Goal: Task Accomplishment & Management: Use online tool/utility

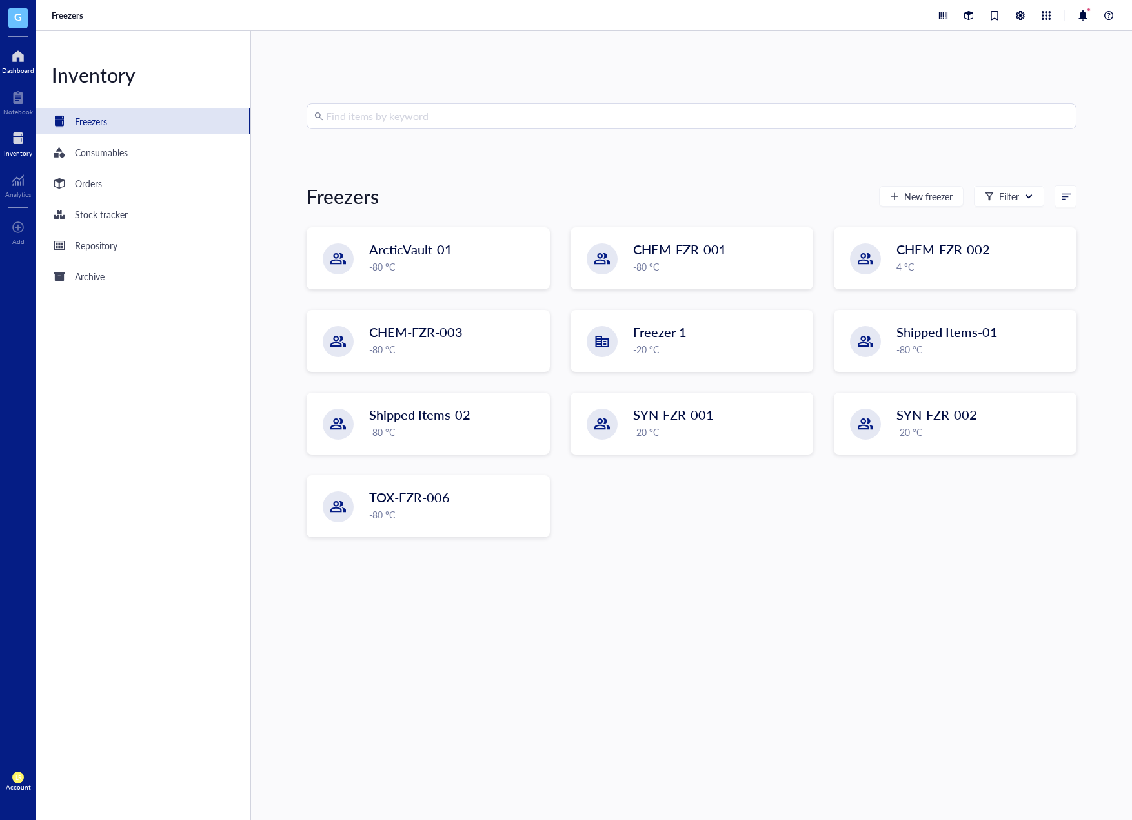
click at [30, 50] on div at bounding box center [18, 56] width 32 height 21
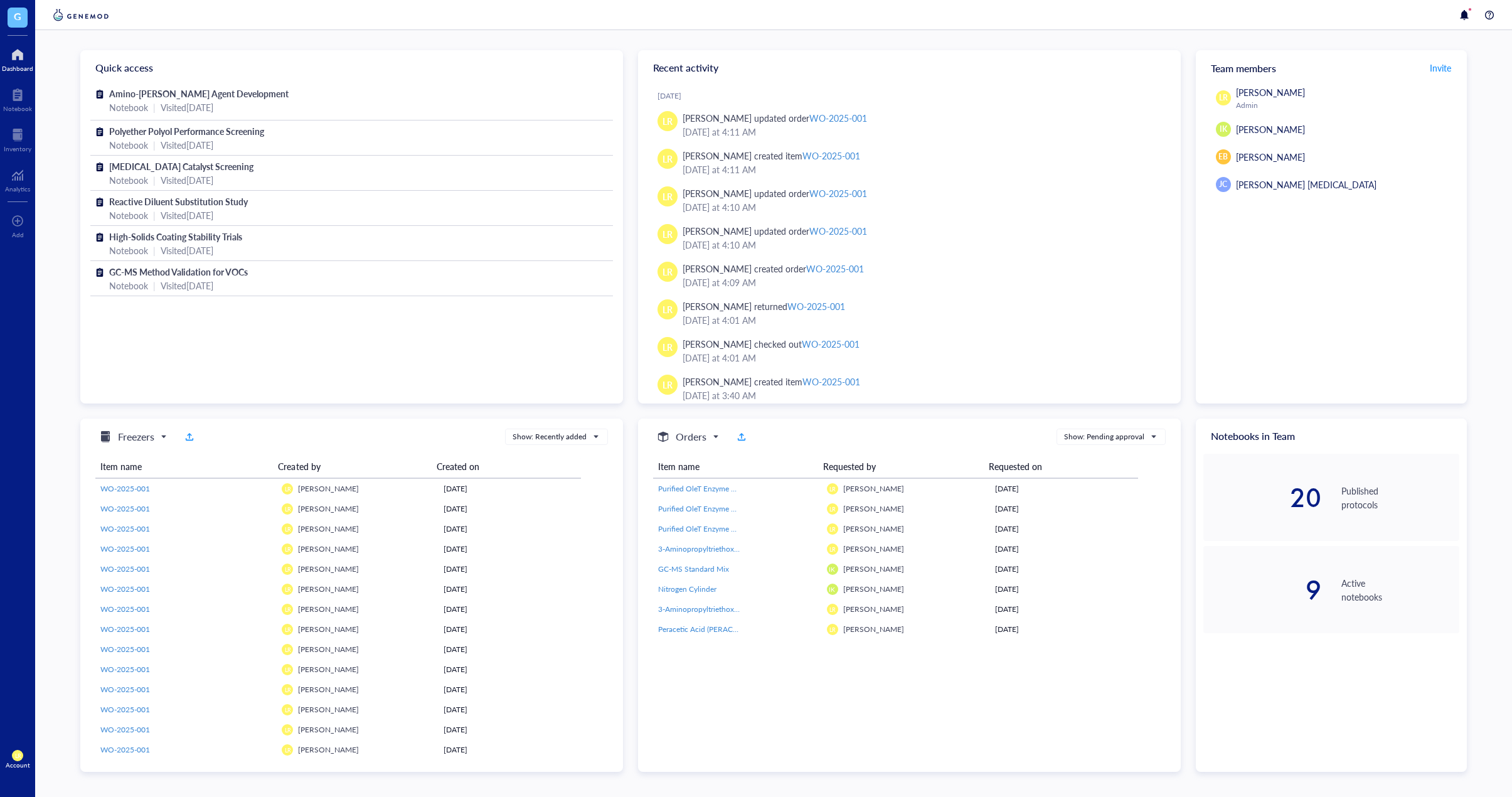
click at [1100, 219] on div "Quick access Amino-Silane Coupling Agent Development Notebook | Visited 7 days …" at bounding box center [773, 413] width 1476 height 767
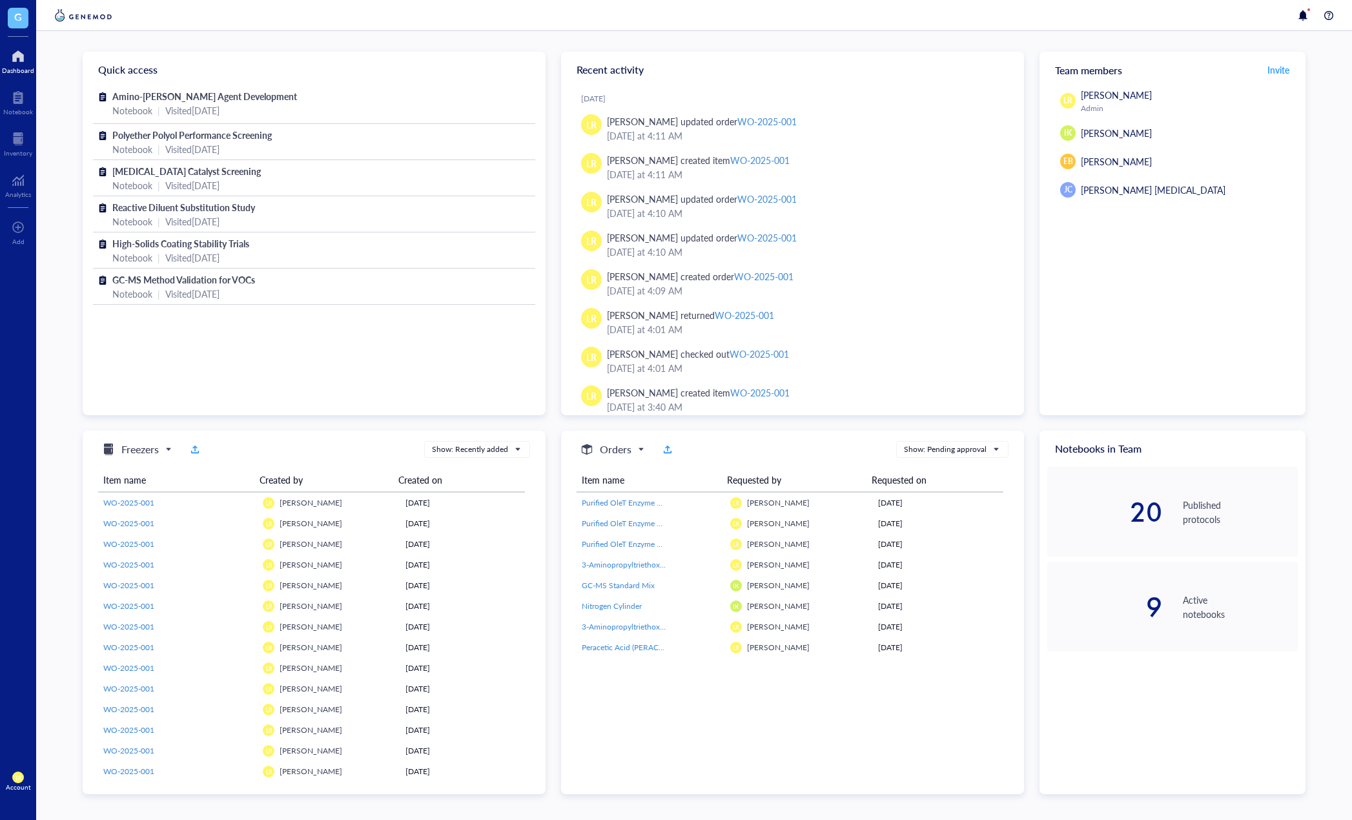
click at [1026, 448] on div "Quick access Amino-Silane Coupling Agent Development Notebook | Visited 7 days …" at bounding box center [694, 423] width 1223 height 742
click at [904, 401] on div at bounding box center [792, 406] width 463 height 21
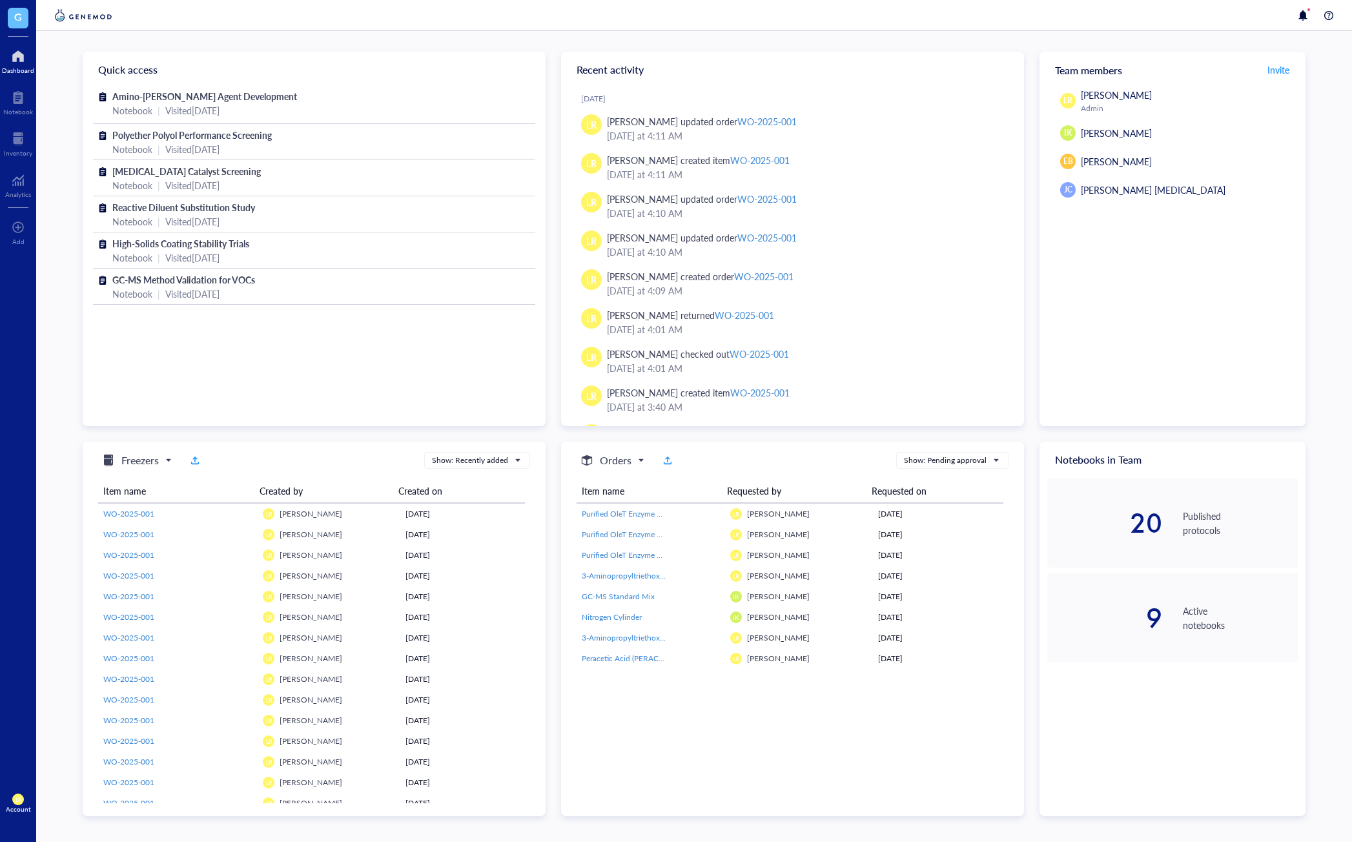
click at [1132, 365] on div "LR Laura Rodriguez Admin IK Isao Kanazawa EB Emily B JC Jin Choe Cell Therapy" at bounding box center [1172, 257] width 266 height 338
click at [1132, 260] on div "LR Laura Rodriguez Admin IK Isao Kanazawa EB Emily B JC Jin Choe Cell Therapy" at bounding box center [1172, 257] width 266 height 338
click at [1055, 365] on div "LR Laura Rodriguez Admin IK Isao Kanazawa EB Emily B JC Jin Choe Cell Therapy" at bounding box center [1172, 257] width 266 height 338
click at [164, 462] on span "Freezers" at bounding box center [136, 459] width 70 height 15
click at [301, 452] on div "freezers Freezers Freezers Orders Consumables Projects Show: Recently added" at bounding box center [311, 460] width 437 height 17
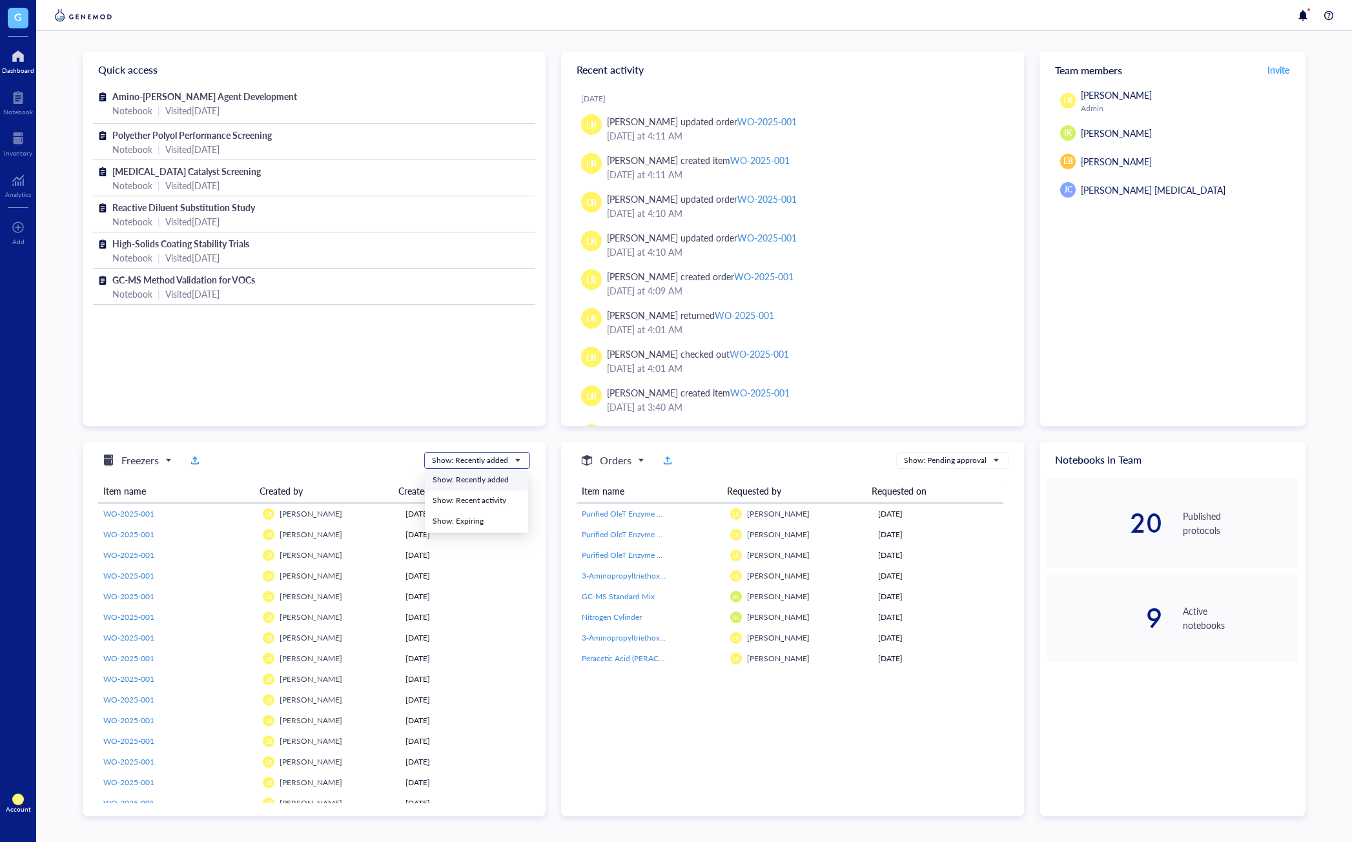
click at [509, 462] on span "Show: Recently added" at bounding box center [476, 460] width 88 height 12
click at [358, 473] on div "Item name Created by Created on WO-2025-001 LR Laura Rodriguez September 16, 20…" at bounding box center [314, 636] width 432 height 334
click at [300, 457] on div "Freezers Freezers Orders Consumables Projects Show: Recently added Show: Recent…" at bounding box center [311, 460] width 437 height 17
click at [496, 462] on div "Show: Recently added" at bounding box center [470, 460] width 76 height 12
click at [338, 438] on div "Quick access Amino-Silane Coupling Agent Development Notebook | Visited 7 days …" at bounding box center [694, 434] width 1223 height 764
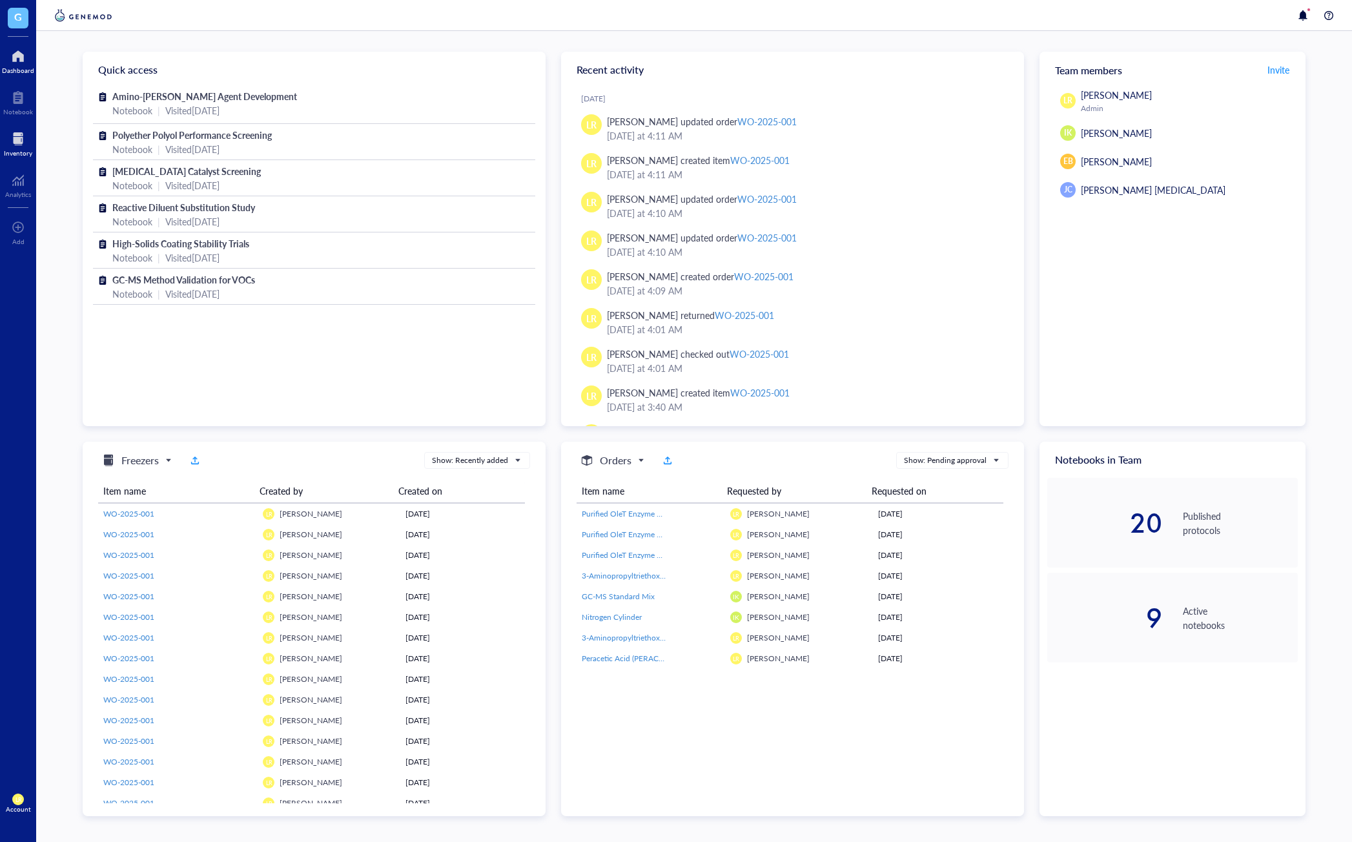
click at [20, 137] on div at bounding box center [18, 138] width 28 height 21
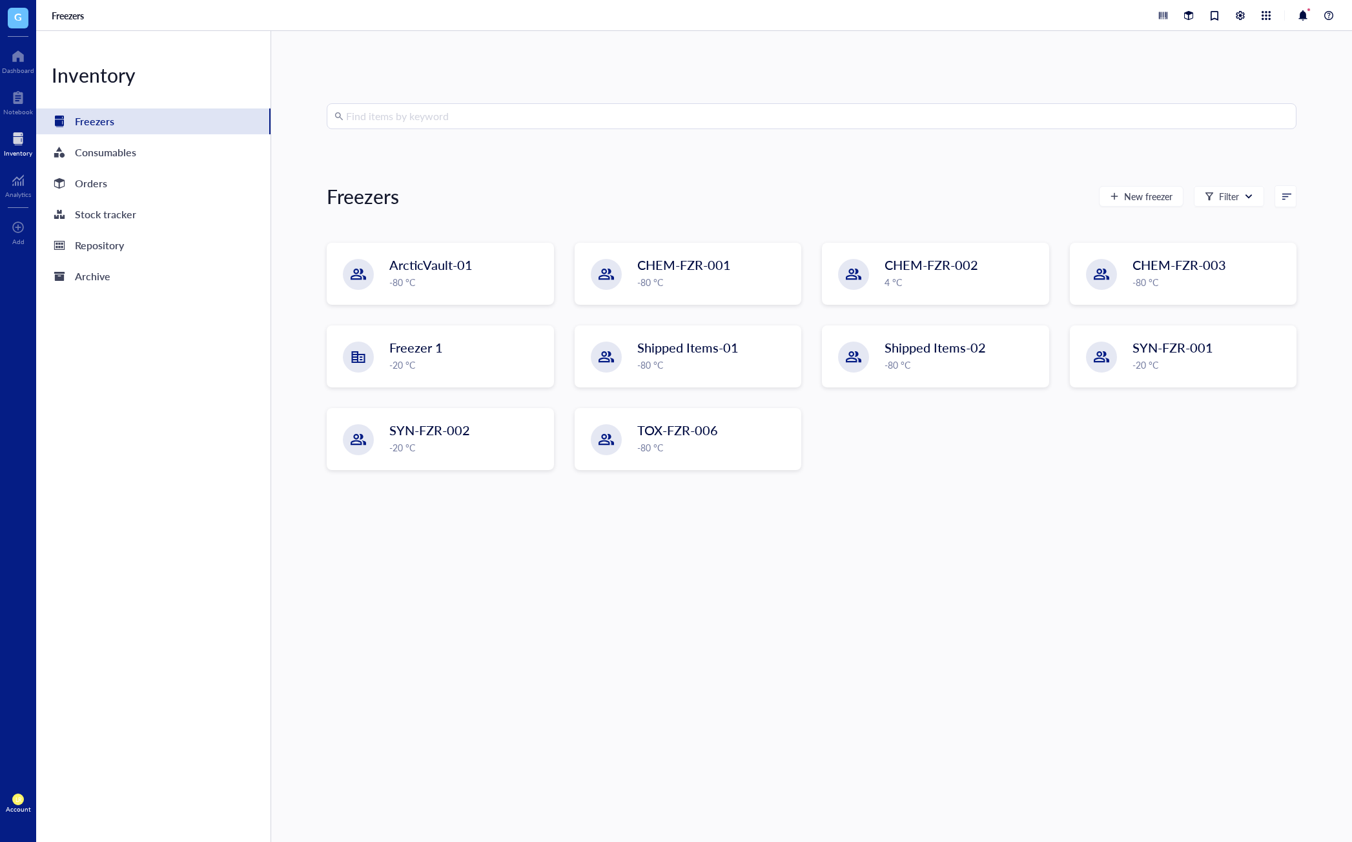
click at [981, 627] on div "Find items by keyword Freezers New freezer Filter ArcticVault-01 -80 °C CHEM-FZ…" at bounding box center [812, 436] width 970 height 666
click at [448, 280] on div "-80 °C" at bounding box center [467, 283] width 155 height 14
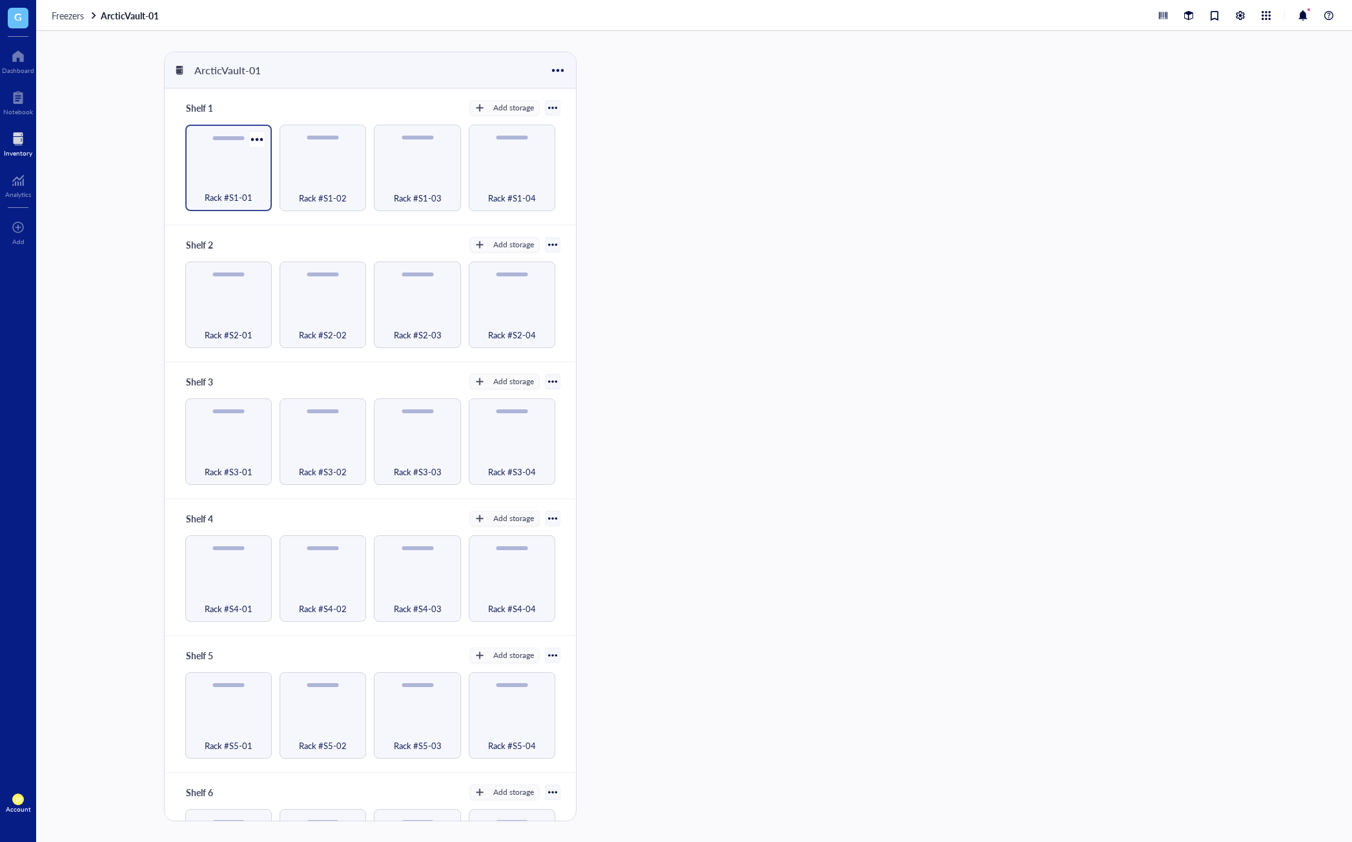
click at [218, 192] on span "Rack #S1-01" at bounding box center [229, 197] width 48 height 14
click at [895, 413] on div "Rack #S1-01 Rack #S1-R1-Box-01 Rack #S1-R1-Box-02 Rack #S1-R1-Box-03 Rack #S1-R…" at bounding box center [961, 436] width 739 height 769
click at [916, 531] on div "Rack #S1-01 Rack #S1-R1-Box-01 Rack #S1-R1-Box-02 Rack #S1-R1-Box-03 Rack #S1-R…" at bounding box center [961, 436] width 739 height 769
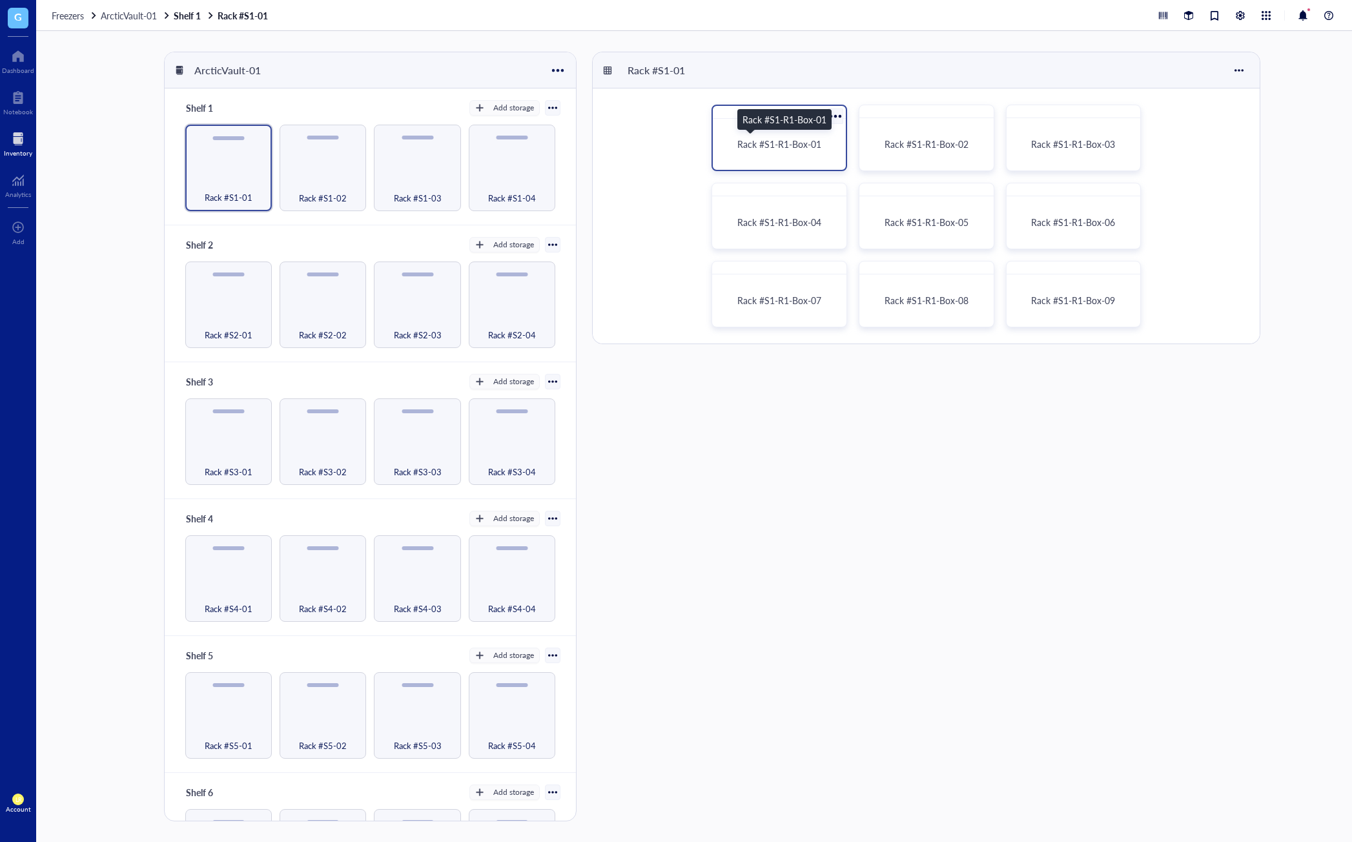
click at [822, 143] on div "Rack #S1-R1-Box-01" at bounding box center [779, 144] width 102 height 12
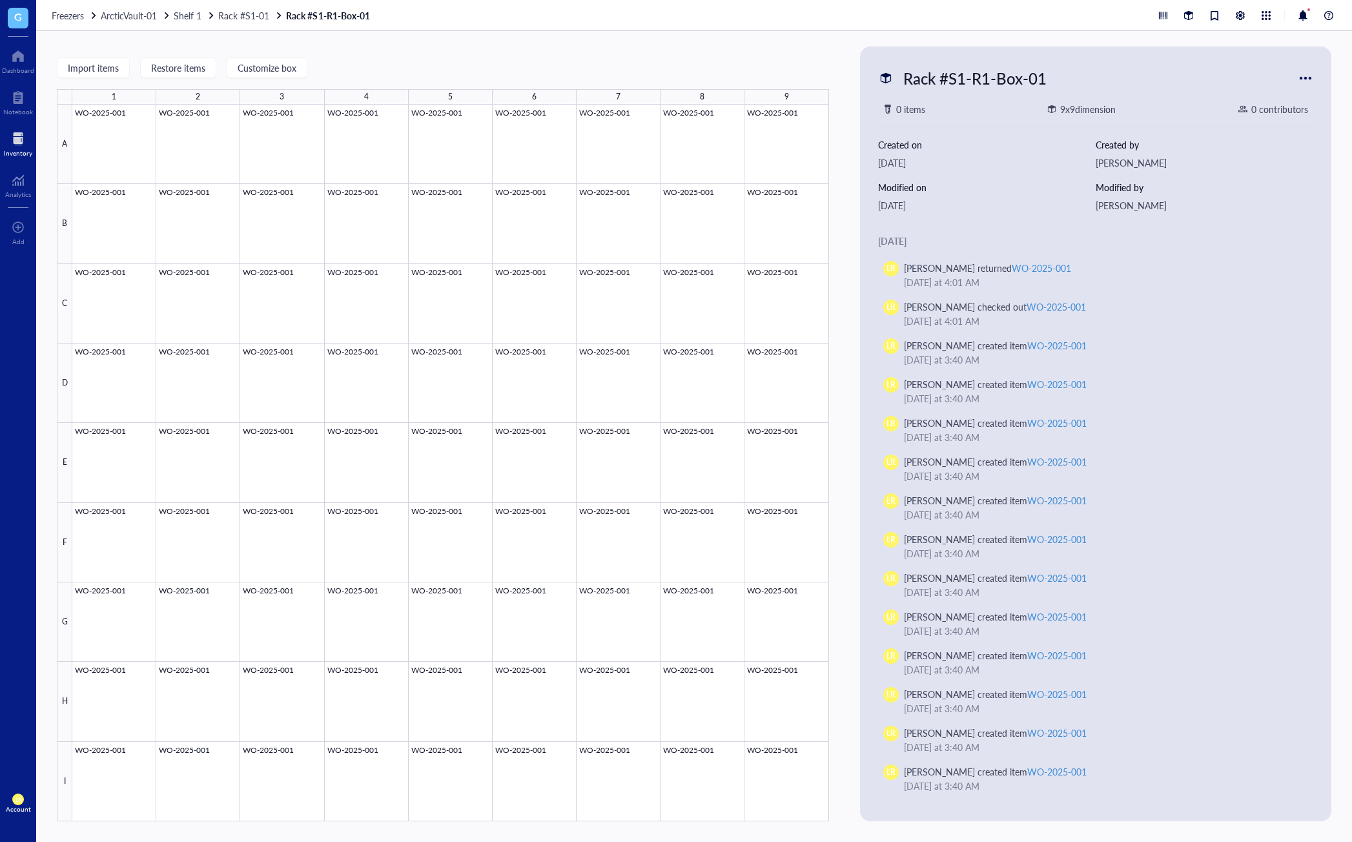
click at [606, 30] on div "Freezers ArcticVault-01 Shelf 1 Rack #S1-01 Rack #S1-R1-Box-01" at bounding box center [693, 15] width 1315 height 31
click at [122, 150] on div at bounding box center [450, 463] width 757 height 716
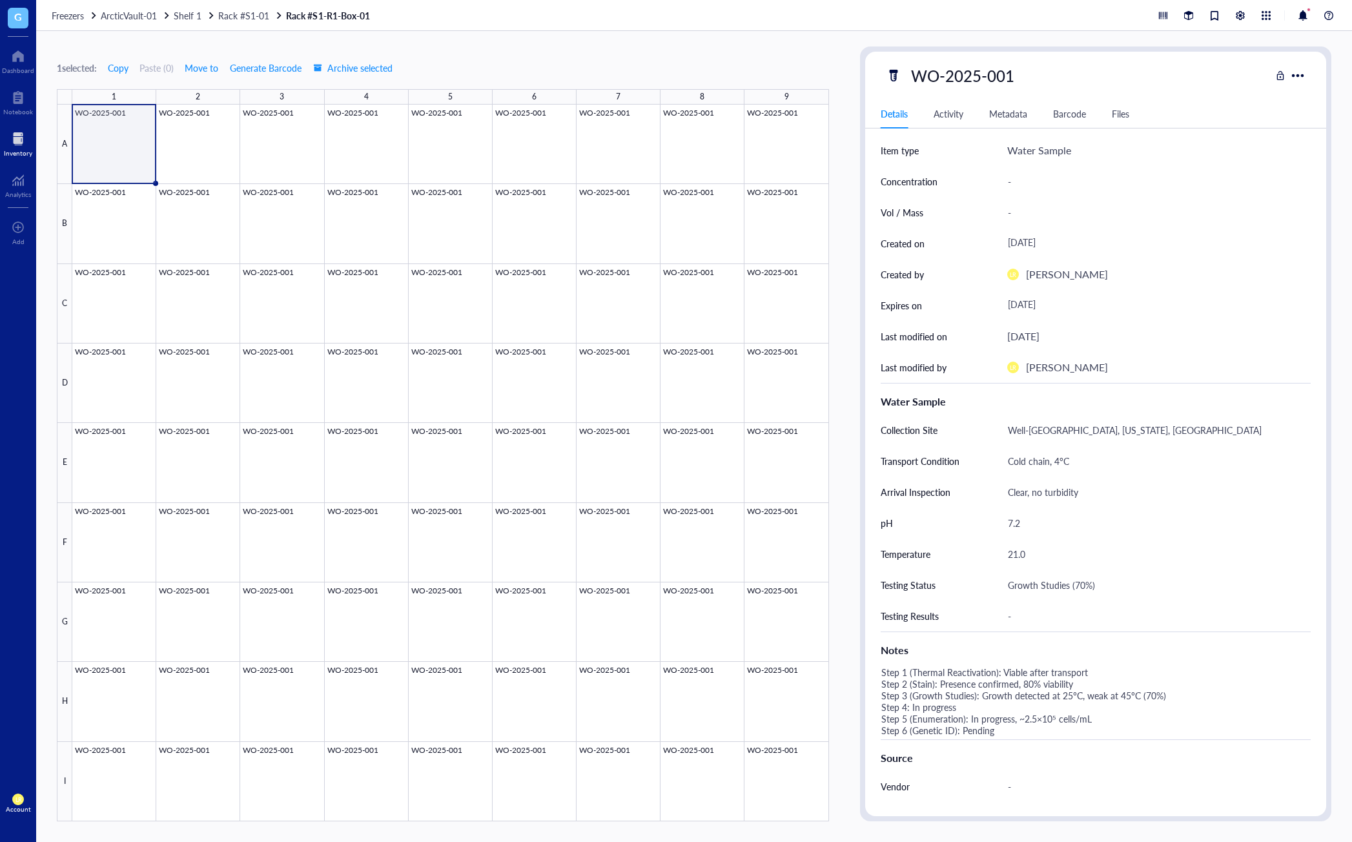
scroll to position [65, 0]
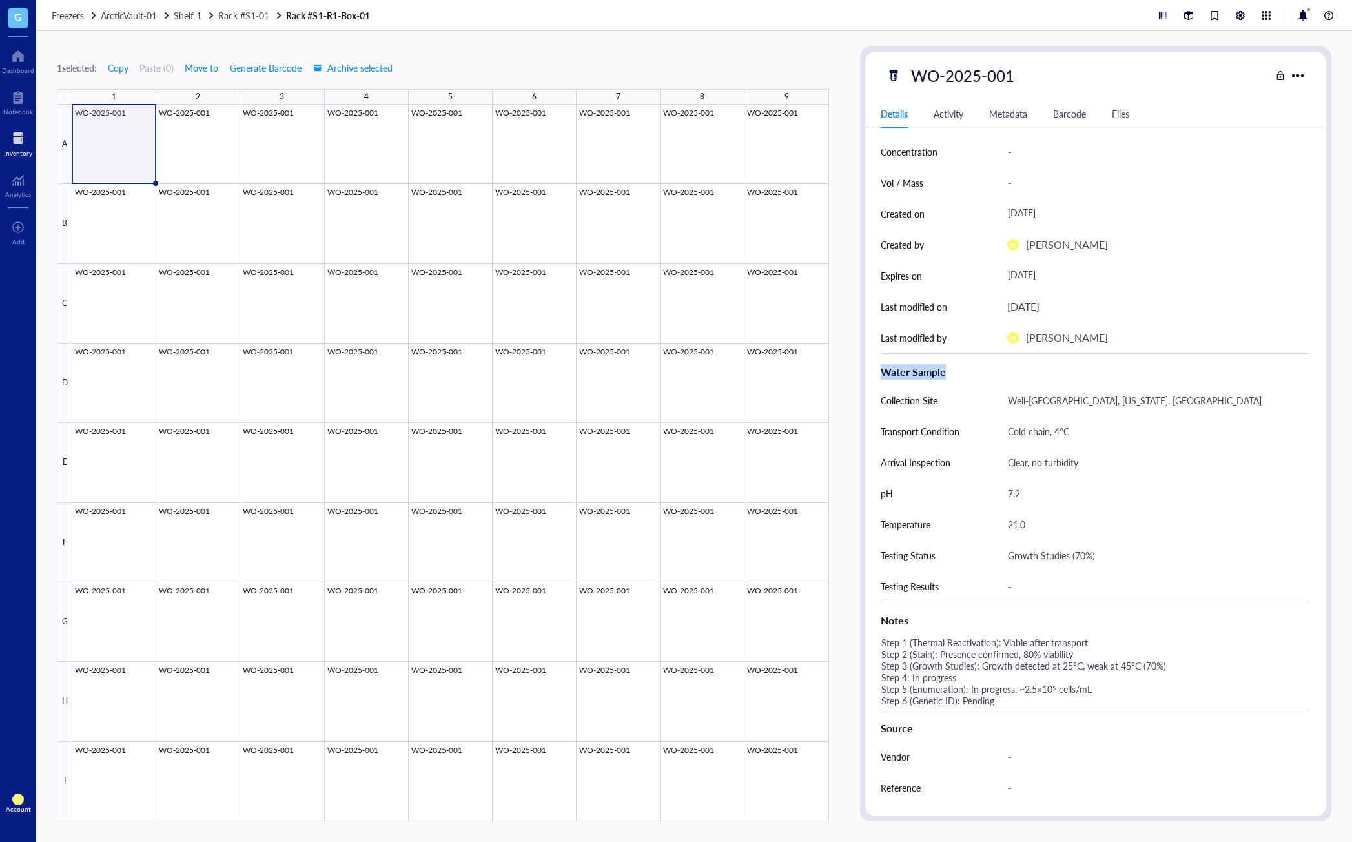
drag, startPoint x: 877, startPoint y: 376, endPoint x: 950, endPoint y: 379, distance: 72.4
click at [950, 379] on div "ID PG00012827 Item type Water Sample Concentration - Vol / Mass - Created on Se…" at bounding box center [1095, 500] width 461 height 853
click at [950, 379] on div "Water Sample" at bounding box center [1095, 371] width 430 height 15
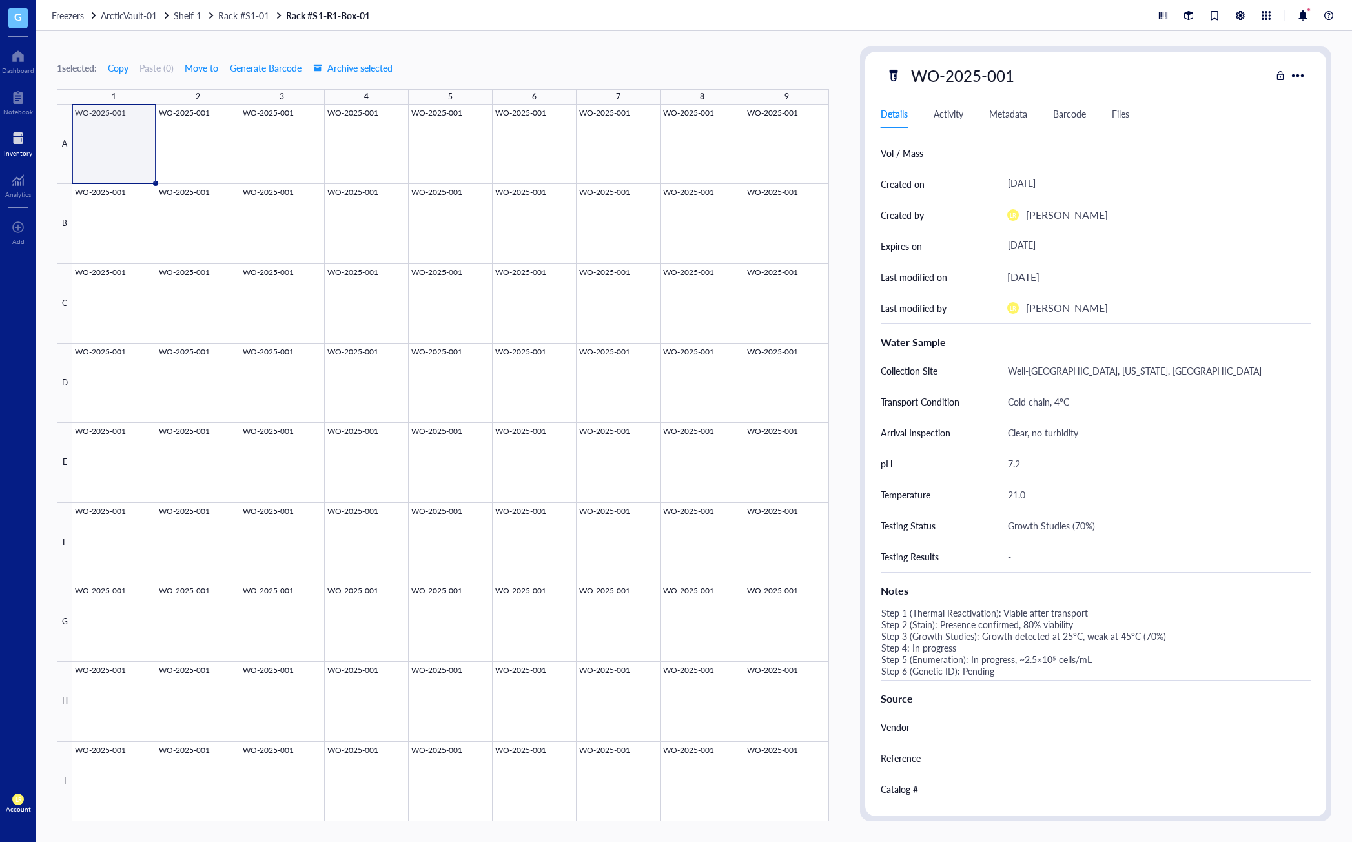
scroll to position [0, 0]
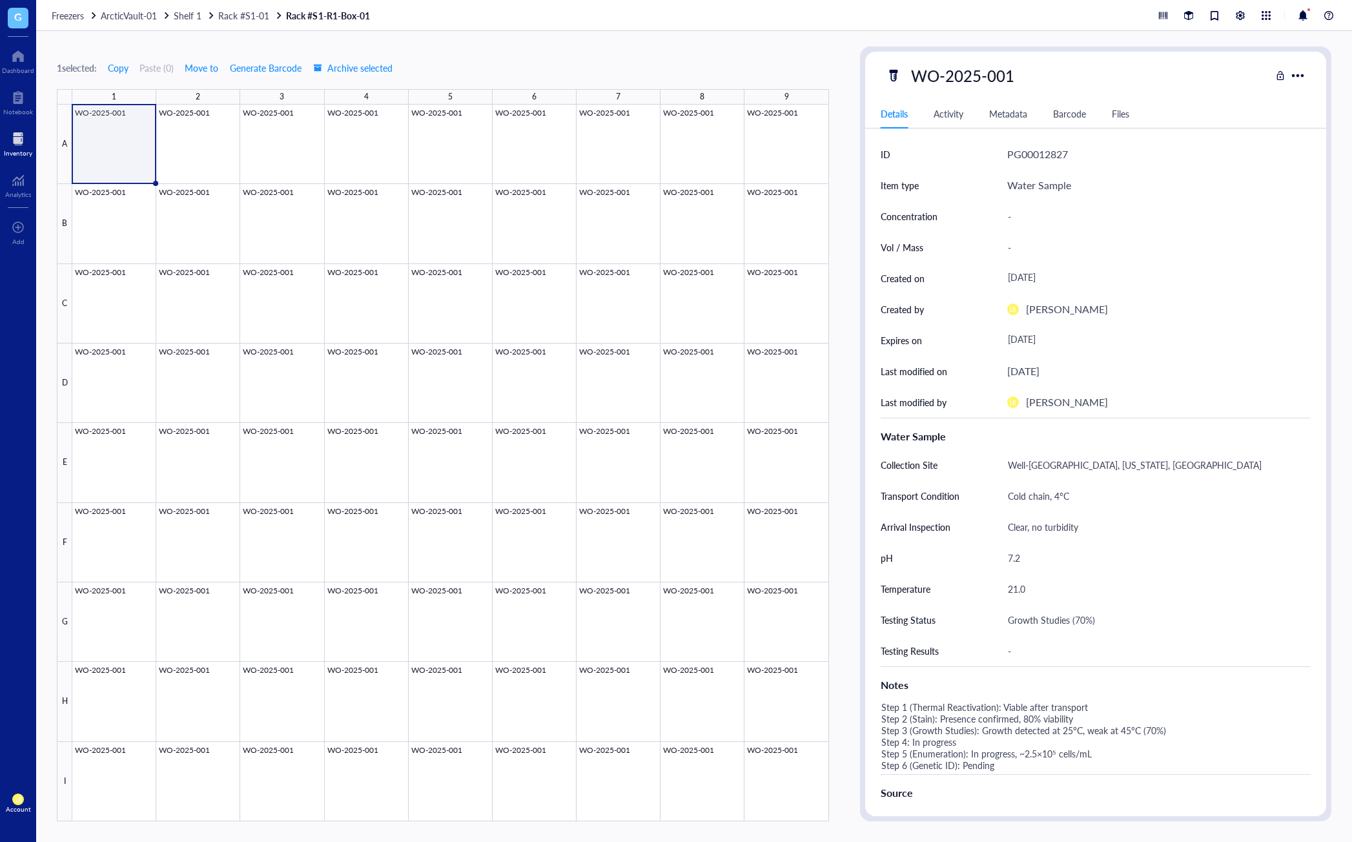
click at [1070, 114] on div "Barcode" at bounding box center [1069, 114] width 33 height 14
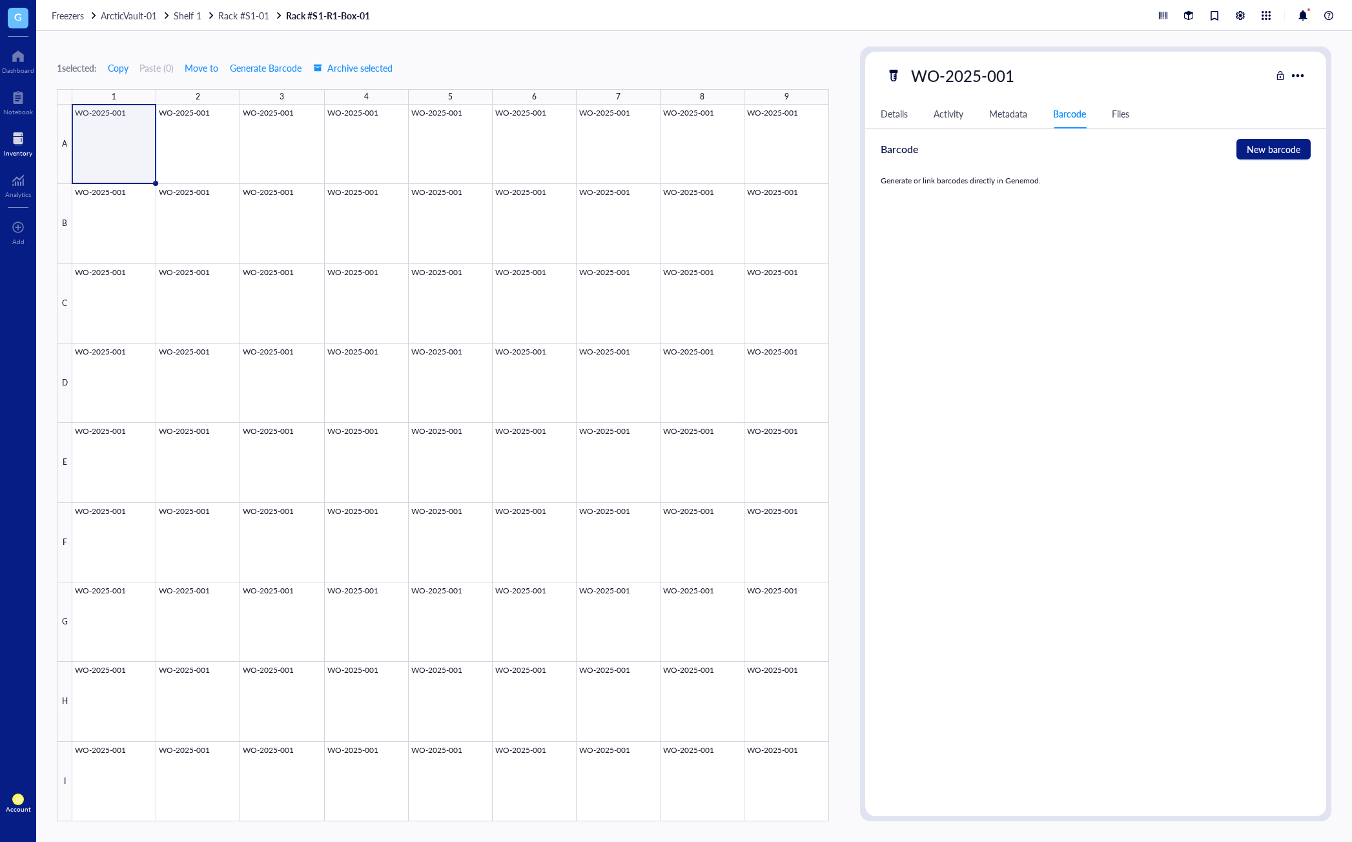
click at [1132, 242] on div "ID PG00012827 Item type Water Sample Concentration - Vol / Mass - Created on Se…" at bounding box center [1095, 472] width 461 height 667
click at [1132, 149] on span "New barcode" at bounding box center [1273, 149] width 54 height 14
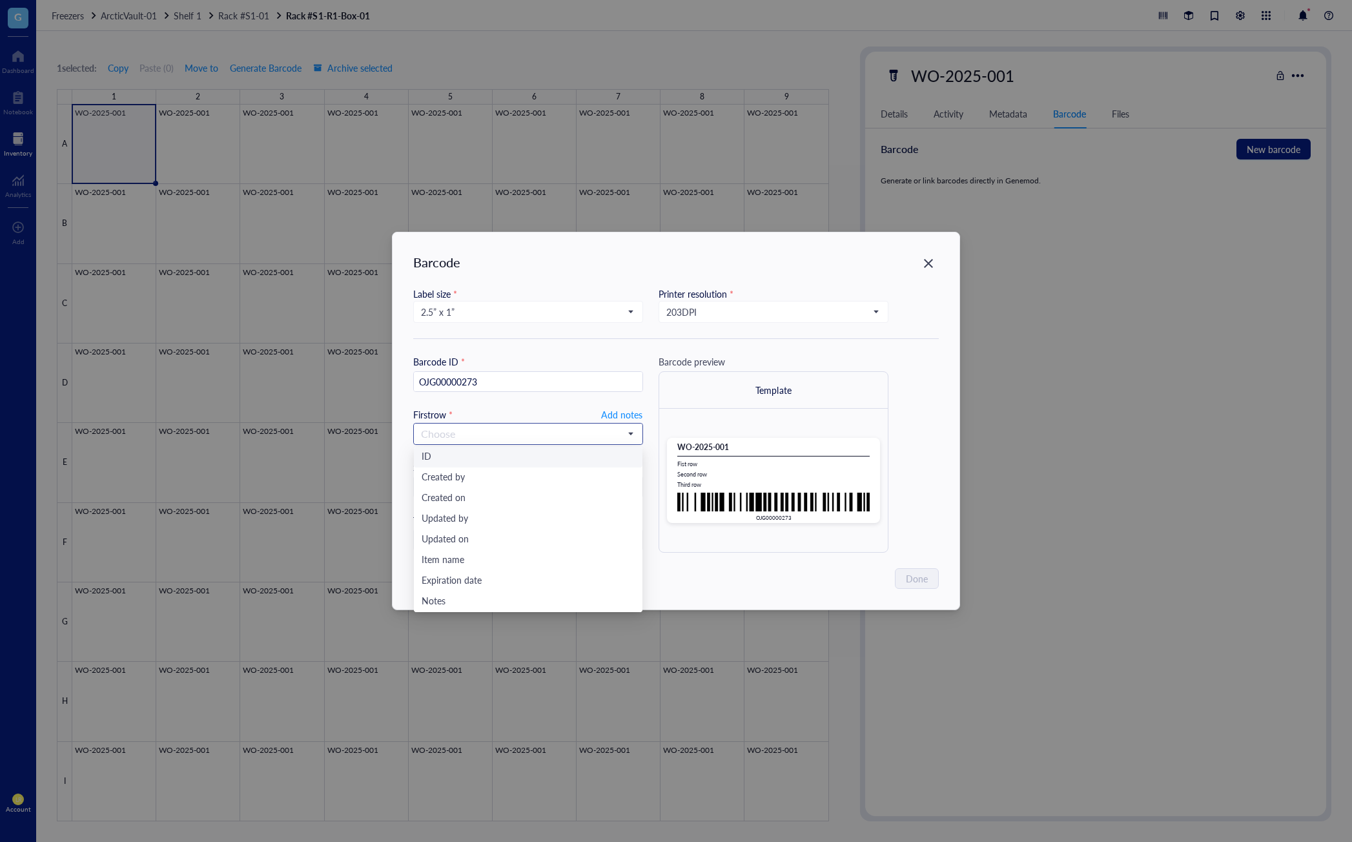
click at [566, 434] on input "search" at bounding box center [522, 433] width 203 height 19
click at [564, 476] on div "Created by" at bounding box center [527, 478] width 213 height 14
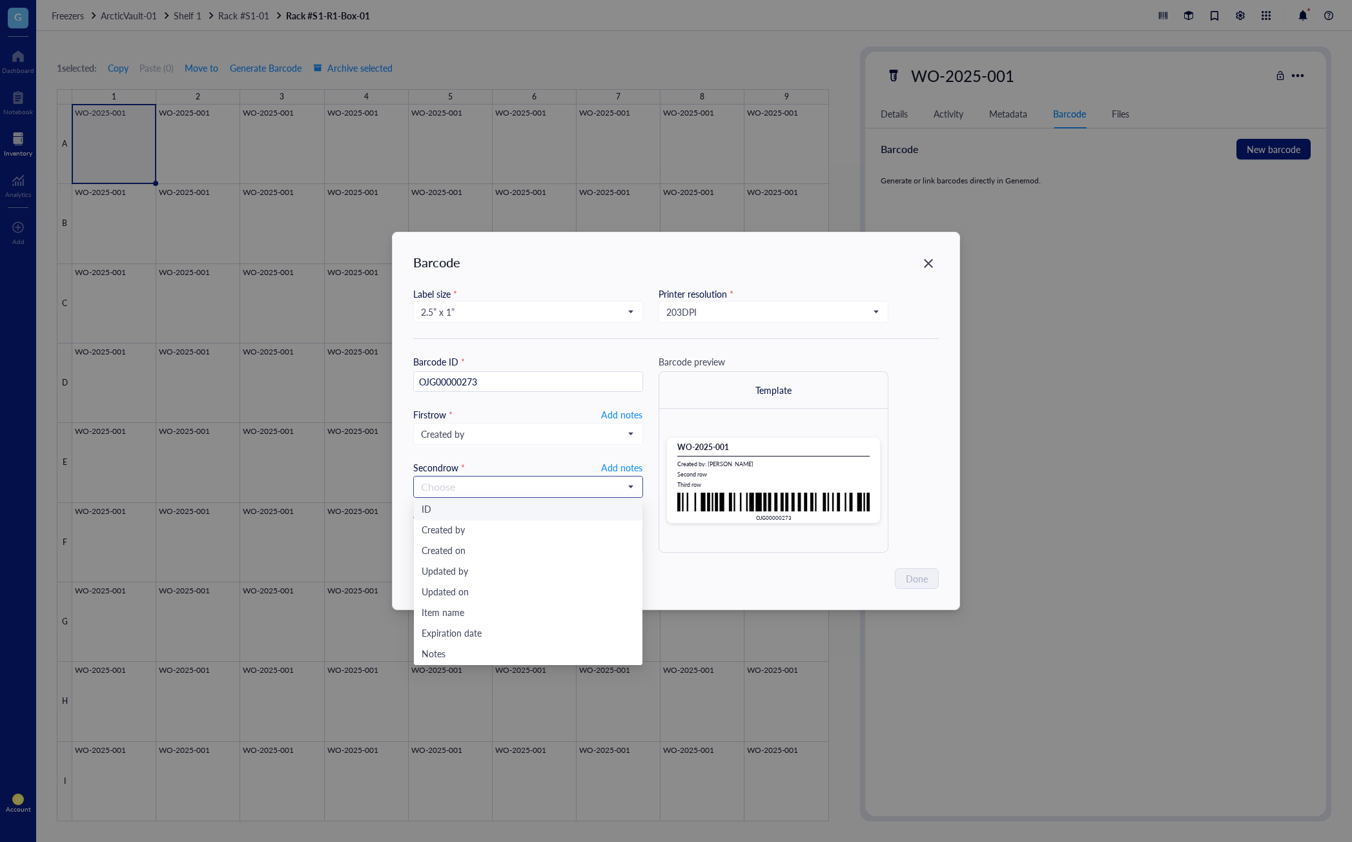
click at [562, 485] on input "search" at bounding box center [522, 486] width 203 height 19
click at [516, 568] on div "Updated by" at bounding box center [527, 572] width 213 height 14
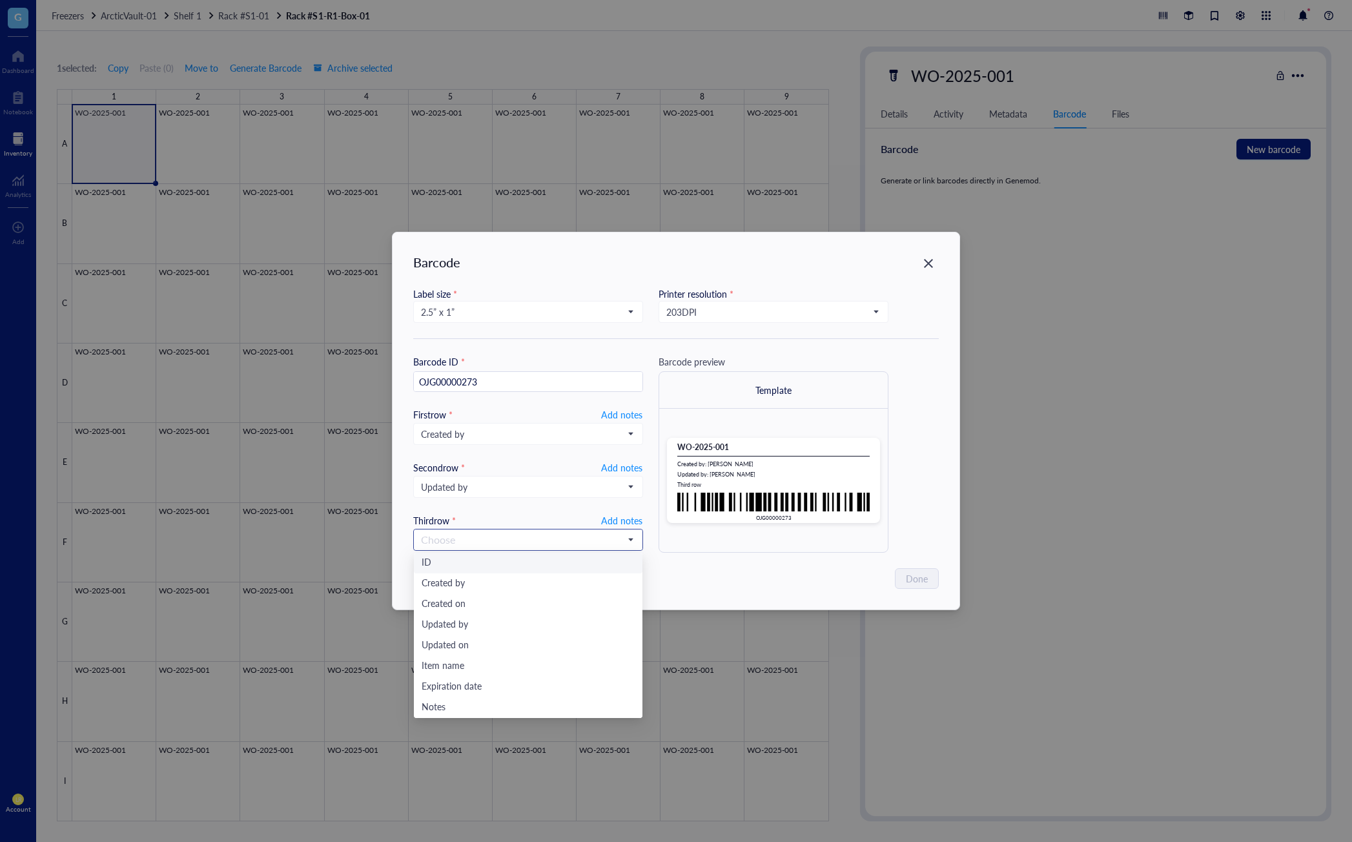
click at [511, 542] on input "search" at bounding box center [522, 539] width 203 height 19
click at [484, 635] on div "Updated by" at bounding box center [528, 624] width 229 height 21
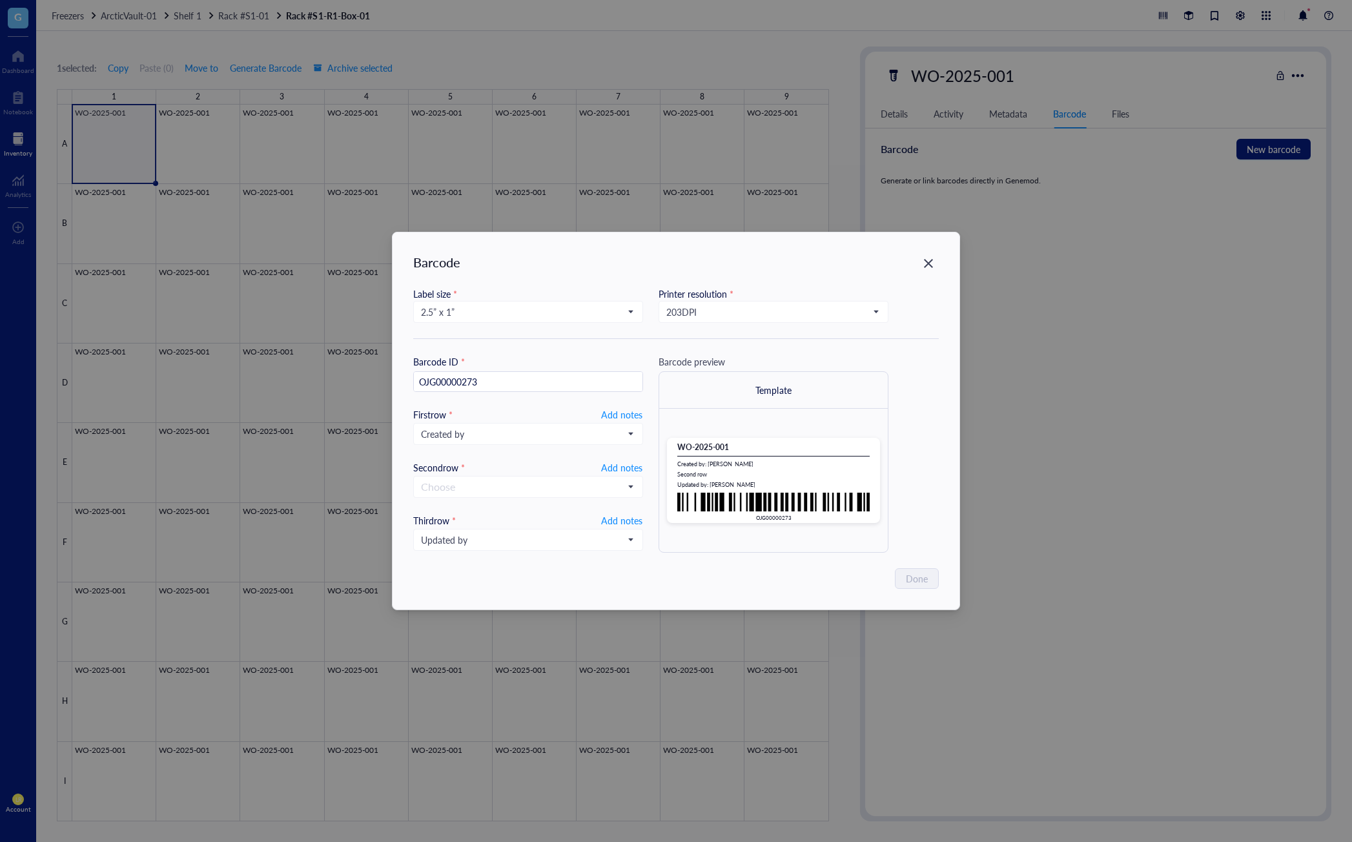
click at [549, 556] on div "Barcode Label size * 2.5” x 1” Printer resolution * 203 DPI Barcode ID * OJG000…" at bounding box center [675, 420] width 567 height 377
click at [613, 514] on span "Add notes" at bounding box center [621, 520] width 41 height 17
click at [529, 543] on input "text" at bounding box center [528, 539] width 229 height 21
click at [542, 569] on div "Done" at bounding box center [675, 578] width 525 height 21
click at [636, 521] on span "Select field" at bounding box center [620, 520] width 43 height 17
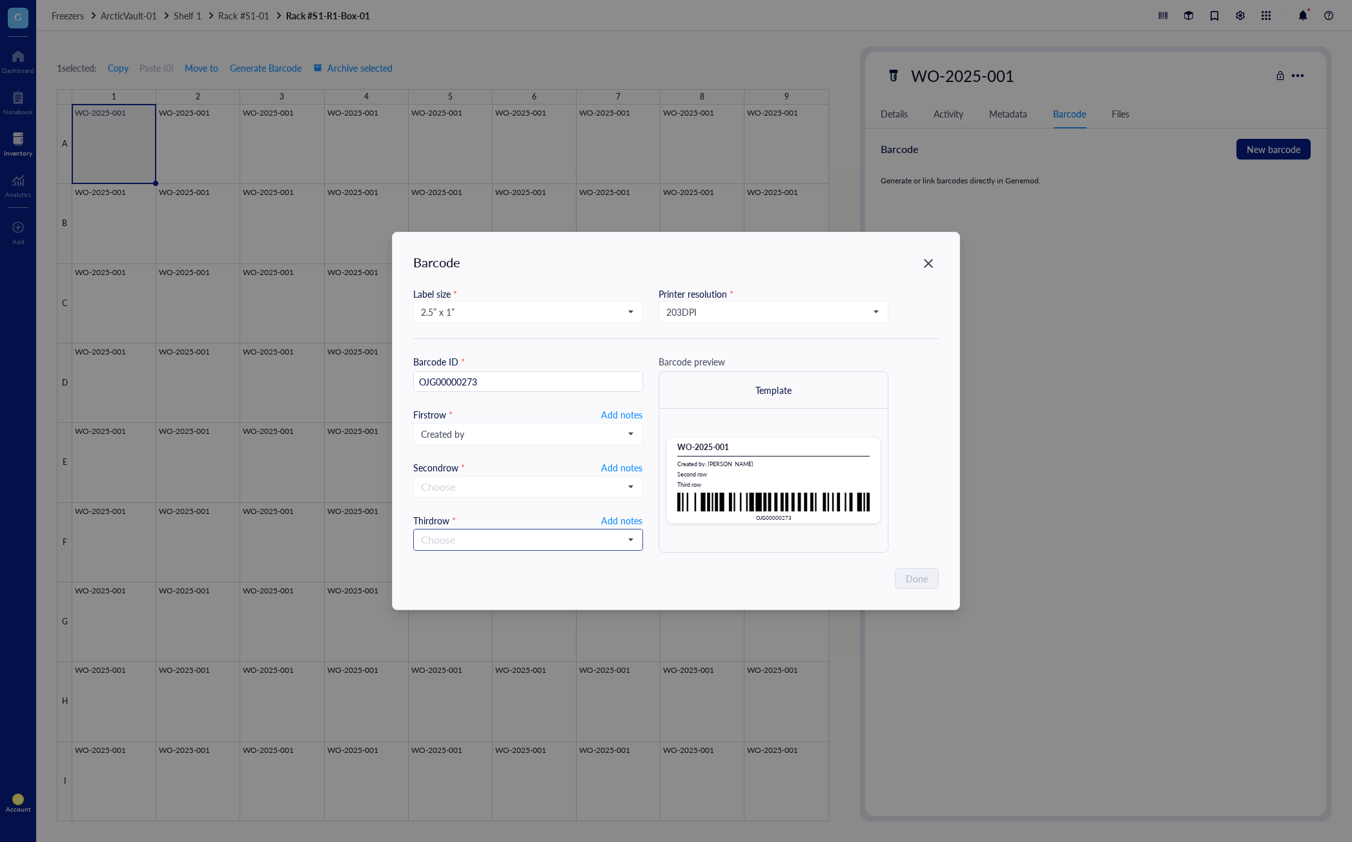
click at [570, 536] on input "search" at bounding box center [522, 539] width 203 height 19
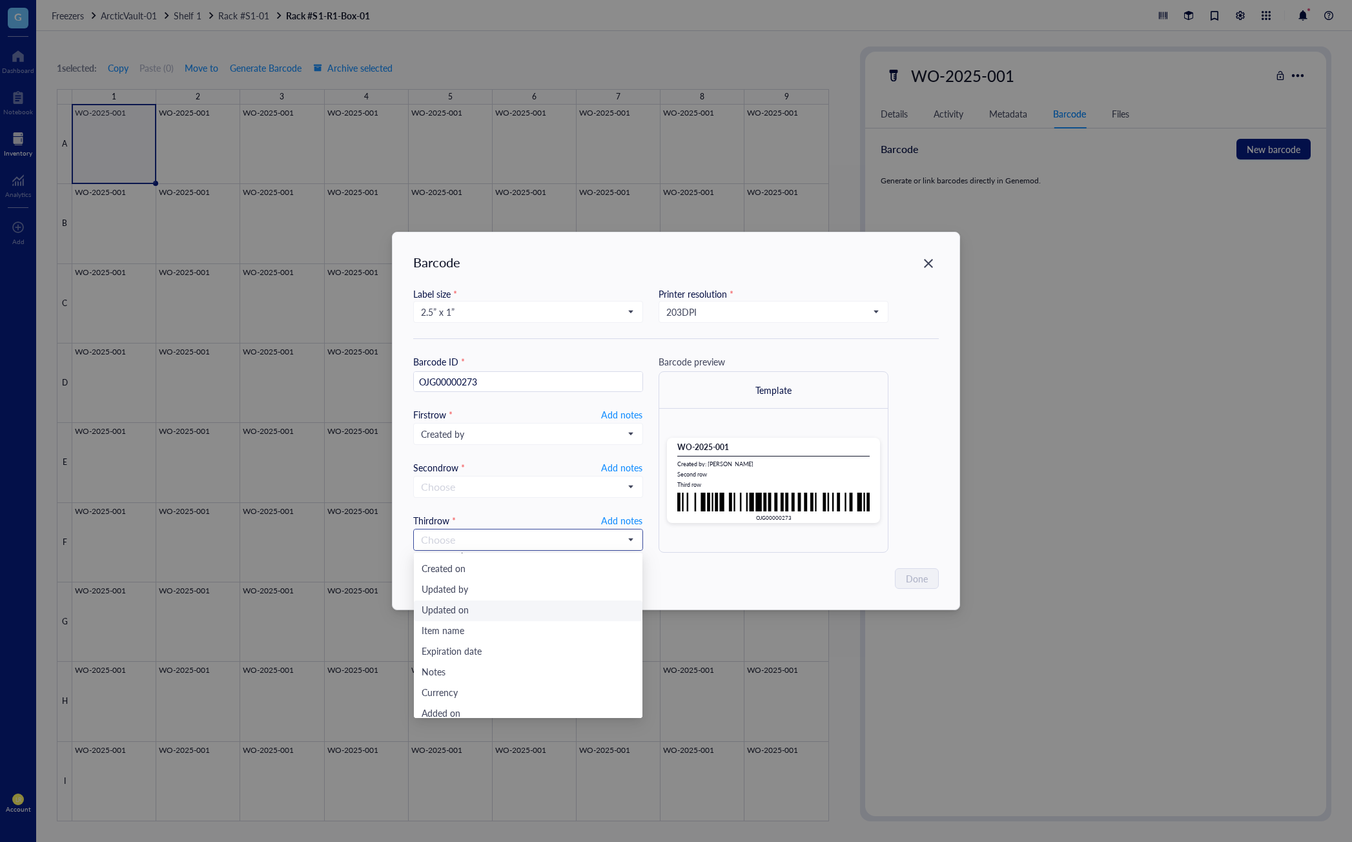
scroll to position [62, 0]
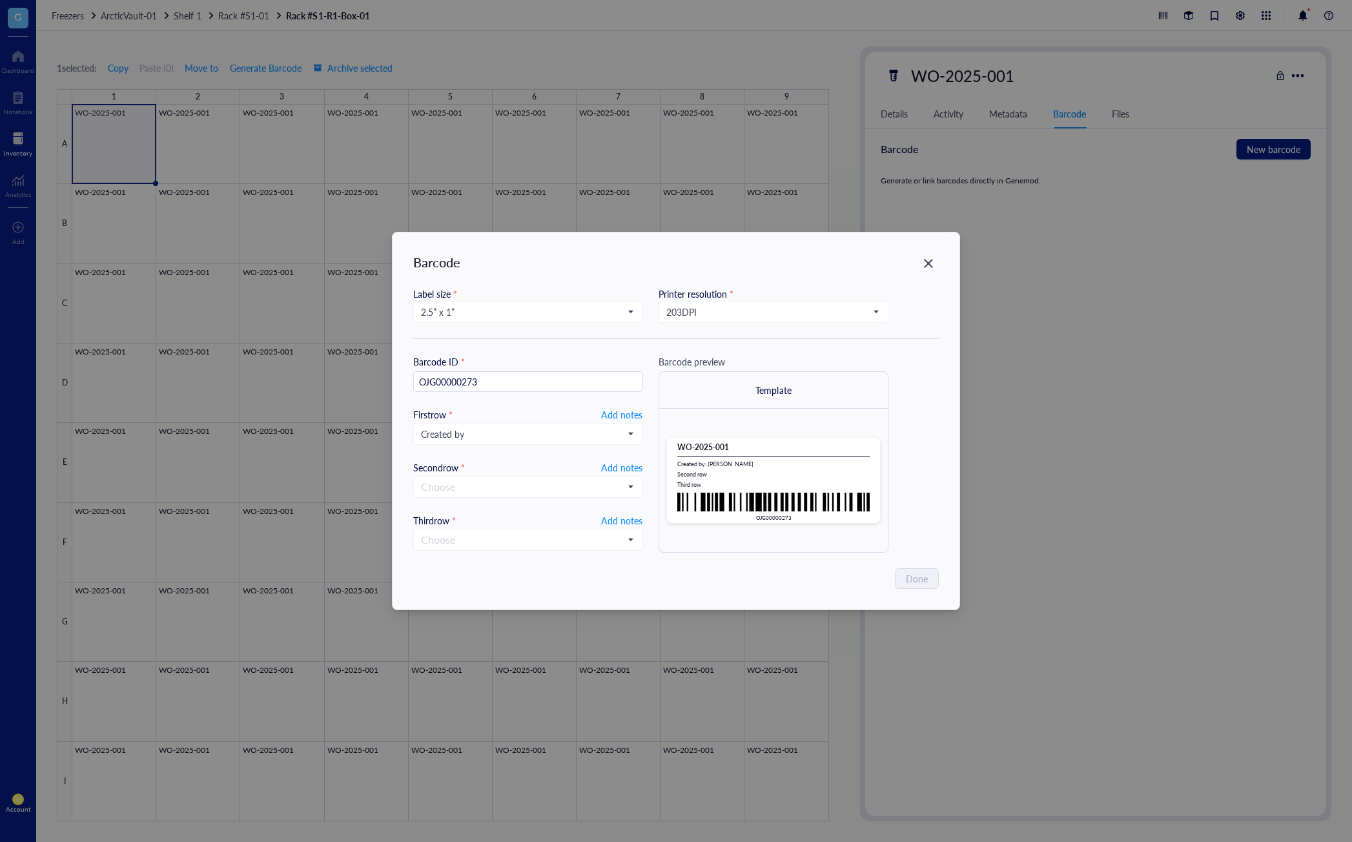
click at [697, 558] on div "Barcode Label size * 2.5” x 1” Printer resolution * 203 DPI Barcode ID * OJG000…" at bounding box center [675, 420] width 567 height 377
click at [592, 540] on input "search" at bounding box center [522, 539] width 203 height 19
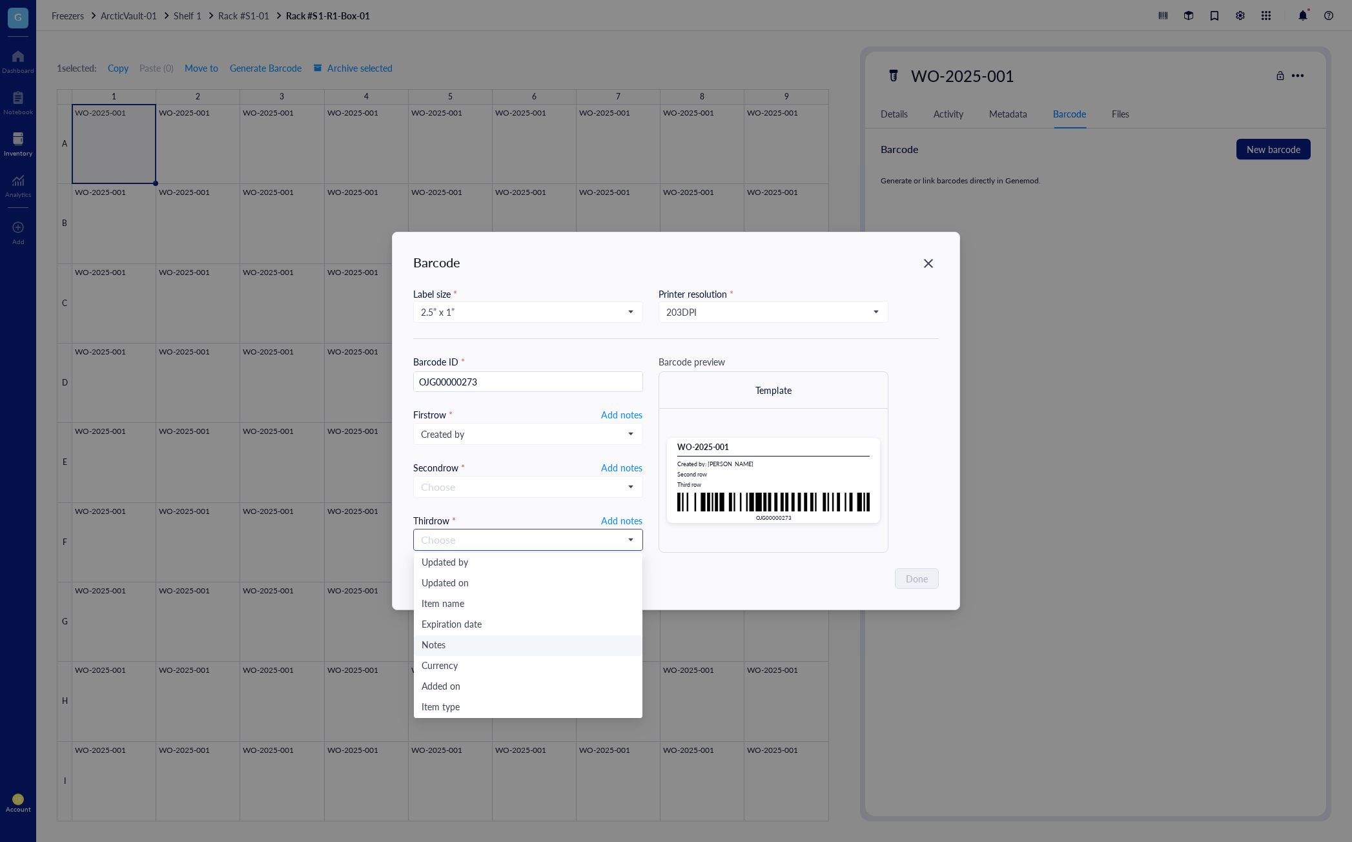
click at [515, 645] on div "Notes" at bounding box center [527, 645] width 213 height 14
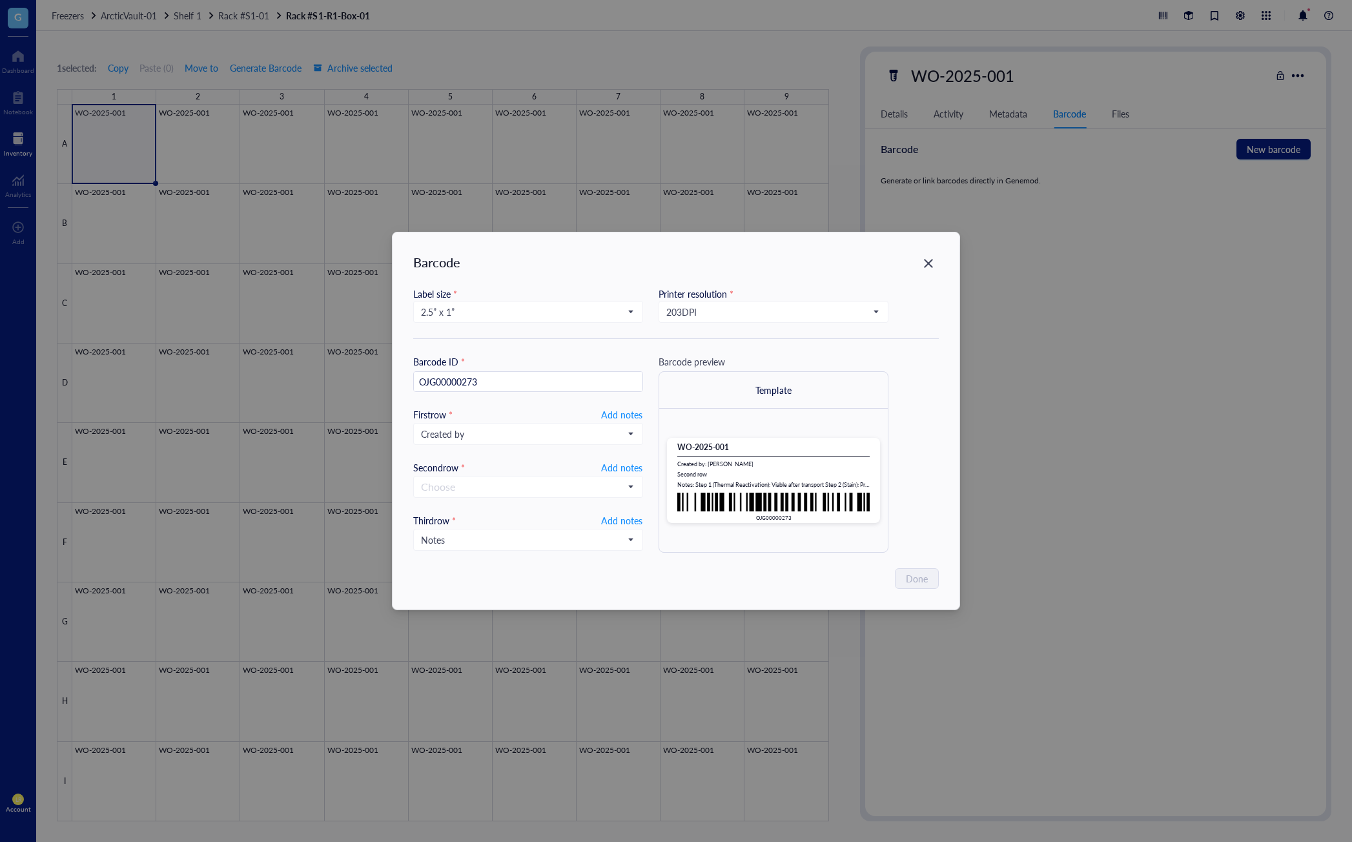
click at [611, 570] on div "Done" at bounding box center [675, 578] width 525 height 21
click at [605, 534] on span "Notes" at bounding box center [527, 540] width 212 height 12
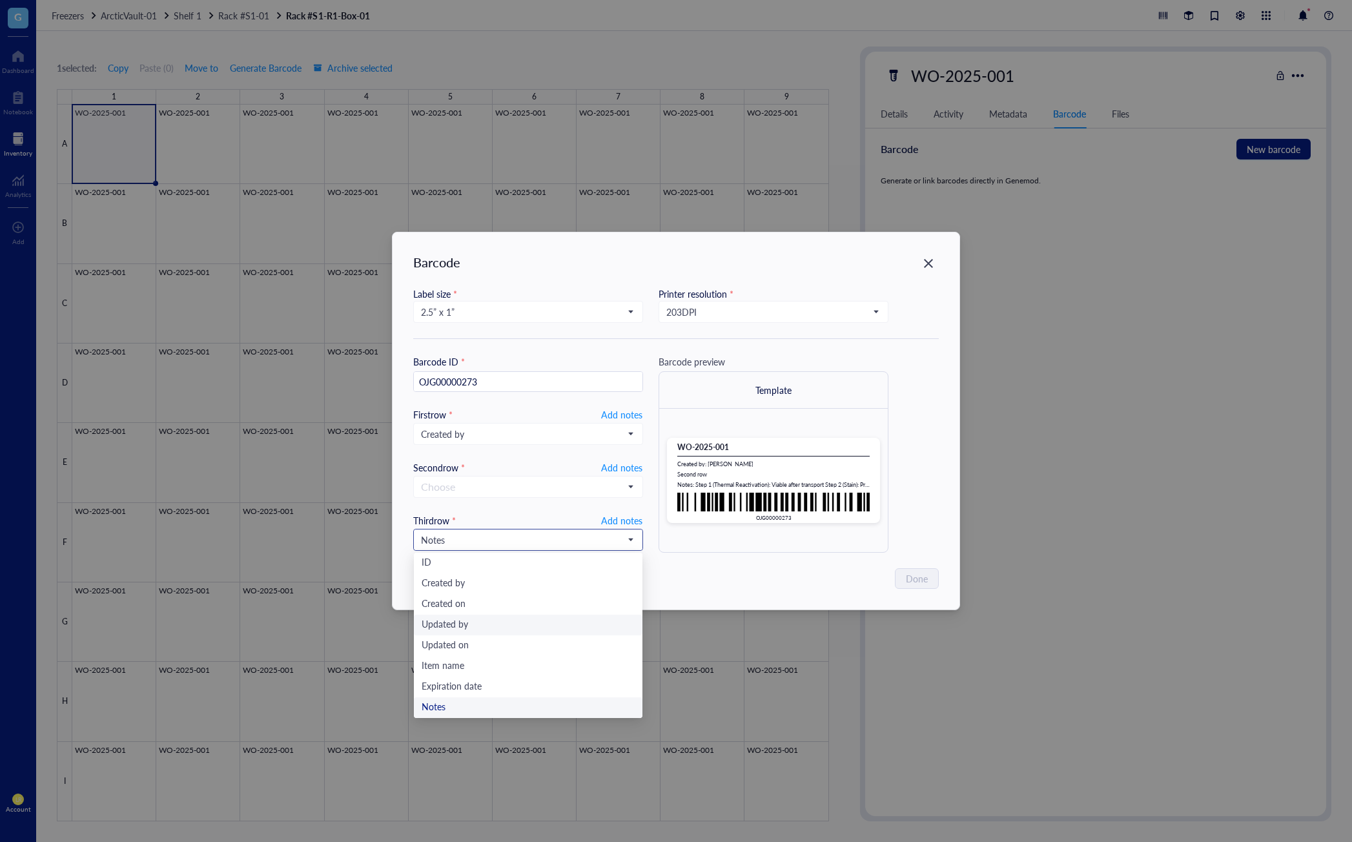
click at [535, 621] on div "Updated by" at bounding box center [527, 625] width 213 height 14
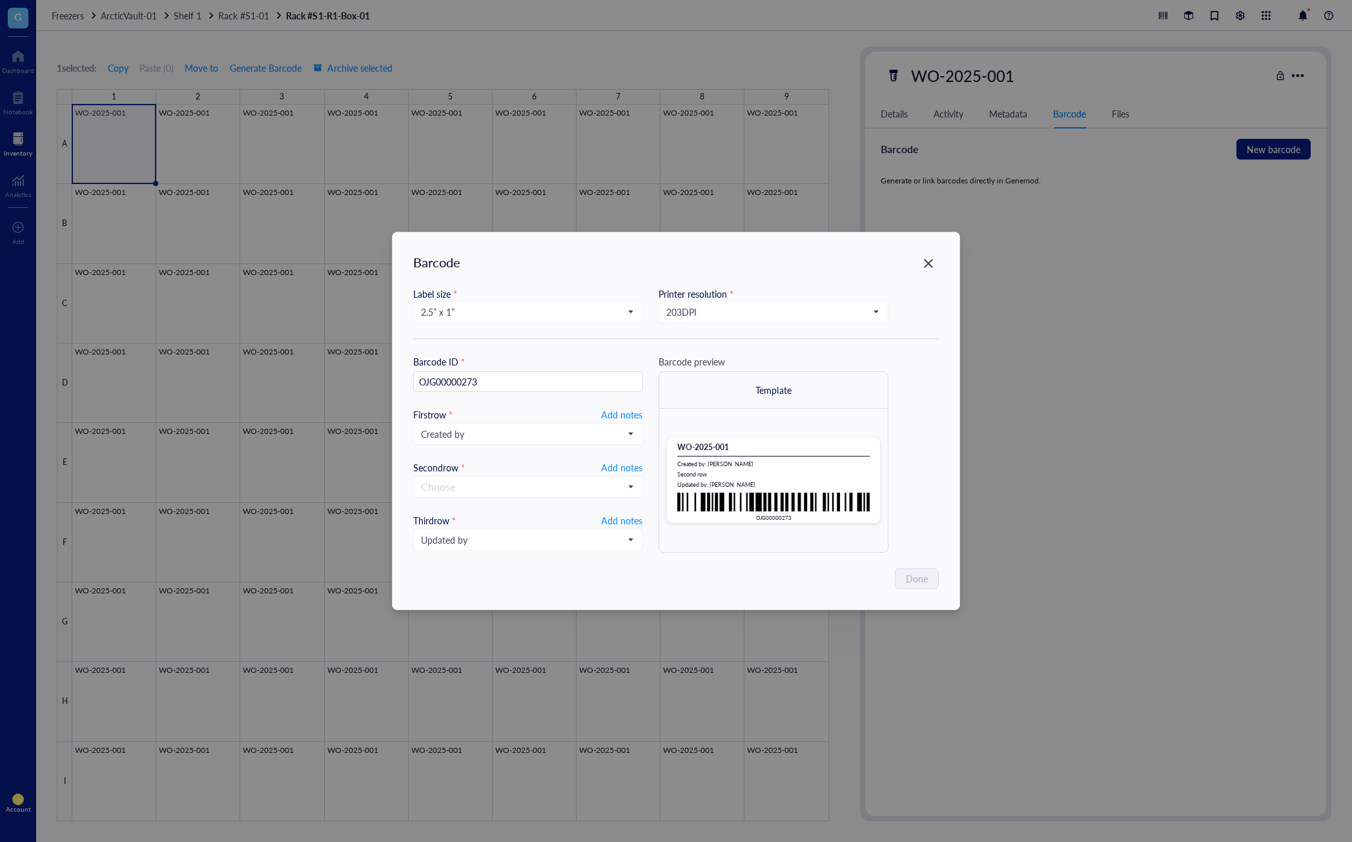
click at [575, 572] on div "Done" at bounding box center [675, 578] width 525 height 21
click at [567, 496] on input "search" at bounding box center [522, 486] width 203 height 19
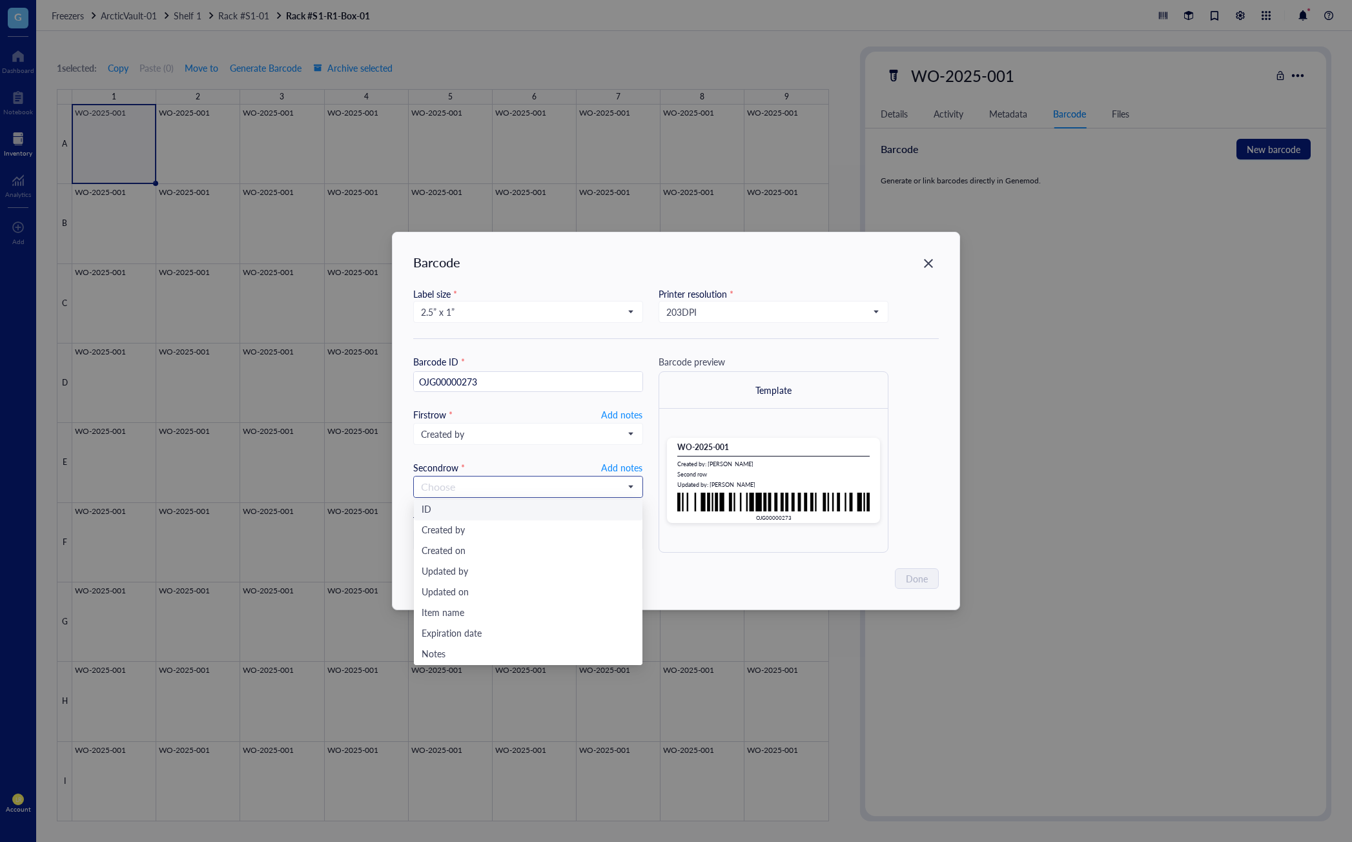
click at [522, 502] on div "ID" at bounding box center [528, 510] width 229 height 21
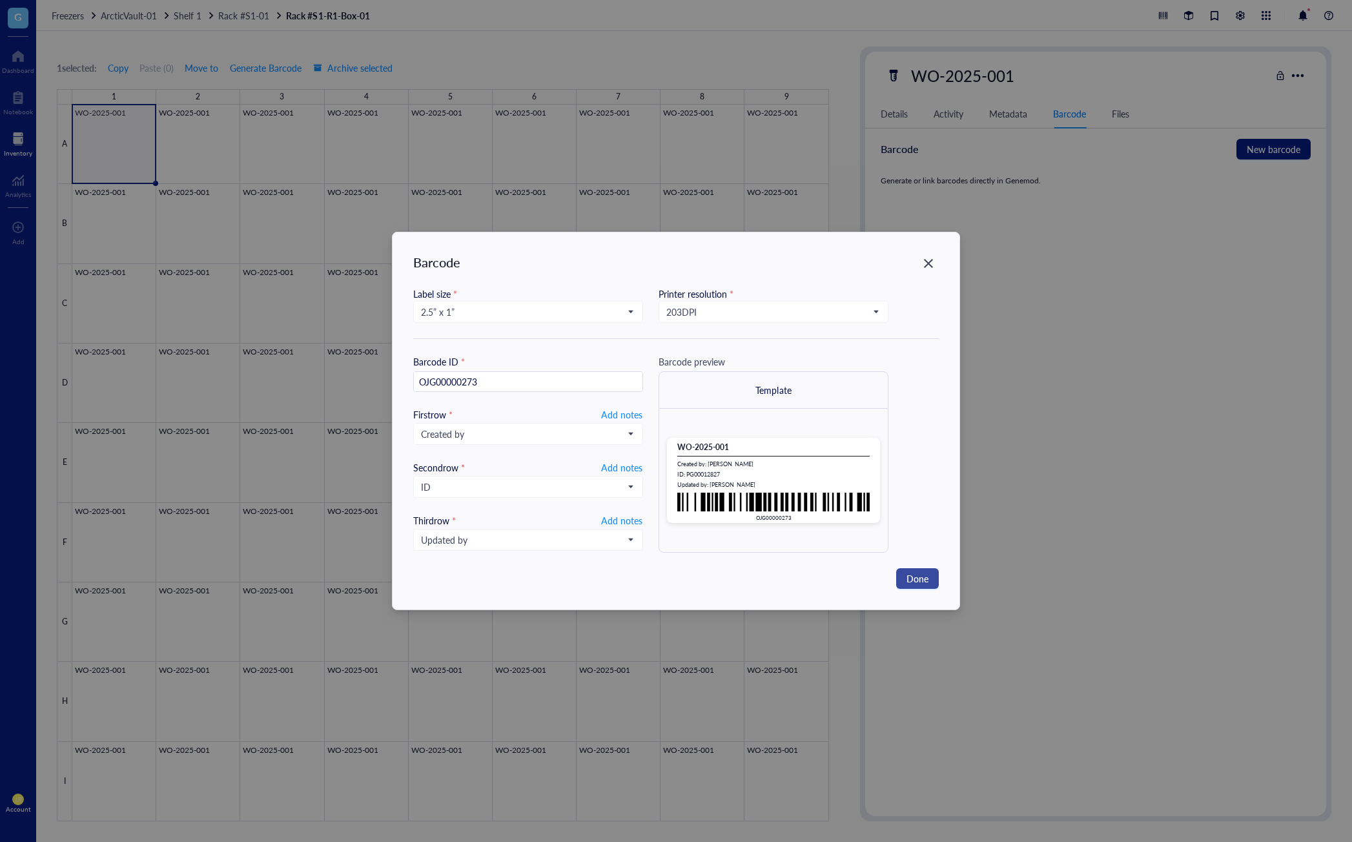
click at [915, 581] on span "Done" at bounding box center [917, 578] width 22 height 14
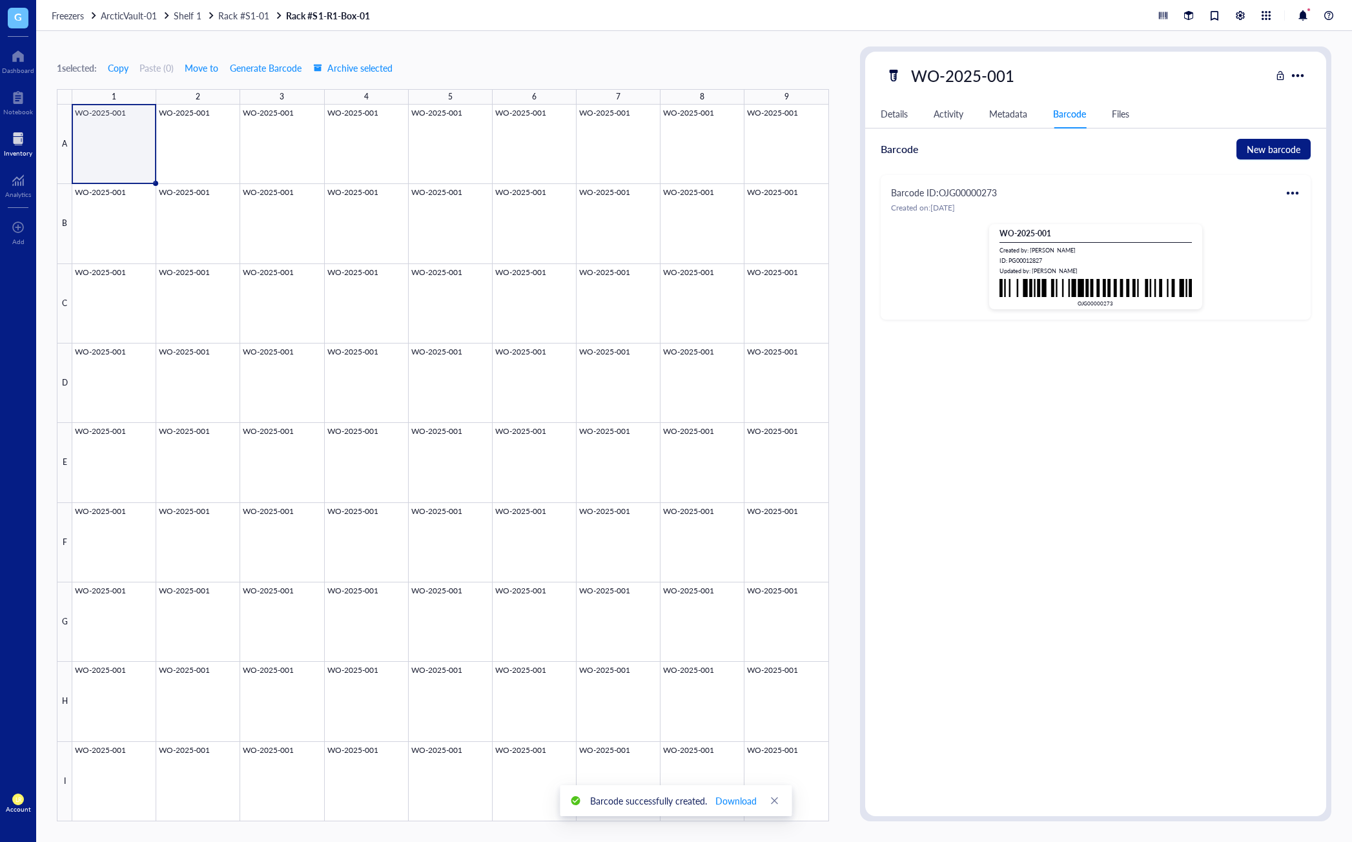
click at [1113, 501] on div "ID PG00012827 Item type Water Sample Concentration - Vol / Mass - Created on Se…" at bounding box center [1095, 472] width 461 height 667
click at [1132, 195] on div at bounding box center [1292, 193] width 21 height 21
click at [1132, 239] on div "Print" at bounding box center [1245, 236] width 19 height 14
drag, startPoint x: 1002, startPoint y: 196, endPoint x: 939, endPoint y: 192, distance: 63.4
click at [939, 192] on div "Barcode ID: OJG00000273" at bounding box center [1095, 192] width 409 height 15
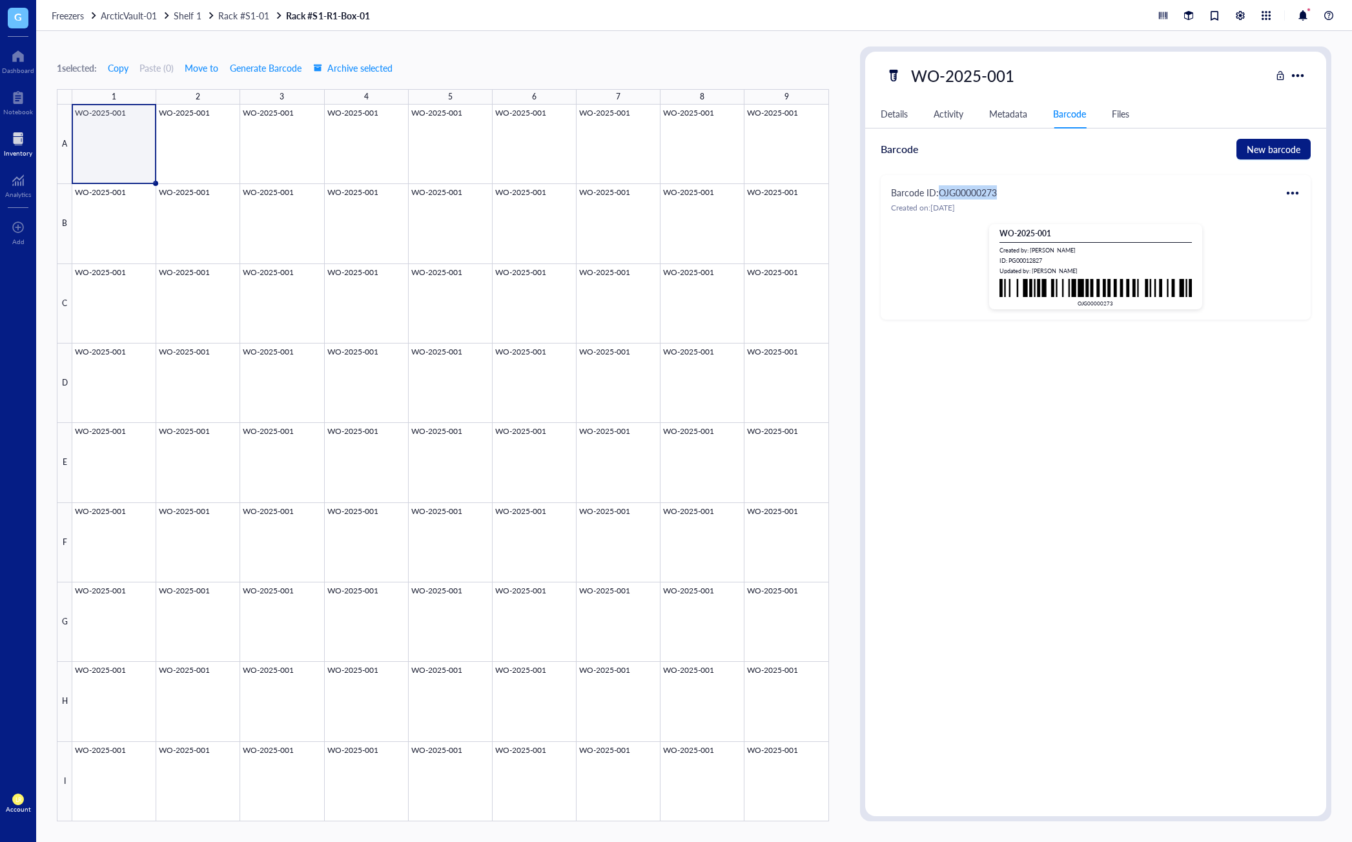
copy div "OJG00000273"
click at [1021, 185] on div "Barcode ID: OJG00000273" at bounding box center [1095, 192] width 409 height 15
click at [1132, 15] on div at bounding box center [1162, 15] width 14 height 14
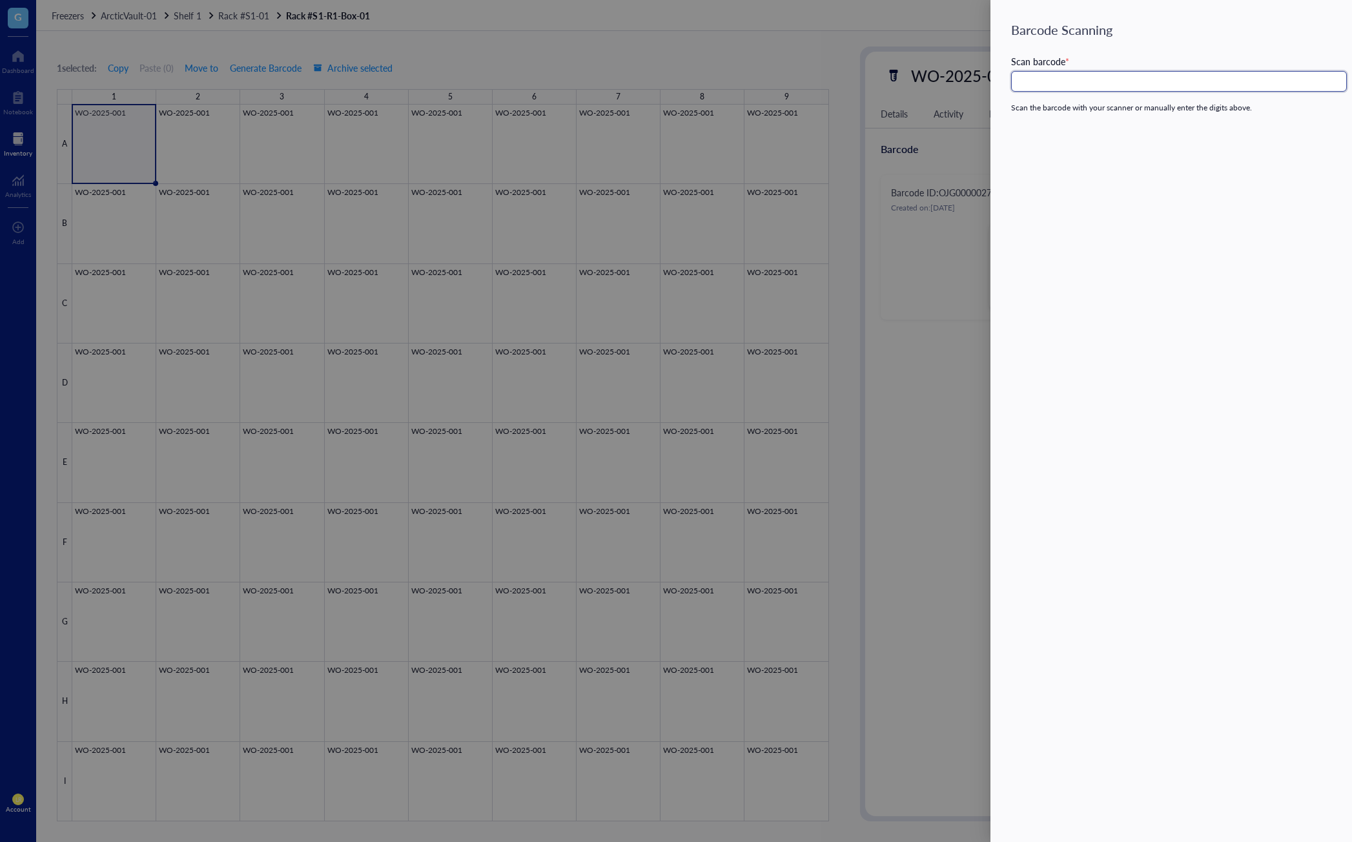
click at [1132, 80] on input "text" at bounding box center [1179, 81] width 336 height 21
paste input "OJG00000273"
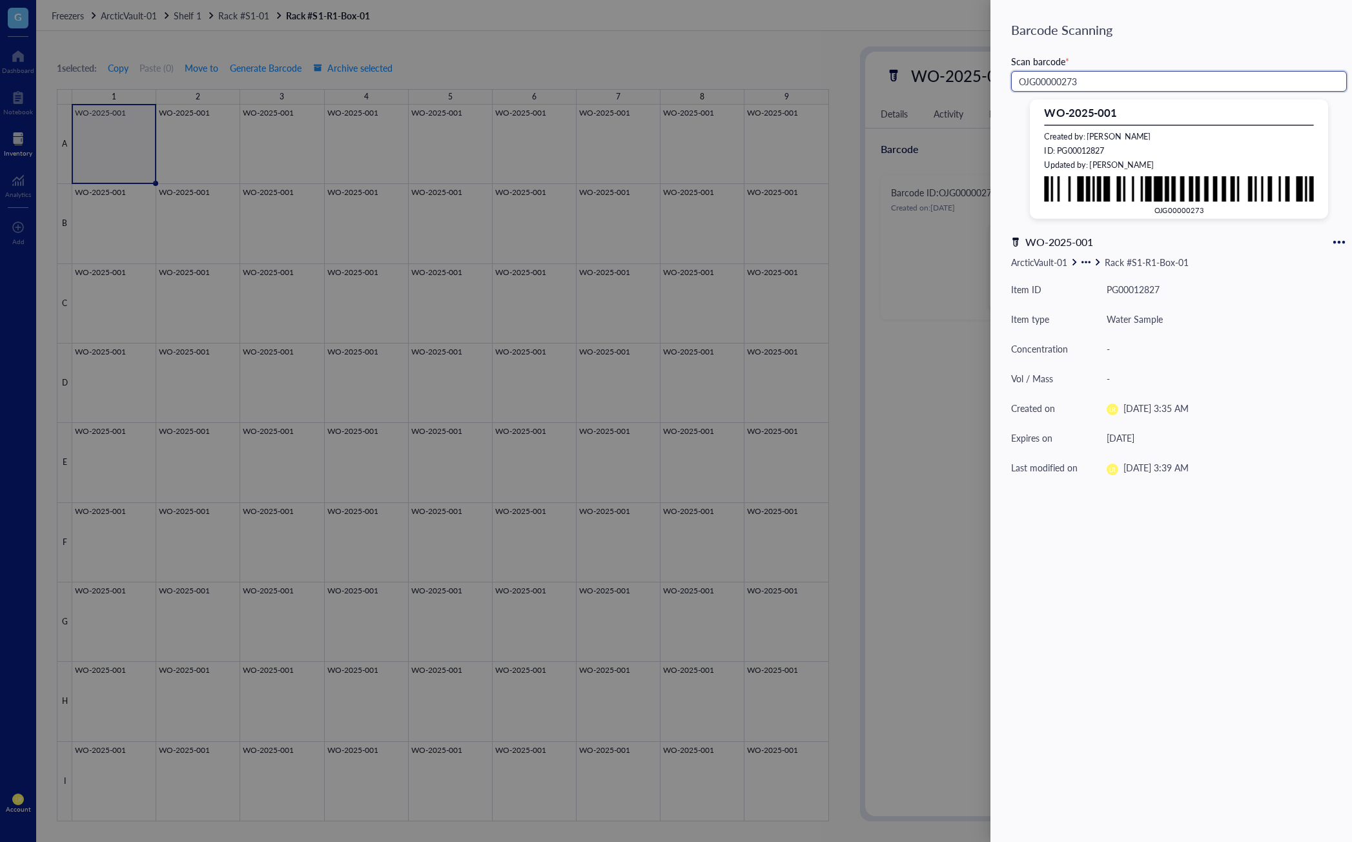
type input "OJG00000273"
click at [1132, 587] on div "Barcode Scanning Scan barcode * OJG00000273 WO-2025-001 Created by : Laura Rodr…" at bounding box center [1170, 421] width 361 height 842
click at [956, 317] on div at bounding box center [676, 421] width 1352 height 842
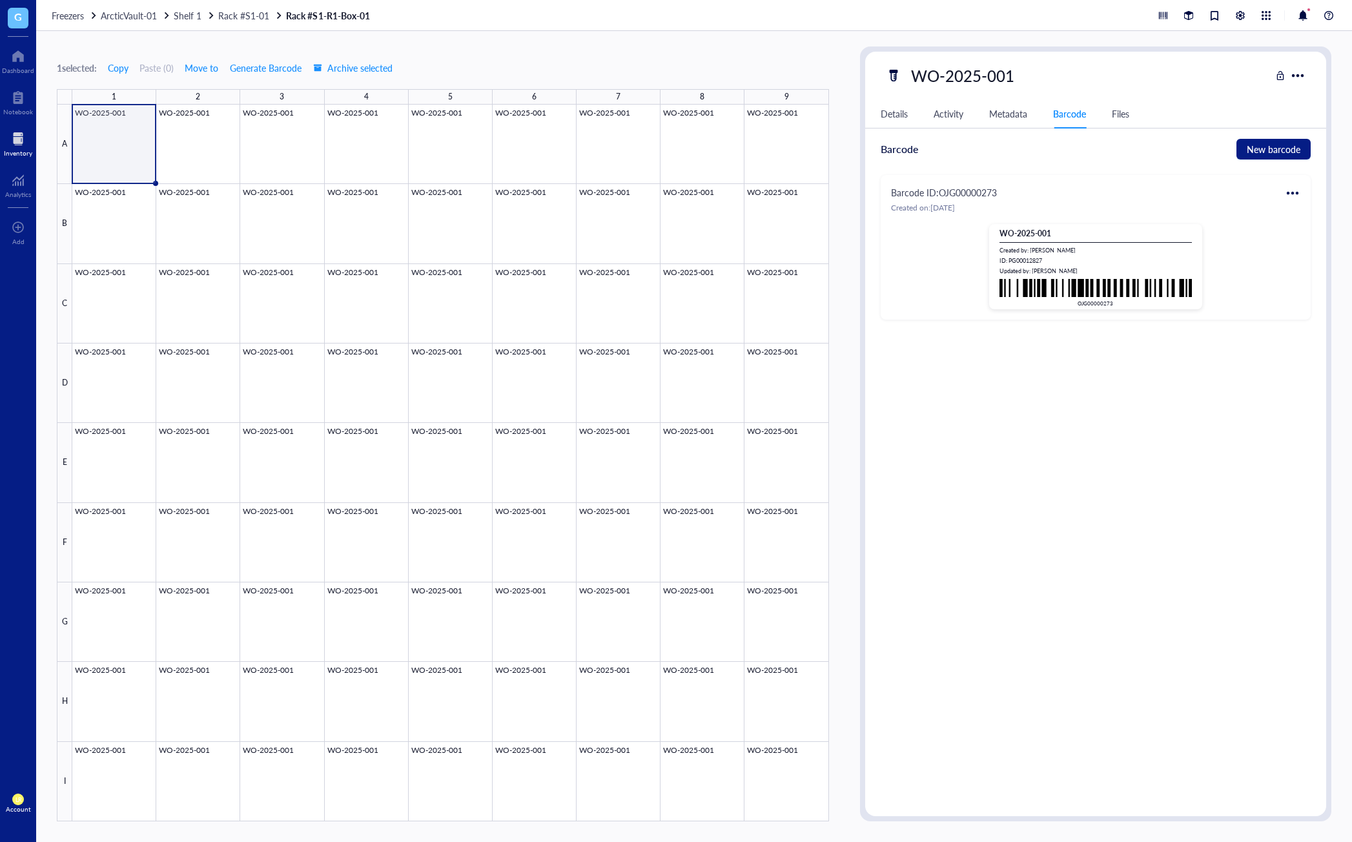
click at [1128, 750] on div "ID PG00012827 Item type Water Sample Concentration - Vol / Mass - Created on Se…" at bounding box center [1095, 472] width 461 height 667
click at [896, 118] on div "Details" at bounding box center [893, 114] width 27 height 14
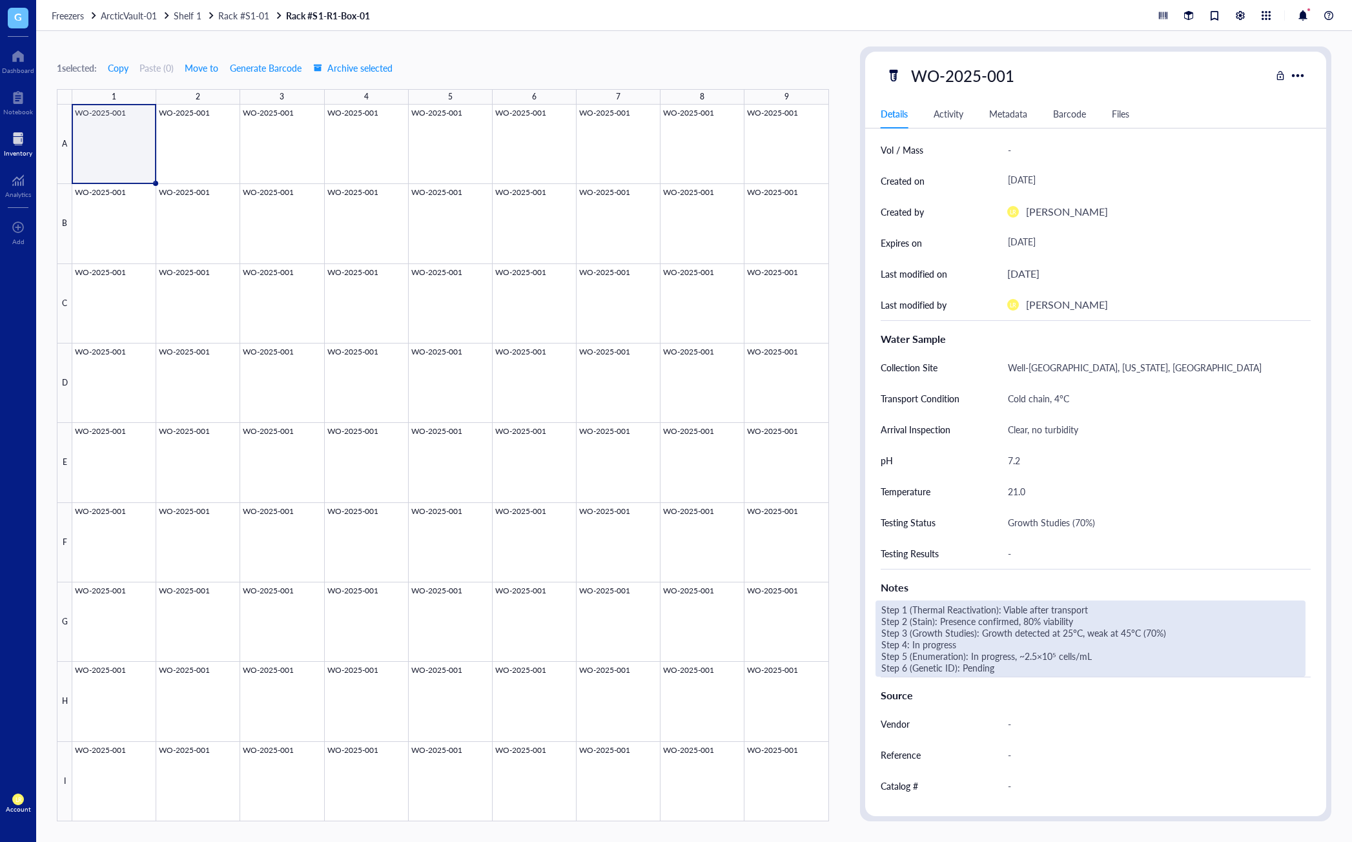
scroll to position [129, 0]
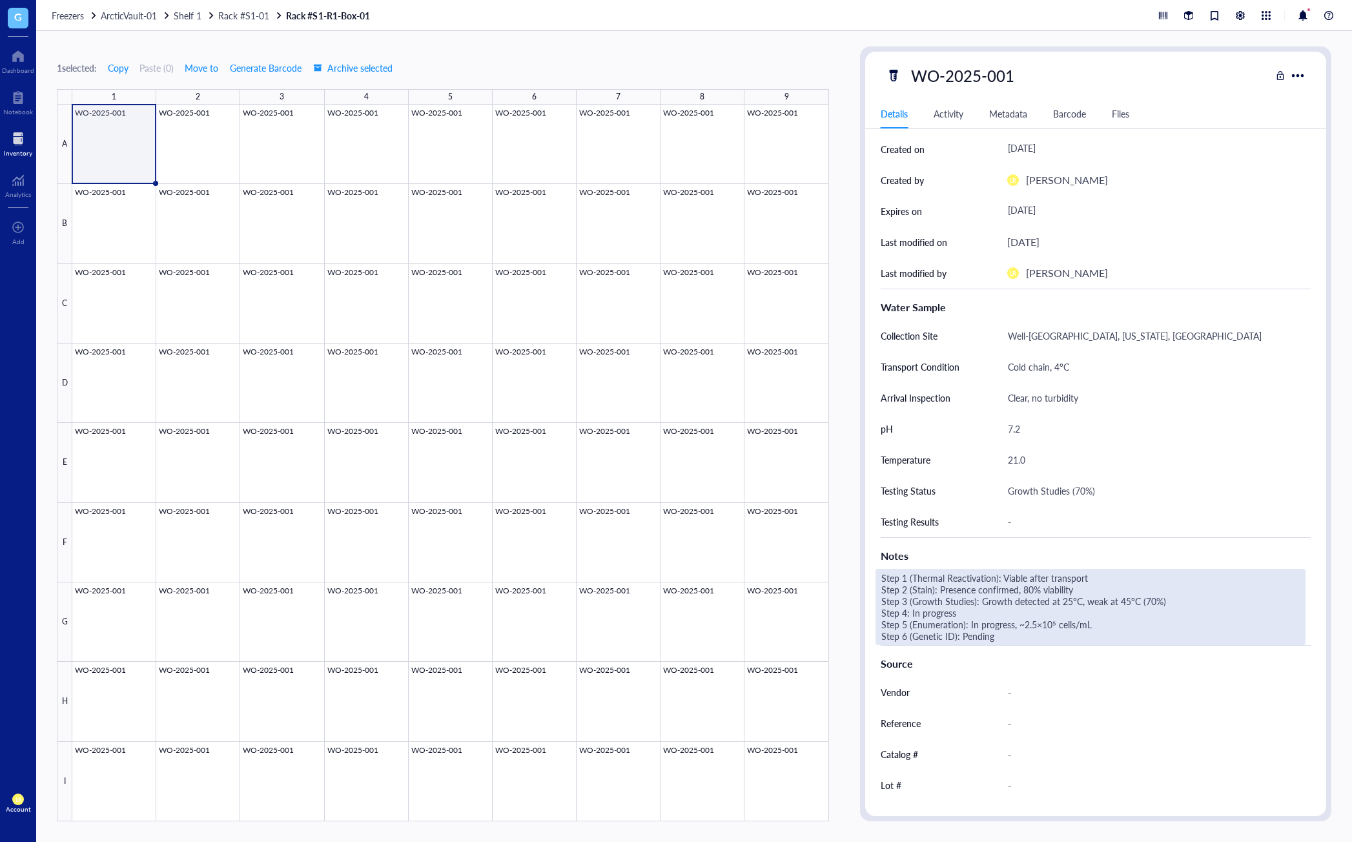
click at [969, 606] on div "Step 1 (Thermal Reactivation): Viable after transport Step 2 (Stain): Presence …" at bounding box center [1090, 607] width 430 height 76
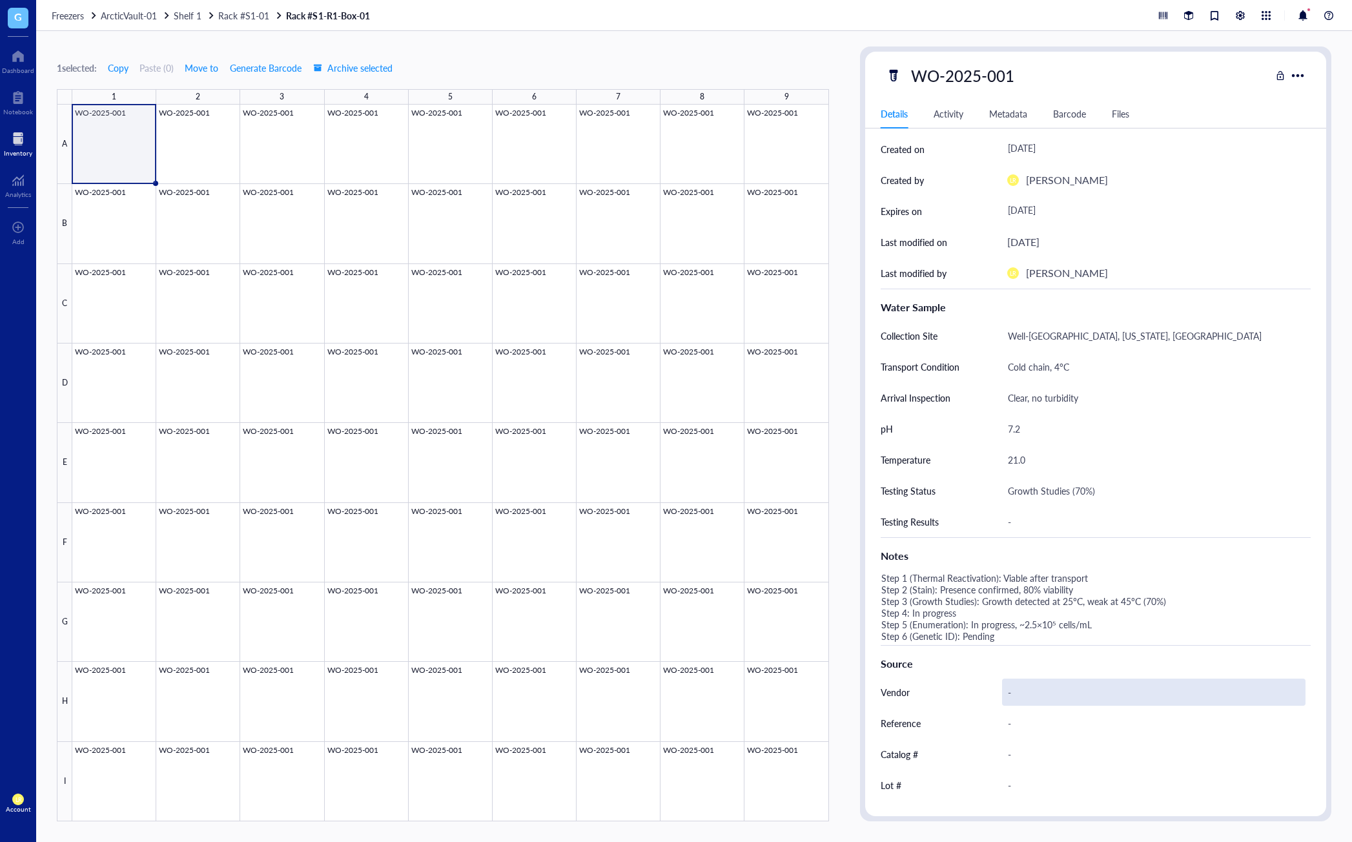
click at [1053, 691] on div "-" at bounding box center [1153, 691] width 303 height 27
click at [1044, 665] on div "Source" at bounding box center [1095, 663] width 430 height 15
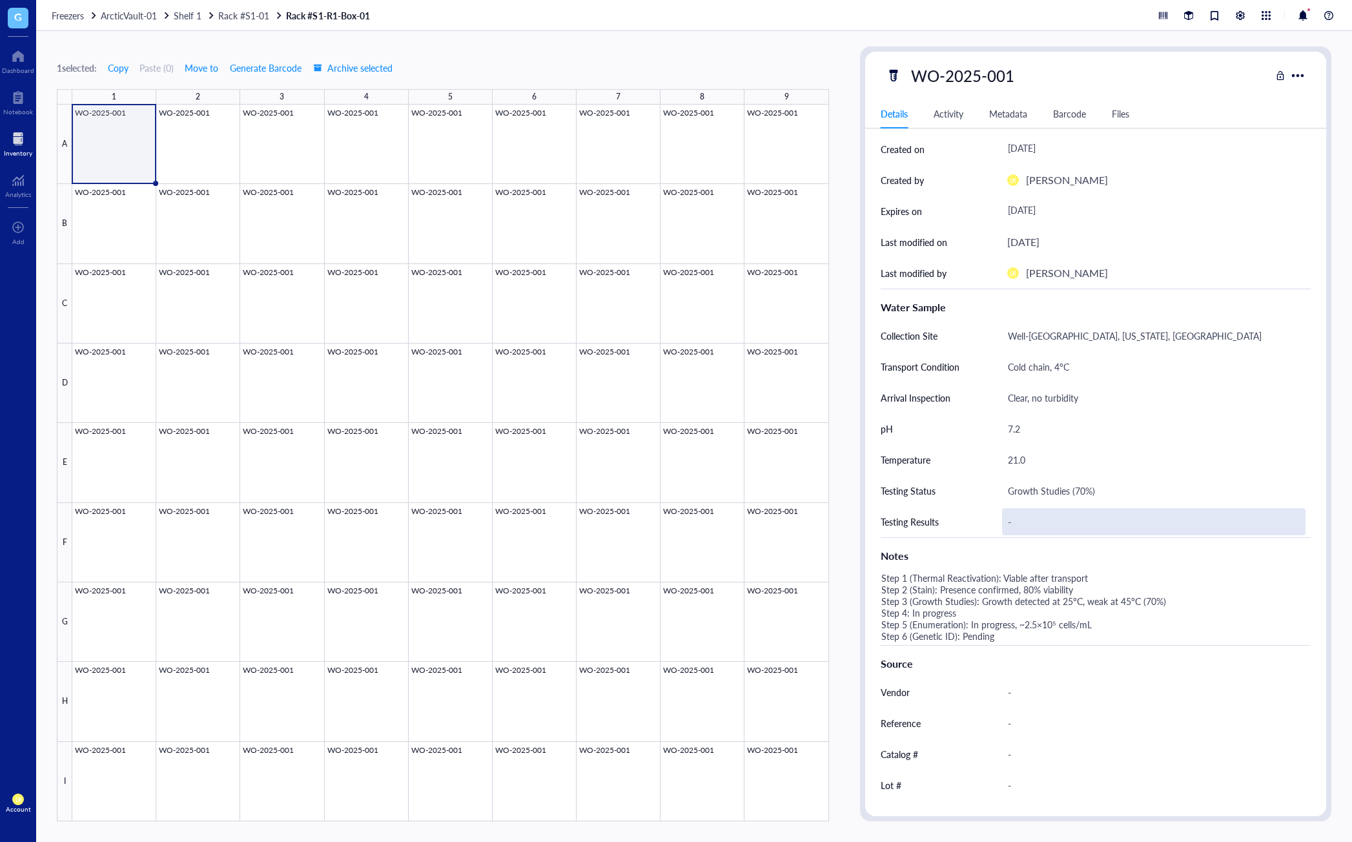
click at [1028, 527] on div "-" at bounding box center [1153, 521] width 303 height 27
click at [1051, 526] on input "text" at bounding box center [1153, 522] width 302 height 26
drag, startPoint x: 945, startPoint y: 529, endPoint x: 879, endPoint y: 527, distance: 65.9
click at [879, 527] on div "ID PG00012827 Item type Water Sample Concentration - Vol / Mass - Created on Se…" at bounding box center [1095, 436] width 461 height 853
click at [958, 528] on div "Testing Results" at bounding box center [928, 521] width 96 height 31
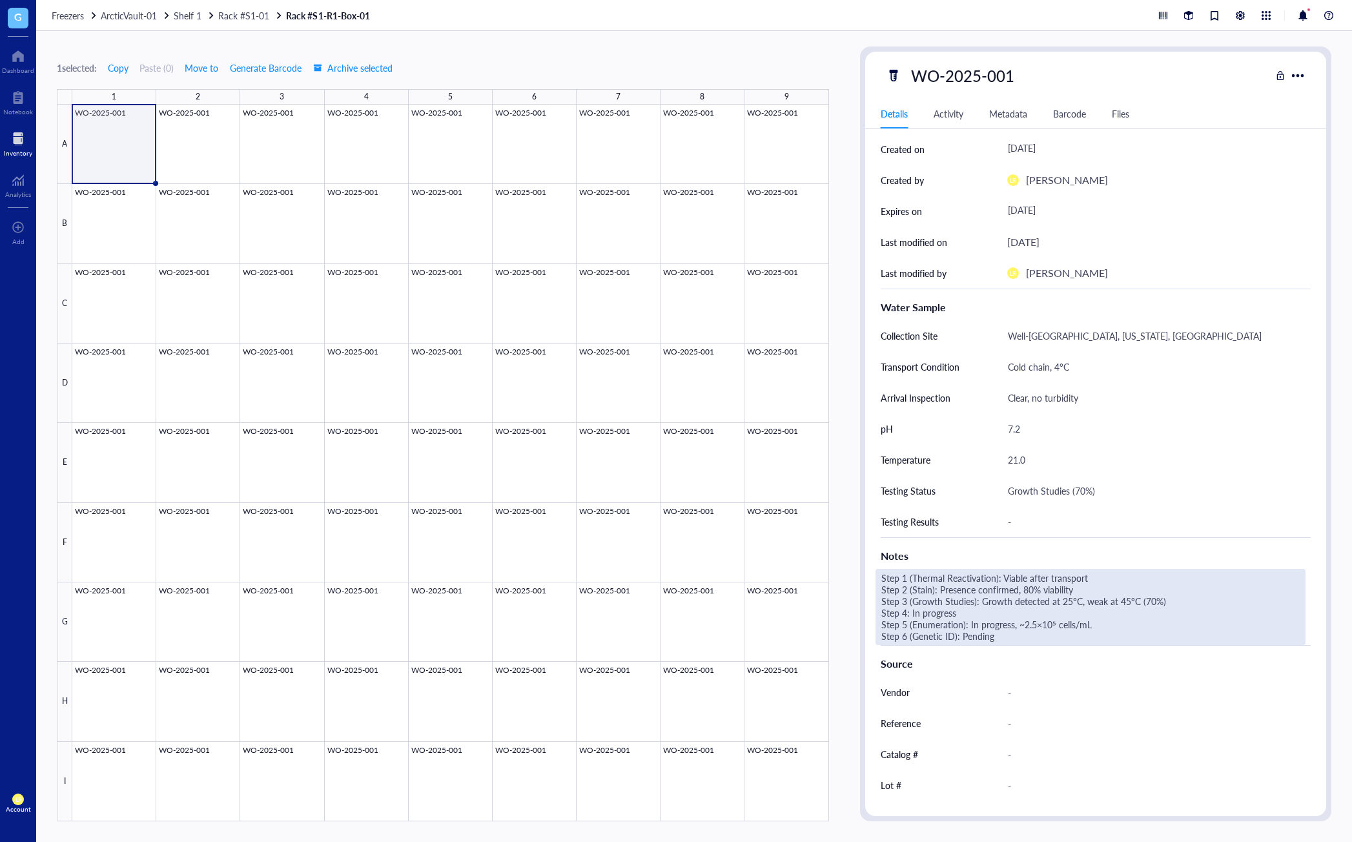
click at [991, 575] on div "Step 1 (Thermal Reactivation): Viable after transport Step 2 (Stain): Presence …" at bounding box center [1090, 607] width 430 height 76
click at [1110, 636] on textarea "Step 1 (Thermal Reactivation): Viable after transport Step 2 (Stain): Presence …" at bounding box center [1090, 606] width 429 height 75
click at [1048, 652] on div "Source" at bounding box center [1095, 661] width 430 height 32
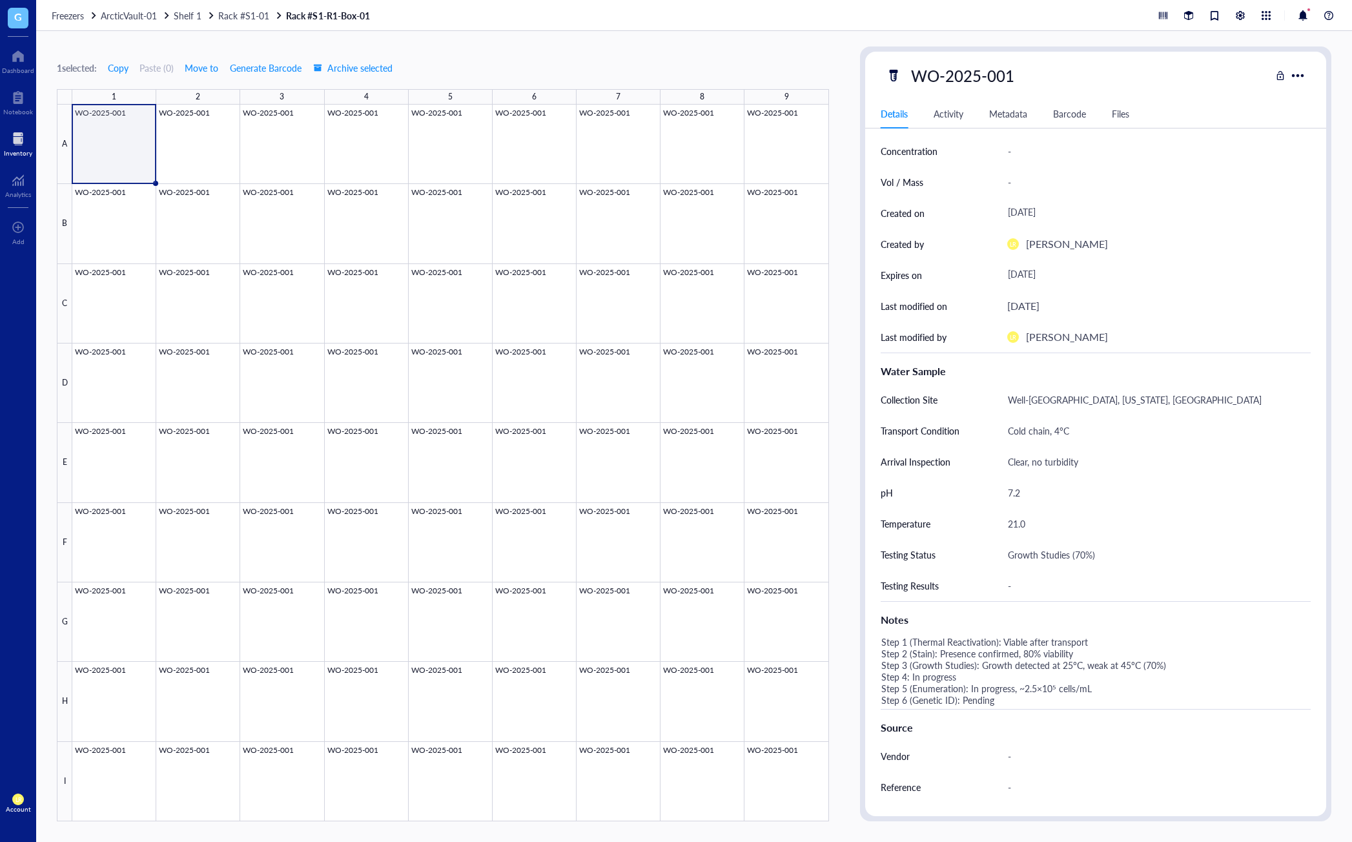
scroll to position [65, 0]
click at [951, 123] on div "Details Activity Metadata Barcode Files" at bounding box center [1095, 113] width 461 height 29
click at [951, 121] on div "Details Activity Metadata Barcode Files" at bounding box center [1095, 113] width 461 height 29
click at [951, 115] on div "Activity" at bounding box center [948, 114] width 30 height 14
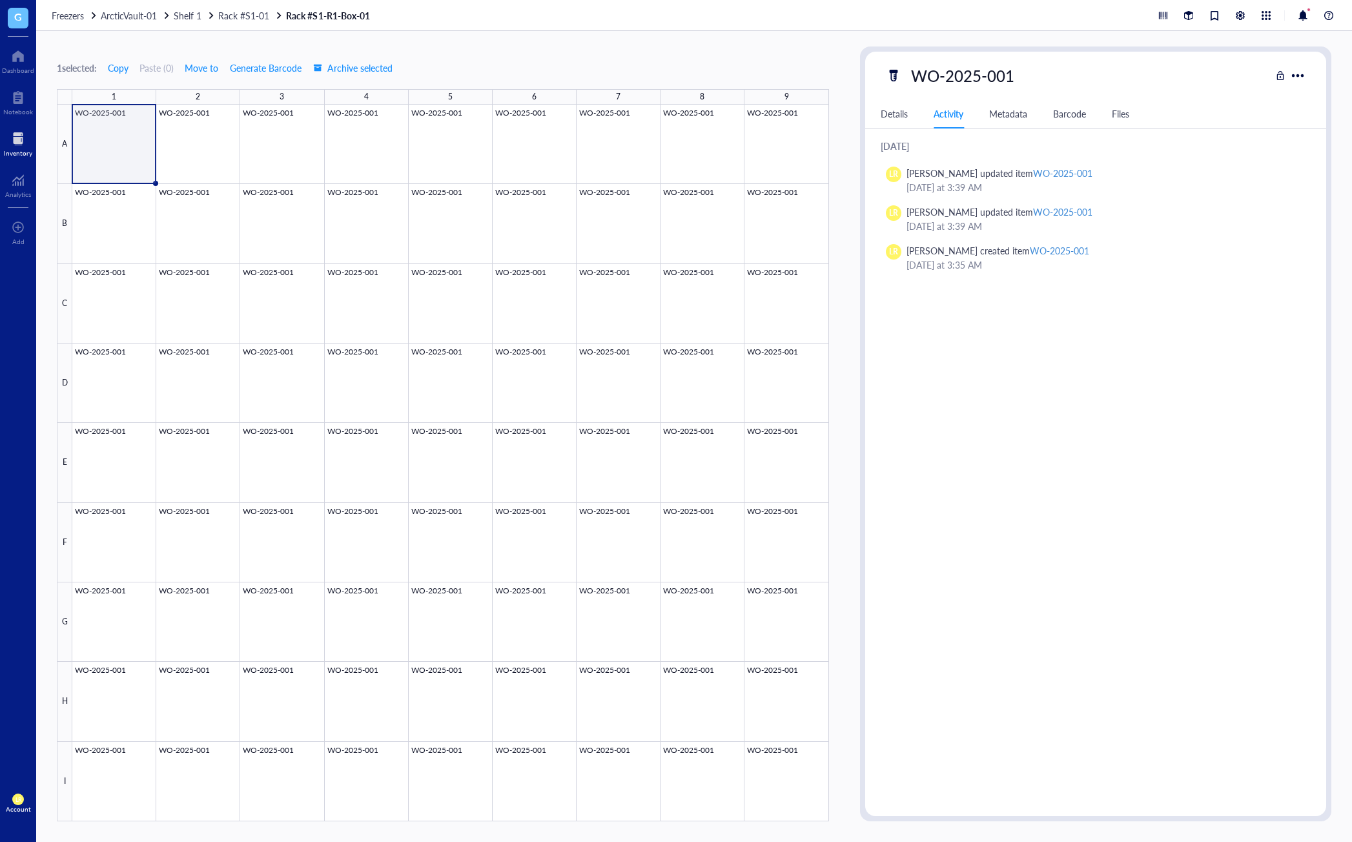
click at [1085, 370] on div "ID PG00012827 Item type Water Sample Concentration - Vol / Mass - Created on Se…" at bounding box center [1095, 472] width 461 height 667
click at [904, 114] on div "Details" at bounding box center [893, 114] width 27 height 14
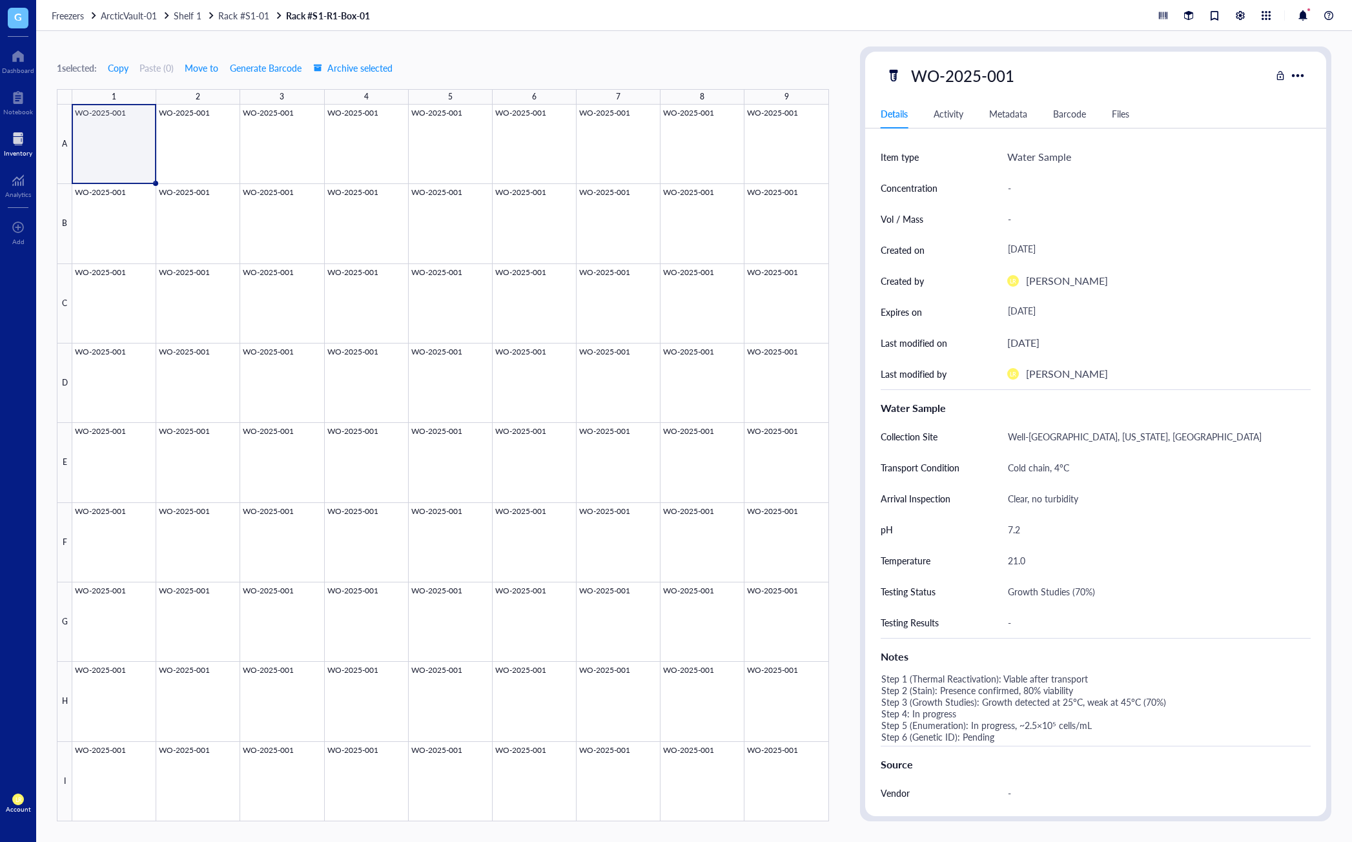
scroll to position [129, 0]
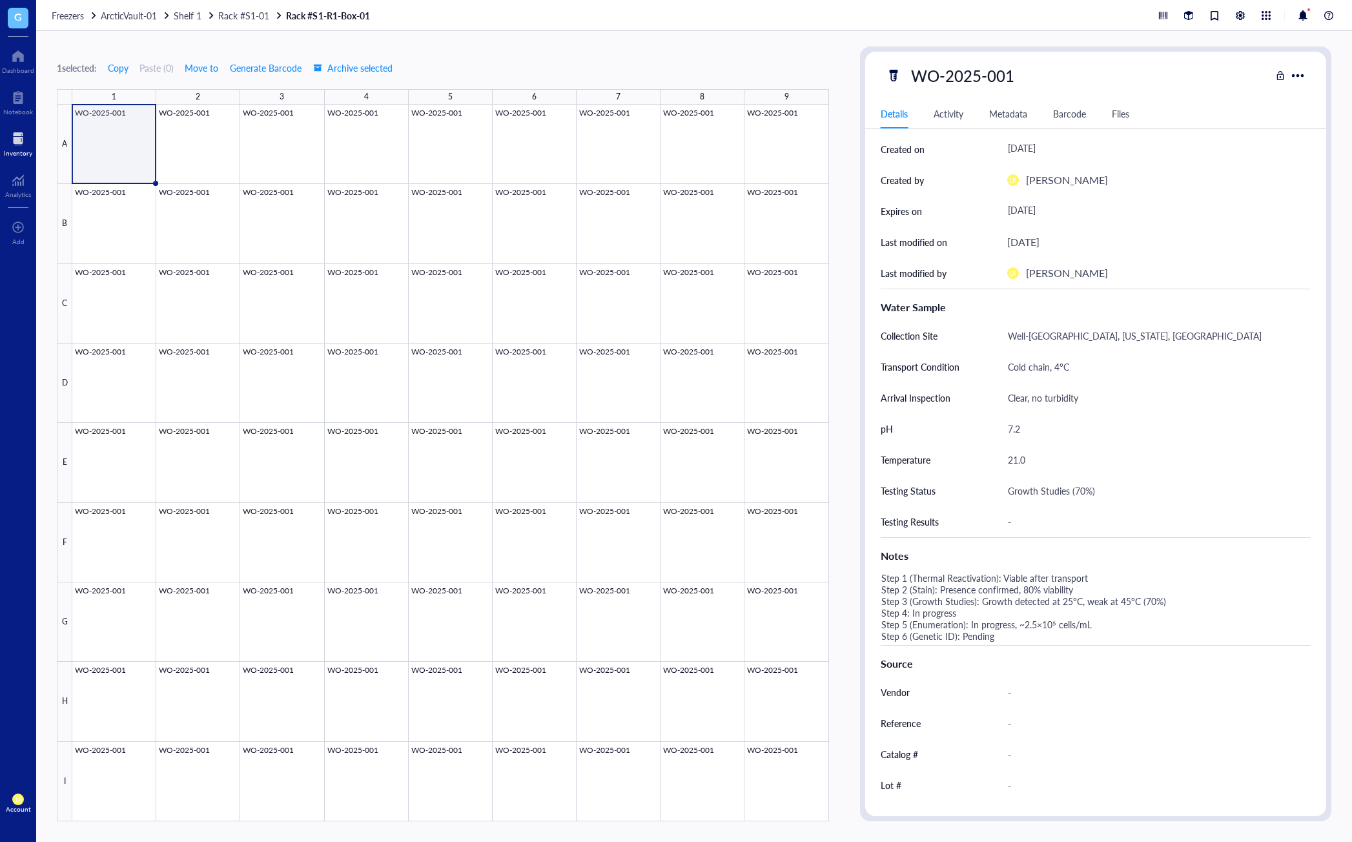
click at [1045, 553] on div "Notes" at bounding box center [1095, 555] width 430 height 15
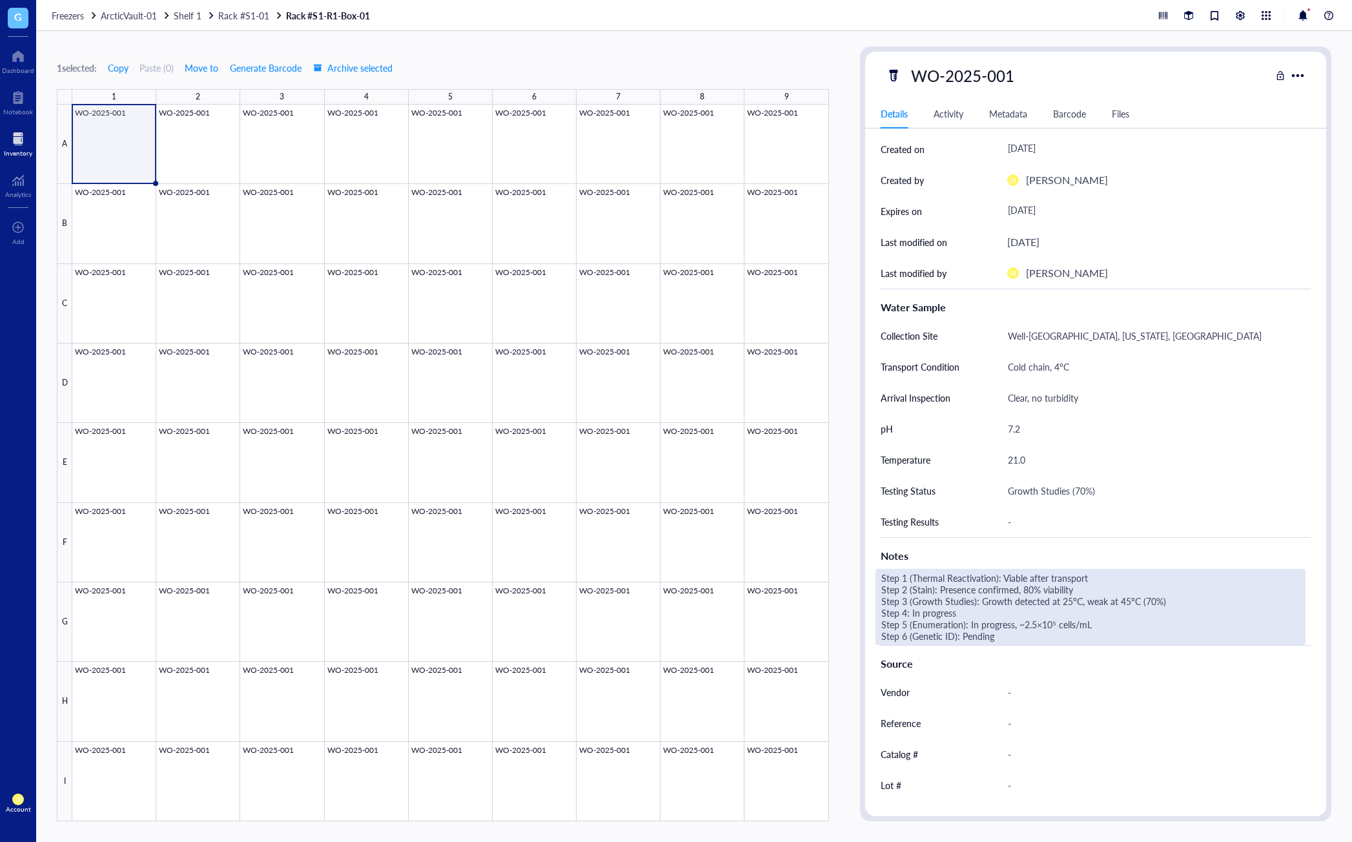
click at [1001, 609] on div "Step 1 (Thermal Reactivation): Viable after transport Step 2 (Stain): Presence …" at bounding box center [1090, 607] width 430 height 76
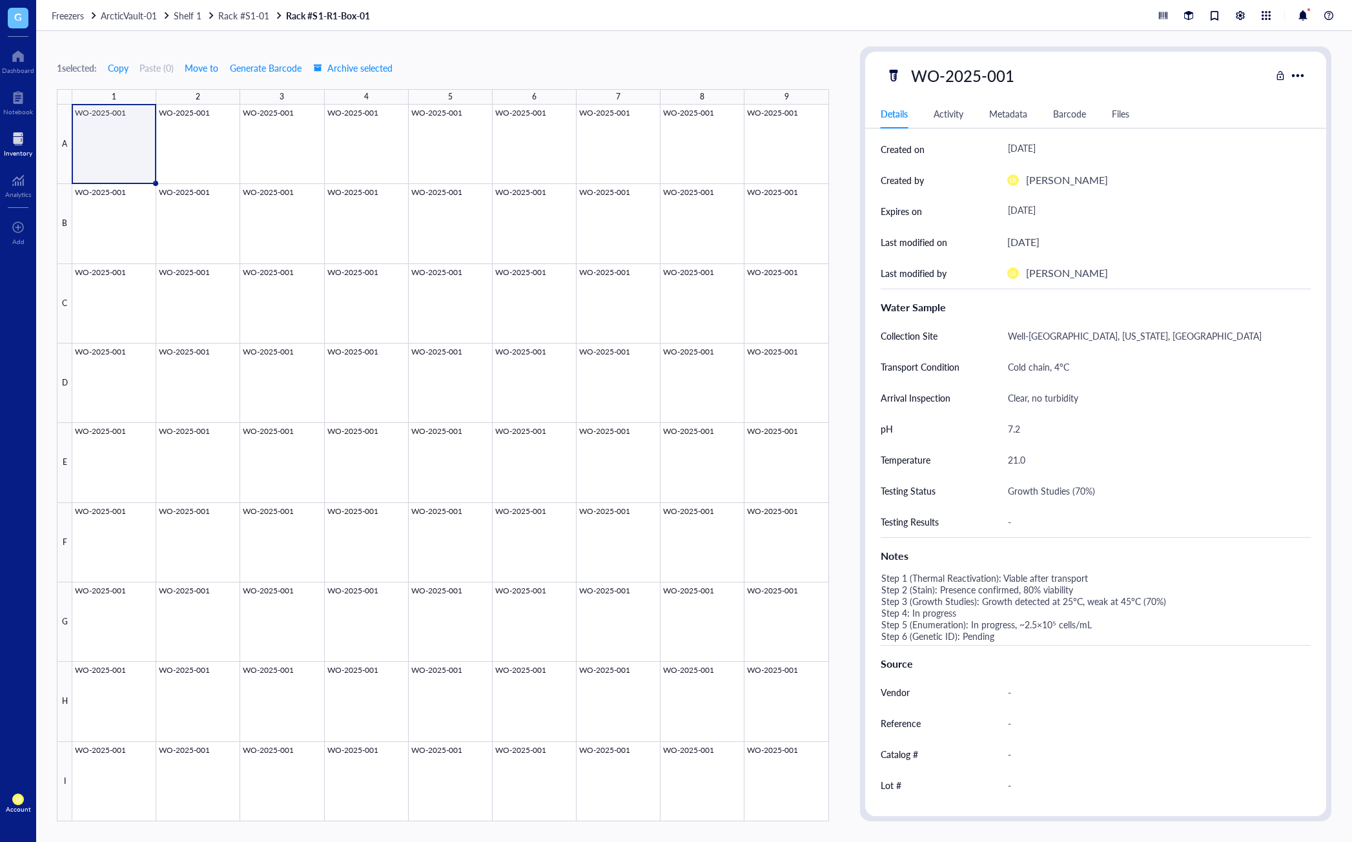
click at [1008, 663] on div "Source" at bounding box center [1095, 663] width 430 height 15
click at [1058, 679] on div "-" at bounding box center [1153, 691] width 303 height 27
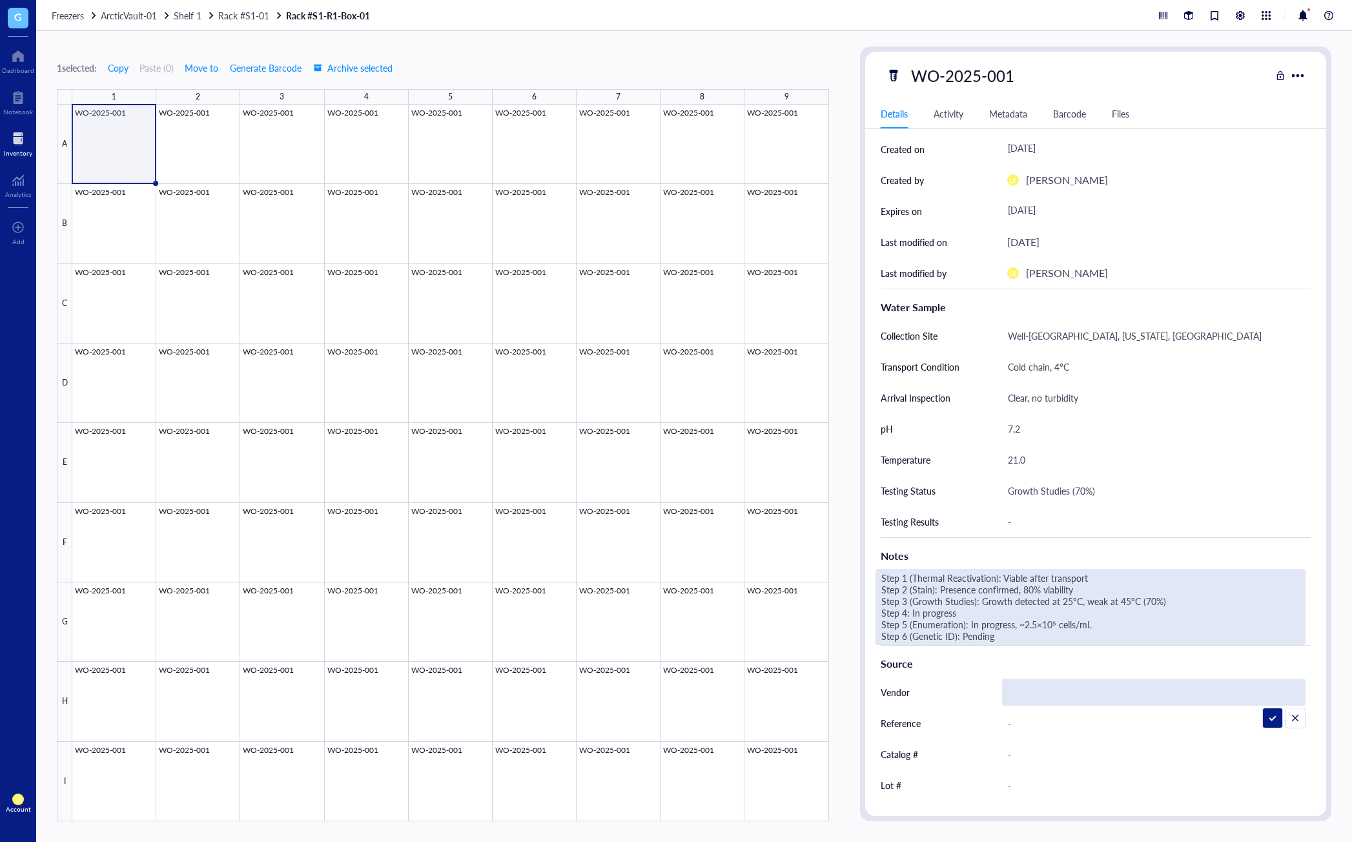
click at [1011, 638] on div "Step 1 (Thermal Reactivation): Viable after transport Step 2 (Stain): Presence …" at bounding box center [1090, 607] width 430 height 76
click at [1002, 664] on div "Source" at bounding box center [1095, 663] width 430 height 15
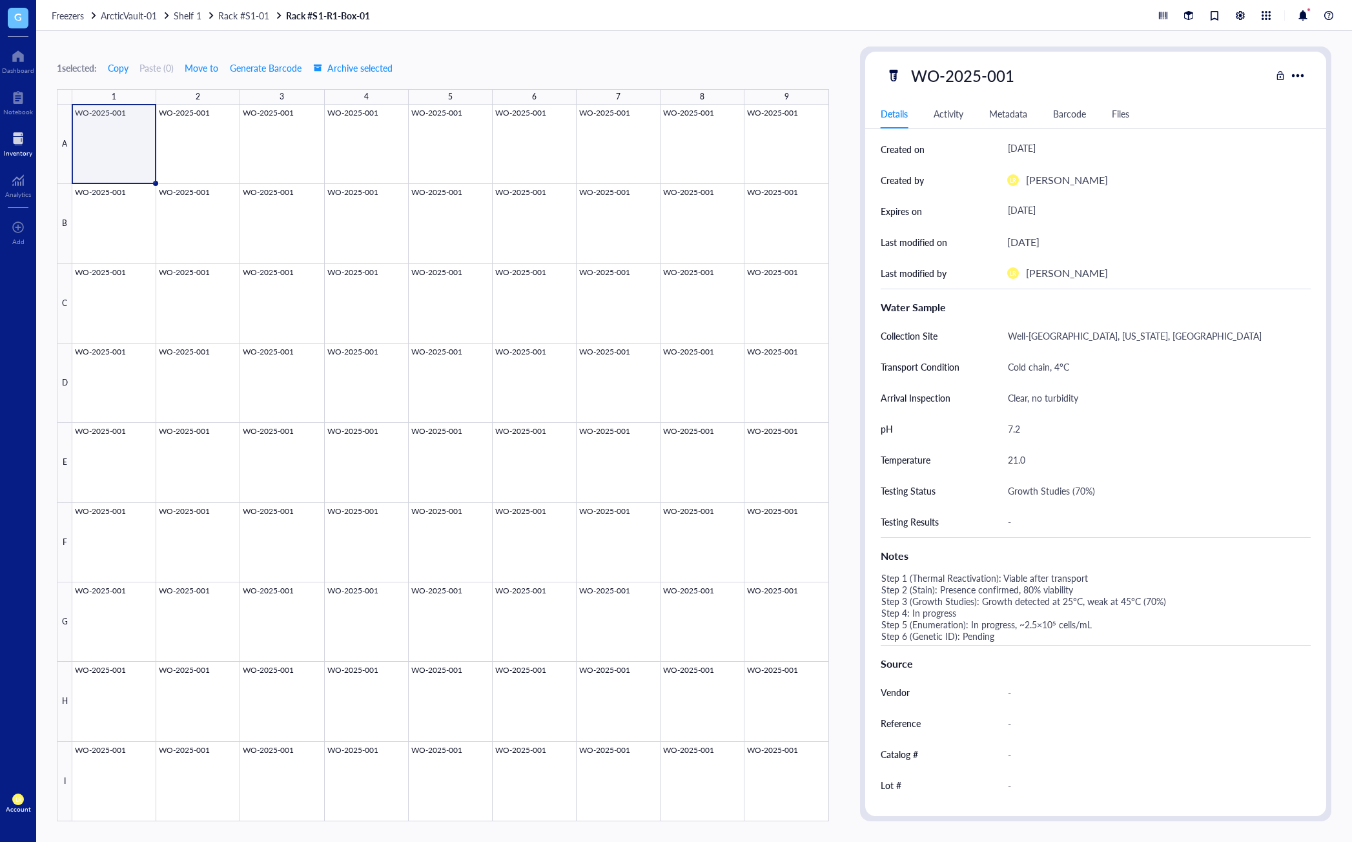
click at [1132, 63] on div "WO-2025-001" at bounding box center [1078, 75] width 385 height 27
click at [1132, 73] on div "WO-2025-001" at bounding box center [1078, 75] width 385 height 27
click at [1132, 79] on div at bounding box center [1279, 75] width 9 height 9
click at [1132, 78] on div at bounding box center [1279, 75] width 9 height 9
click at [19, 134] on div at bounding box center [18, 138] width 28 height 21
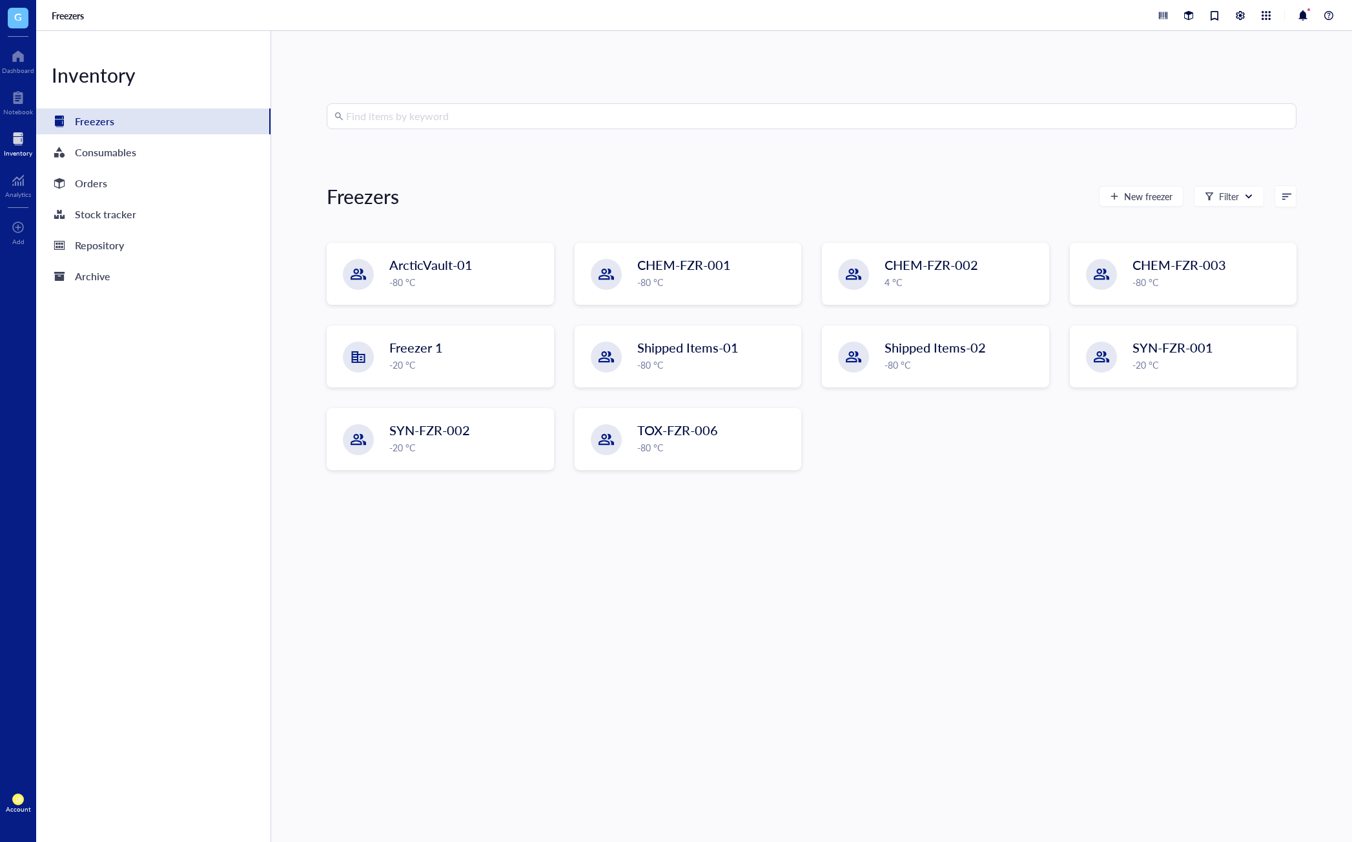
click at [433, 119] on input "search" at bounding box center [817, 116] width 942 height 25
type input "wo"
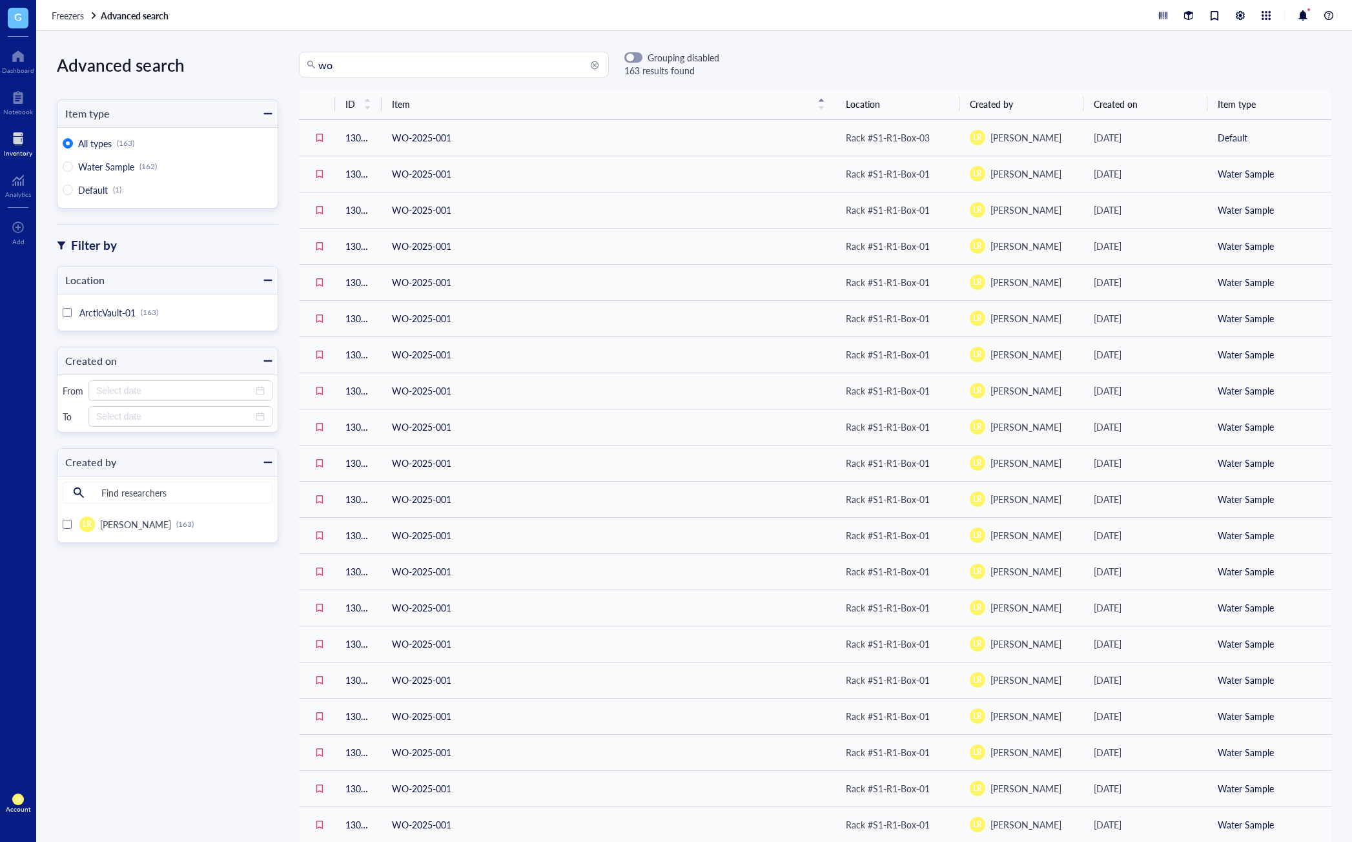
click at [846, 84] on div "wo Grouping disabled 163 results found ID Item Location Created by Created on I…" at bounding box center [814, 436] width 1073 height 769
drag, startPoint x: 458, startPoint y: 70, endPoint x: 280, endPoint y: 57, distance: 178.6
click at [280, 57] on div "wo wo Grouping disabled 163 results found" at bounding box center [498, 65] width 441 height 26
type input "step"
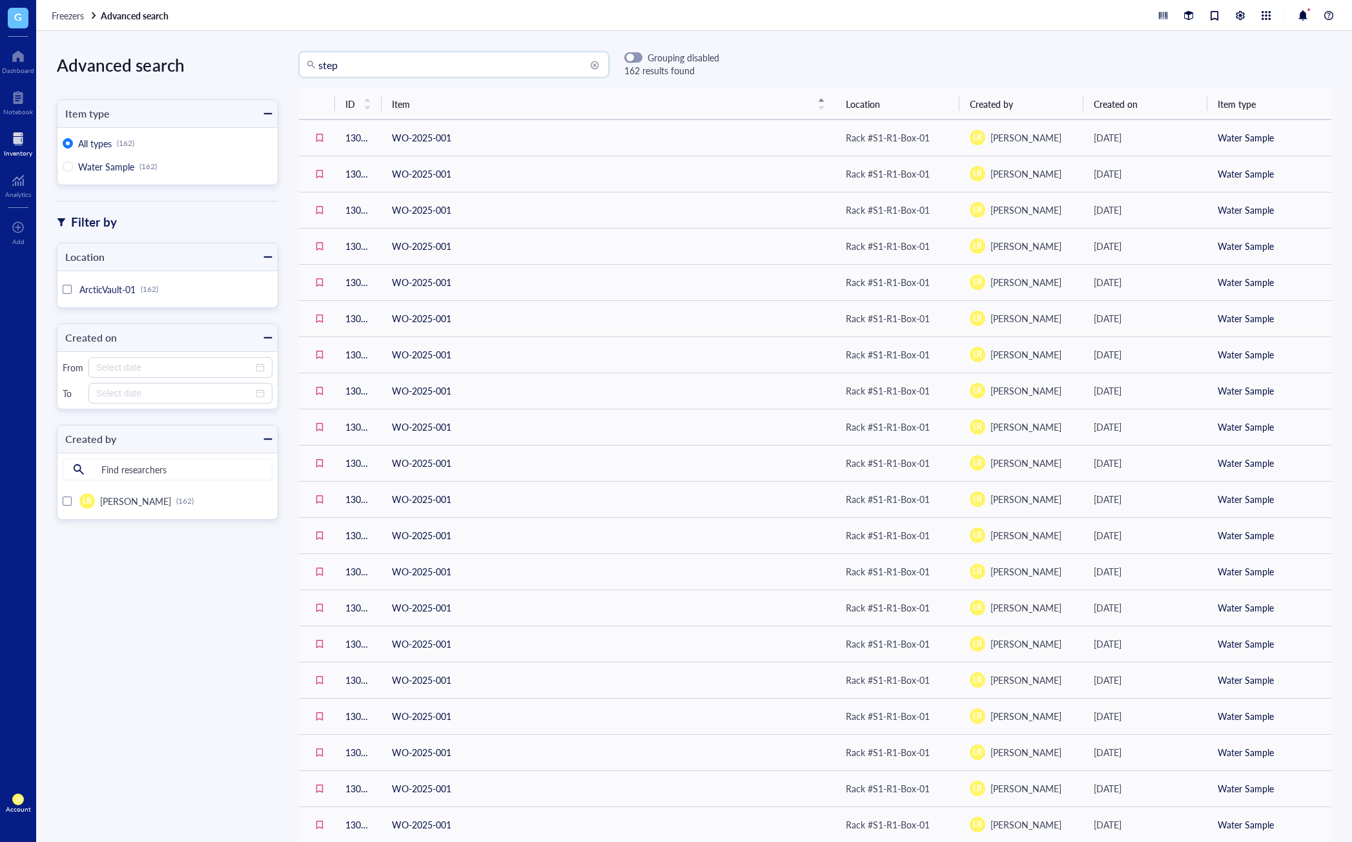
click at [16, 143] on div at bounding box center [18, 138] width 28 height 21
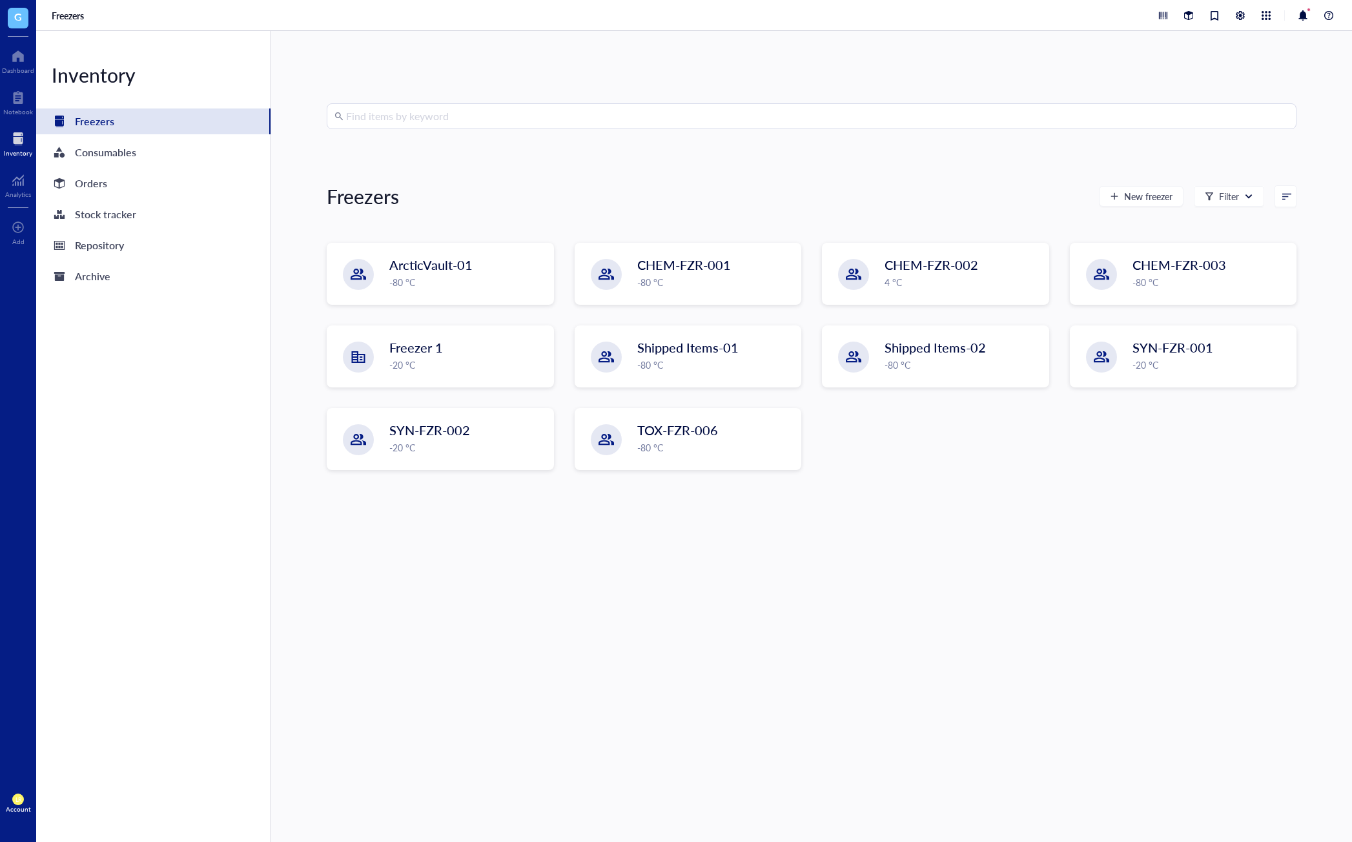
click at [540, 117] on input "search" at bounding box center [817, 116] width 942 height 25
type input "step"
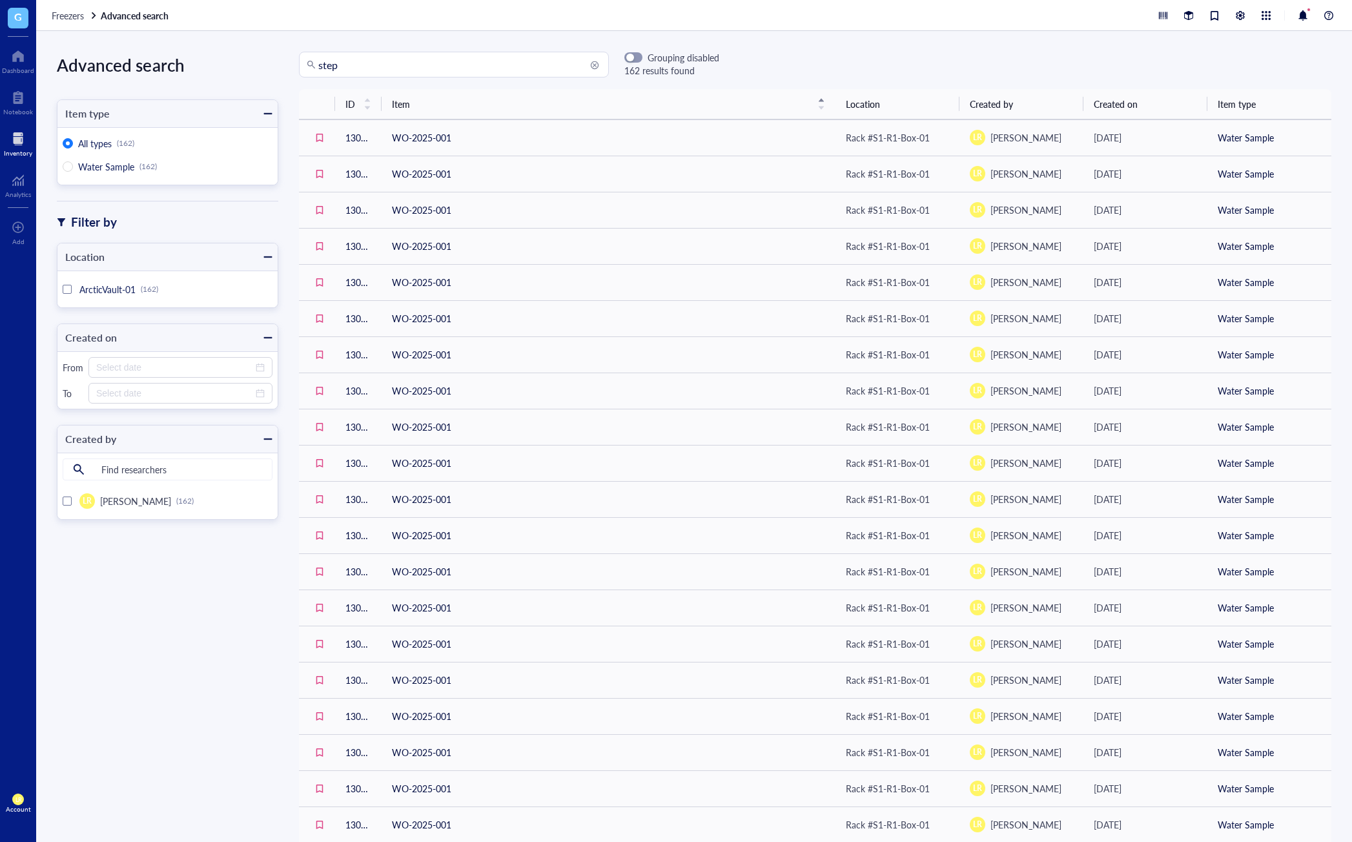
click at [997, 62] on div "step Grouping disabled 162 results found" at bounding box center [814, 65] width 1073 height 26
click at [817, 57] on div "step Grouping disabled 162 results found" at bounding box center [814, 65] width 1073 height 26
click at [183, 631] on div "Advanced search Item type All types (162) Water Sample (162) Filter by Location…" at bounding box center [157, 436] width 242 height 769
click at [167, 651] on div "Advanced search Item type All types (162) Water Sample (162) Filter by Location…" at bounding box center [157, 436] width 242 height 769
click at [19, 154] on div "Inventory" at bounding box center [18, 153] width 28 height 8
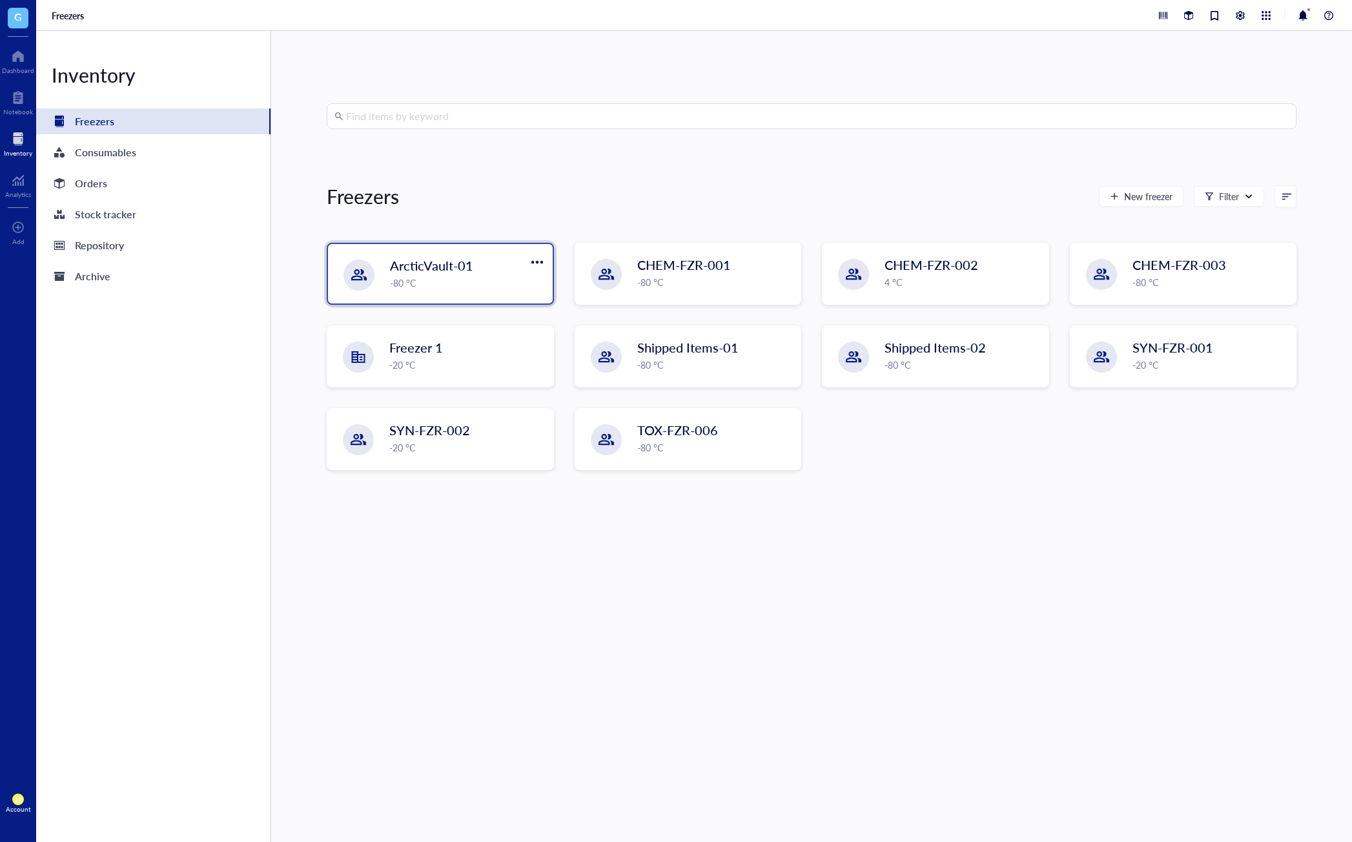
click at [458, 273] on span "ArcticVault-01" at bounding box center [431, 265] width 83 height 18
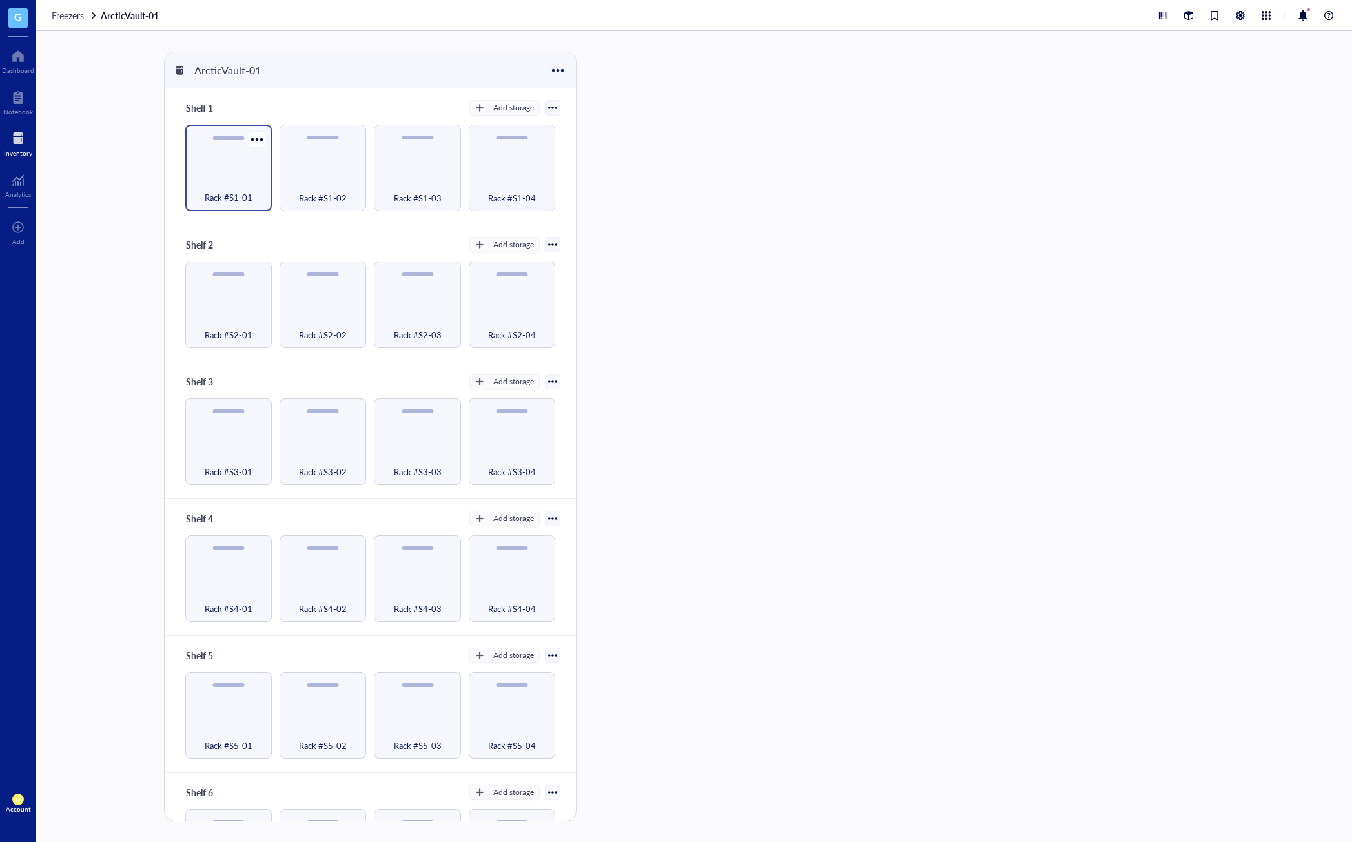
click at [230, 167] on div "Rack #S1-01" at bounding box center [228, 168] width 86 height 86
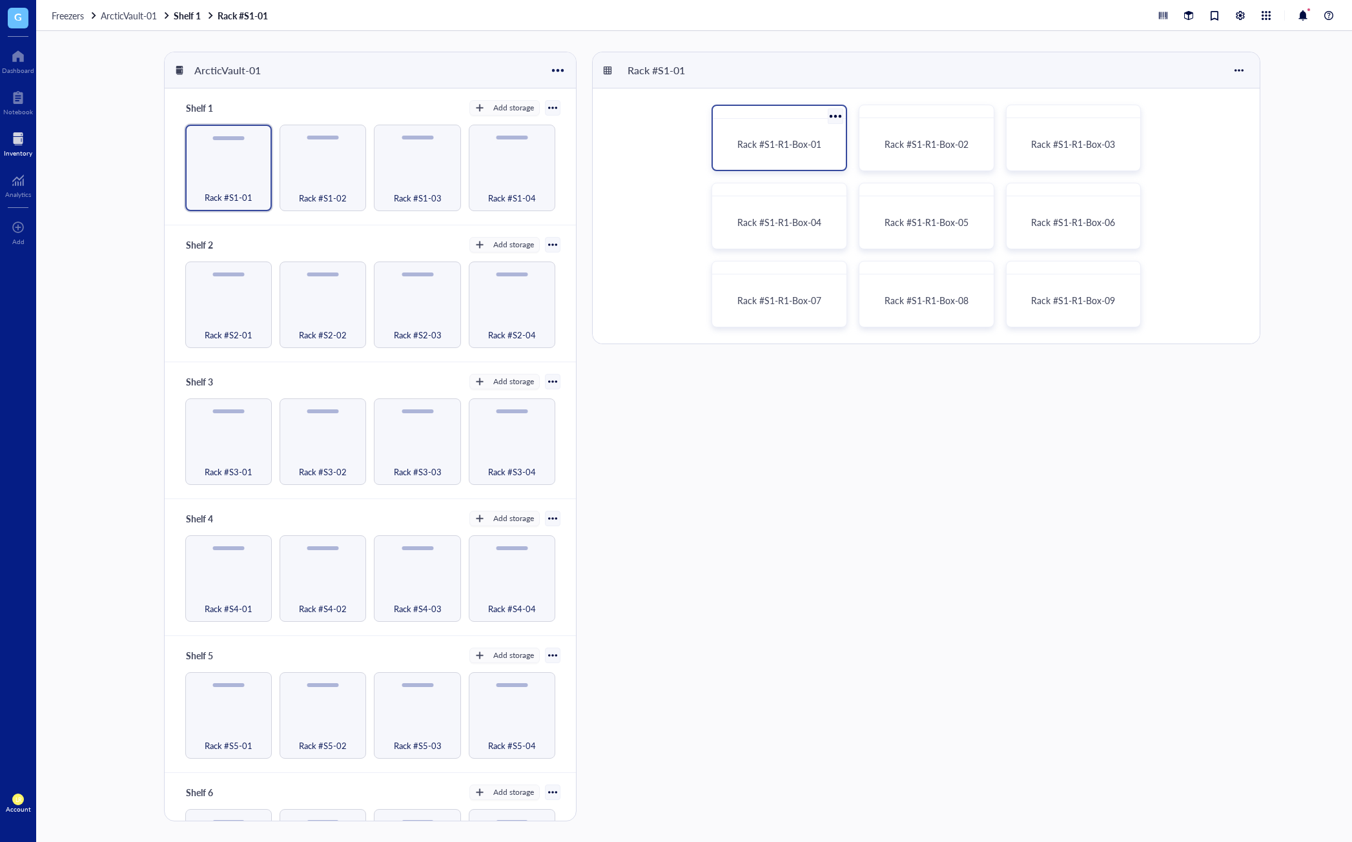
drag, startPoint x: 769, startPoint y: 162, endPoint x: 795, endPoint y: 141, distance: 33.5
click at [795, 141] on span "Rack #S1-R1-Box-01" at bounding box center [779, 143] width 84 height 13
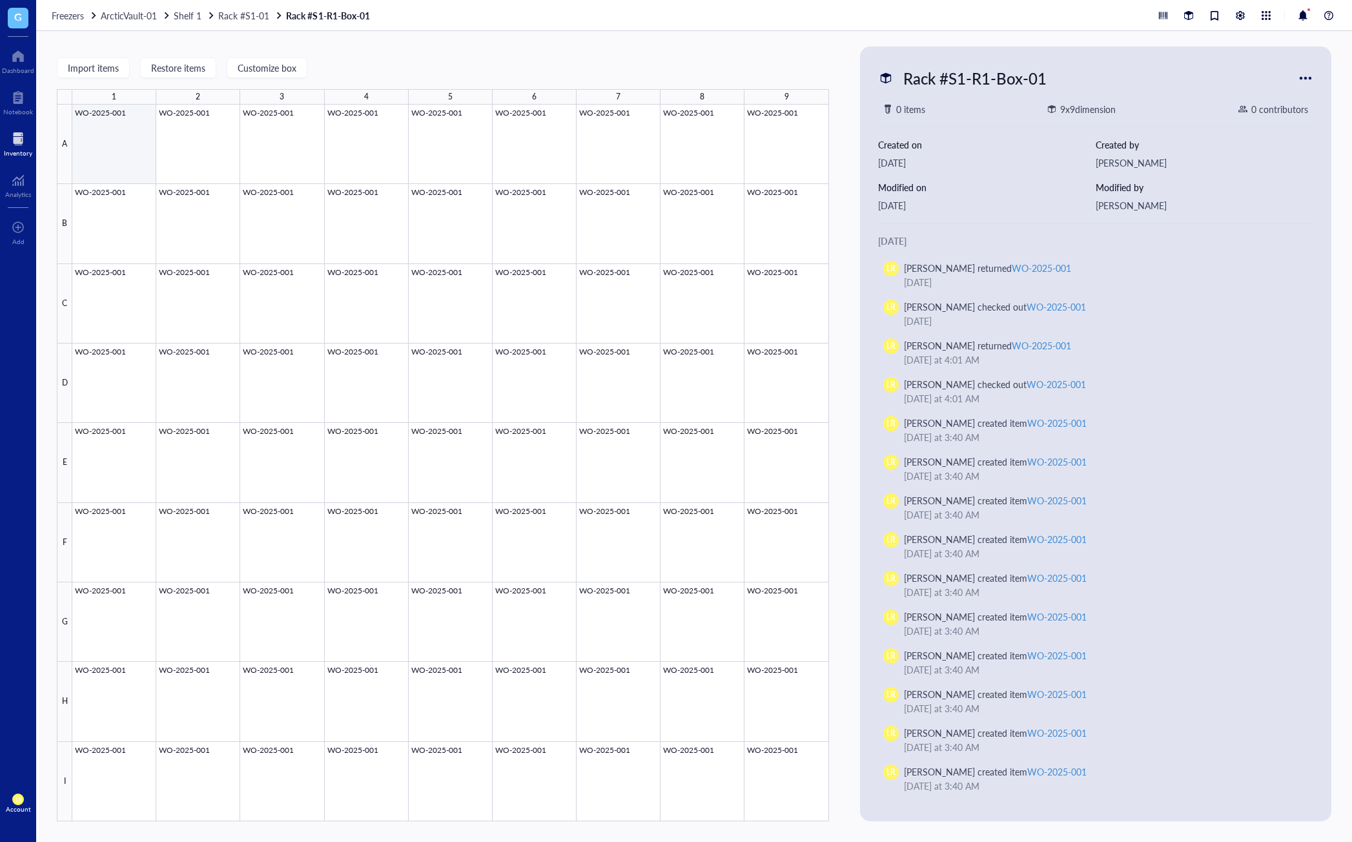
click at [120, 142] on div at bounding box center [450, 463] width 757 height 716
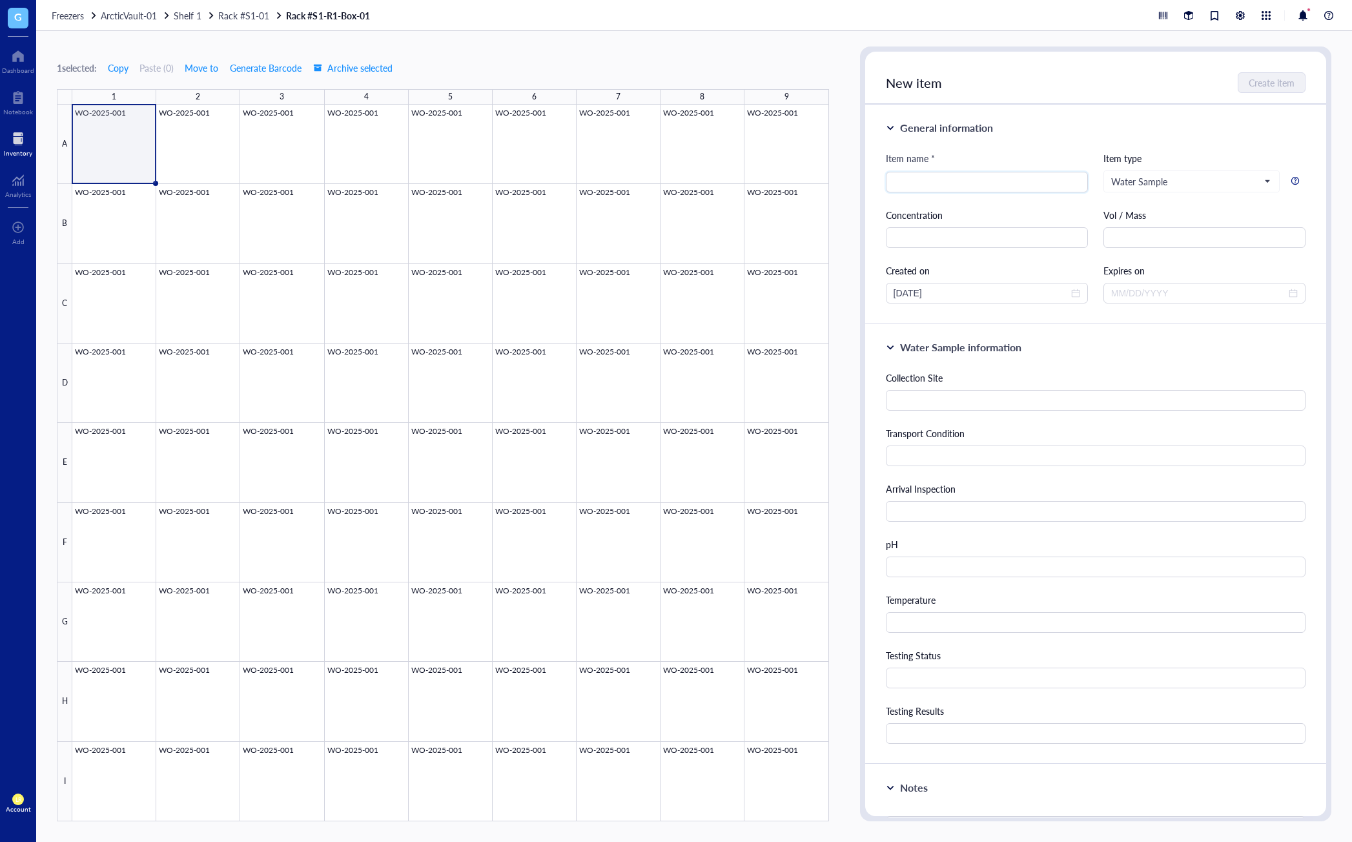
click at [186, 166] on div at bounding box center [450, 463] width 757 height 716
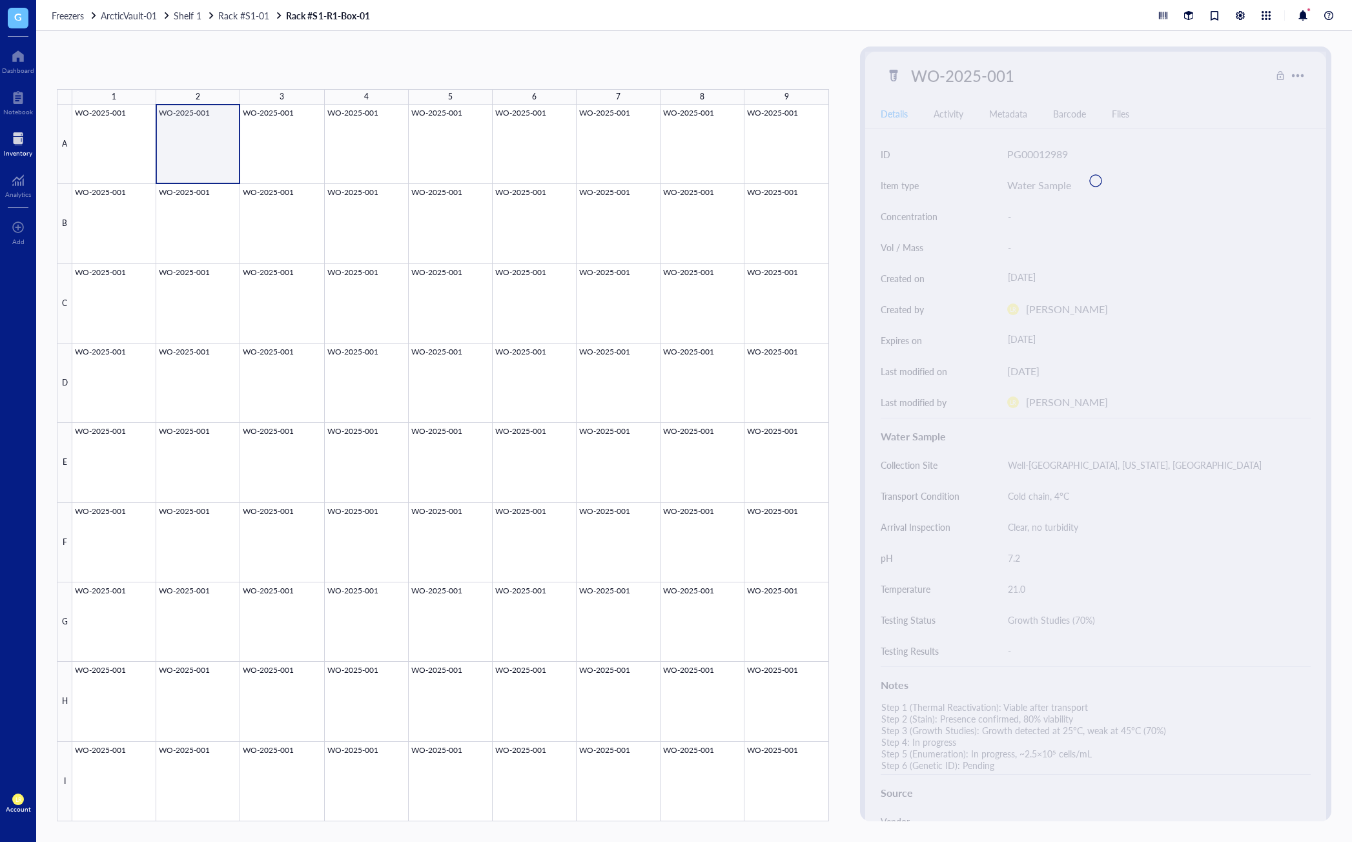
click at [95, 151] on div at bounding box center [450, 463] width 757 height 716
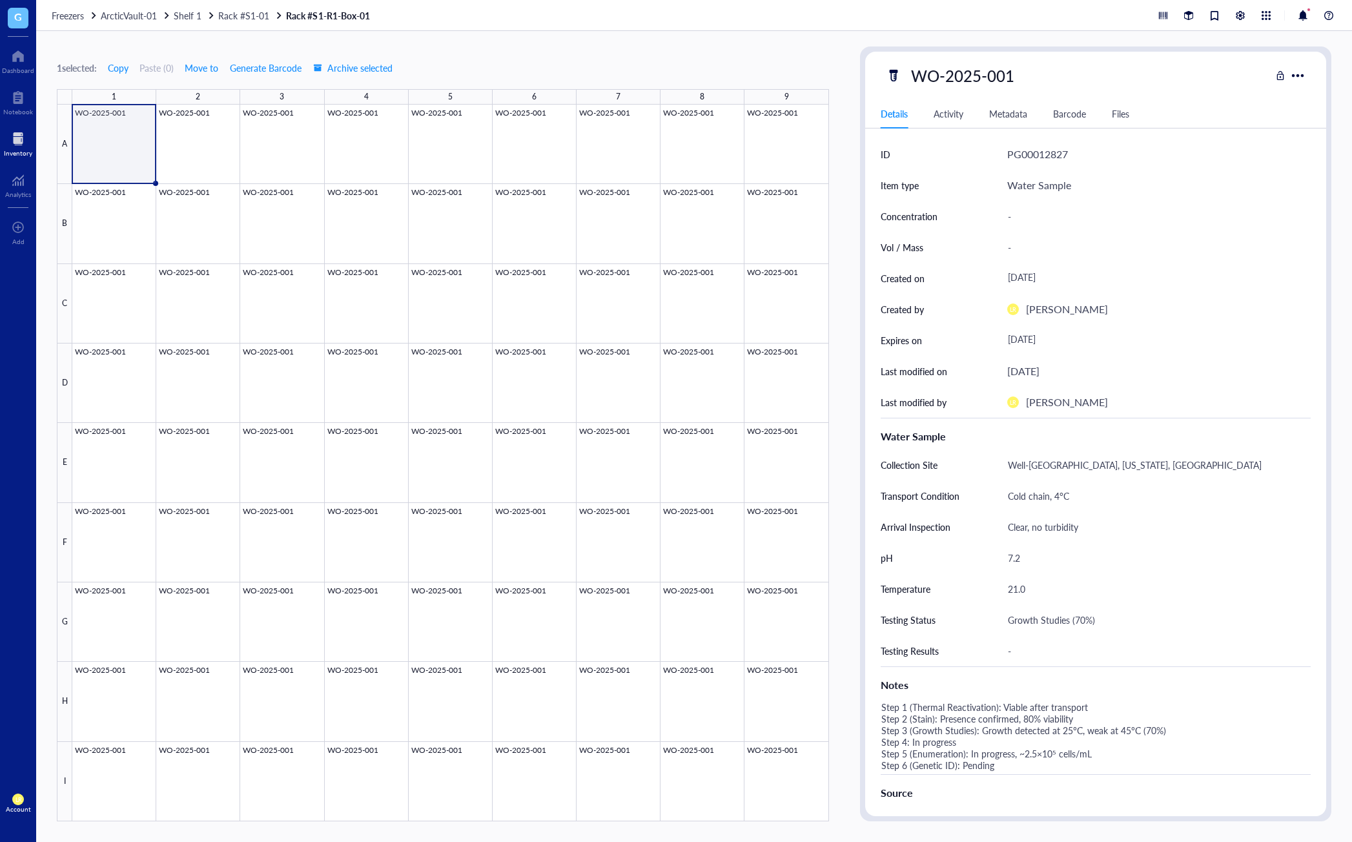
click at [1077, 117] on div "Barcode" at bounding box center [1069, 114] width 33 height 14
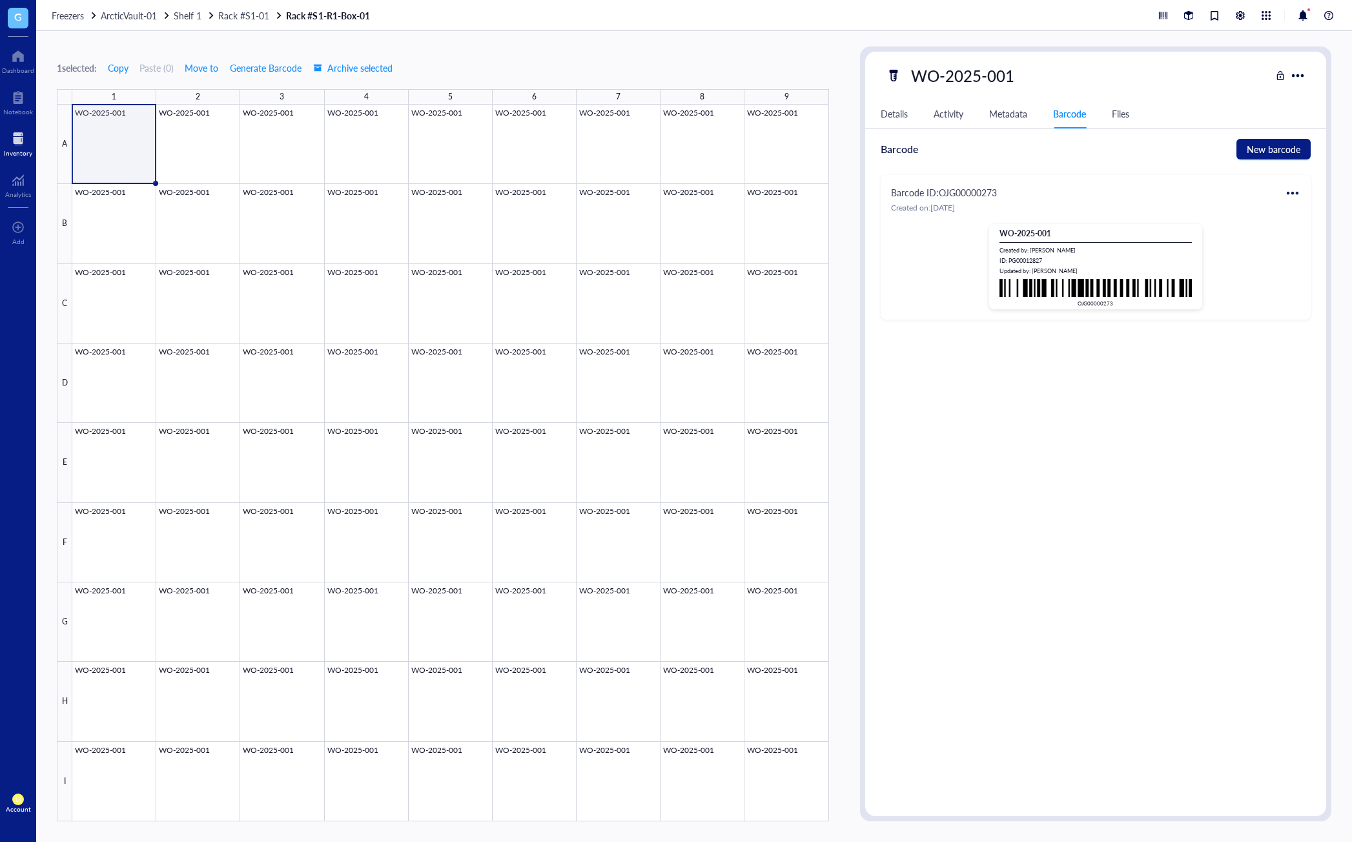
click at [1051, 451] on div "ID PG00012827 Item type Water Sample Concentration - Vol / Mass - Created on Se…" at bounding box center [1095, 472] width 461 height 667
click at [1110, 446] on div "ID PG00012827 Item type Water Sample Concentration - Vol / Mass - Created on Se…" at bounding box center [1095, 472] width 461 height 667
click at [1132, 188] on div at bounding box center [1292, 193] width 21 height 21
click at [1132, 211] on div "Edit" at bounding box center [1254, 215] width 74 height 14
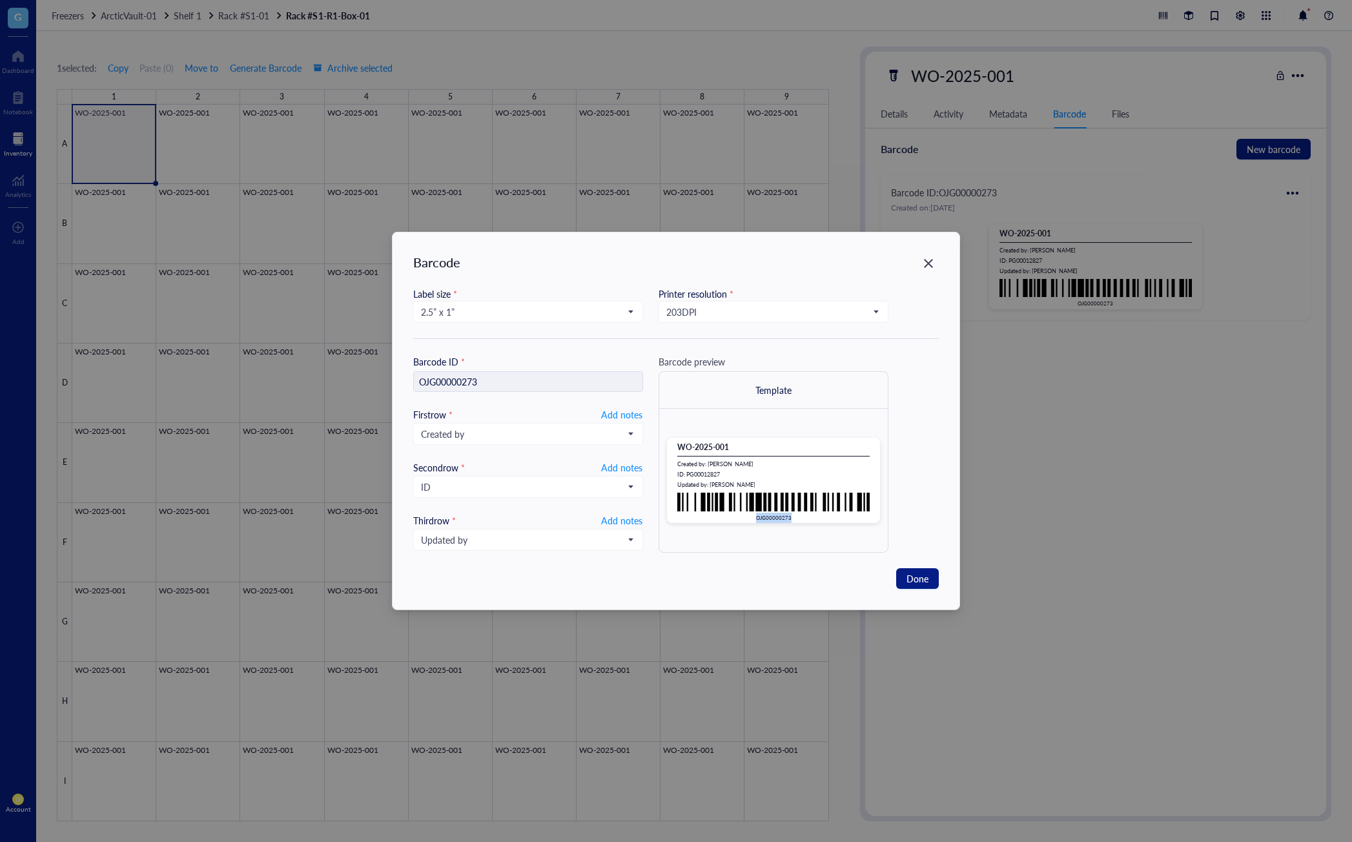
drag, startPoint x: 802, startPoint y: 518, endPoint x: 753, endPoint y: 522, distance: 49.2
click at [753, 522] on div "OJG00000273" at bounding box center [773, 518] width 192 height 10
click at [758, 522] on div "OJG00000273" at bounding box center [773, 518] width 192 height 10
drag, startPoint x: 489, startPoint y: 373, endPoint x: 483, endPoint y: 387, distance: 14.5
click at [489, 373] on div "OJG00000273" at bounding box center [528, 381] width 230 height 21
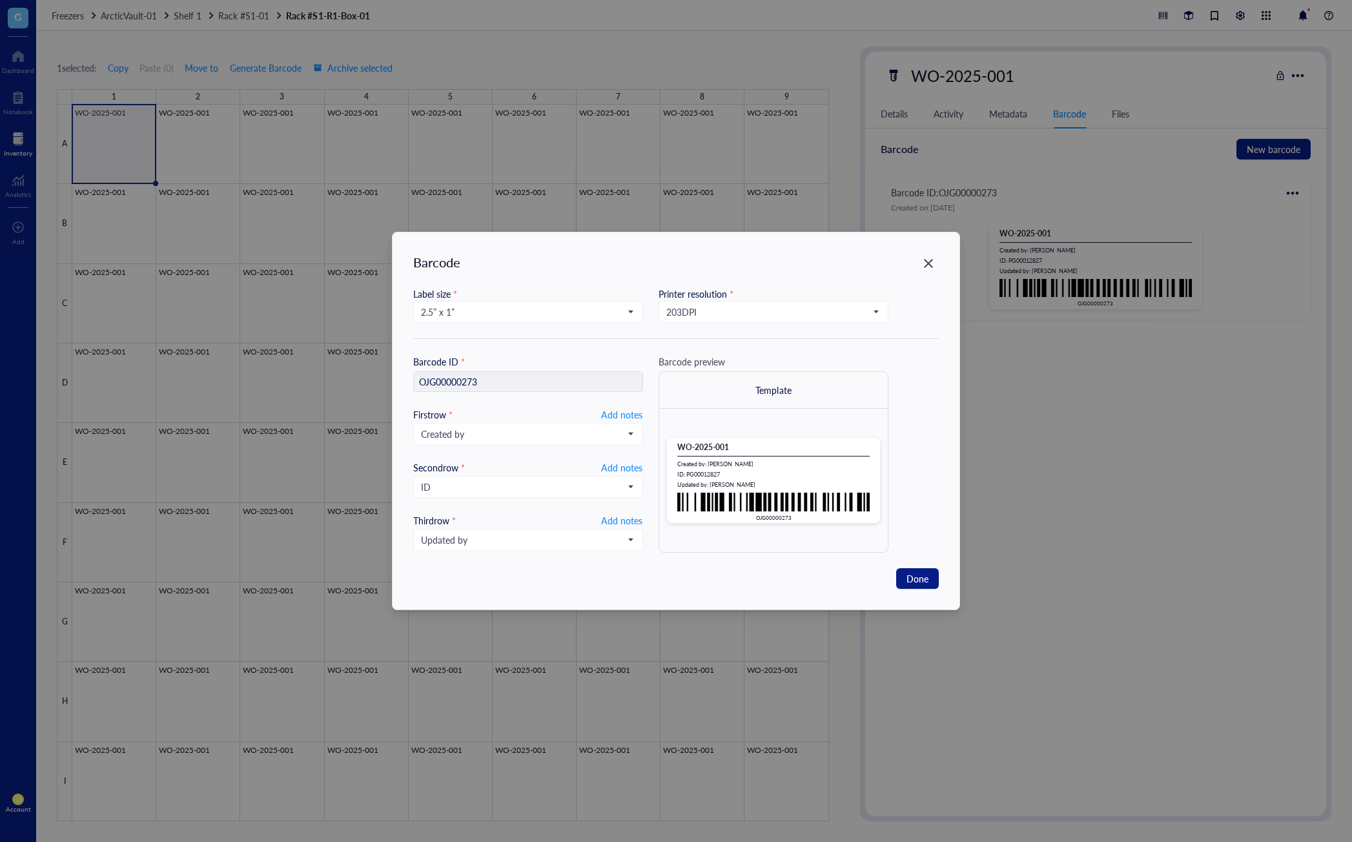
click at [478, 389] on div "OJG00000273" at bounding box center [528, 381] width 230 height 21
drag, startPoint x: 496, startPoint y: 383, endPoint x: 452, endPoint y: 382, distance: 43.9
click at [434, 383] on div "OJG00000273" at bounding box center [528, 381] width 230 height 21
click at [922, 261] on icon "Close" at bounding box center [928, 264] width 12 height 12
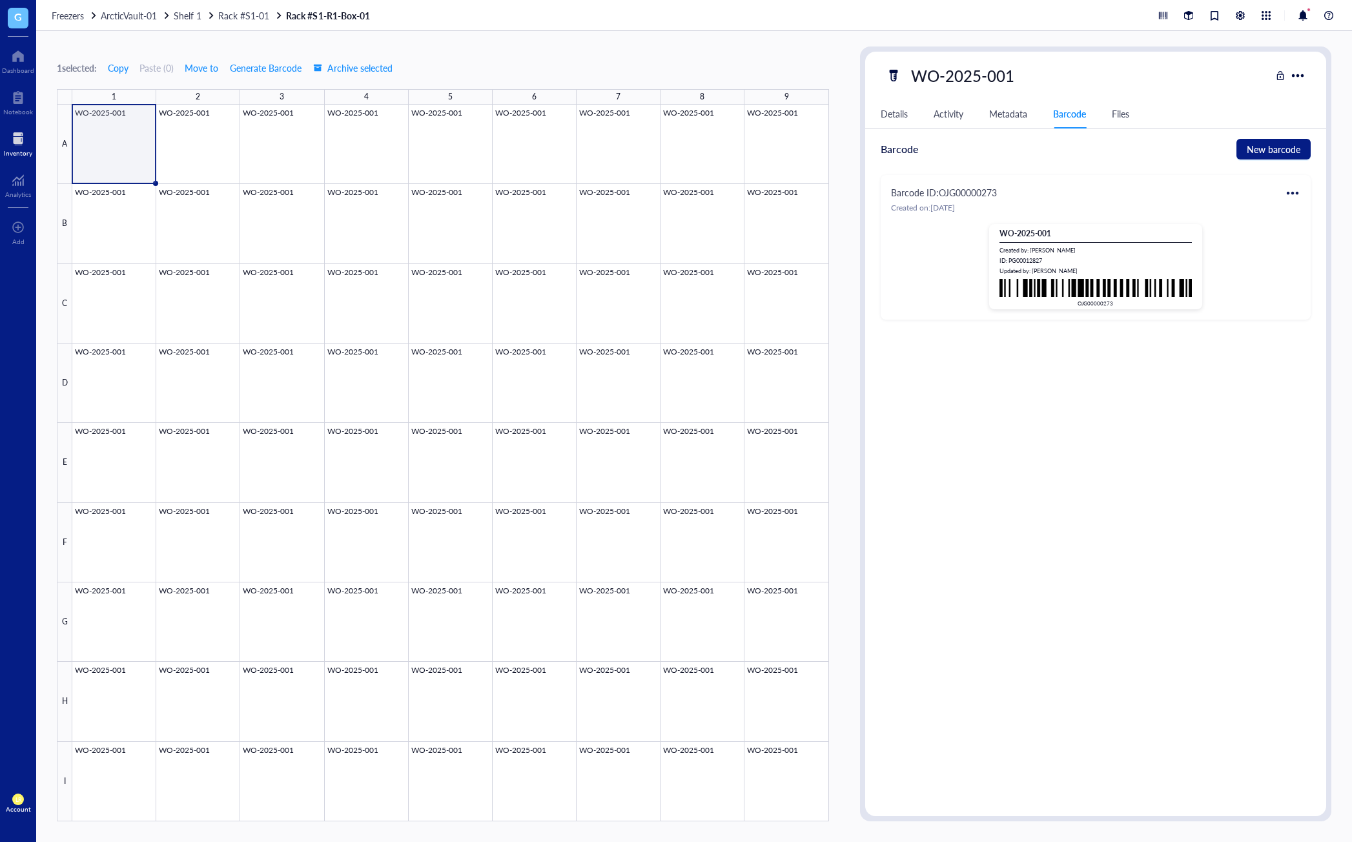
click at [1132, 138] on div "Details Activity Metadata Barcode Files ID PG00012827 Item type Water Sample Co…" at bounding box center [1095, 452] width 461 height 706
click at [1132, 148] on span "New barcode" at bounding box center [1273, 149] width 54 height 14
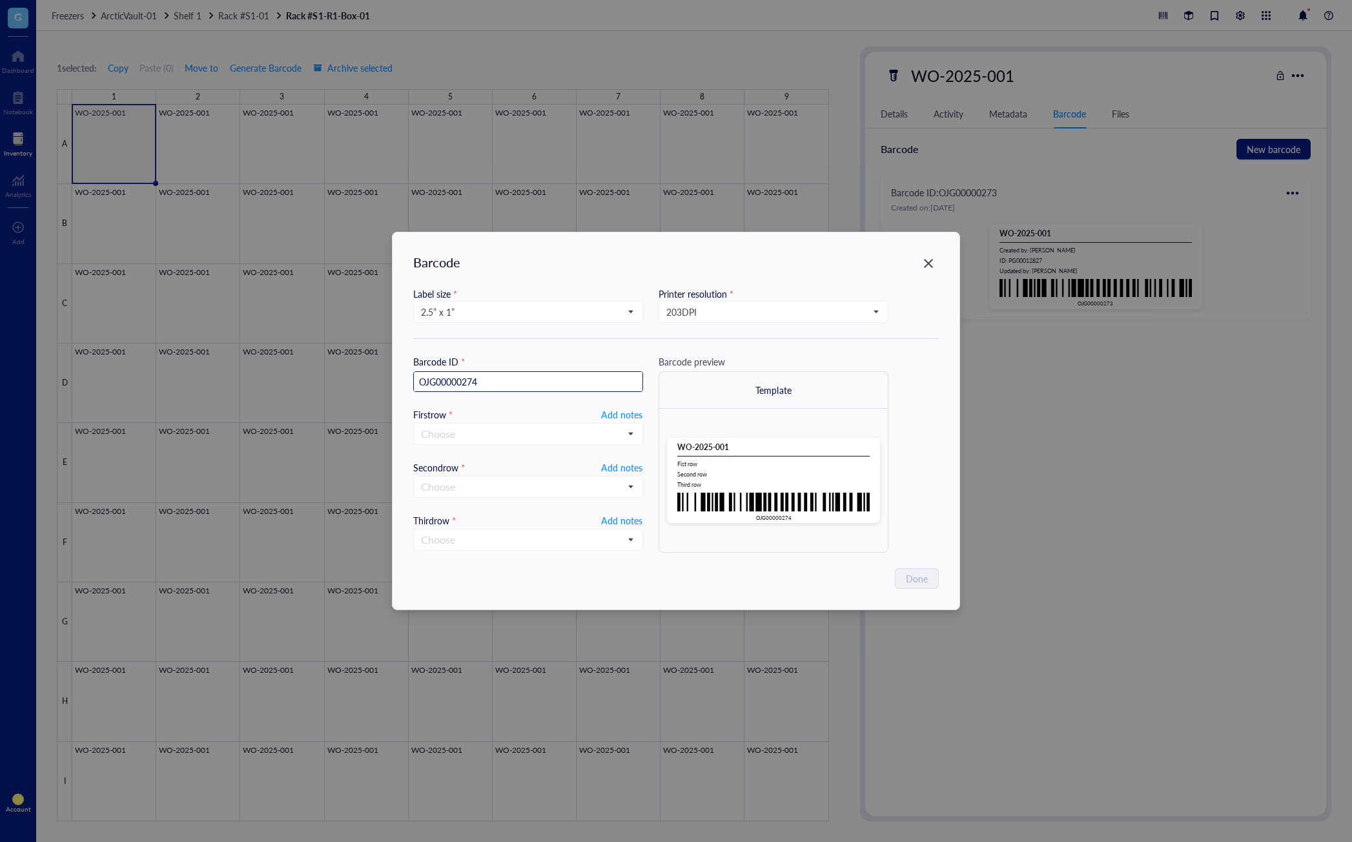
drag, startPoint x: 549, startPoint y: 387, endPoint x: 400, endPoint y: 391, distance: 149.8
click at [400, 391] on div "Barcode Label size * 2.5” x 1” Printer resolution * 203 DPI Barcode ID * OJG000…" at bounding box center [675, 420] width 567 height 377
type input "barcodesample"
click at [753, 562] on div "Barcode Label size * 2.5” x 1” Printer resolution * 203 DPI Barcode ID * barcod…" at bounding box center [675, 420] width 567 height 377
drag, startPoint x: 756, startPoint y: 516, endPoint x: 795, endPoint y: 516, distance: 39.4
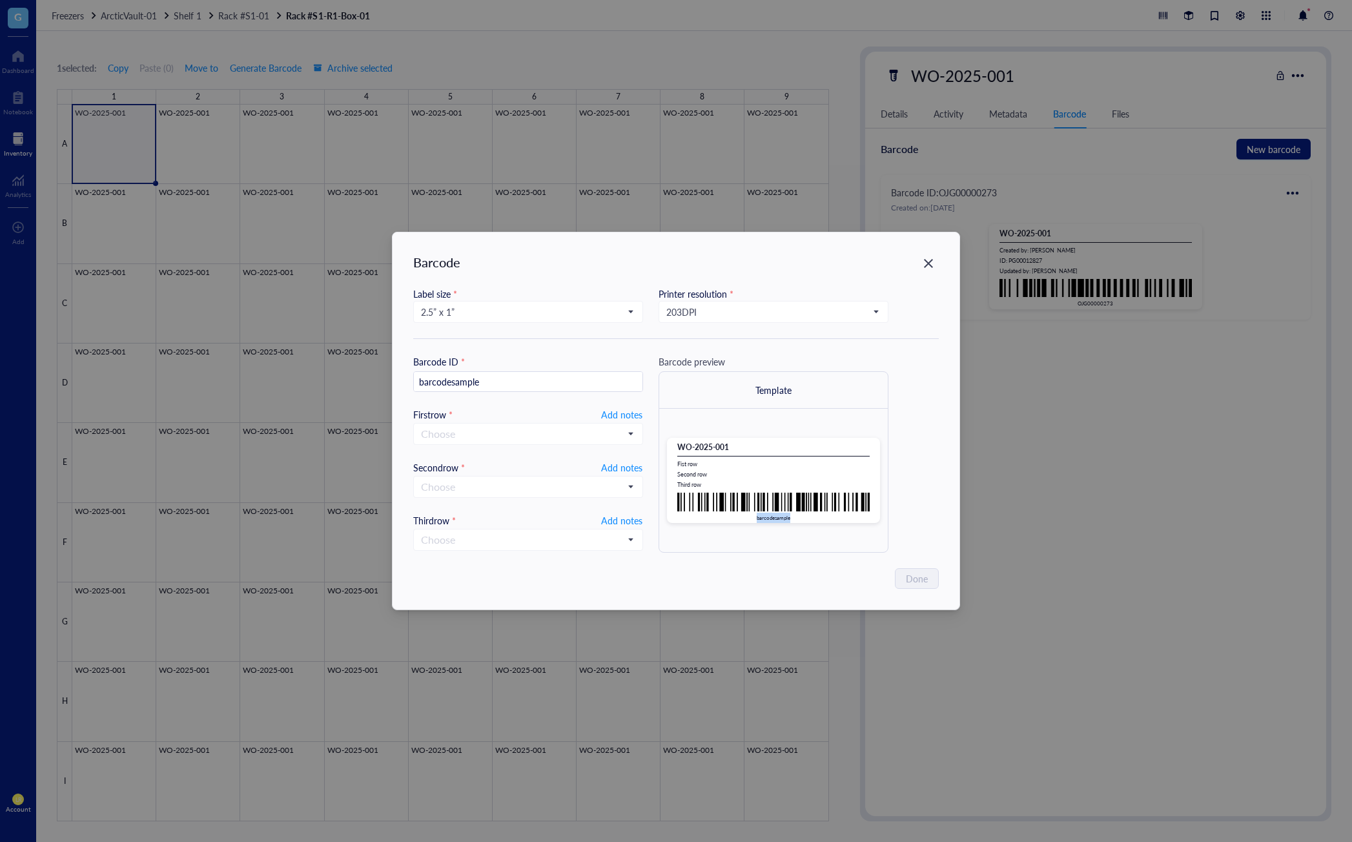
click at [795, 516] on div "barcodesample" at bounding box center [773, 518] width 192 height 10
click at [797, 516] on div "barcodesample" at bounding box center [773, 518] width 192 height 10
click at [802, 533] on div "WO-2025-001 Fist row Second row Third row barcodesample" at bounding box center [773, 480] width 229 height 143
drag, startPoint x: 501, startPoint y: 379, endPoint x: 407, endPoint y: 381, distance: 94.3
click at [407, 381] on div "Barcode Label size * 2.5” x 1” Printer resolution * 203 DPI Barcode ID * barcod…" at bounding box center [675, 420] width 567 height 377
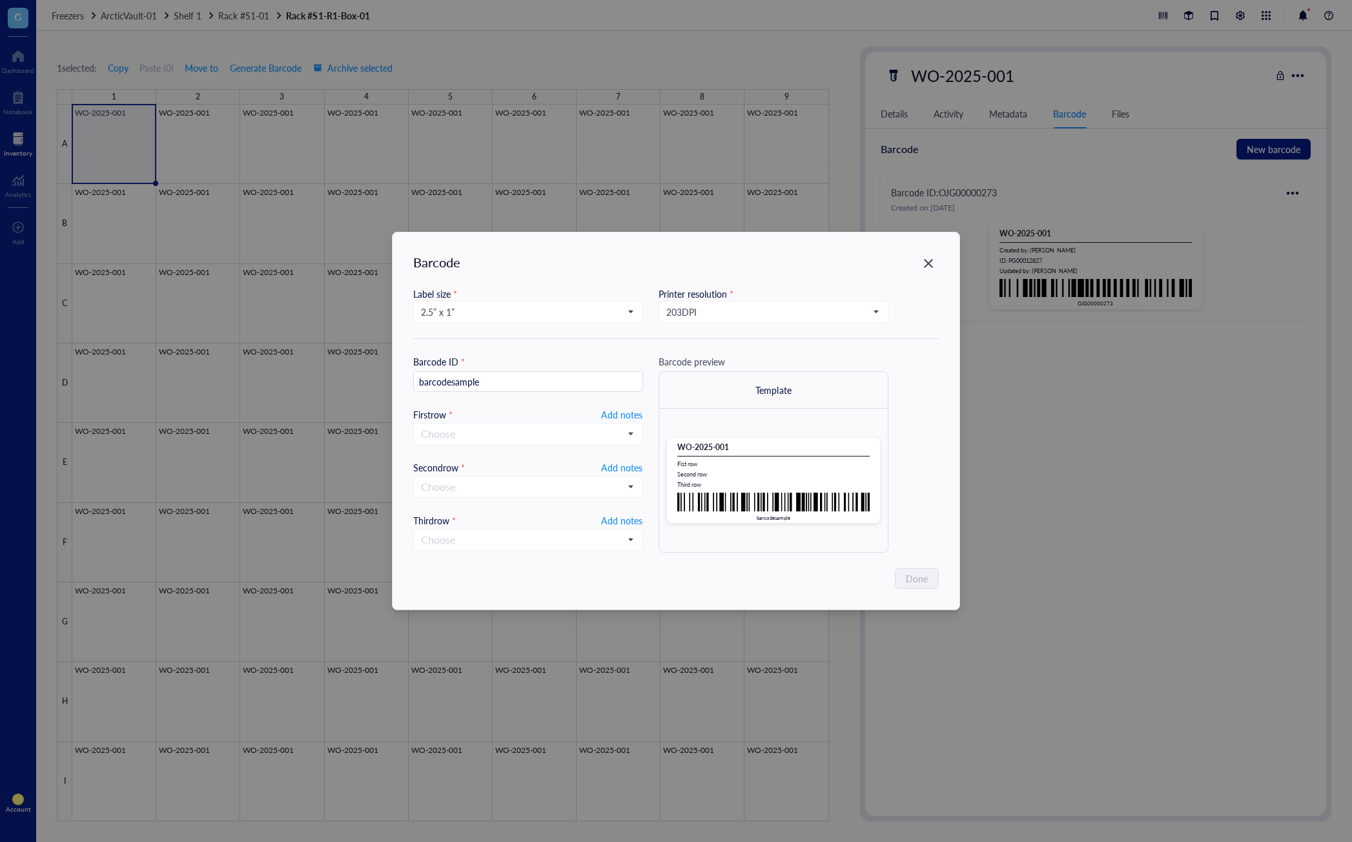
click at [755, 578] on div "Done" at bounding box center [675, 578] width 525 height 21
click at [533, 385] on input "barcodesample" at bounding box center [528, 382] width 229 height 21
click at [505, 385] on input "barcodesample" at bounding box center [528, 382] width 229 height 21
drag, startPoint x: 512, startPoint y: 385, endPoint x: 411, endPoint y: 385, distance: 101.3
click at [411, 385] on div "Barcode Label size * 2.5” x 1” Printer resolution * 203 DPI Barcode ID * barcod…" at bounding box center [675, 420] width 567 height 377
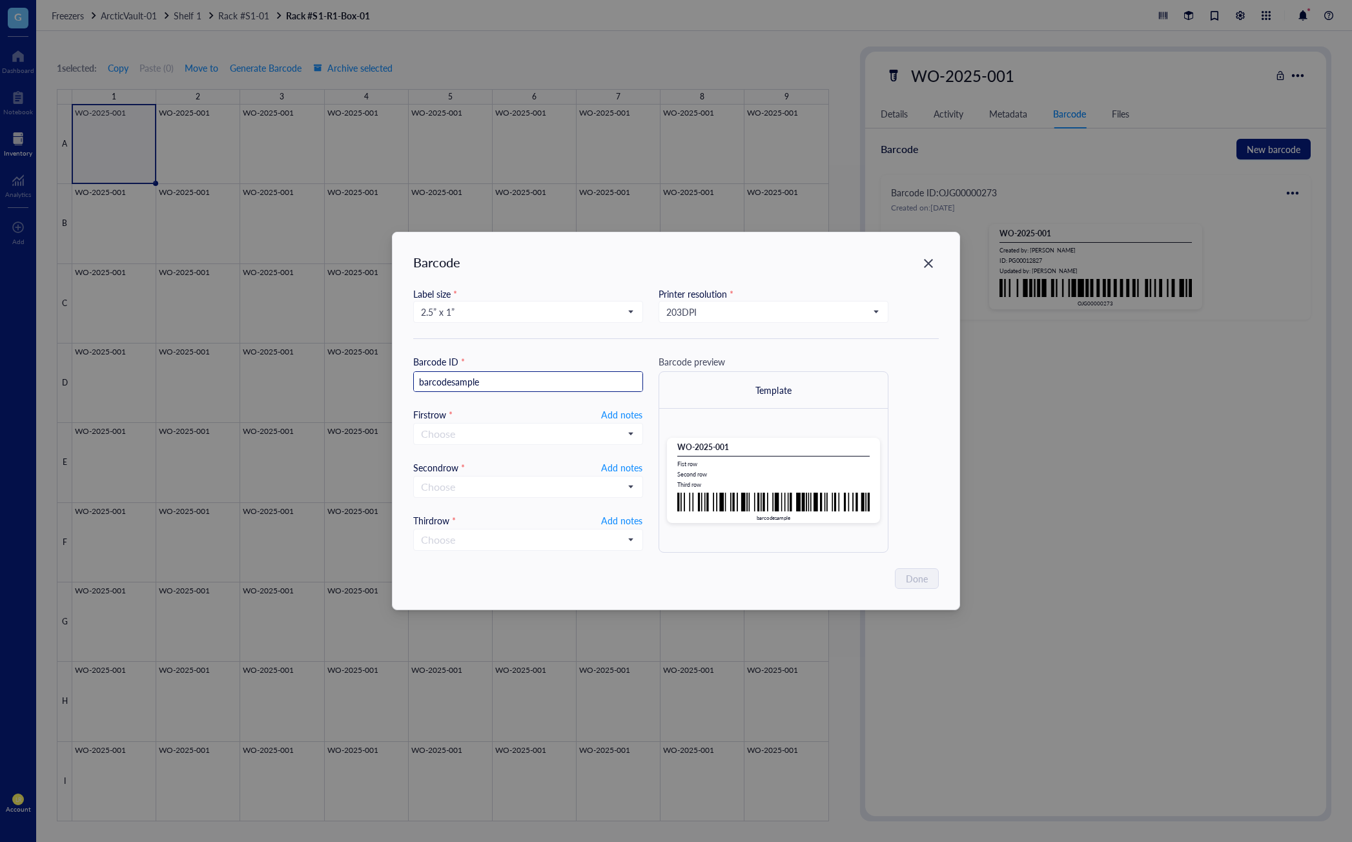
click at [496, 385] on input "barcodesample" at bounding box center [528, 382] width 229 height 21
click at [771, 575] on div "Done" at bounding box center [675, 578] width 525 height 21
click at [931, 264] on icon "Close" at bounding box center [928, 264] width 12 height 12
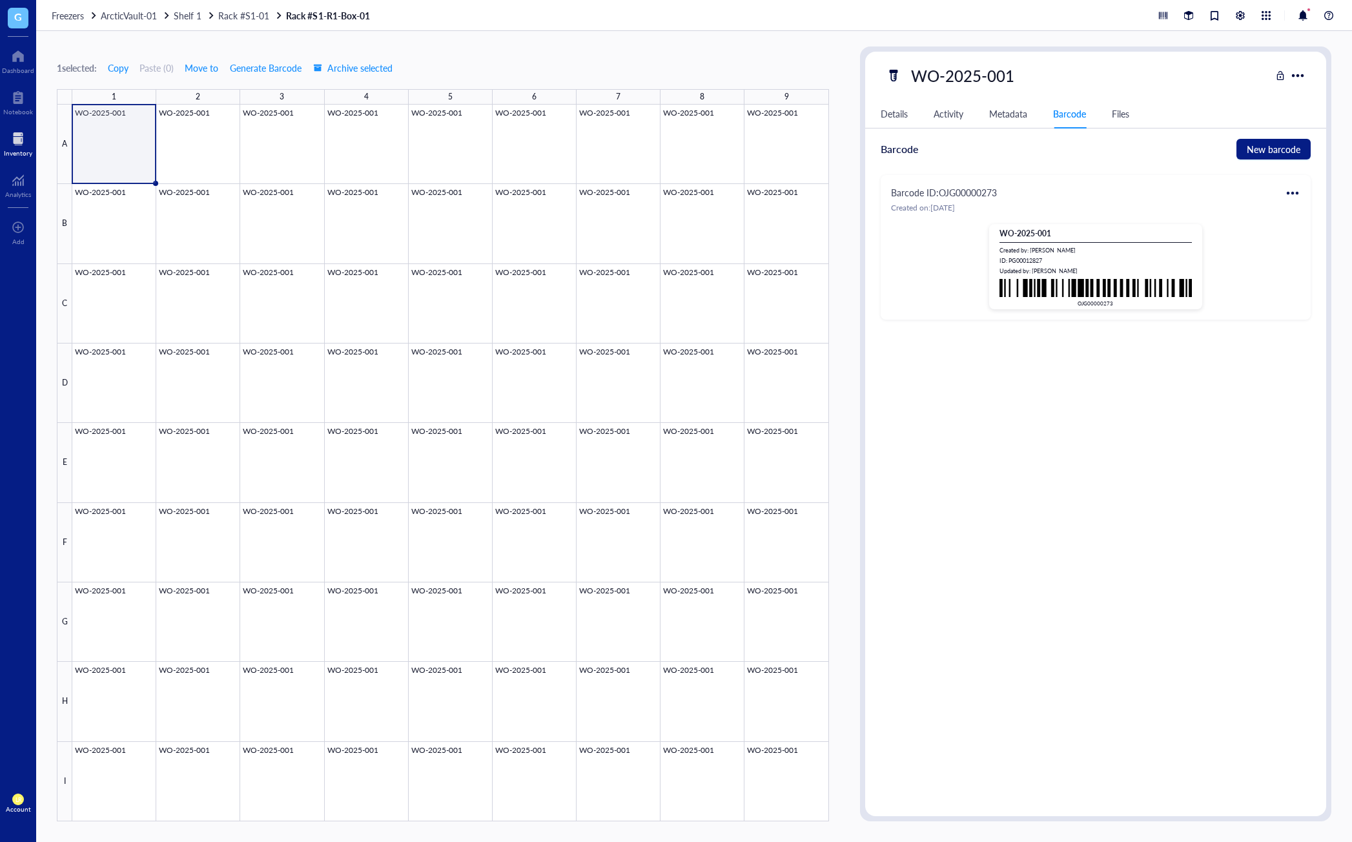
click at [1010, 421] on div "ID PG00012827 Item type Water Sample Concentration - Vol / Mass - Created on Se…" at bounding box center [1095, 472] width 461 height 667
click at [1126, 514] on div "ID PG00012827 Item type Water Sample Concentration - Vol / Mass - Created on Se…" at bounding box center [1095, 472] width 461 height 667
click at [1046, 528] on div "ID PG00012827 Item type Water Sample Concentration - Vol / Mass - Created on Se…" at bounding box center [1095, 472] width 461 height 667
click at [171, 272] on span "Request order" at bounding box center [155, 269] width 74 height 14
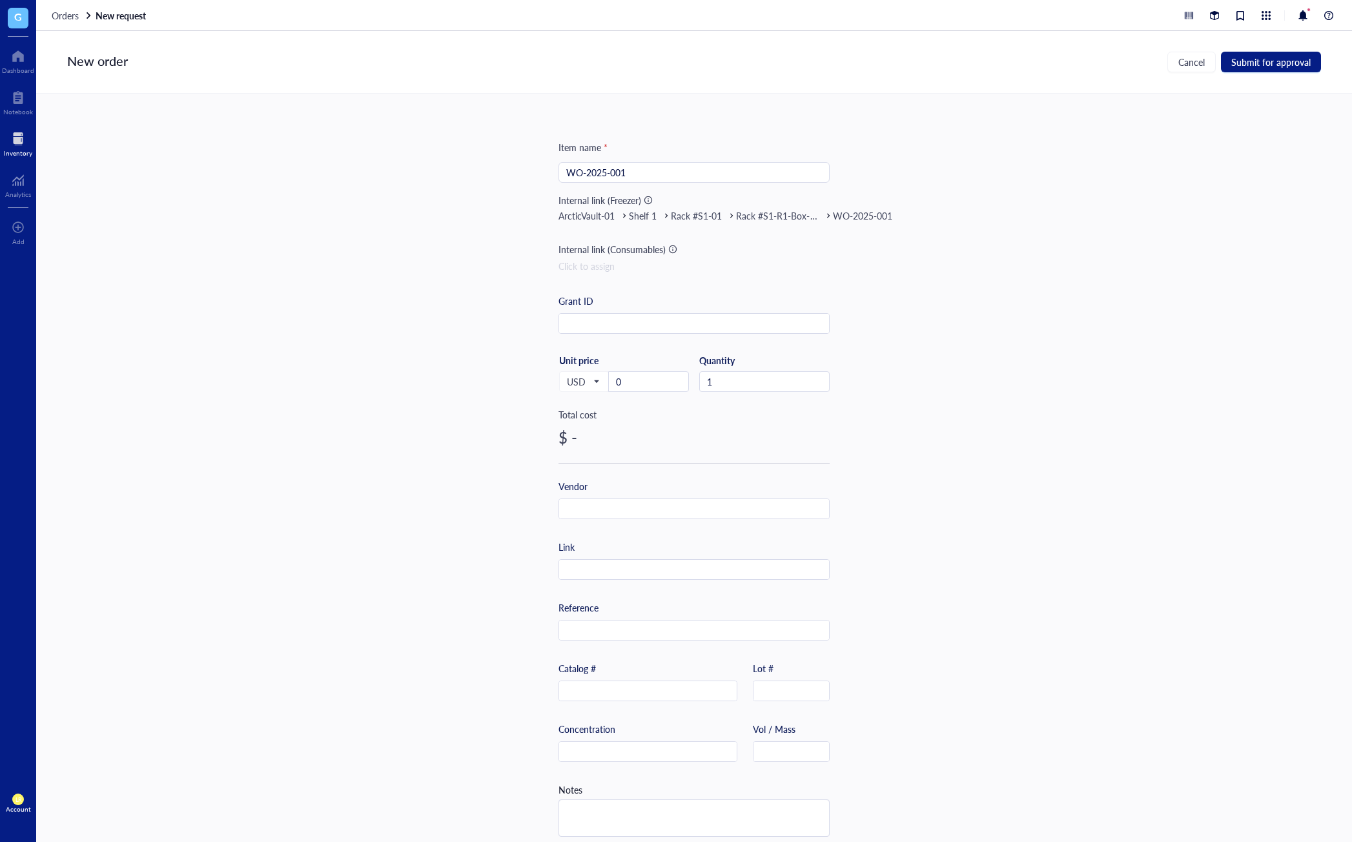
click at [405, 363] on div "Item name * WO-2025-001 Internal link (Freezer) ArcticVault-01 Shelf 1 Rack #S1…" at bounding box center [693, 468] width 1315 height 748
drag, startPoint x: 641, startPoint y: 386, endPoint x: 605, endPoint y: 387, distance: 35.5
click at [608, 387] on div "0" at bounding box center [648, 381] width 81 height 21
type input "50"
click at [1032, 456] on div "Item name * WO-2025-001 Internal link (Freezer) ArcticVault-01 Shelf 1 Rack #S1…" at bounding box center [693, 468] width 1315 height 748
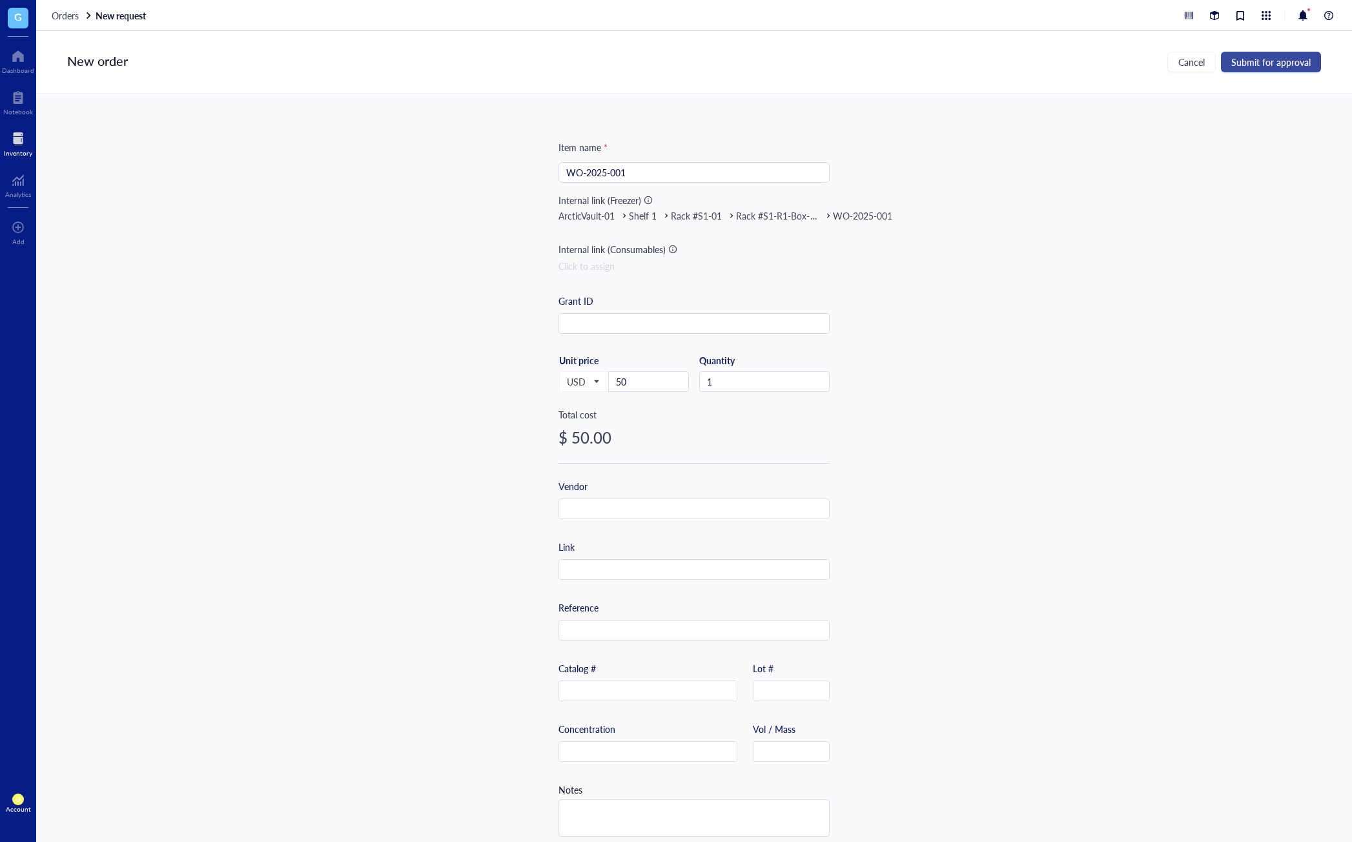
click at [1132, 67] on span "Submit for approval" at bounding box center [1270, 62] width 79 height 10
type textarea "Keep everyone on the same page…"
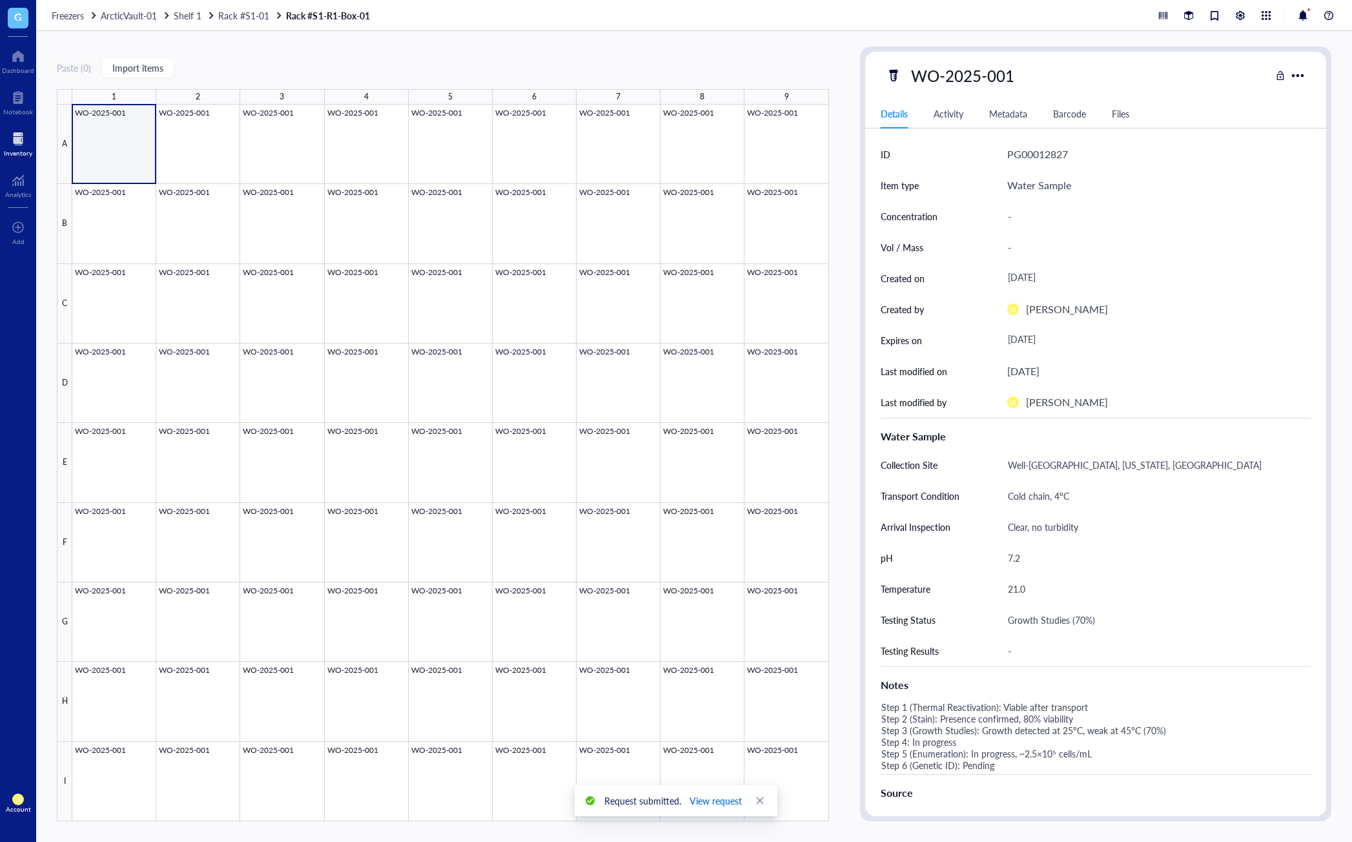
click at [718, 804] on span "View request" at bounding box center [715, 800] width 52 height 14
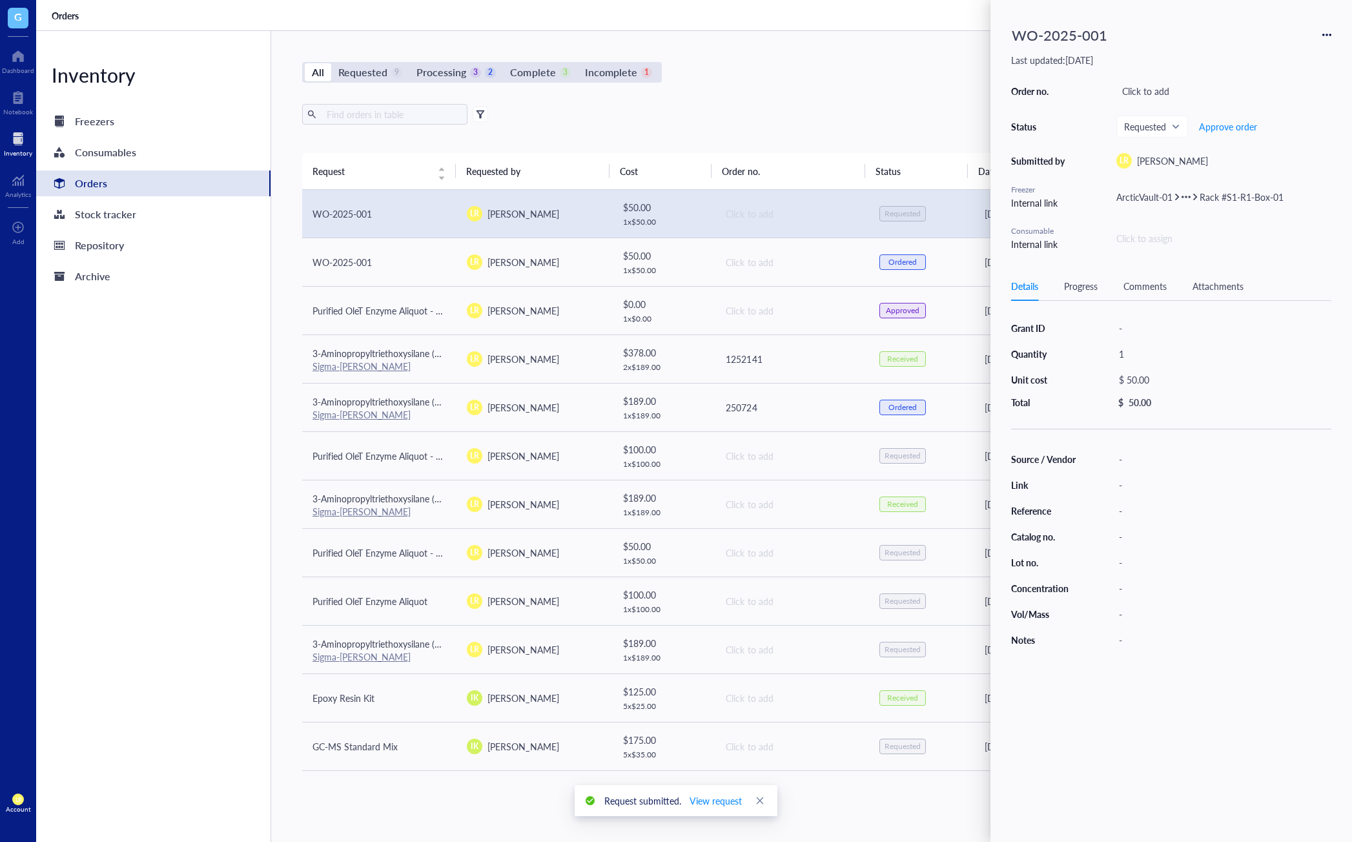
click at [760, 106] on div "Export Open archive" at bounding box center [791, 114] width 979 height 21
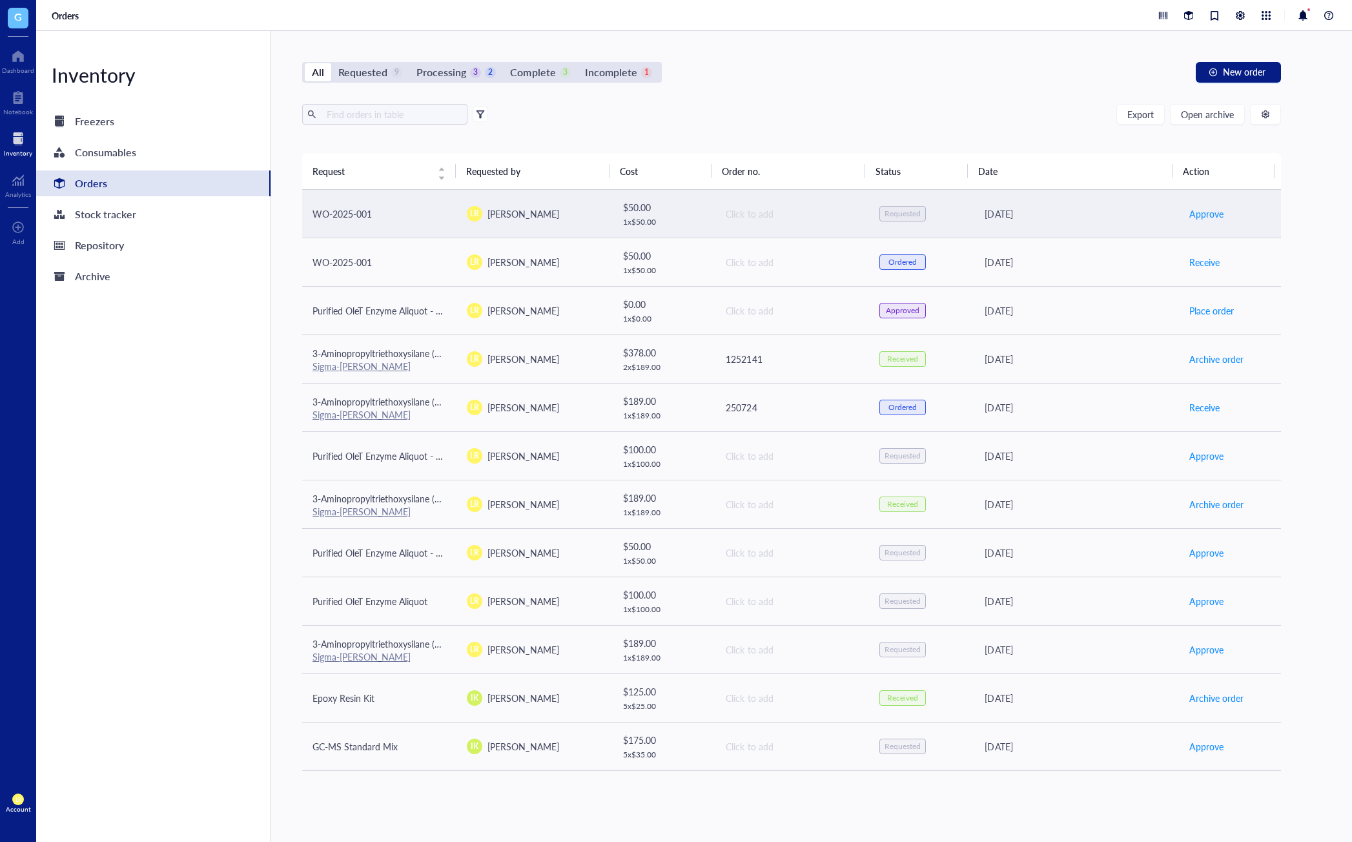
click at [428, 218] on div "WO-2025-001" at bounding box center [379, 214] width 134 height 14
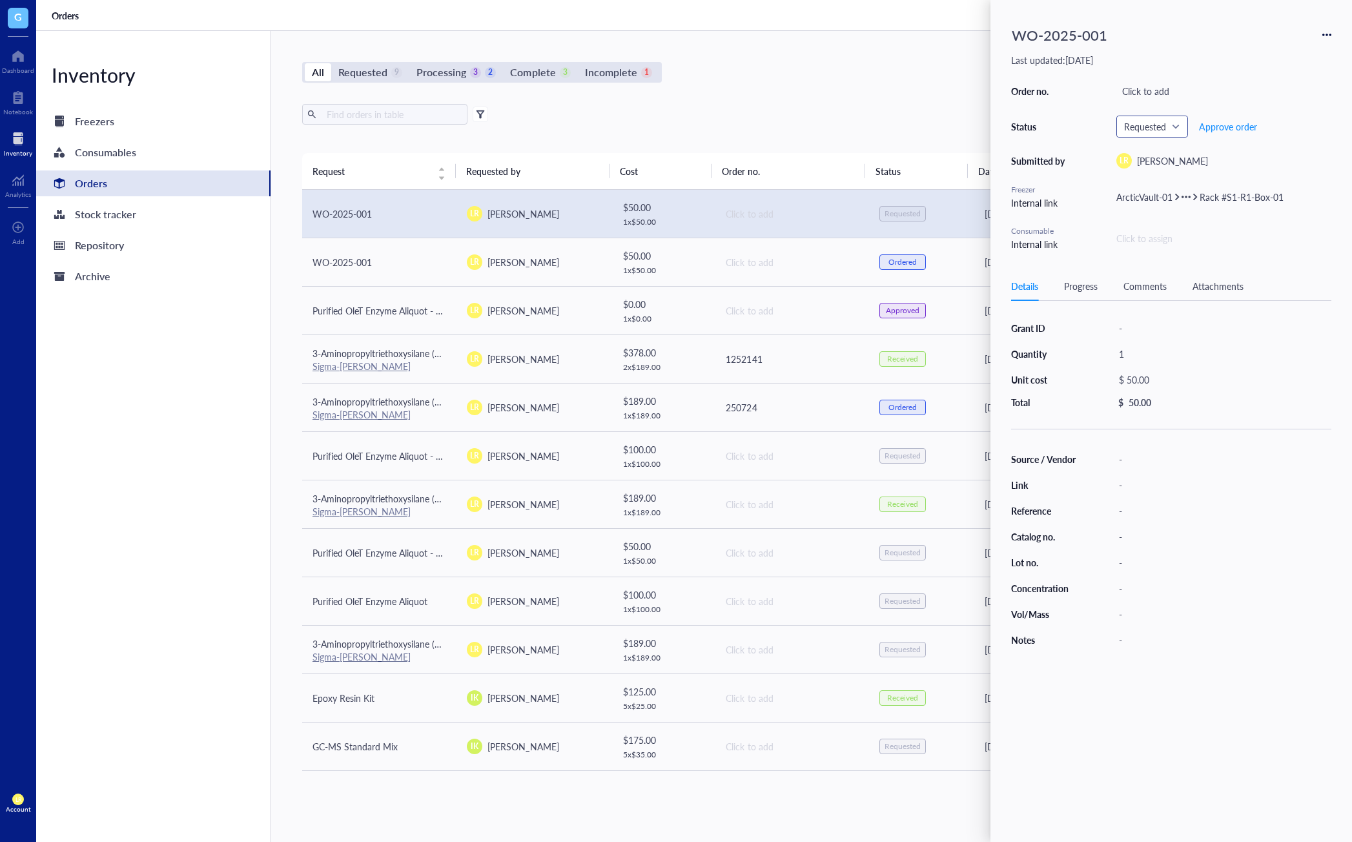
click at [1132, 132] on span "Requested" at bounding box center [1151, 127] width 54 height 12
click at [1132, 129] on span "Approve order" at bounding box center [1228, 126] width 58 height 10
click at [842, 137] on div "Export Open archive Requester Requested on Source / Vendor Last updated" at bounding box center [791, 128] width 979 height 49
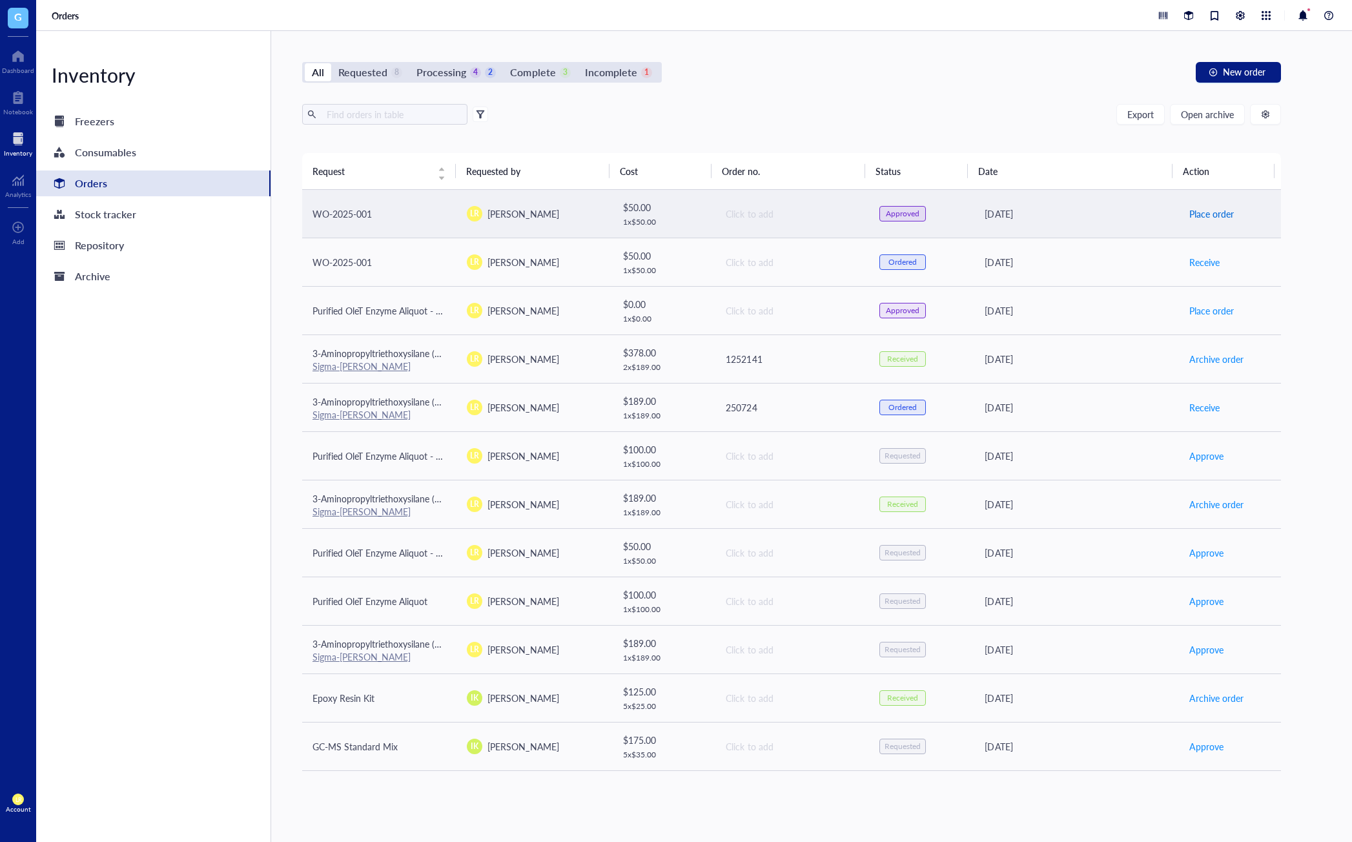
click at [1132, 212] on span "Place order" at bounding box center [1211, 214] width 45 height 14
click at [443, 223] on td "WO-2025-001" at bounding box center [379, 214] width 154 height 48
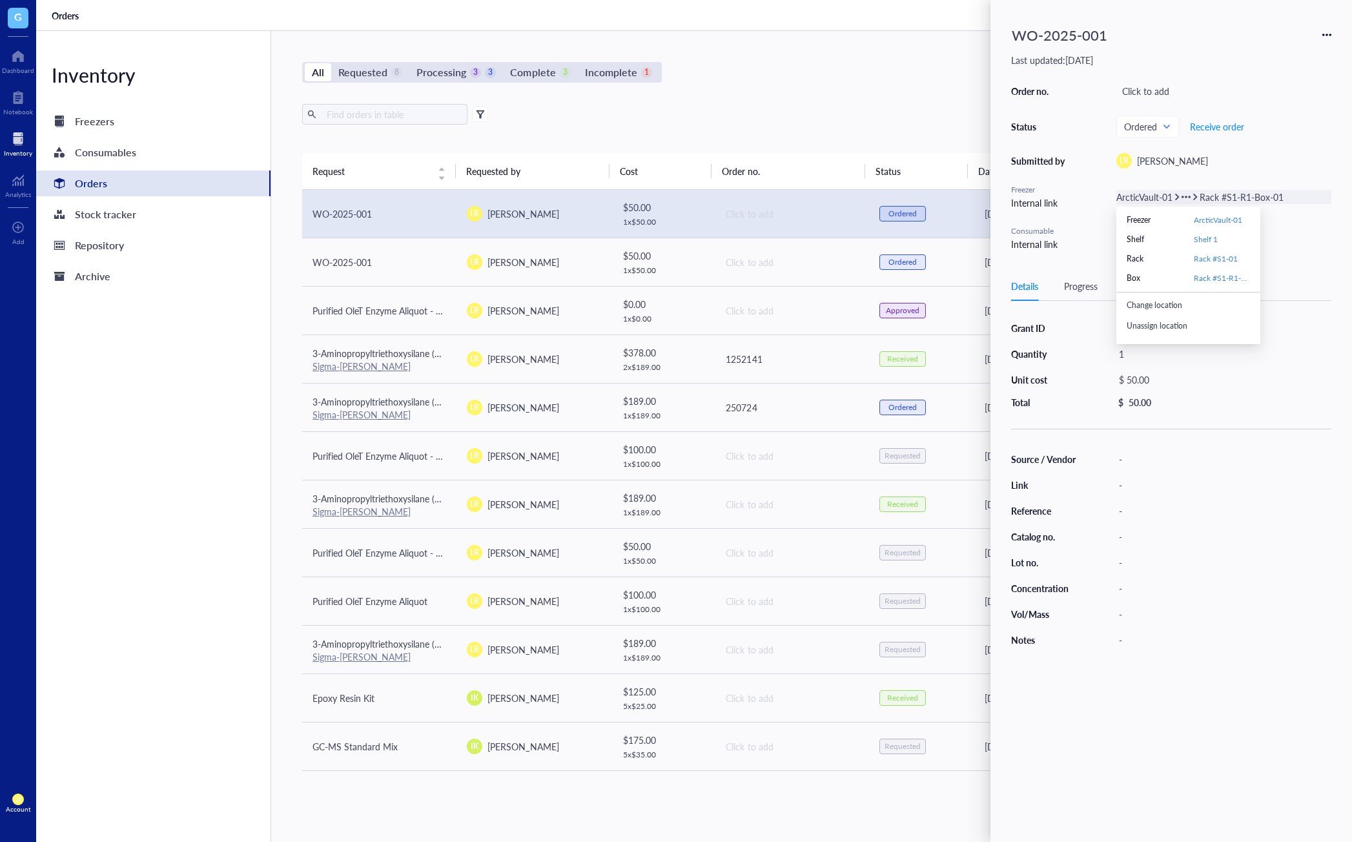
click at [1132, 197] on icon at bounding box center [1185, 196] width 9 height 9
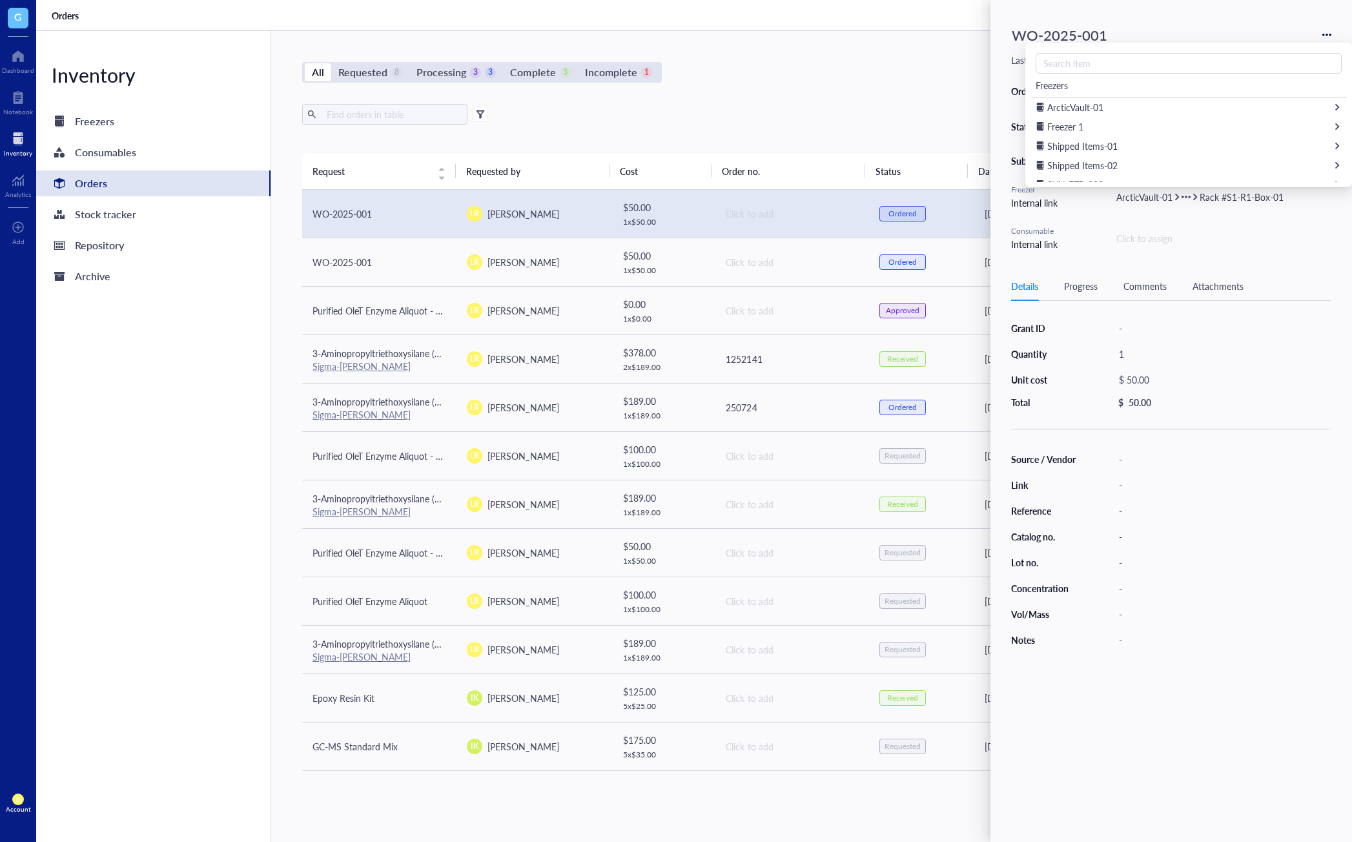
click at [1132, 246] on div "Order no. Click to add Status Ordered Receive order Submitted by LR Laura Rodri…" at bounding box center [1171, 166] width 320 height 169
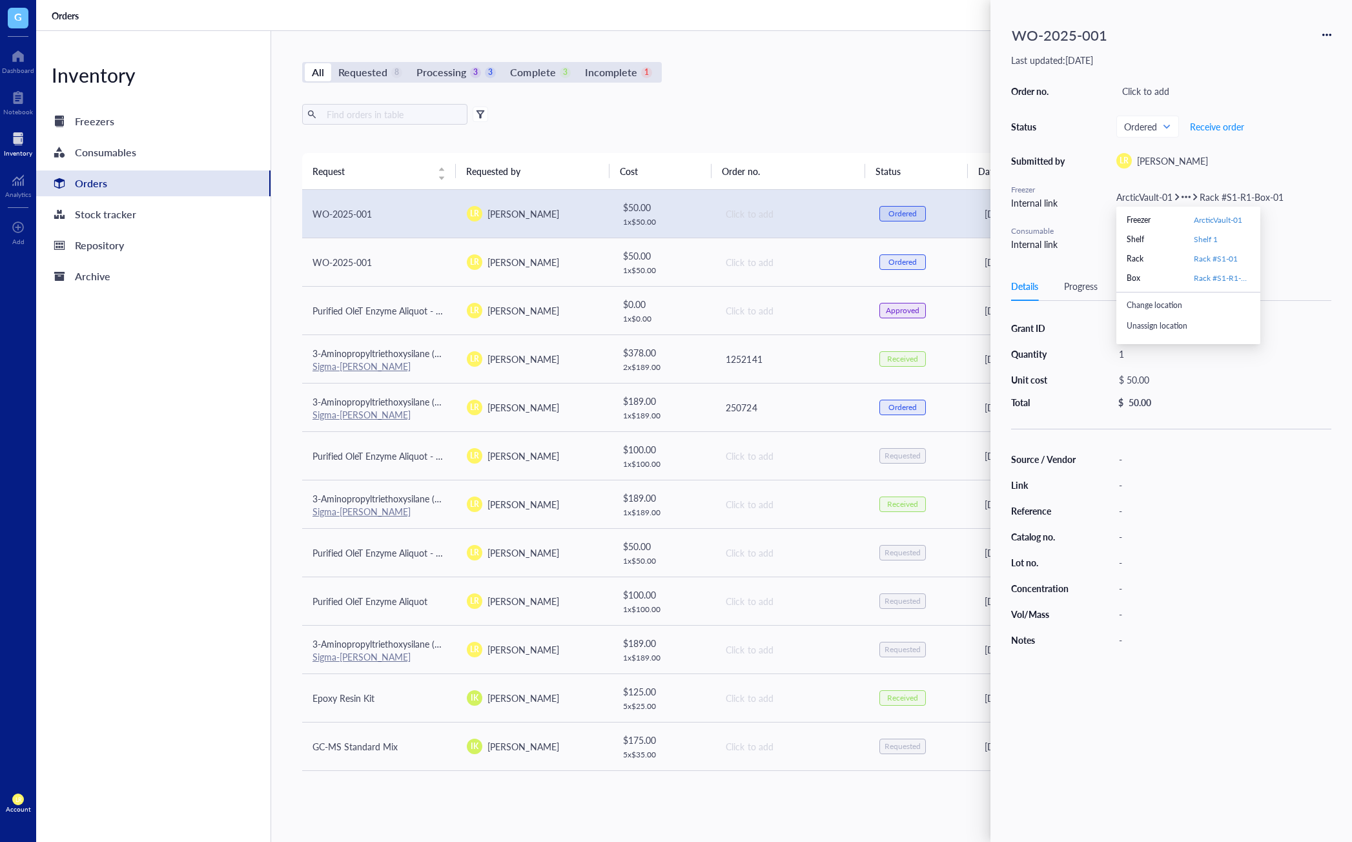
click at [1132, 307] on div "Change location" at bounding box center [1193, 305] width 134 height 21
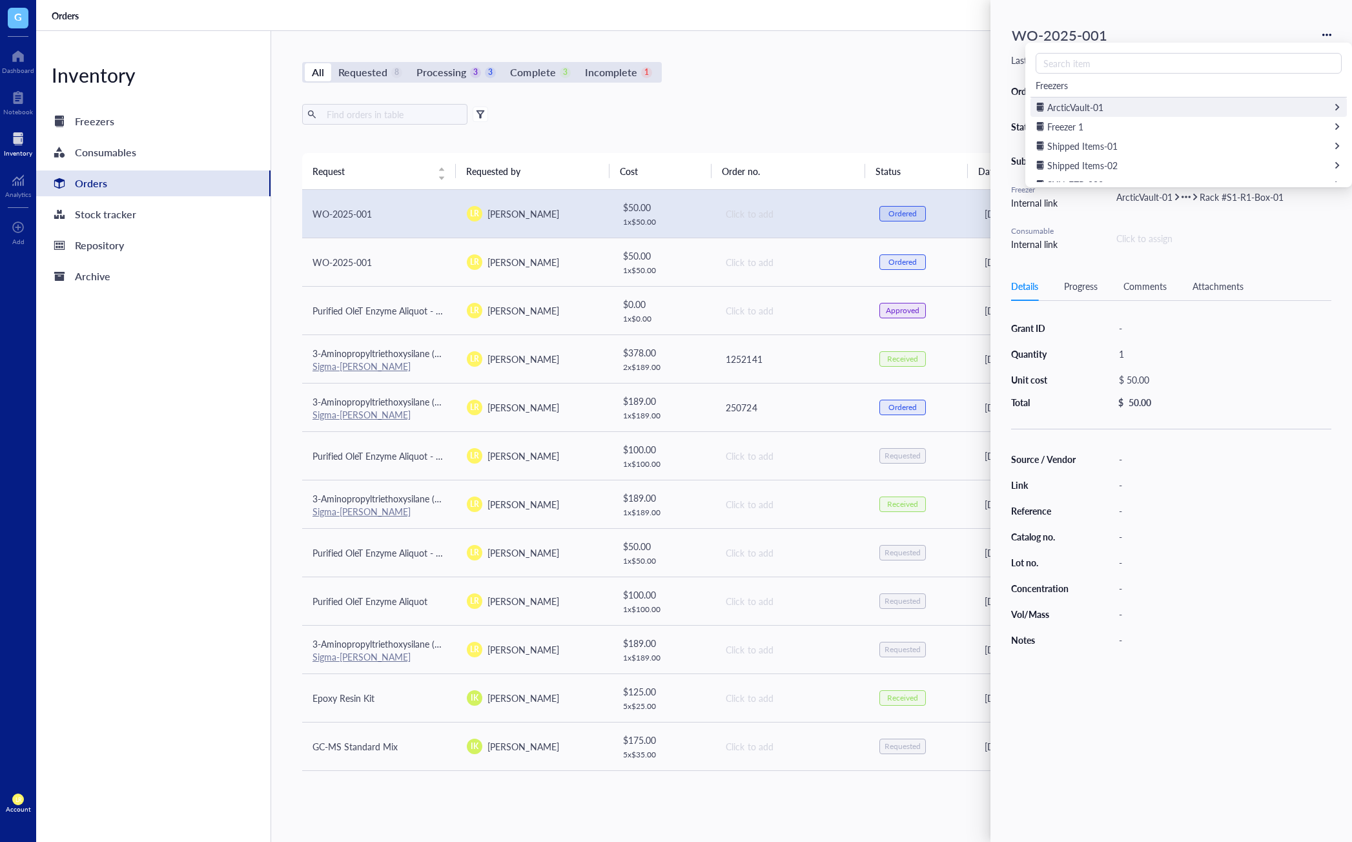
click at [1101, 112] on span "ArcticVault-01" at bounding box center [1075, 107] width 56 height 13
click at [1102, 179] on div "Shelf 1" at bounding box center [1188, 172] width 316 height 19
click at [1132, 165] on div "Rack #S1-01" at bounding box center [1188, 165] width 316 height 19
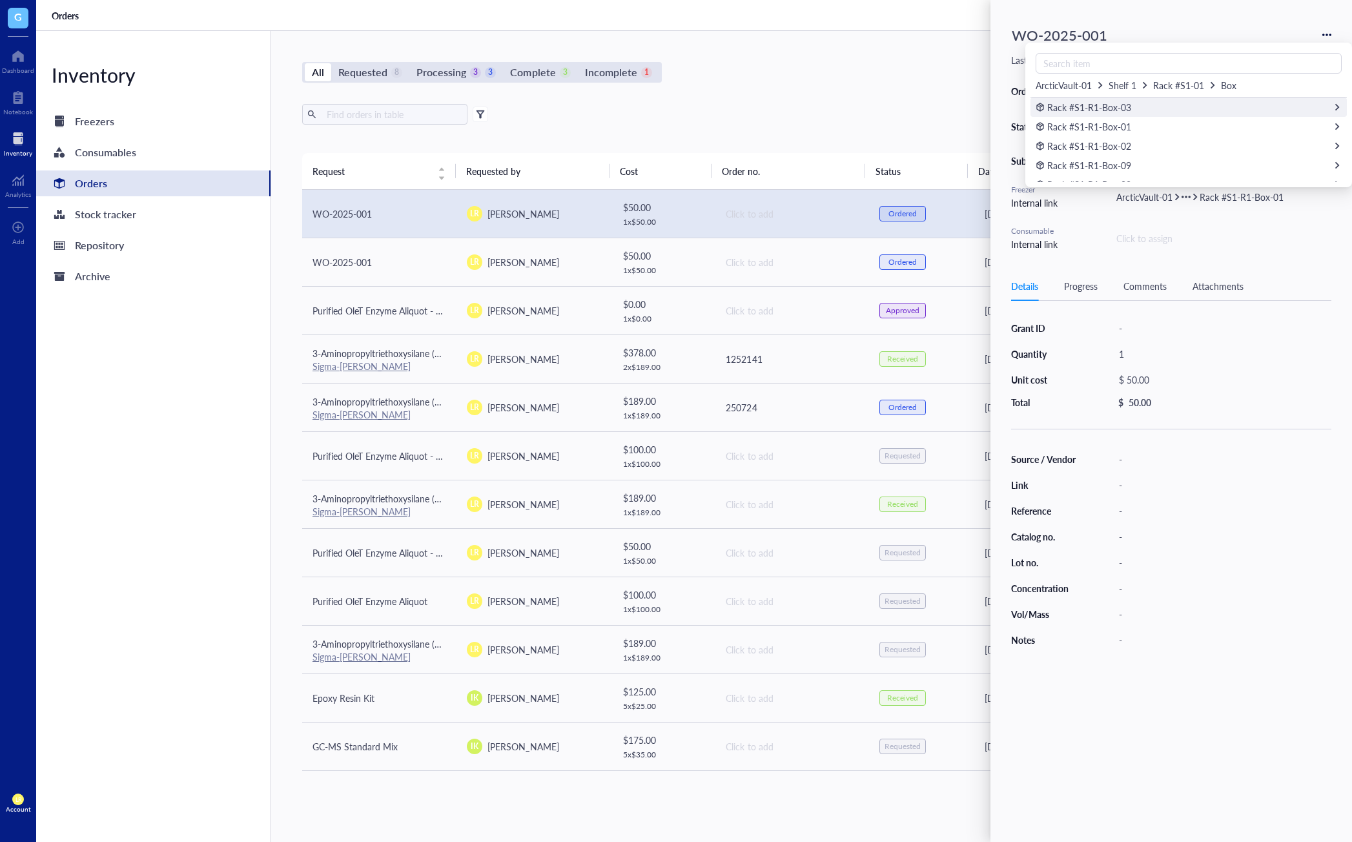
click at [1132, 110] on div "Rack #S1-R1-Box-03" at bounding box center [1188, 106] width 316 height 19
click at [1060, 113] on span "Add new item" at bounding box center [1059, 112] width 47 height 12
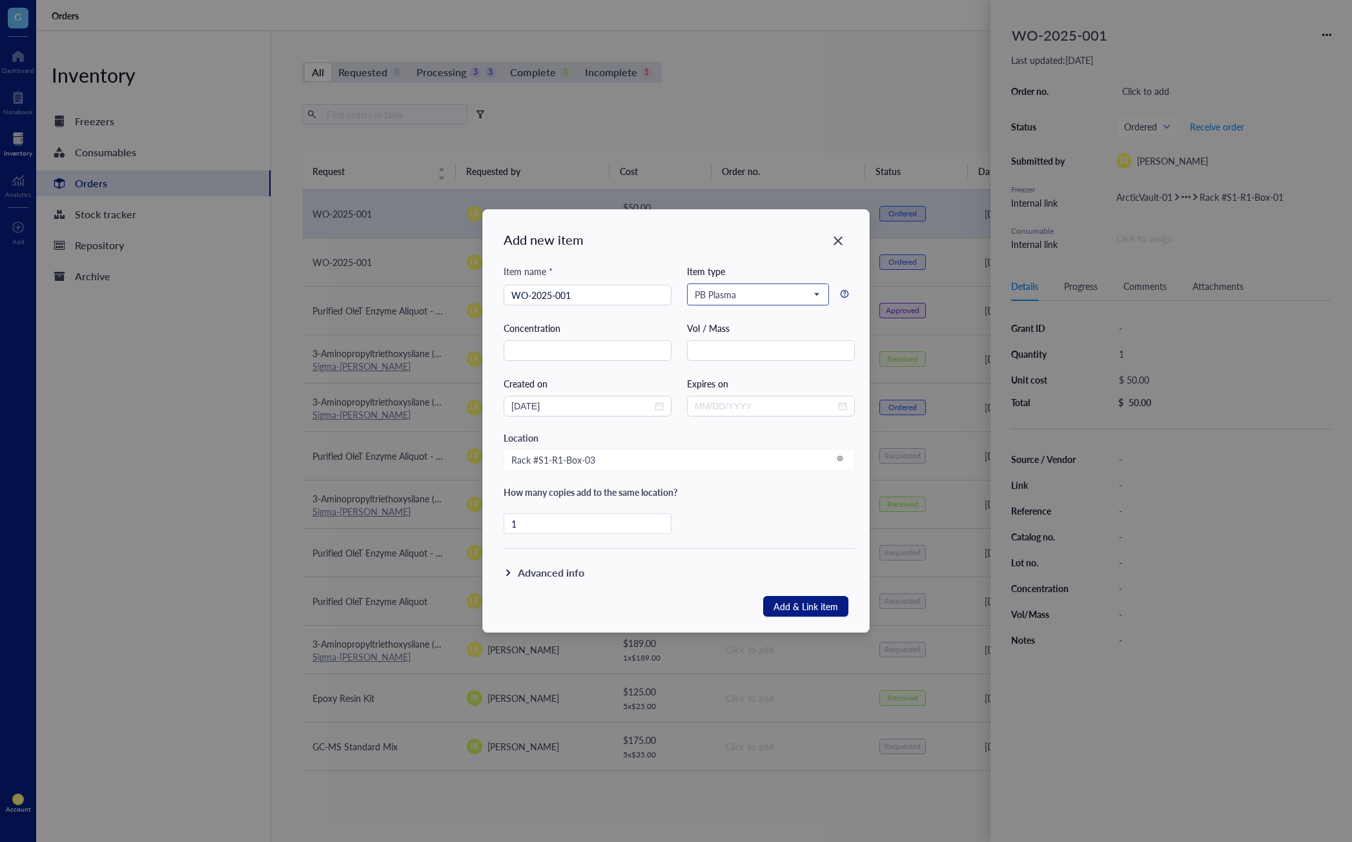
click at [777, 283] on div "PB Plasma" at bounding box center [758, 294] width 142 height 22
click at [769, 292] on span "PB Plasma" at bounding box center [757, 295] width 124 height 12
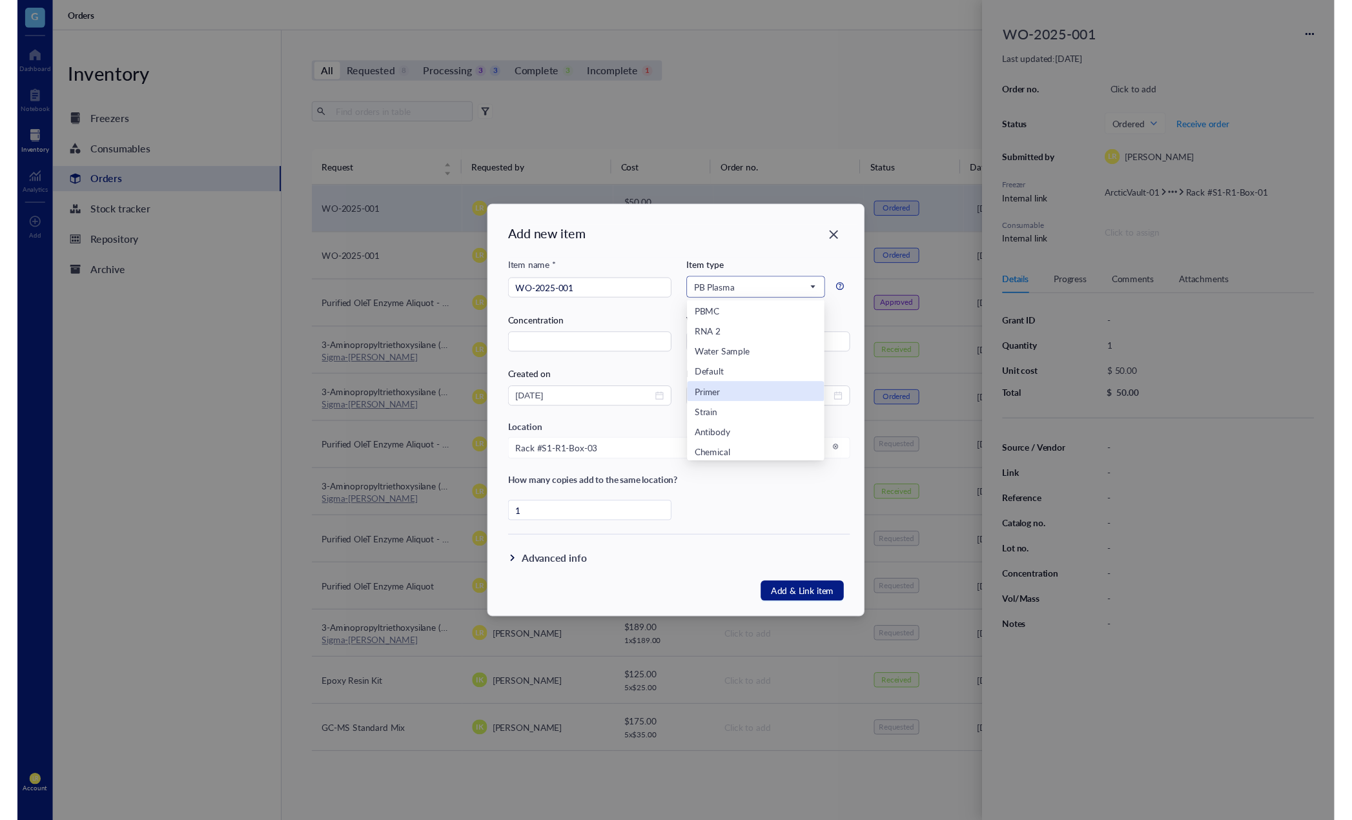
scroll to position [465, 0]
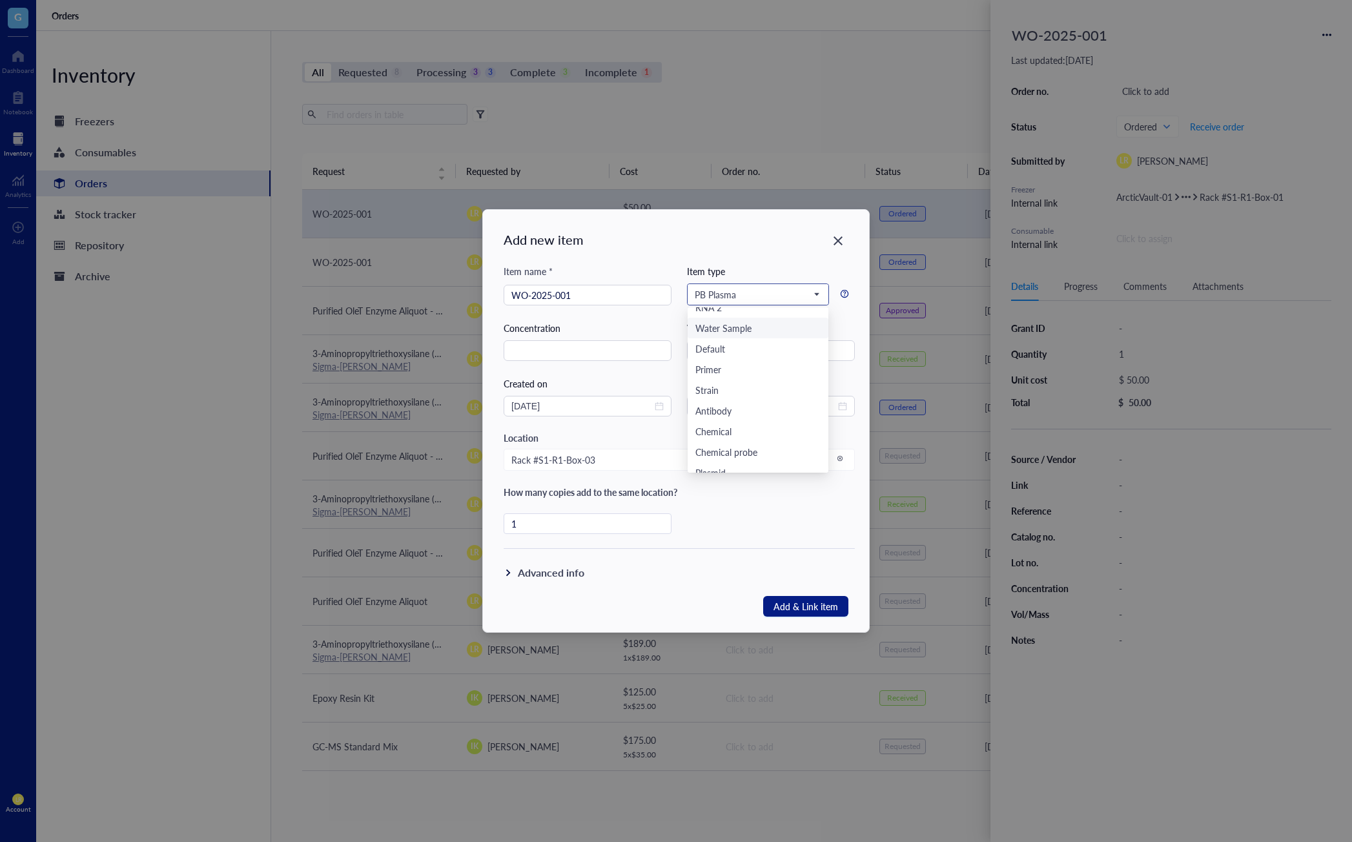
click at [766, 330] on div "Water Sample" at bounding box center [757, 328] width 125 height 14
drag, startPoint x: 613, startPoint y: 533, endPoint x: 540, endPoint y: 529, distance: 73.7
click at [540, 529] on div "1" at bounding box center [587, 523] width 168 height 21
drag, startPoint x: 543, startPoint y: 529, endPoint x: 511, endPoint y: 531, distance: 32.4
click at [502, 531] on div "Add new item Item name * WO-2025-001 Item type Water Sample Reagent Protein RNA…" at bounding box center [676, 421] width 386 height 422
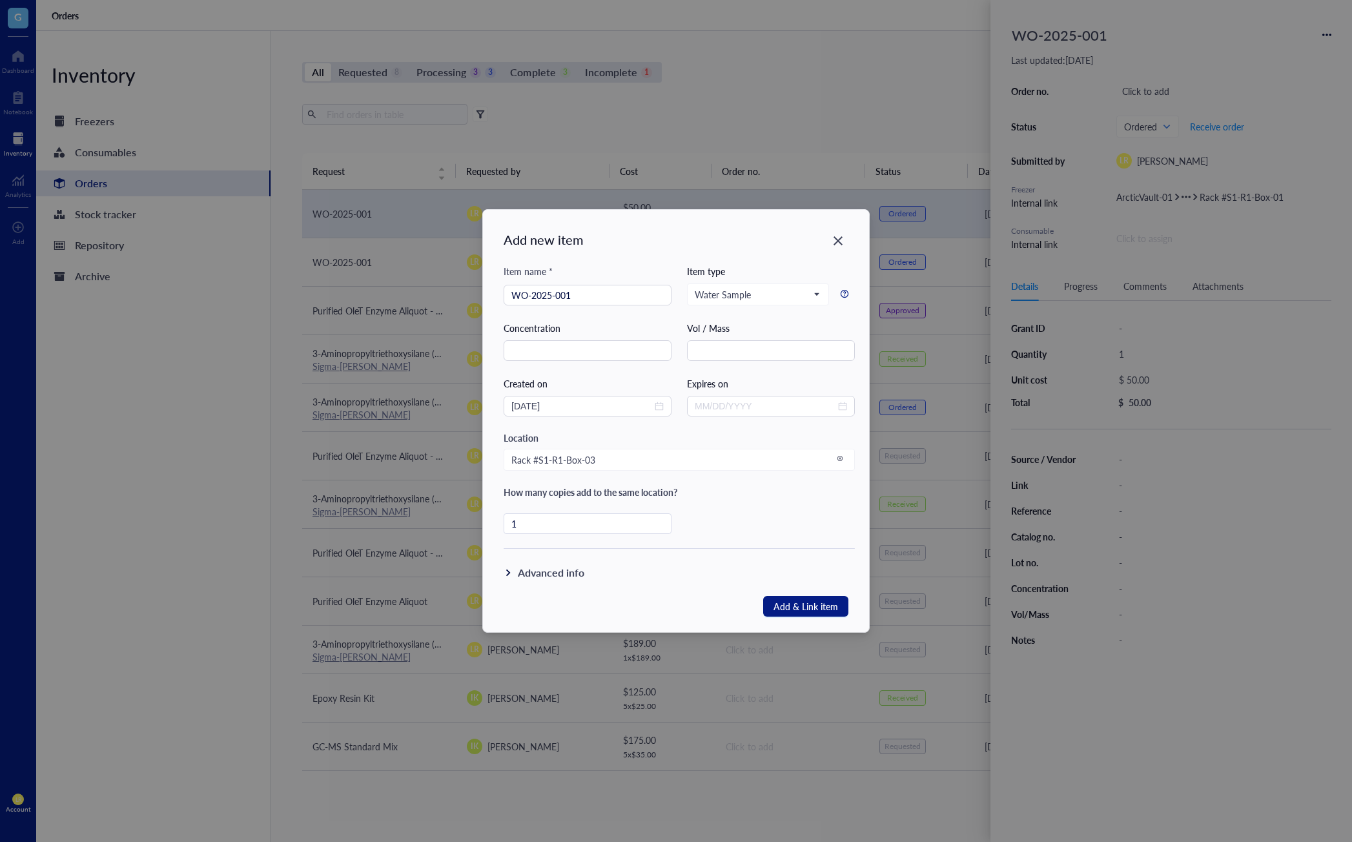
click at [753, 518] on div "Item name * WO-2025-001 Item type Water Sample Reagent Protein RNA Tissue Aliqu…" at bounding box center [678, 406] width 351 height 285
click at [814, 608] on span "Add & Link item" at bounding box center [805, 606] width 65 height 17
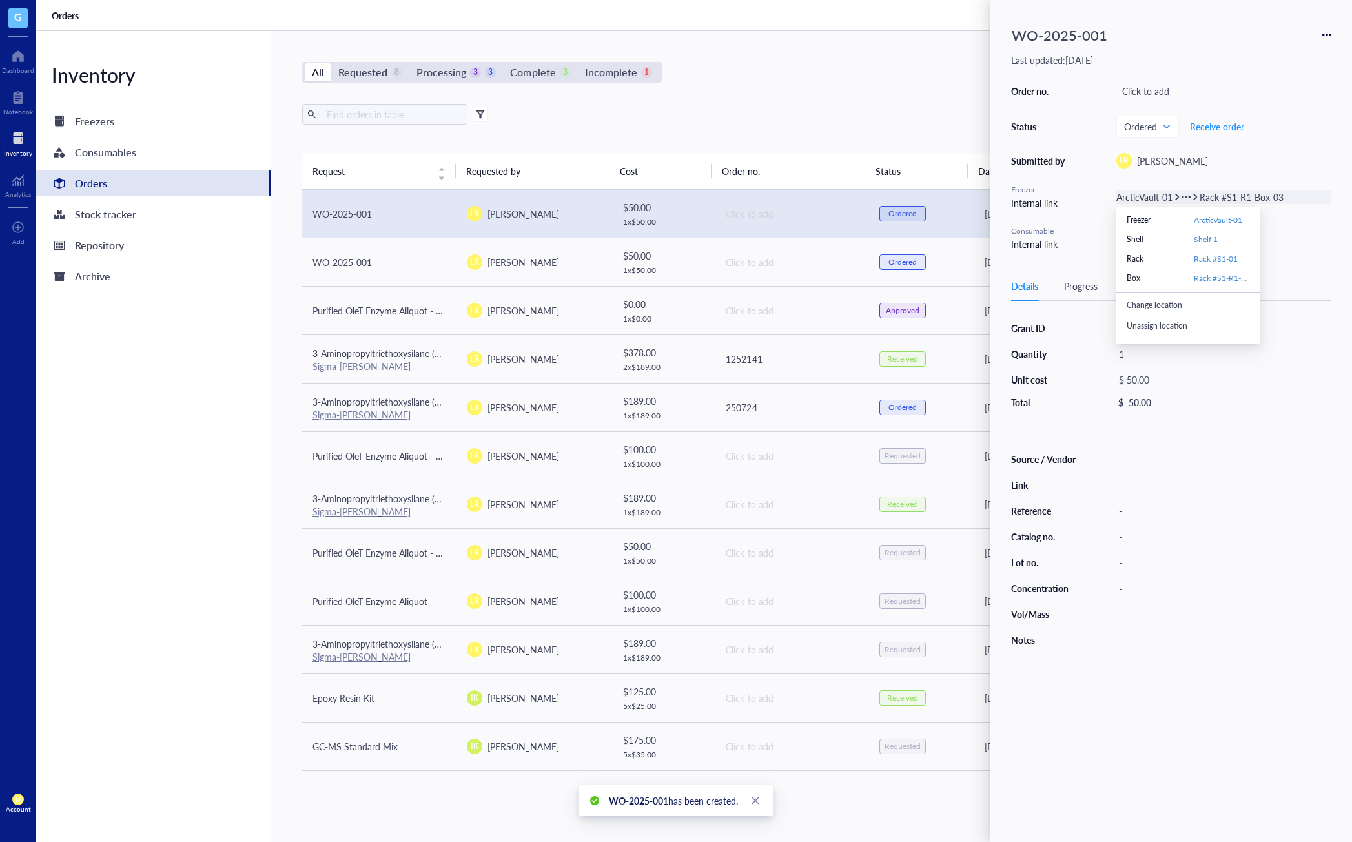
click at [1132, 201] on span "Rack #S1-R1-Box-03" at bounding box center [1241, 196] width 84 height 13
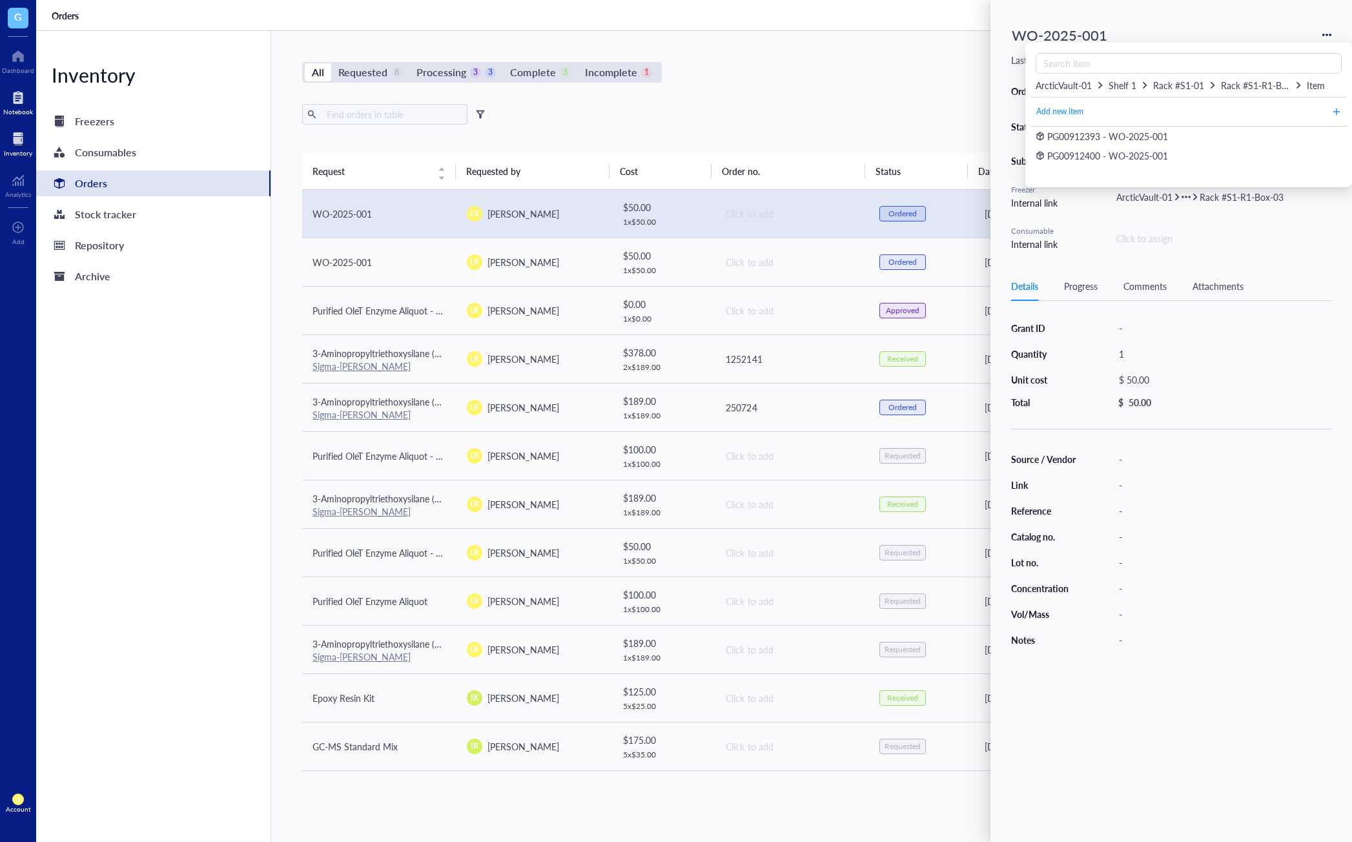
click at [26, 100] on div at bounding box center [18, 97] width 30 height 21
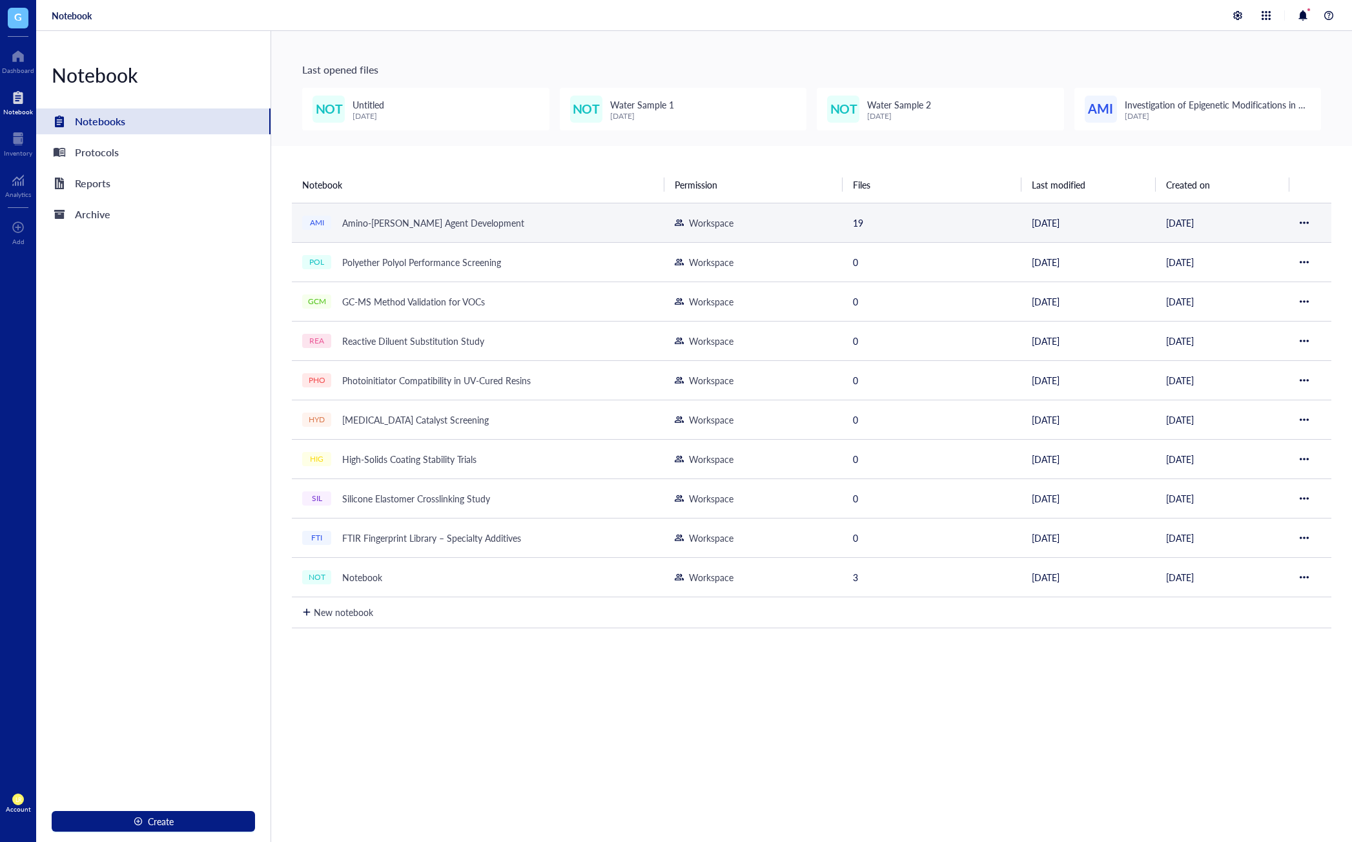
click at [1132, 223] on div at bounding box center [1303, 222] width 9 height 9
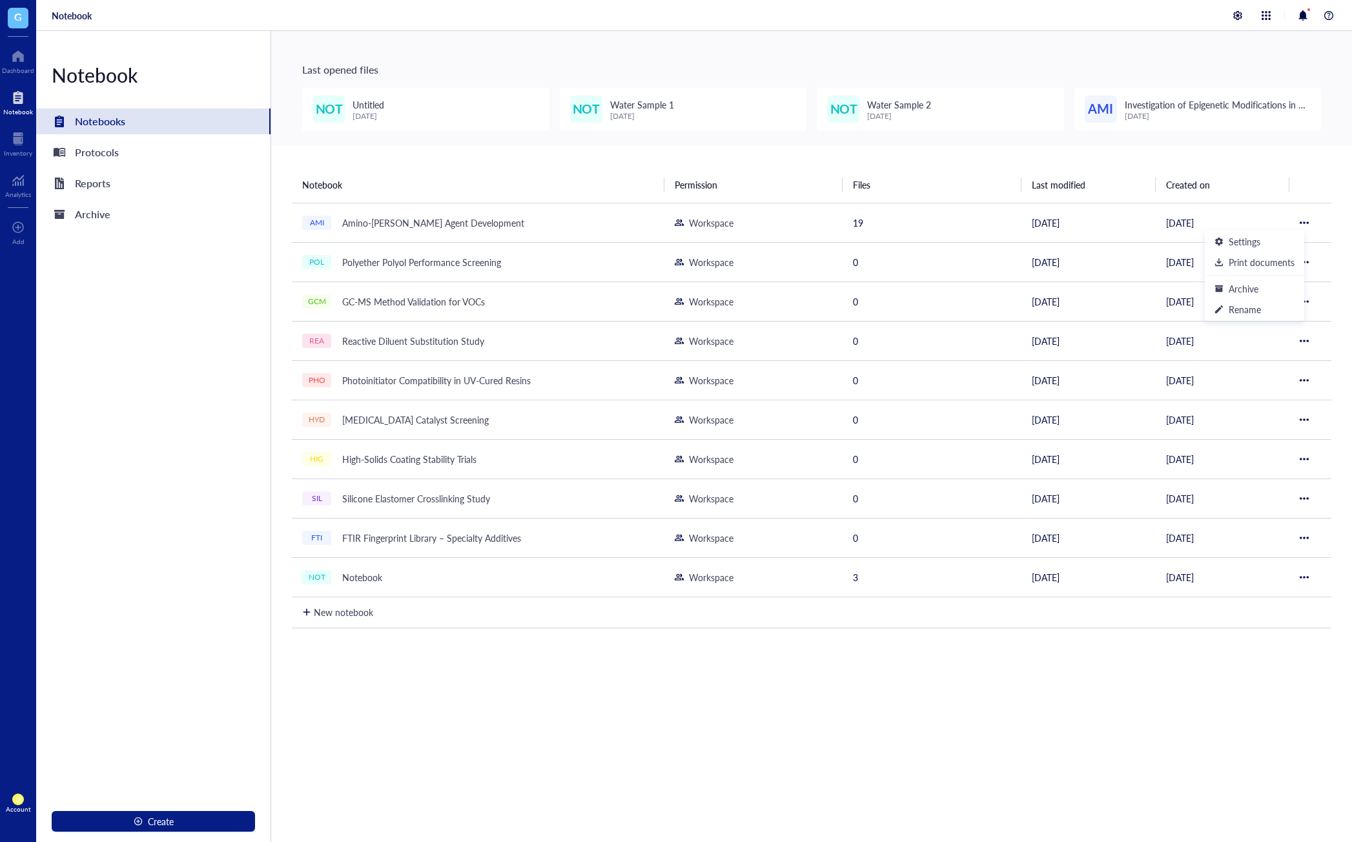
click at [1132, 698] on div "Notebook Permission Files Last modified Created on AMI Amino-Silane Coupling Ag…" at bounding box center [811, 551] width 1081 height 811
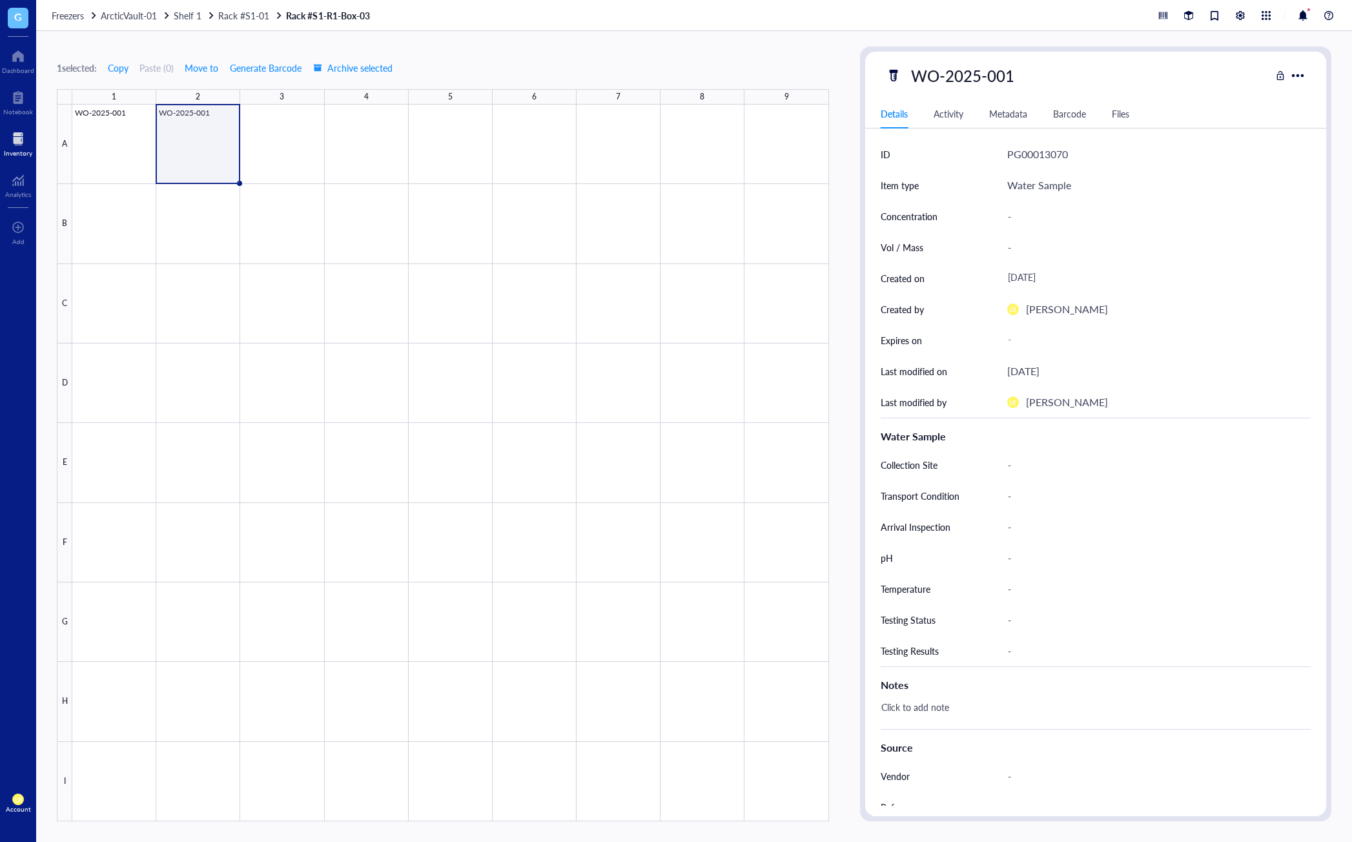
click at [746, 52] on div "1 selected: Copy Paste ( 0 ) Move to Generate Barcode Archive selected 1 2 3 4 …" at bounding box center [443, 433] width 772 height 775
click at [24, 509] on div "G Dashboard Notebook Inventory Analytics To pick up a draggable item, press the…" at bounding box center [18, 421] width 36 height 842
click at [25, 809] on div "Account" at bounding box center [18, 809] width 25 height 8
click at [99, 760] on link "Account settings" at bounding box center [91, 755] width 85 height 23
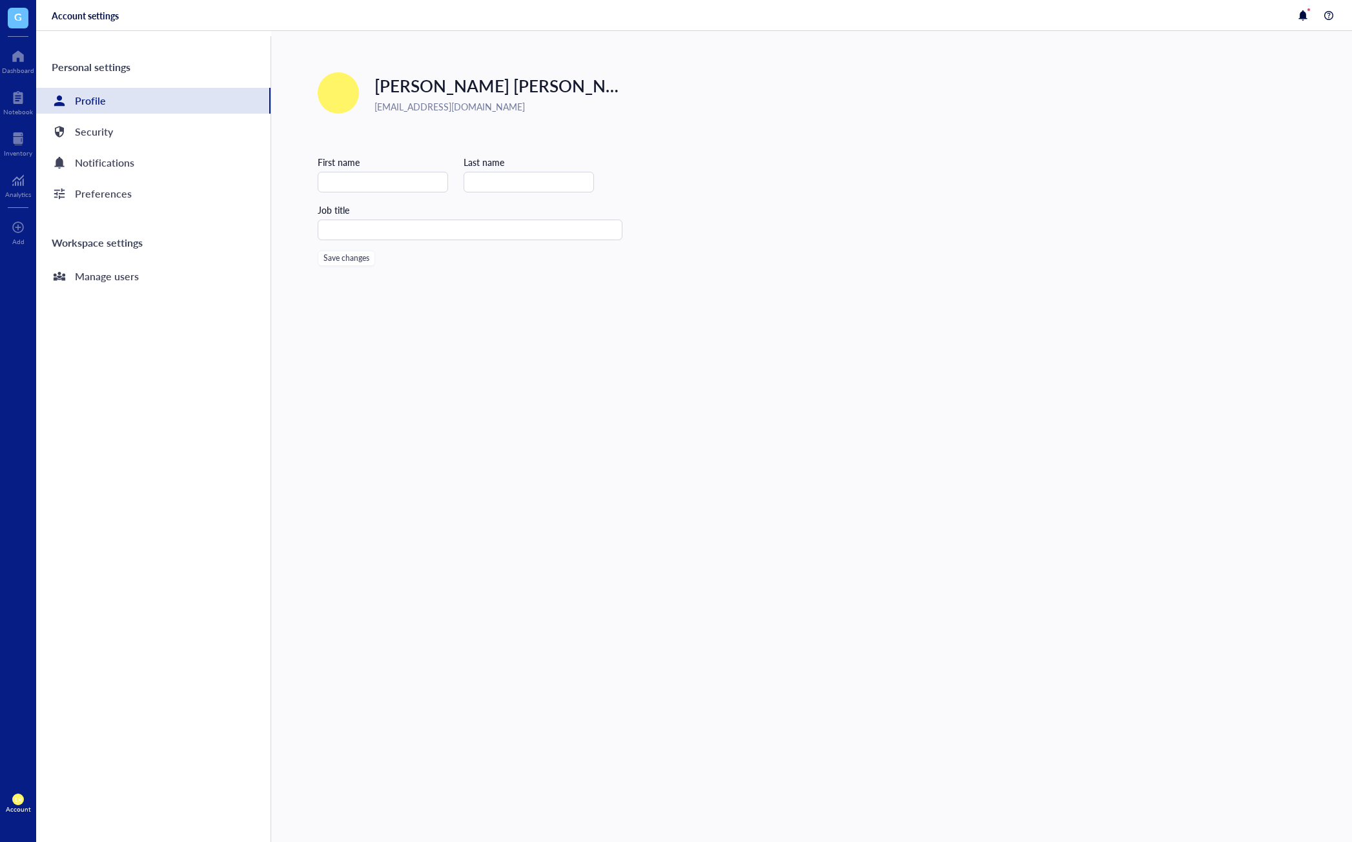
type input "[PERSON_NAME]"
click at [129, 285] on div "Manage users" at bounding box center [107, 276] width 64 height 18
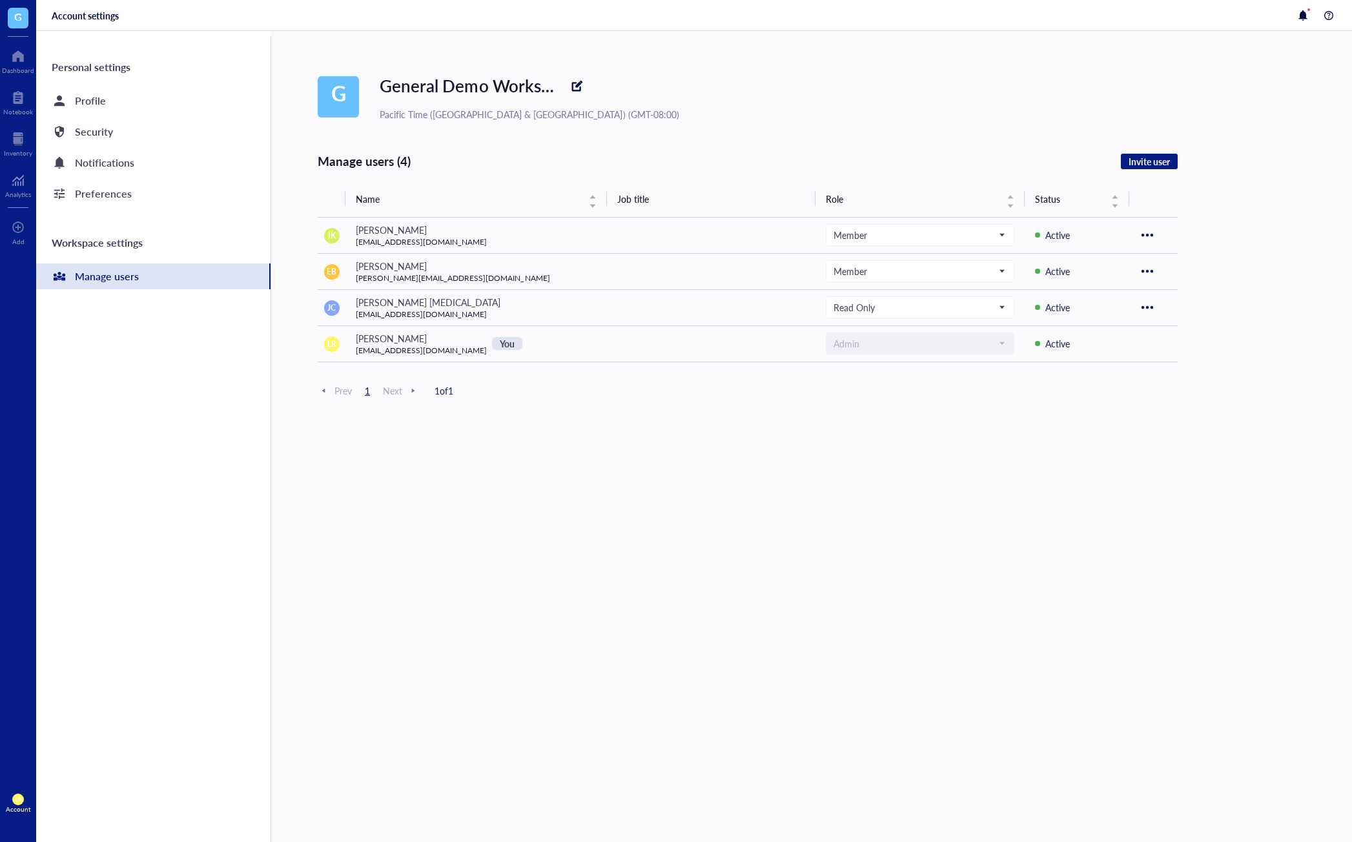
click at [865, 463] on div "G General Demo Workspace Pacific Time ([GEOGRAPHIC_DATA] & [GEOGRAPHIC_DATA]) (…" at bounding box center [835, 436] width 1034 height 811
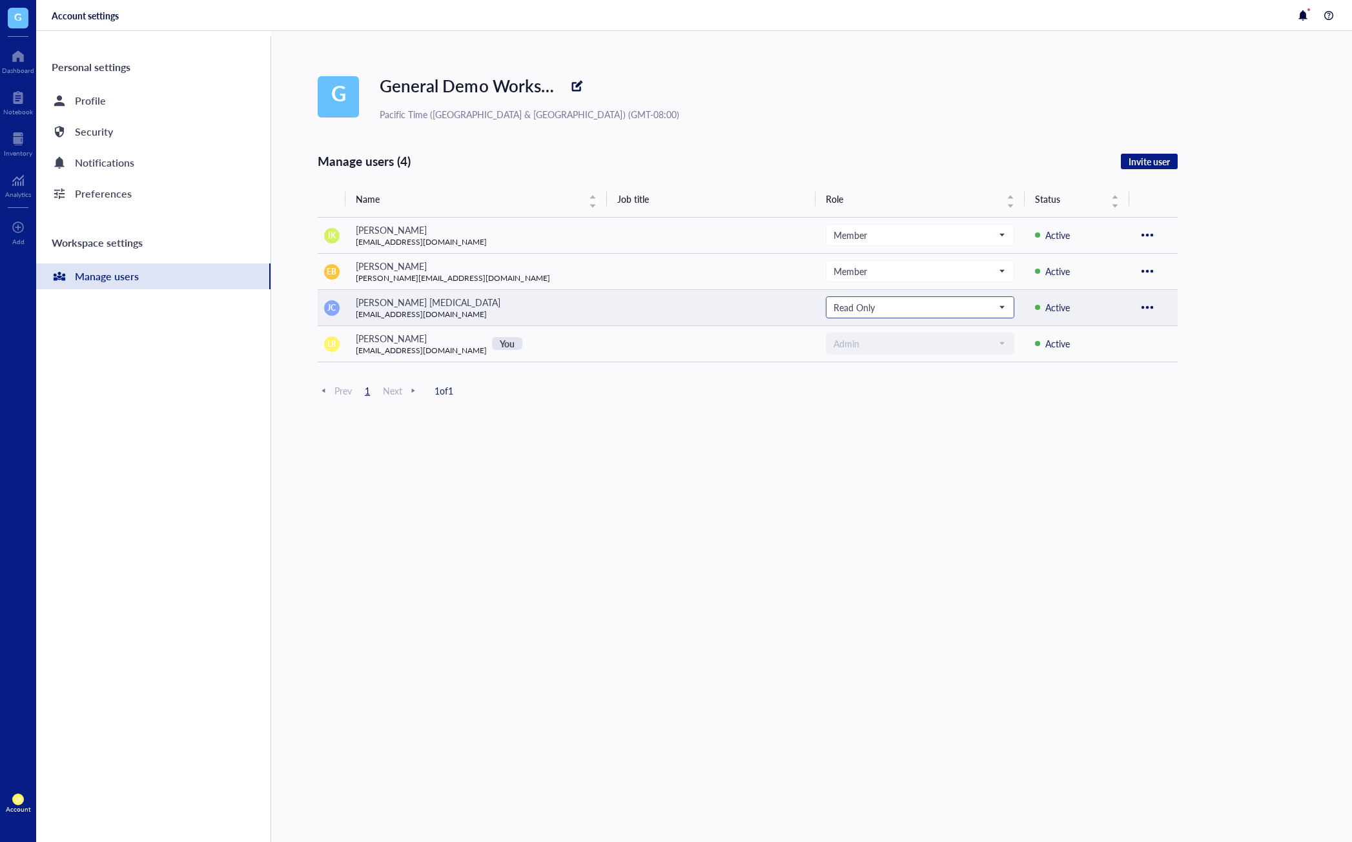
click at [928, 316] on input "search" at bounding box center [913, 307] width 161 height 19
click at [915, 327] on div "Admin" at bounding box center [920, 330] width 172 height 14
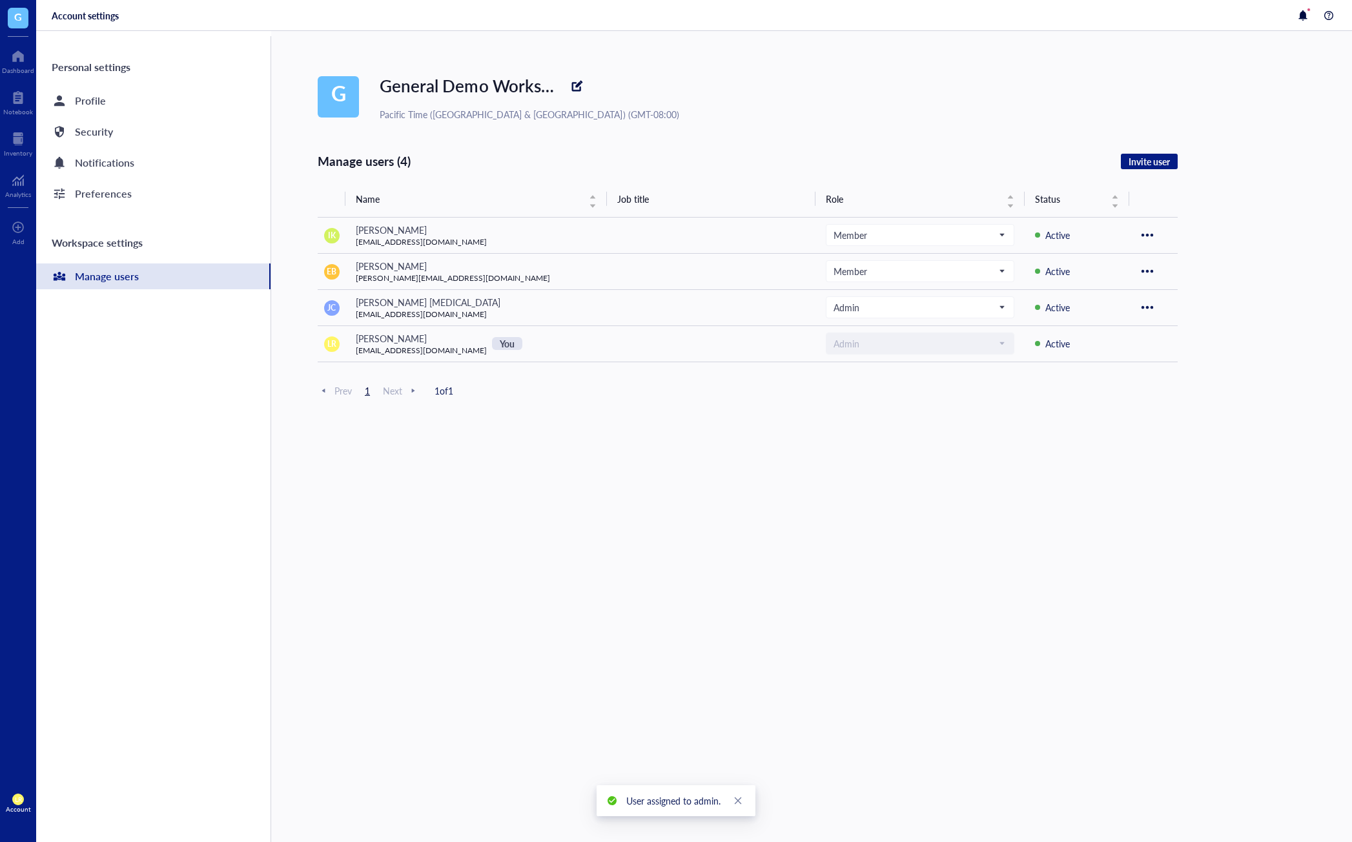
click at [897, 402] on div "G General Demo Workspace Pacific Time ([GEOGRAPHIC_DATA] & [GEOGRAPHIC_DATA]) (…" at bounding box center [835, 436] width 1034 height 811
click at [929, 458] on div "G General Demo Workspace Pacific Time ([GEOGRAPHIC_DATA] & [GEOGRAPHIC_DATA]) (…" at bounding box center [835, 436] width 1034 height 811
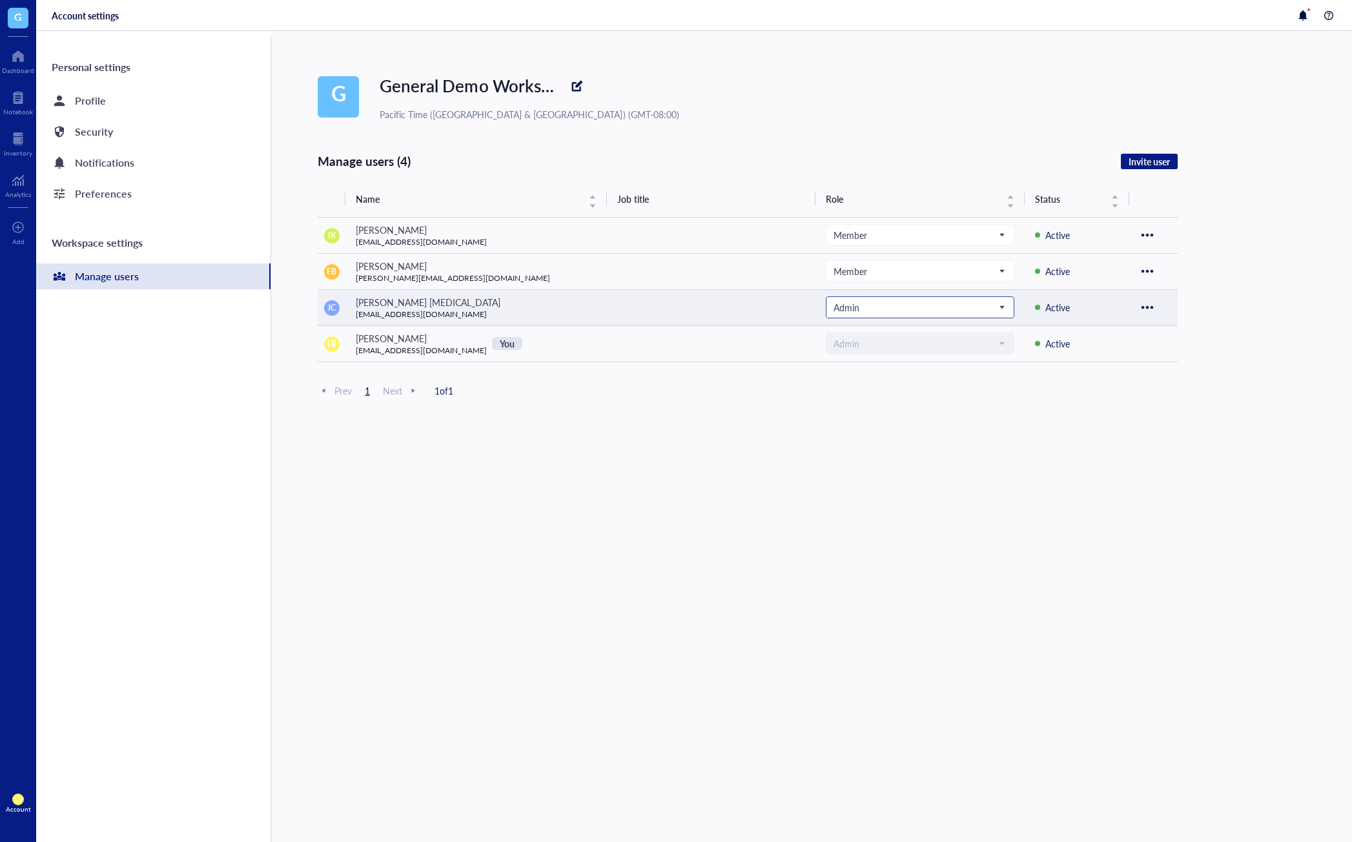
click at [959, 314] on input "search" at bounding box center [913, 307] width 161 height 19
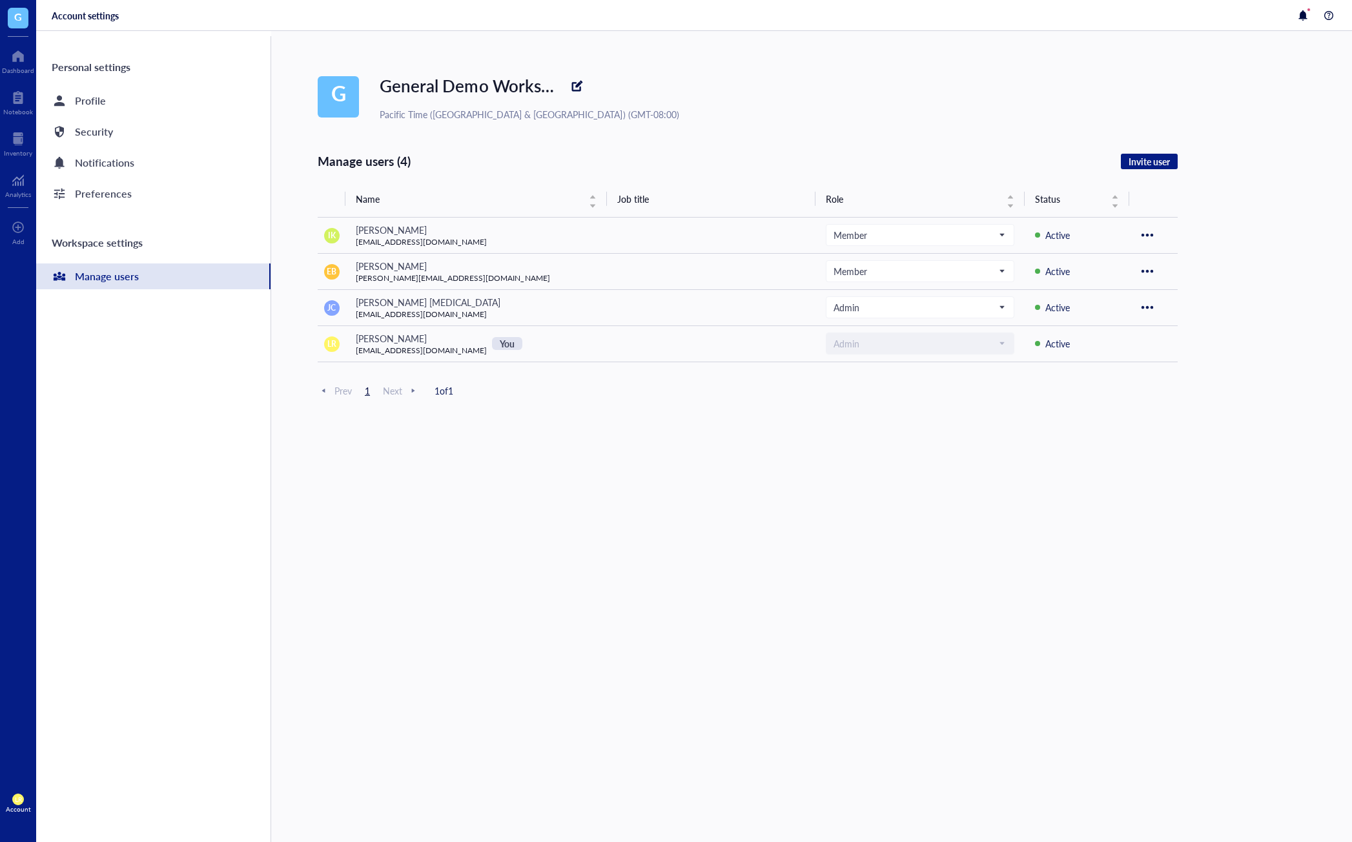
click at [1293, 731] on div "G General Demo Workspace Pacific Time ([GEOGRAPHIC_DATA] & [GEOGRAPHIC_DATA]) (…" at bounding box center [835, 436] width 1034 height 811
click at [1214, 736] on div "G General Demo Workspace Pacific Time ([GEOGRAPHIC_DATA] & [GEOGRAPHIC_DATA]) (…" at bounding box center [835, 436] width 1034 height 811
click at [1264, 758] on div "G General Demo Workspace Pacific Time ([GEOGRAPHIC_DATA] & [GEOGRAPHIC_DATA]) (…" at bounding box center [835, 436] width 1034 height 811
click at [1116, 739] on div "G General Demo Workspace Pacific Time ([GEOGRAPHIC_DATA] & [GEOGRAPHIC_DATA]) (…" at bounding box center [835, 436] width 1034 height 811
click at [1197, 598] on div "G General Demo Workspace Pacific Time ([GEOGRAPHIC_DATA] & [GEOGRAPHIC_DATA]) (…" at bounding box center [835, 436] width 1034 height 811
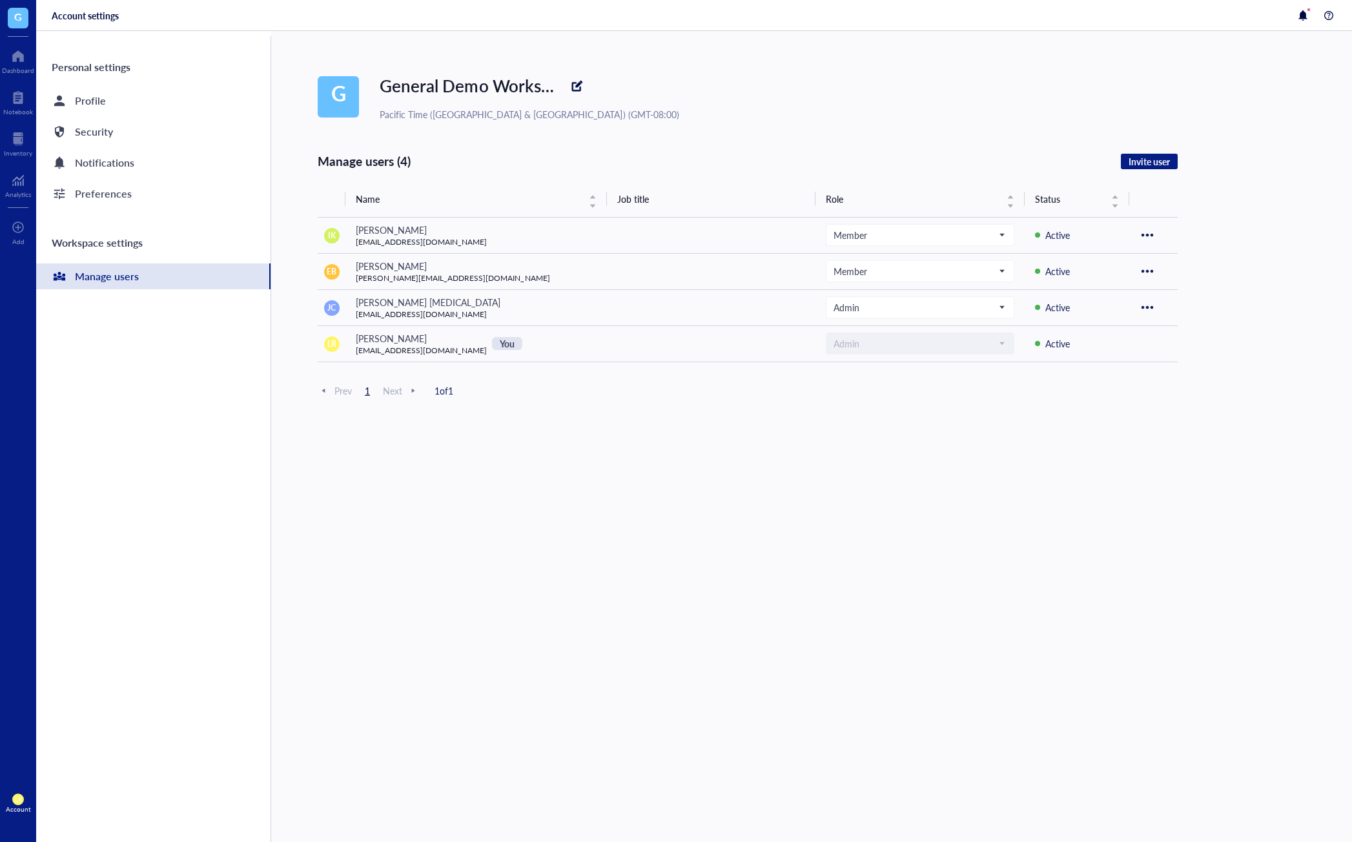
click at [1181, 644] on div "G General Demo Workspace Pacific Time ([GEOGRAPHIC_DATA] & [GEOGRAPHIC_DATA]) (…" at bounding box center [835, 436] width 1034 height 811
click at [1154, 584] on div "G General Demo Workspace Pacific Time ([GEOGRAPHIC_DATA] & [GEOGRAPHIC_DATA]) (…" at bounding box center [835, 436] width 1034 height 811
click at [1154, 572] on div "G General Demo Workspace Pacific Time ([GEOGRAPHIC_DATA] & [GEOGRAPHIC_DATA]) (…" at bounding box center [835, 436] width 1034 height 811
click at [1089, 567] on div "G General Demo Workspace Pacific Time ([GEOGRAPHIC_DATA] & [GEOGRAPHIC_DATA]) (…" at bounding box center [835, 436] width 1034 height 811
click at [14, 107] on div at bounding box center [18, 97] width 30 height 21
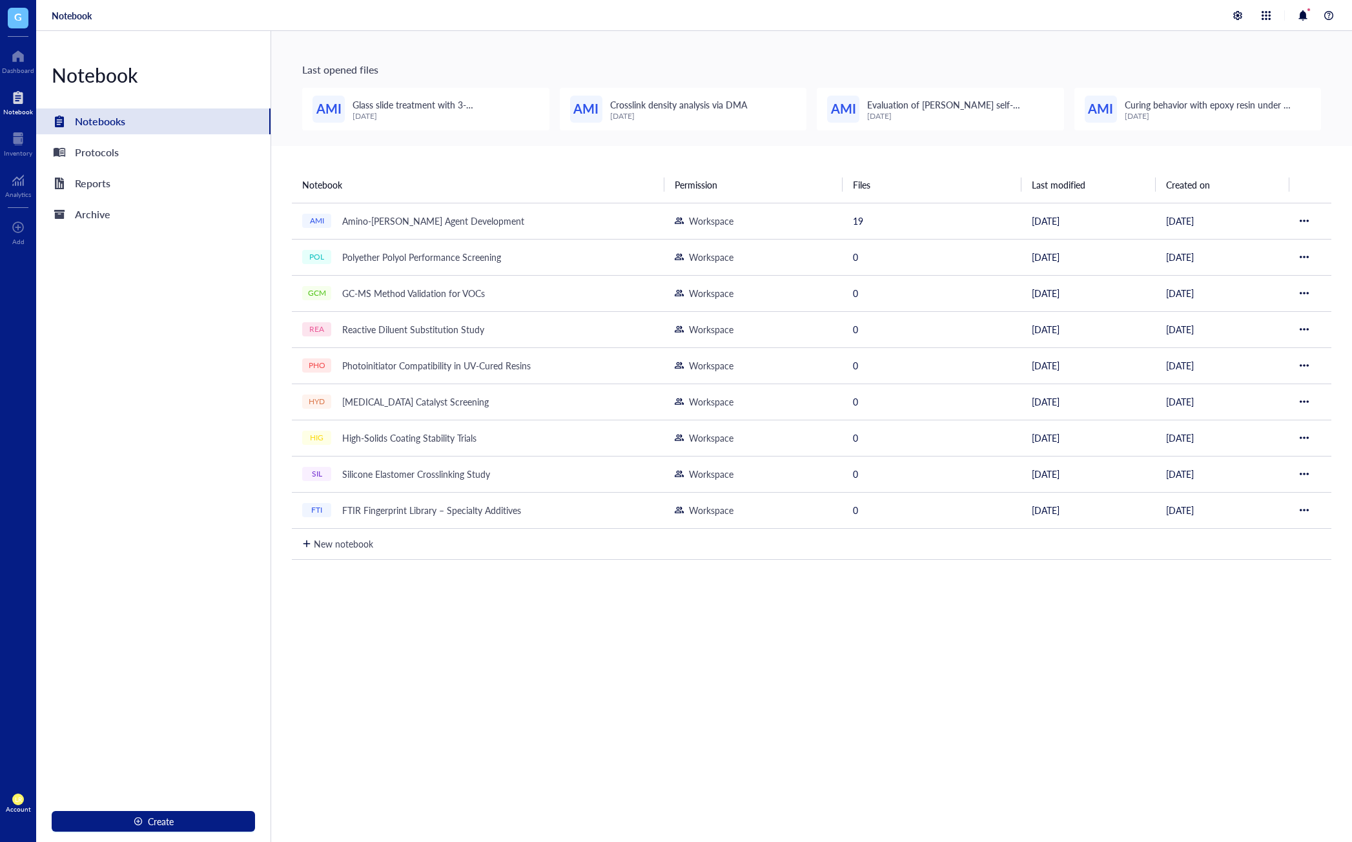
click at [618, 627] on div "Notebook Permission Files Last modified Created on AMI Amino-Silane Coupling Ag…" at bounding box center [811, 551] width 1081 height 811
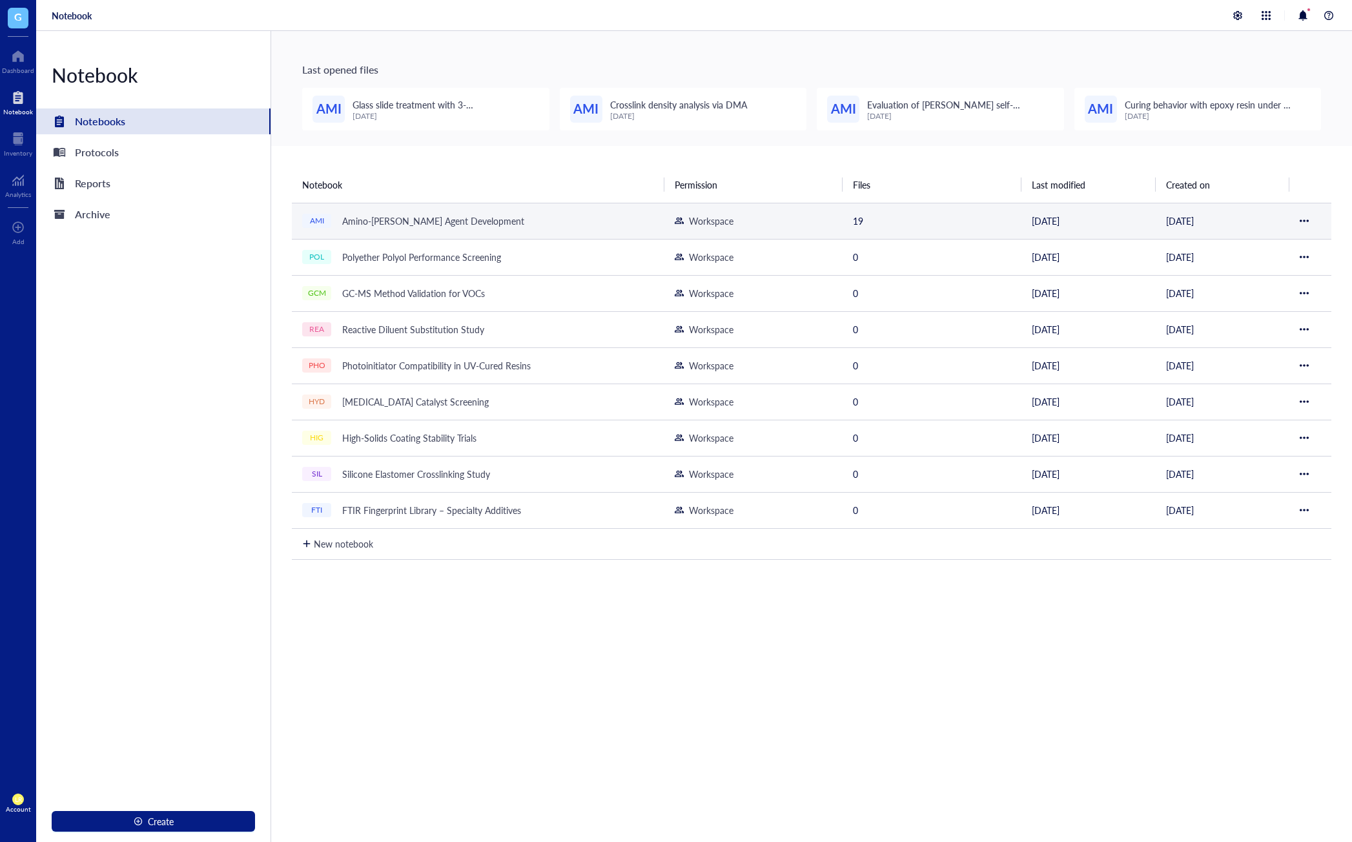
click at [434, 219] on div "Amino-[PERSON_NAME] Agent Development" at bounding box center [433, 221] width 194 height 18
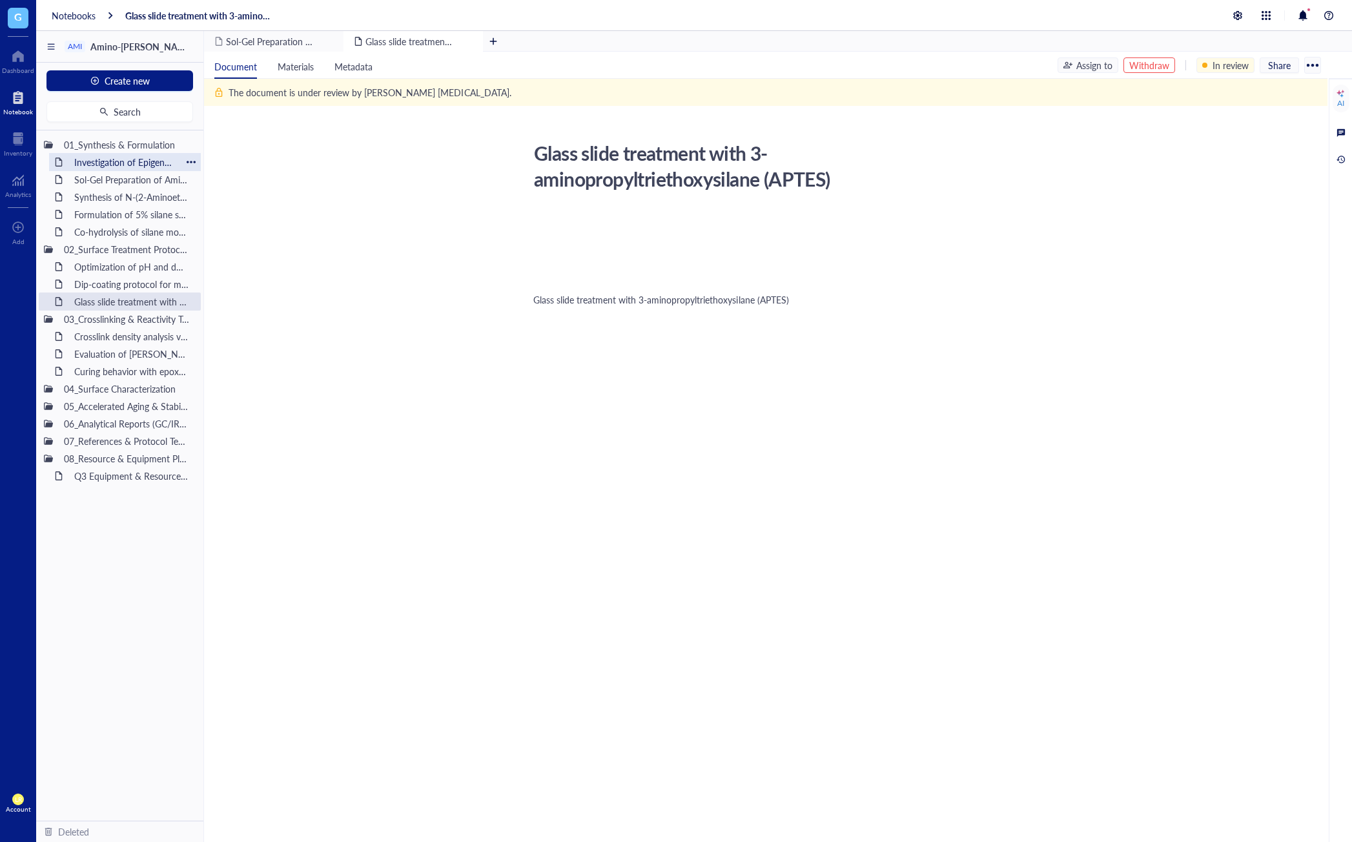
click at [124, 168] on div "Investigation of Epigenetic Modifications in [MEDICAL_DATA] Tumor Samplesitled" at bounding box center [124, 162] width 113 height 18
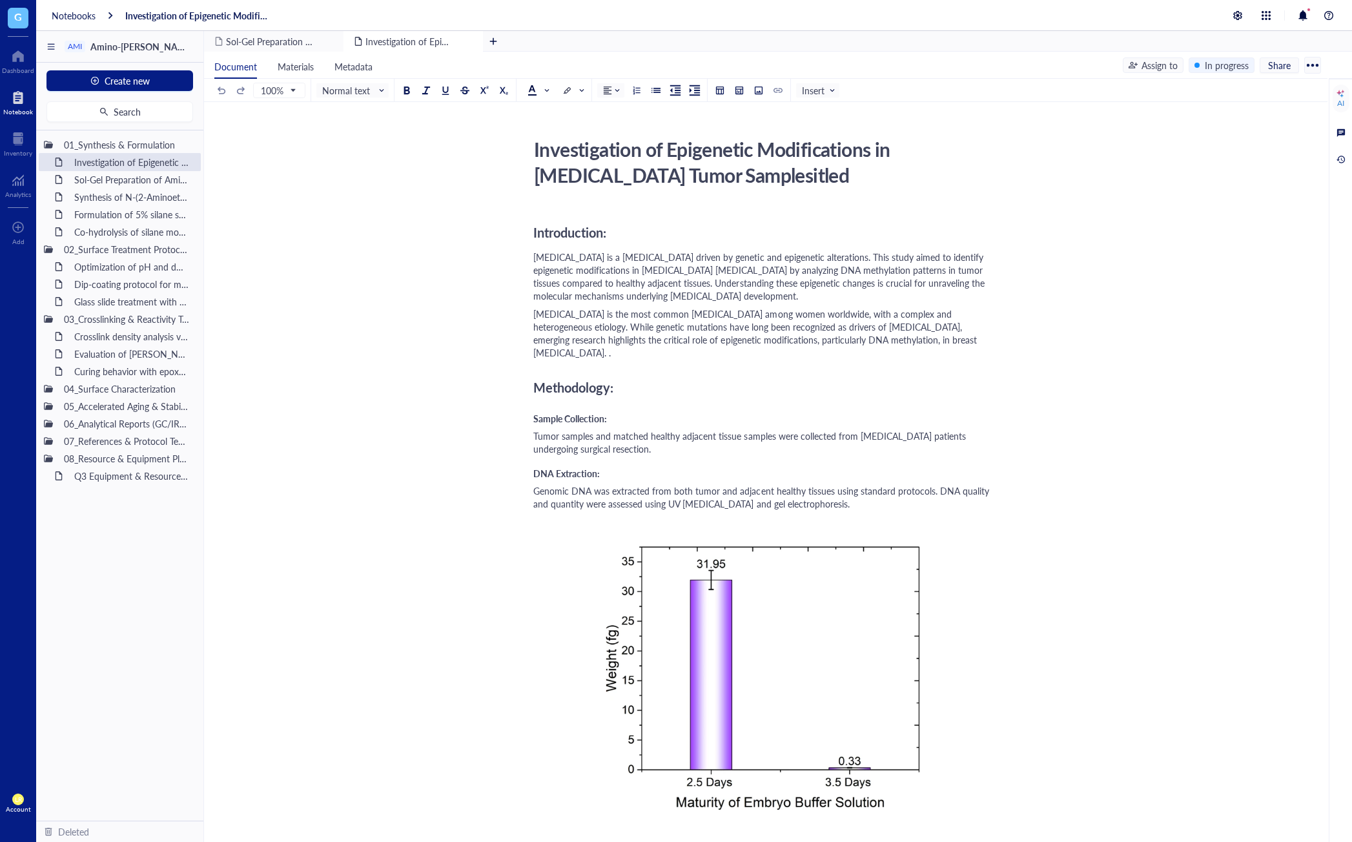
click at [630, 282] on span "[MEDICAL_DATA] is a [MEDICAL_DATA] driven by genetic and epigenetic alterations…" at bounding box center [760, 276] width 454 height 52
click at [941, 343] on div "[MEDICAL_DATA] is the most common [MEDICAL_DATA] among women worldwide, with a …" at bounding box center [763, 333] width 460 height 52
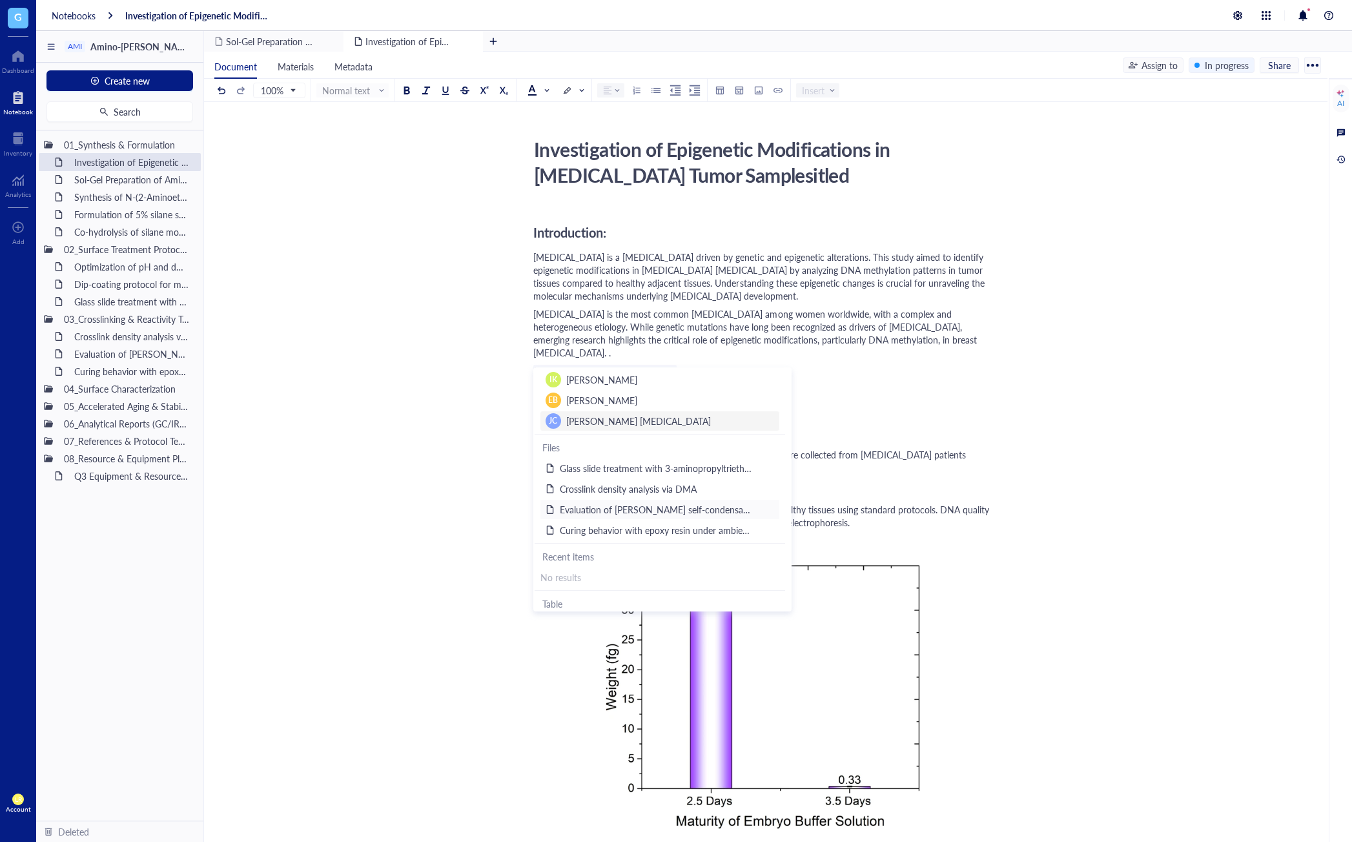
scroll to position [112, 0]
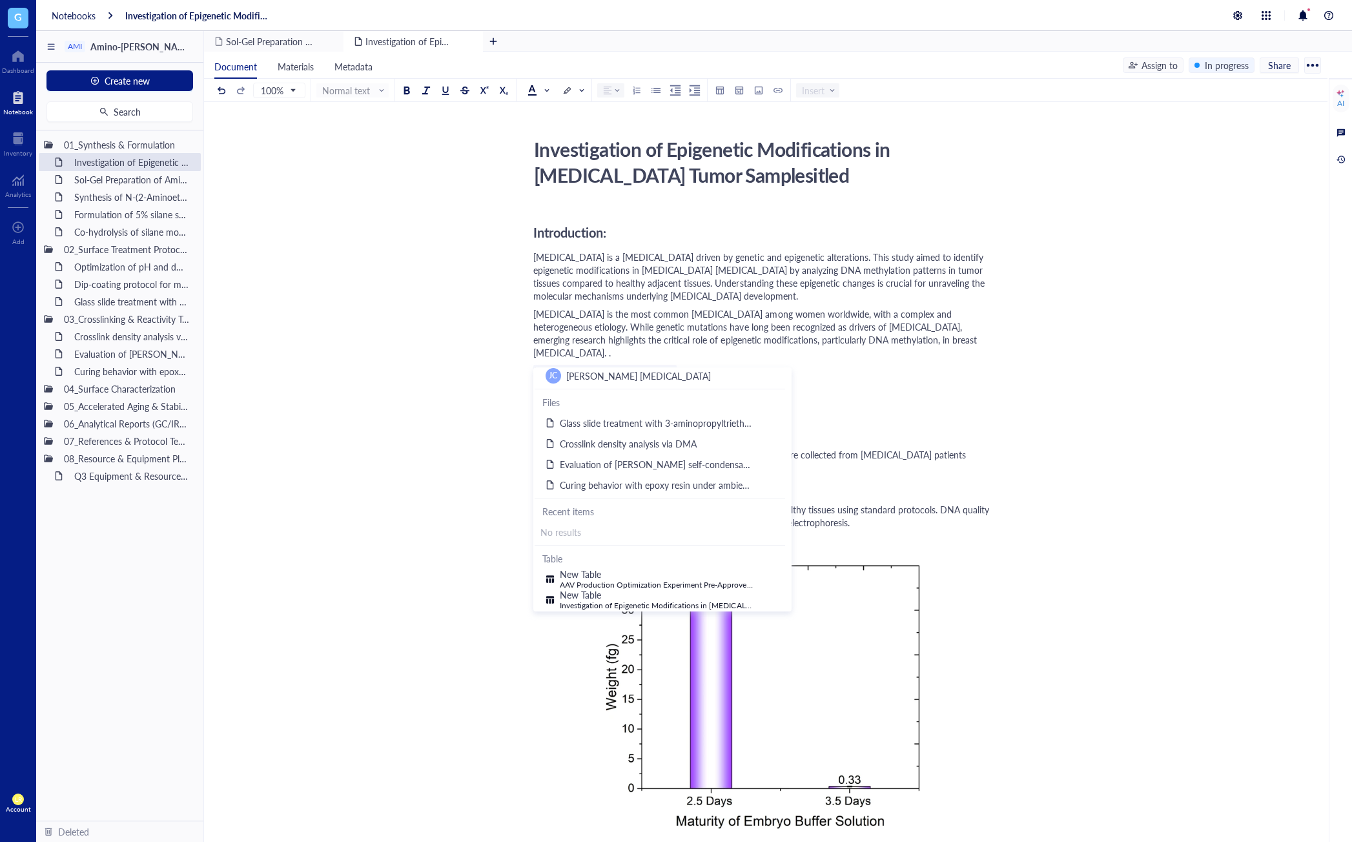
click at [891, 364] on div "﻿ ﻿ Mention a person, file, or date... ﻿" at bounding box center [763, 371] width 460 height 14
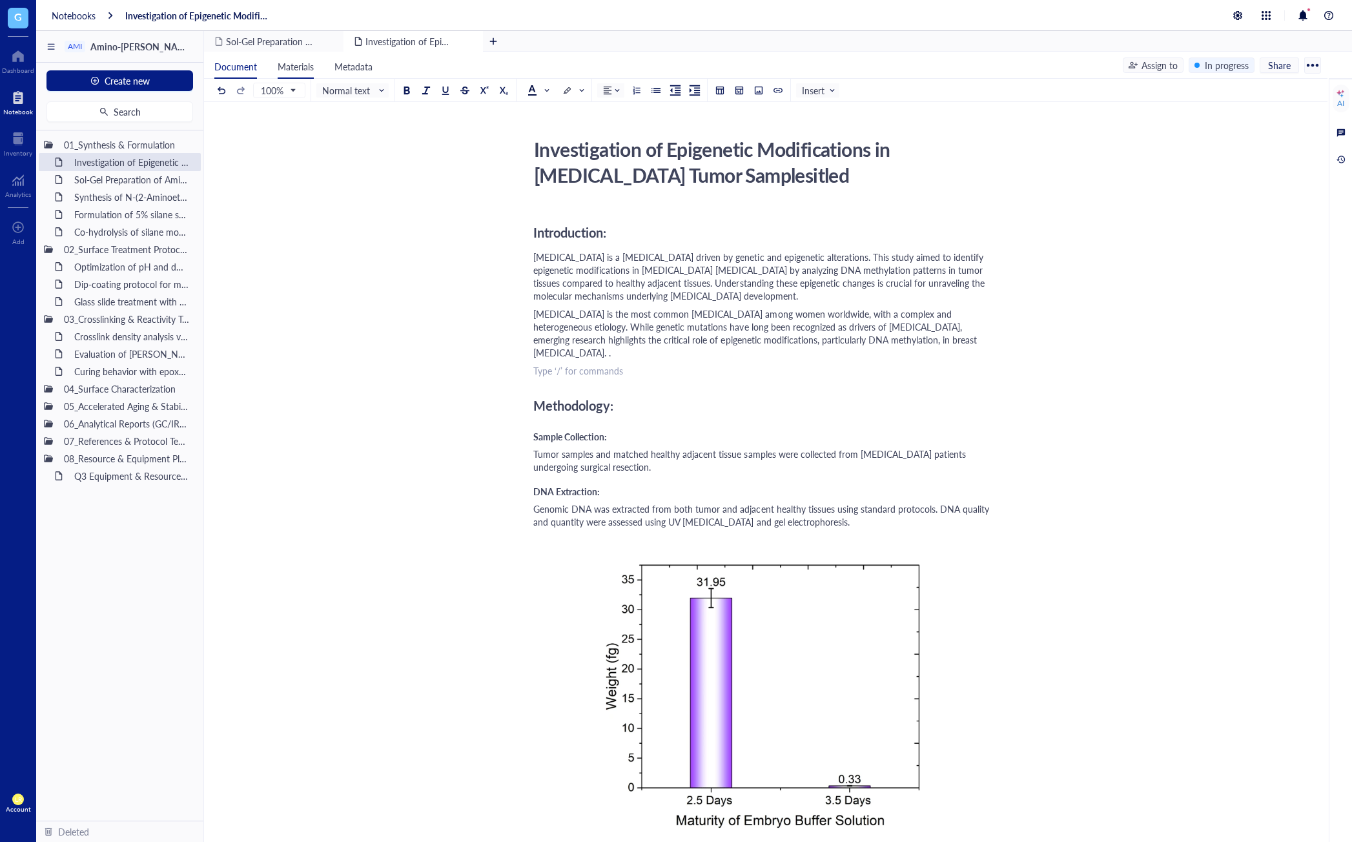
click at [302, 65] on span "Materials" at bounding box center [296, 66] width 36 height 13
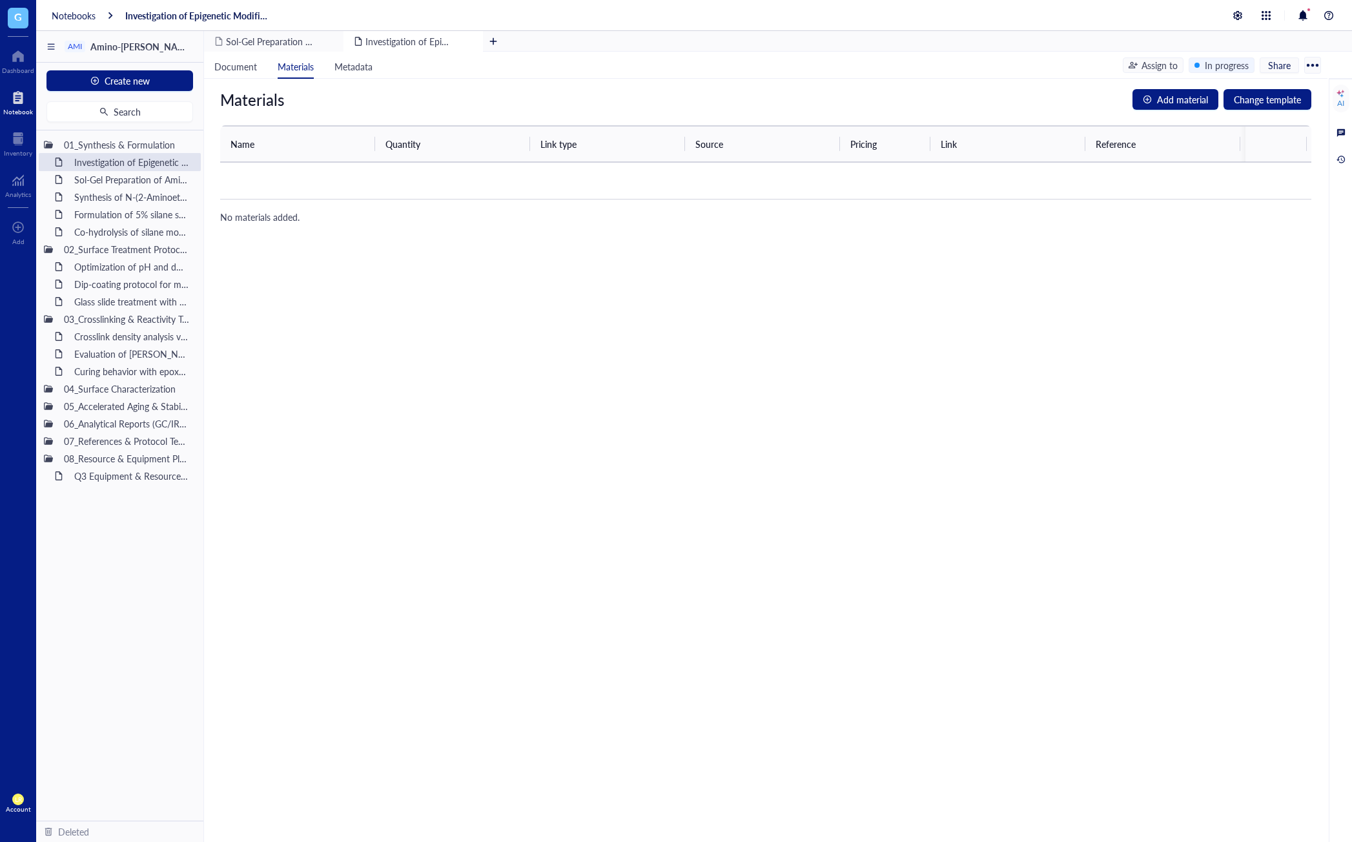
click at [1205, 85] on div "Materials Add material Change template Name Quantity Link type Source Pricing L…" at bounding box center [765, 460] width 1123 height 763
click at [1206, 97] on span "Add material" at bounding box center [1182, 99] width 51 height 14
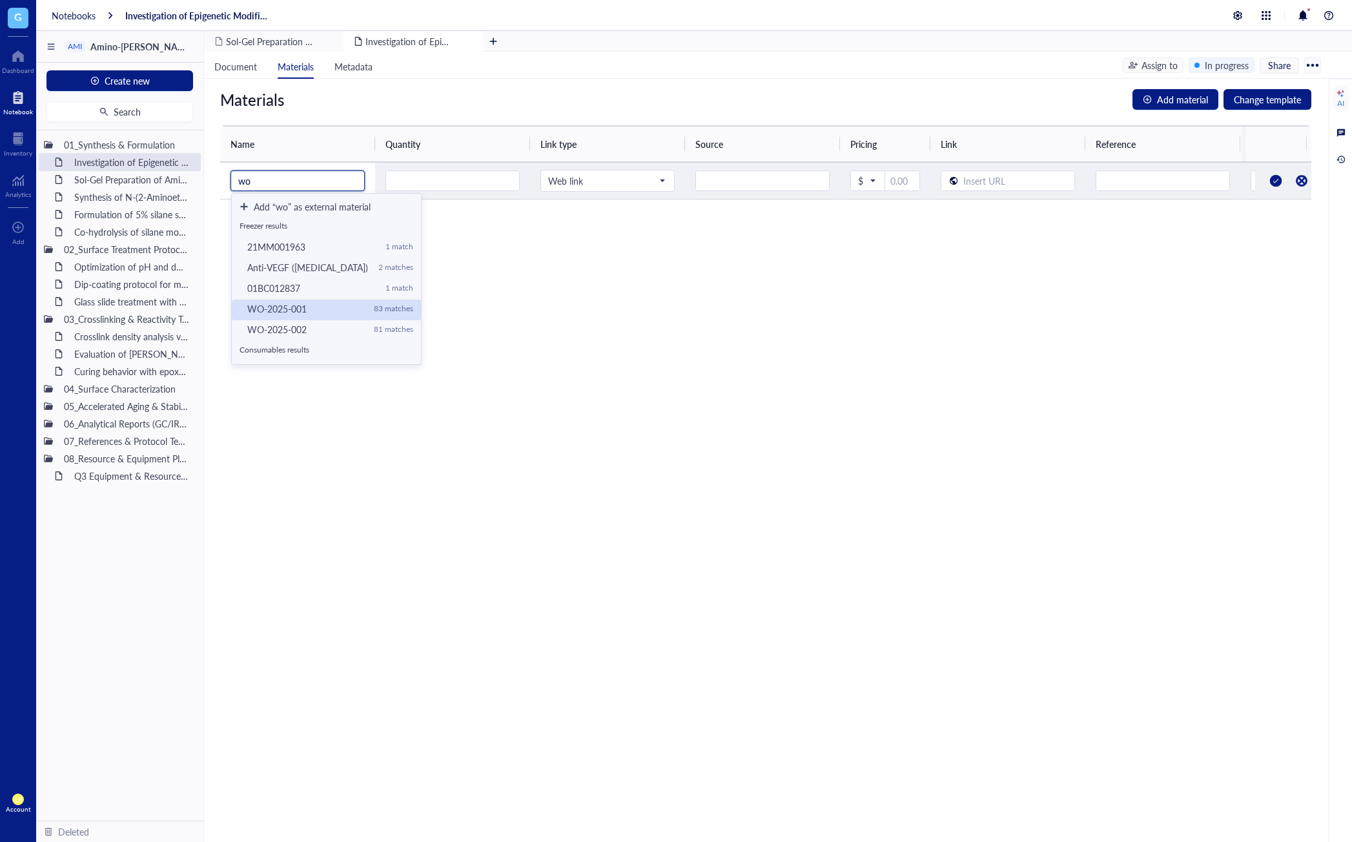
click at [327, 310] on div "WO-2025-001" at bounding box center [305, 309] width 116 height 12
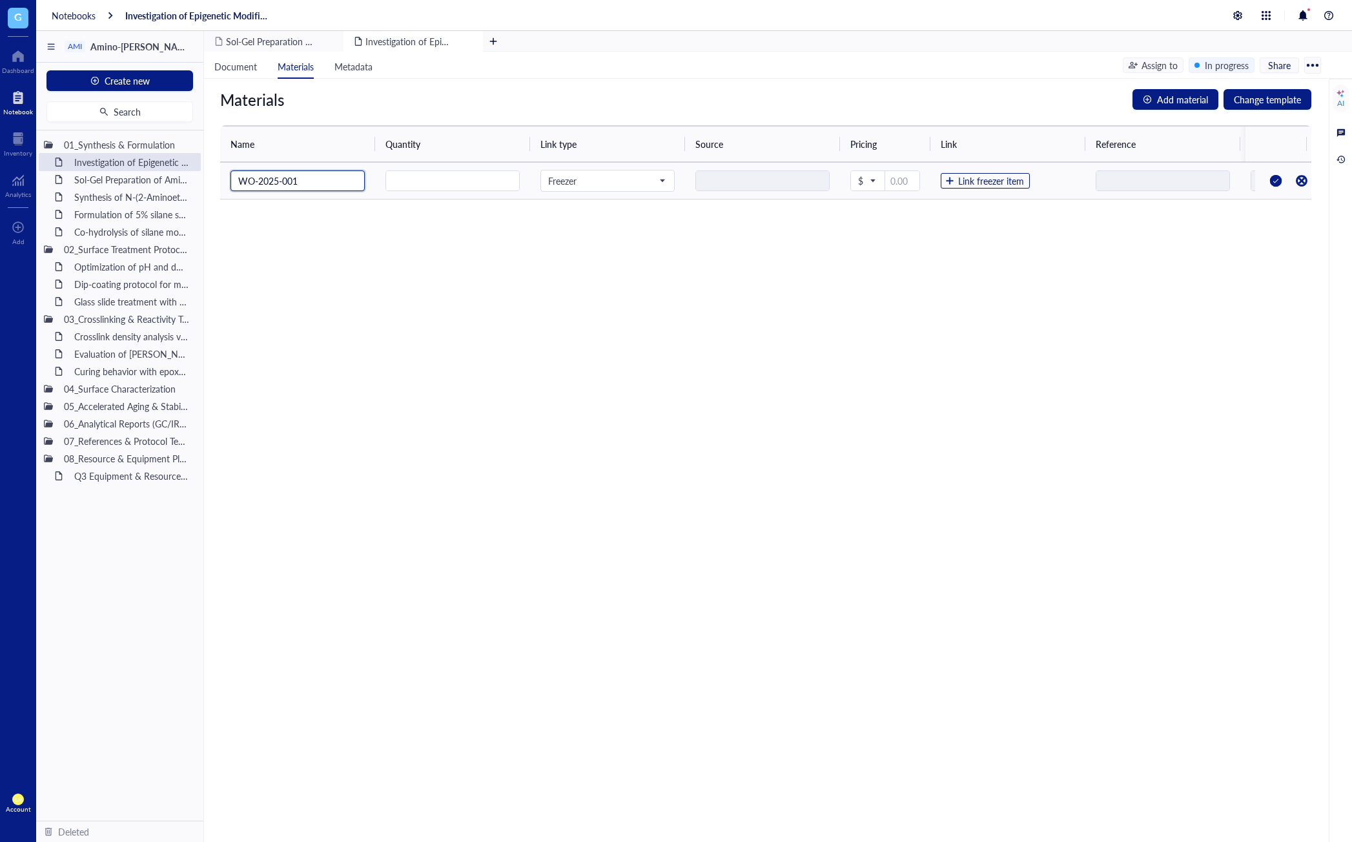
type input "WO-2025-001"
click at [1265, 177] on div at bounding box center [1275, 180] width 21 height 21
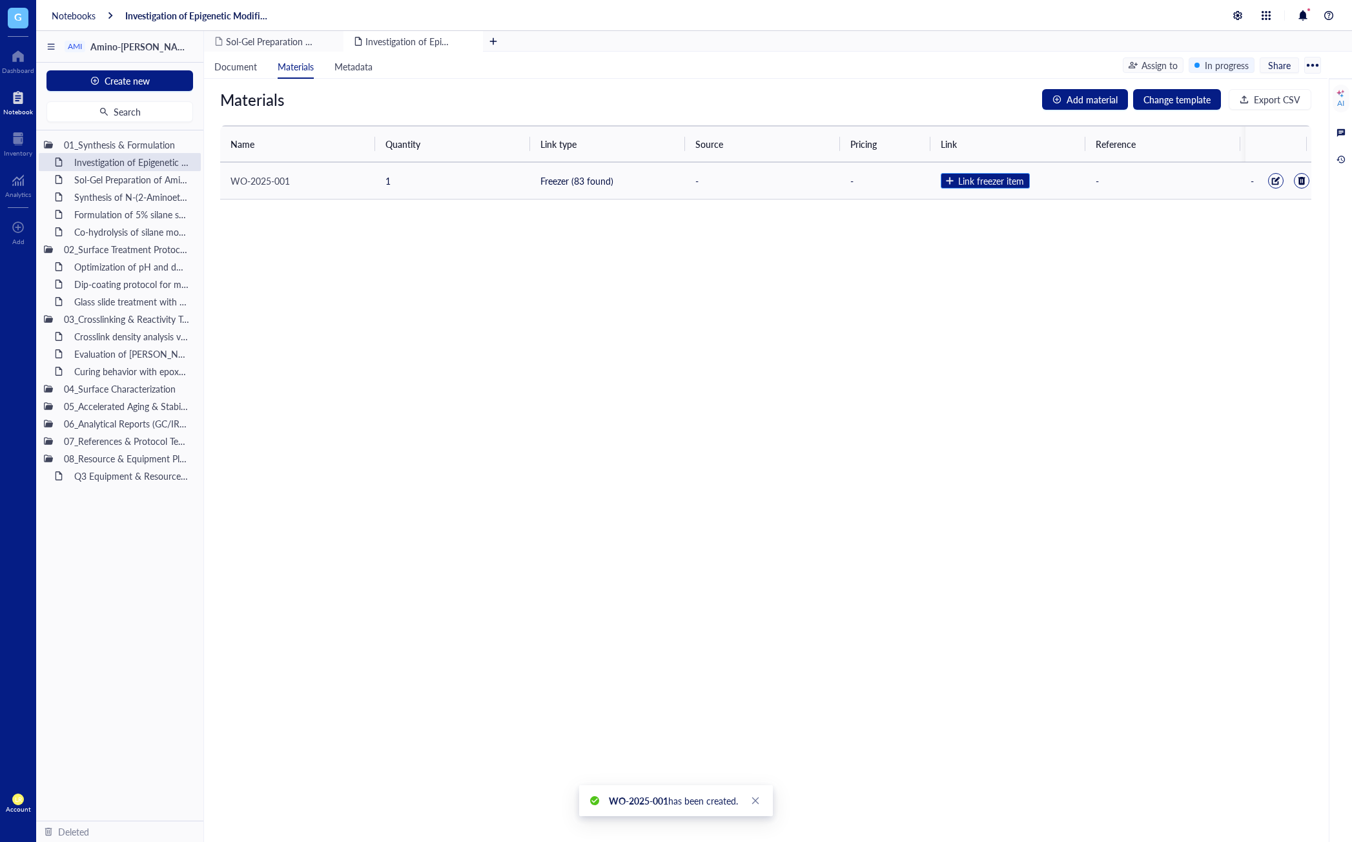
click at [1015, 182] on span "Link freezer item" at bounding box center [991, 181] width 66 height 12
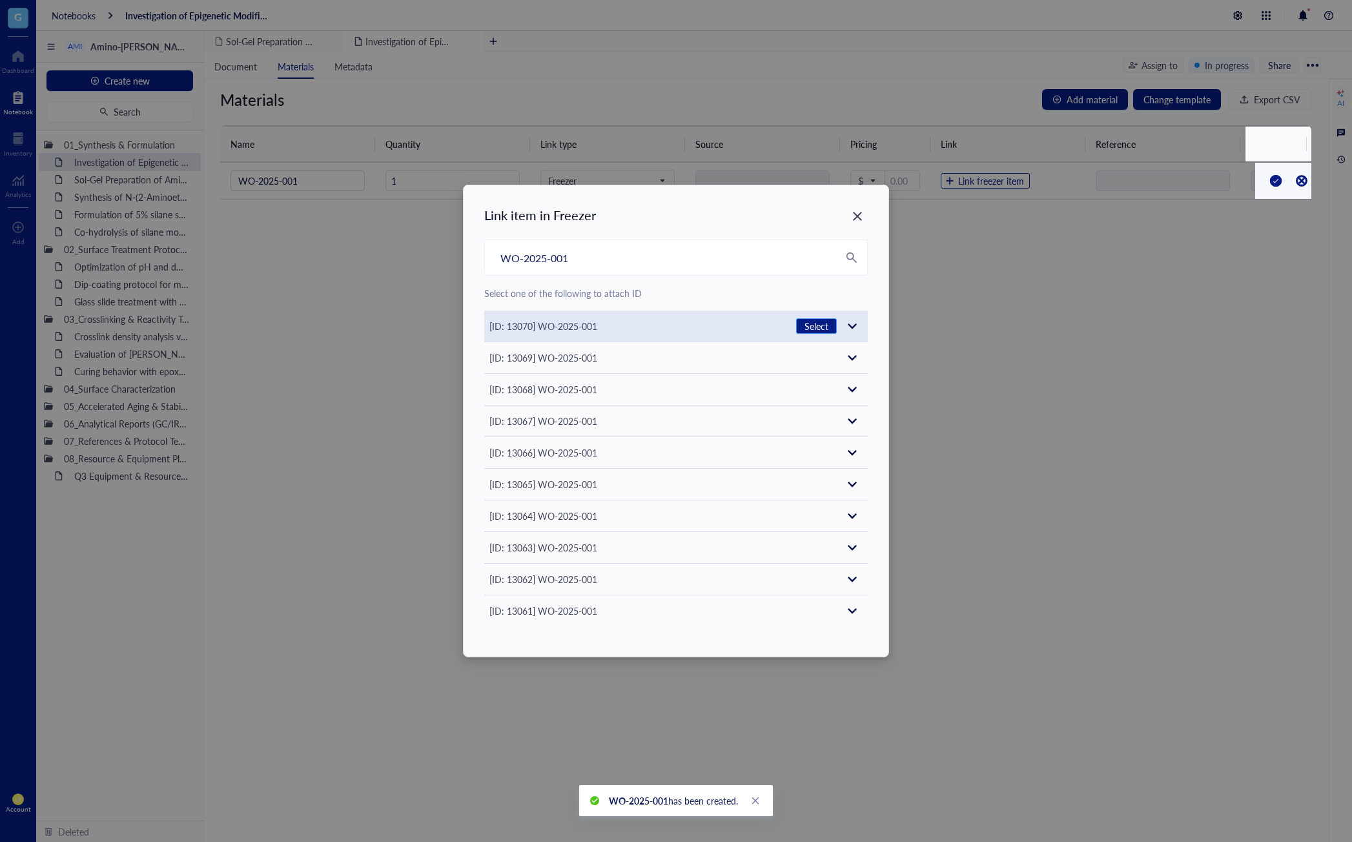
click at [817, 321] on span "Select" at bounding box center [816, 326] width 24 height 12
type input "50"
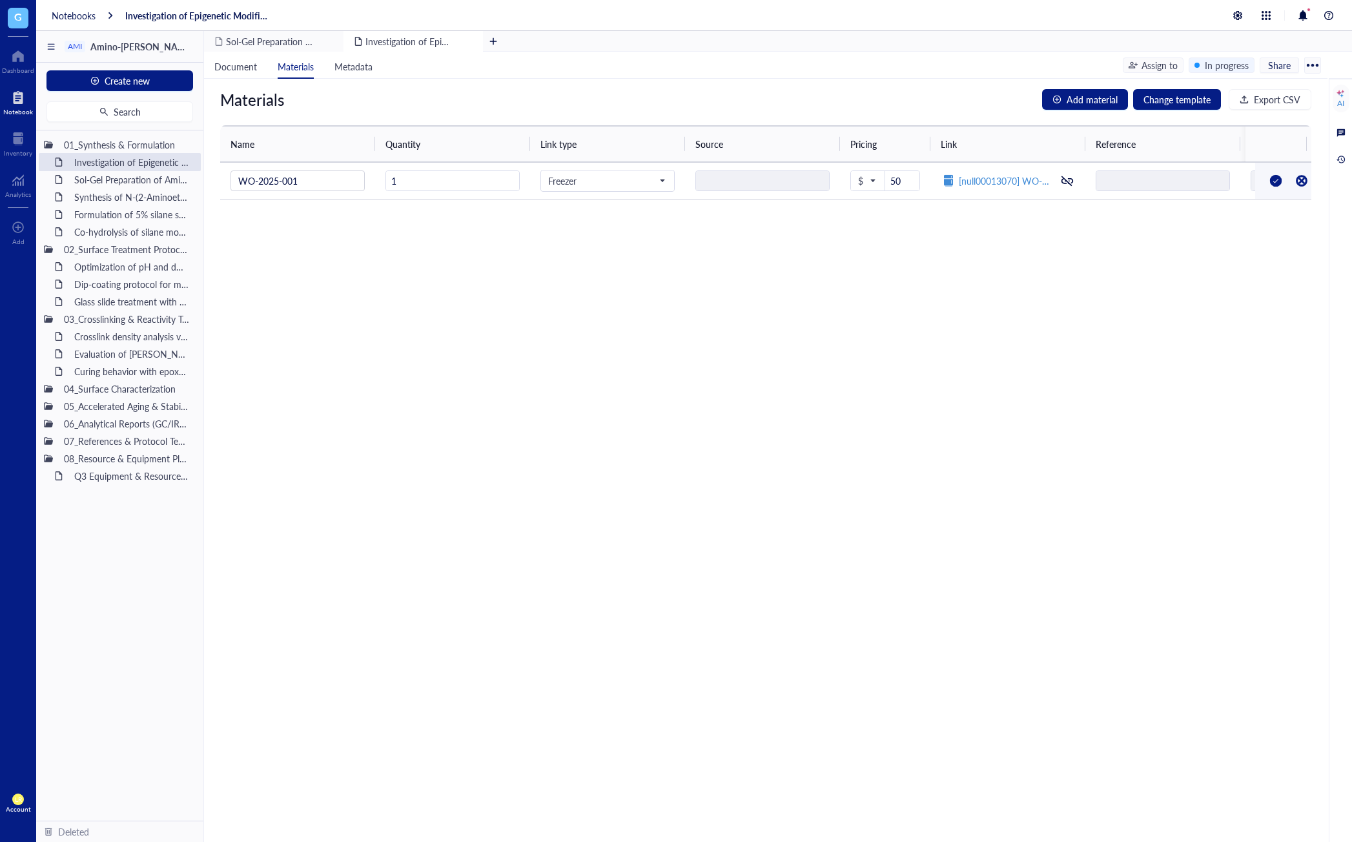
click at [1030, 354] on div "Materials Add material Change template Export CSV Name Quantity Link type Sourc…" at bounding box center [765, 460] width 1123 height 763
click at [1266, 176] on div at bounding box center [1275, 180] width 21 height 21
click at [229, 66] on span "Document" at bounding box center [235, 66] width 43 height 13
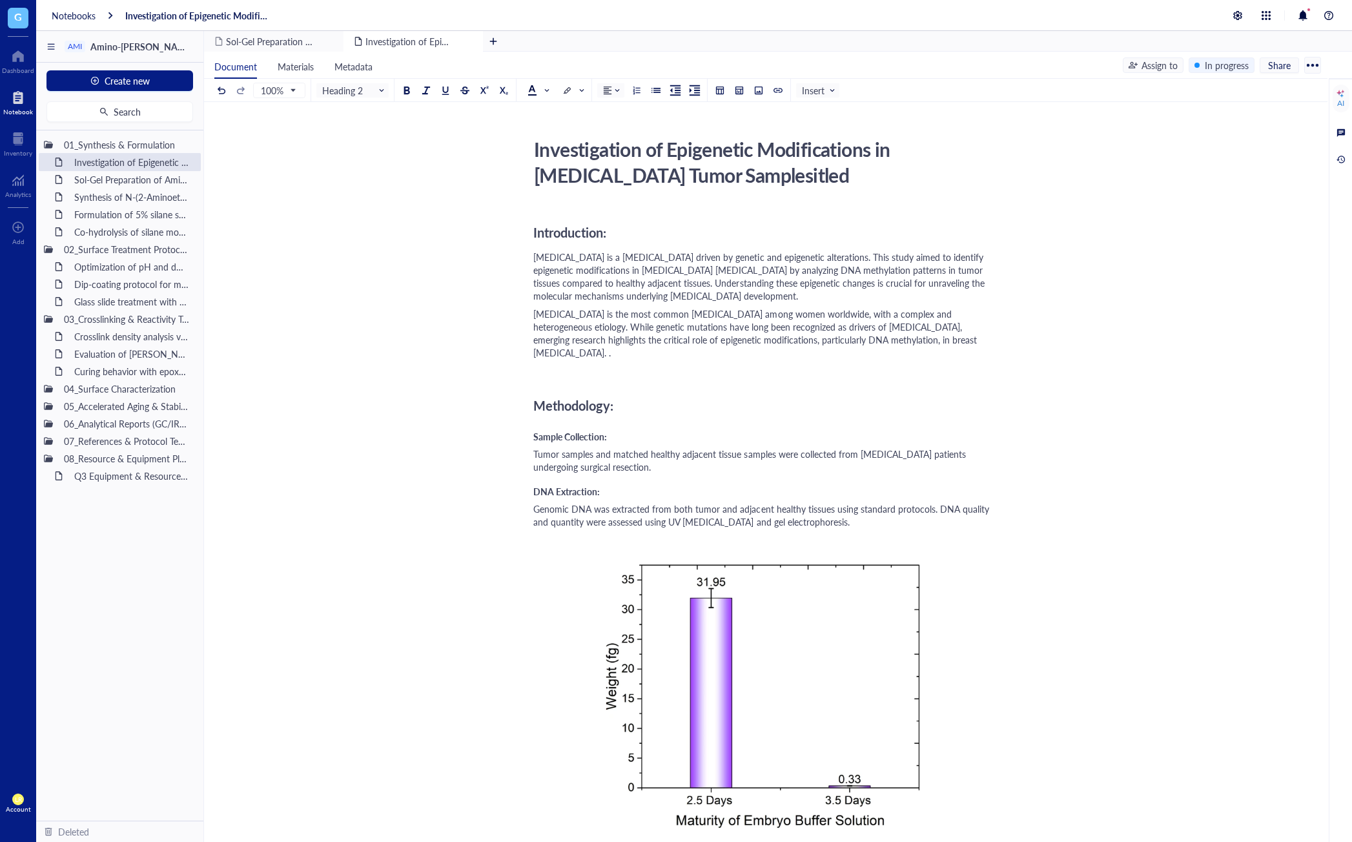
click at [713, 364] on div "﻿" at bounding box center [763, 370] width 460 height 13
click at [170, 508] on div "01_Synthesis & Formulation Investigation of Epigenetic Modifications in [MEDICA…" at bounding box center [119, 475] width 167 height 690
click at [589, 364] on div "﻿ Type ‘/’ for commands" at bounding box center [763, 370] width 460 height 13
click at [21, 54] on div at bounding box center [18, 56] width 32 height 21
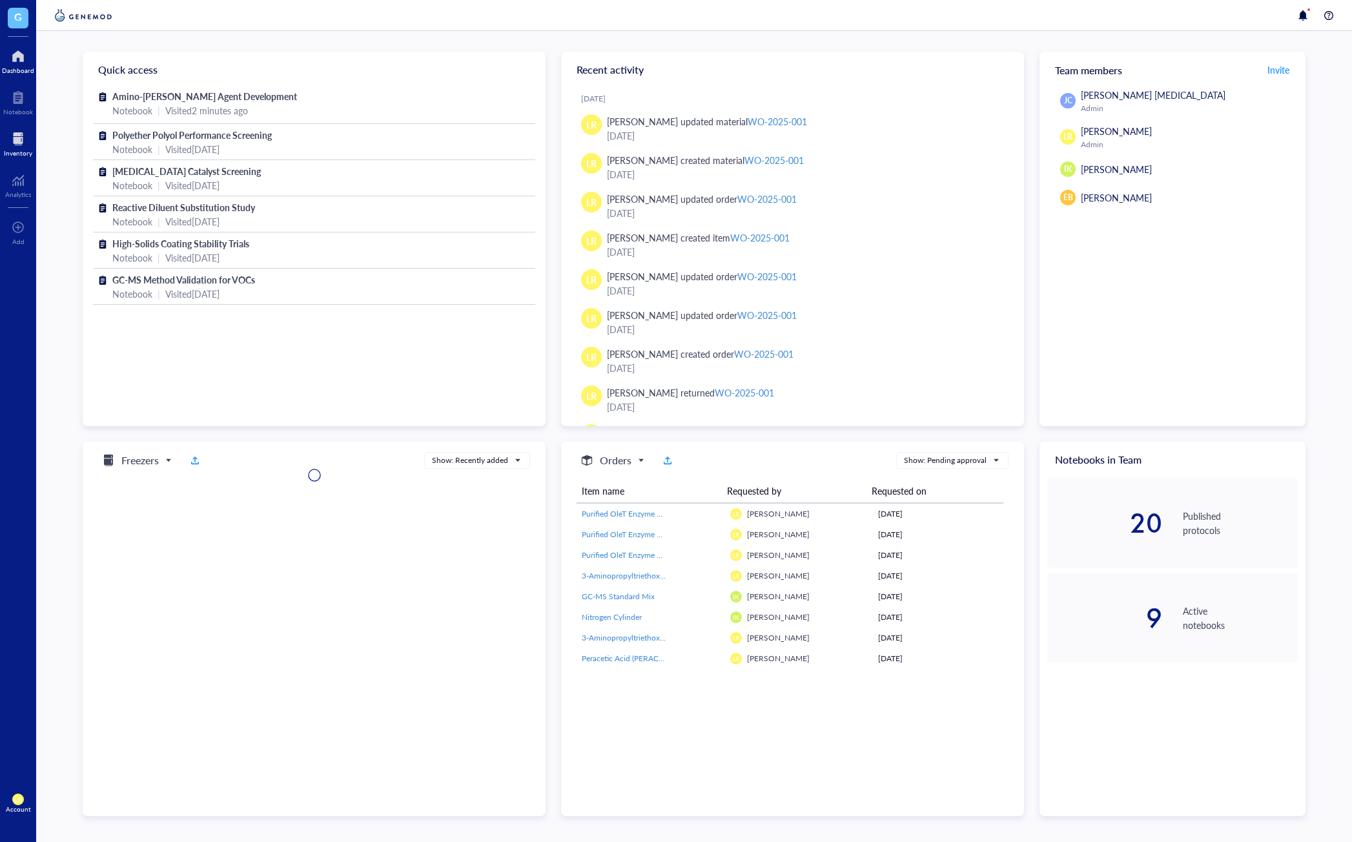
drag, startPoint x: 28, startPoint y: 133, endPoint x: 25, endPoint y: 144, distance: 11.4
click at [28, 133] on div at bounding box center [18, 138] width 28 height 21
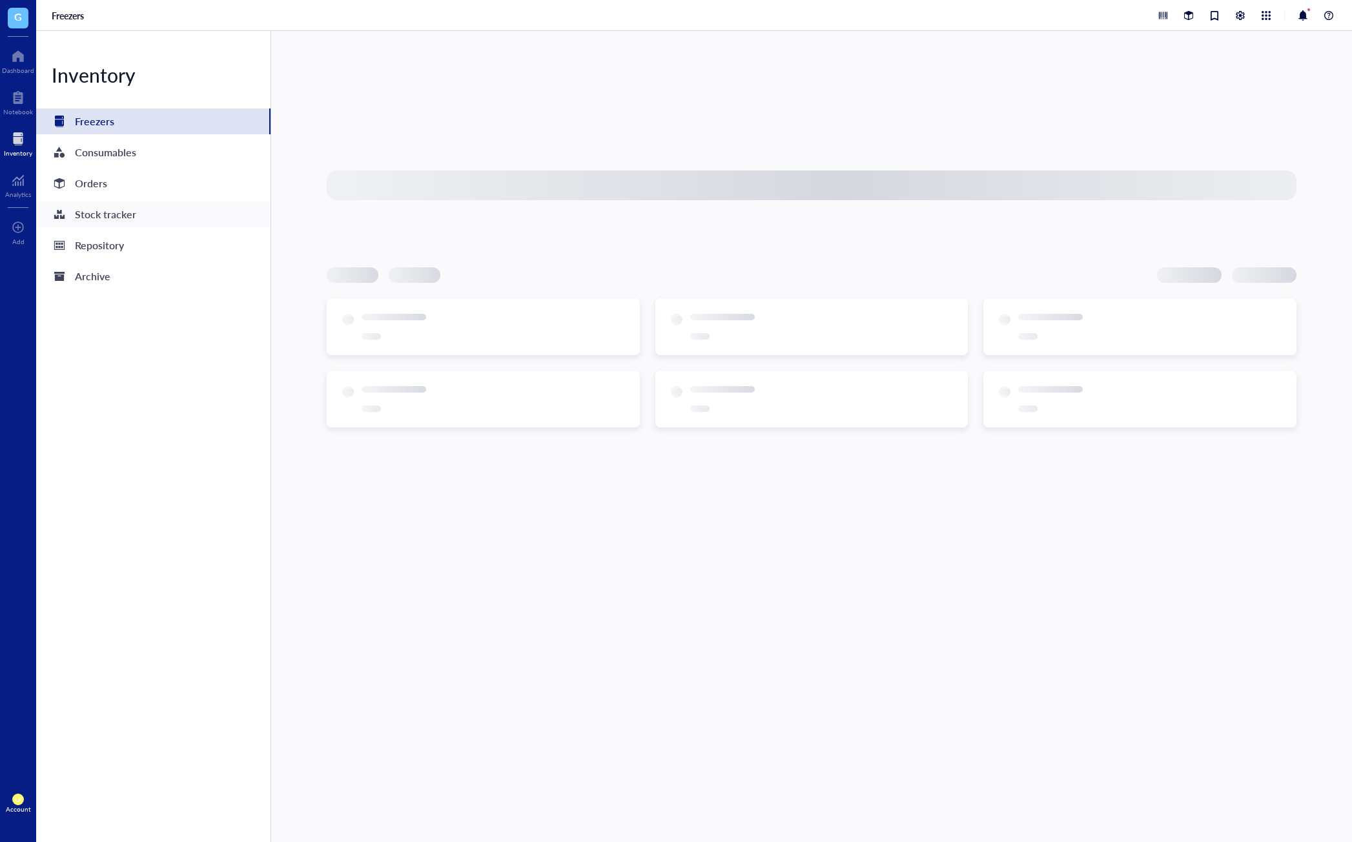
click at [119, 209] on div "Stock tracker" at bounding box center [105, 214] width 61 height 18
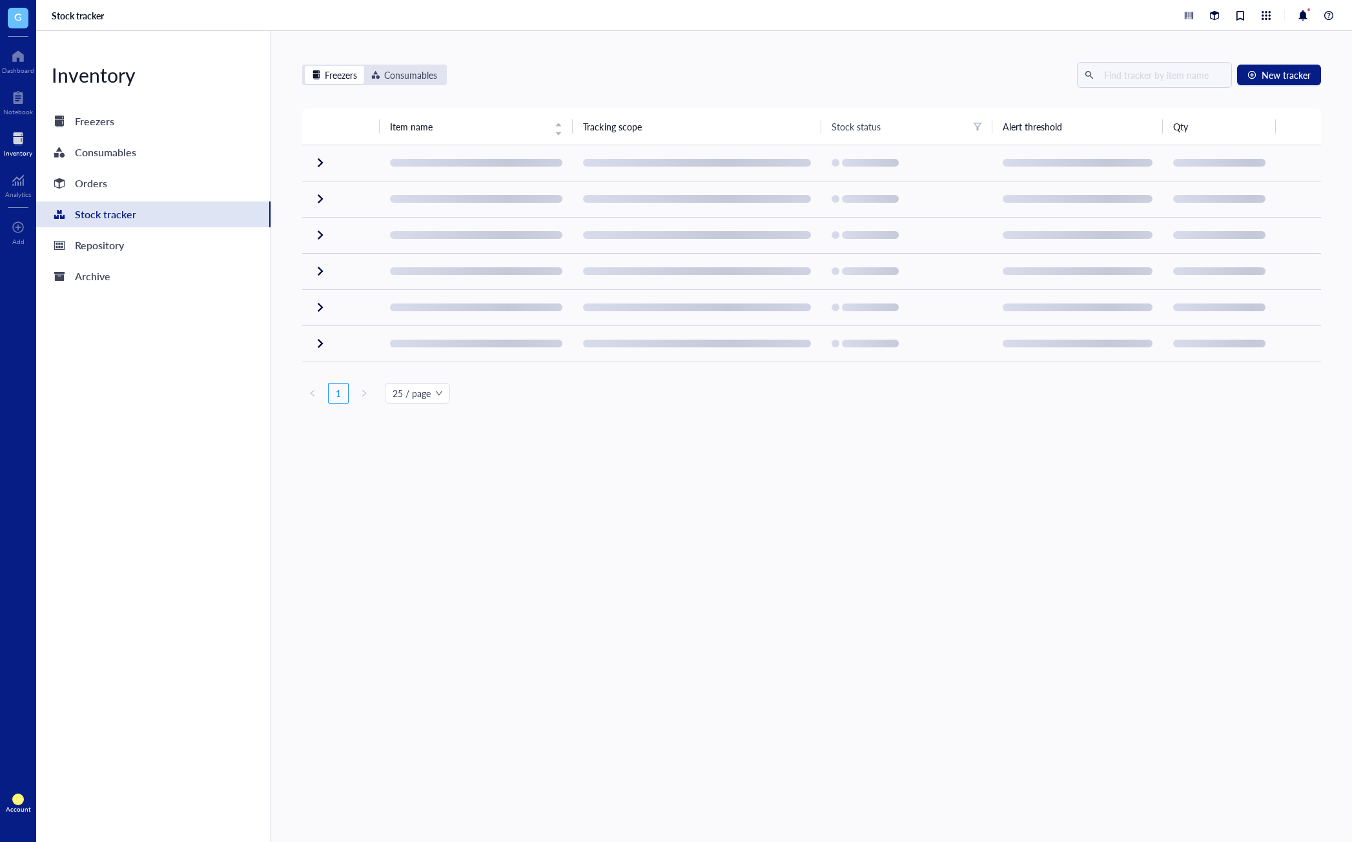
click at [573, 542] on div "Freezers Consumables New tracker Item name Tracking scope Stock status Alert th…" at bounding box center [811, 436] width 1081 height 811
click at [101, 182] on div "Orders" at bounding box center [91, 183] width 32 height 18
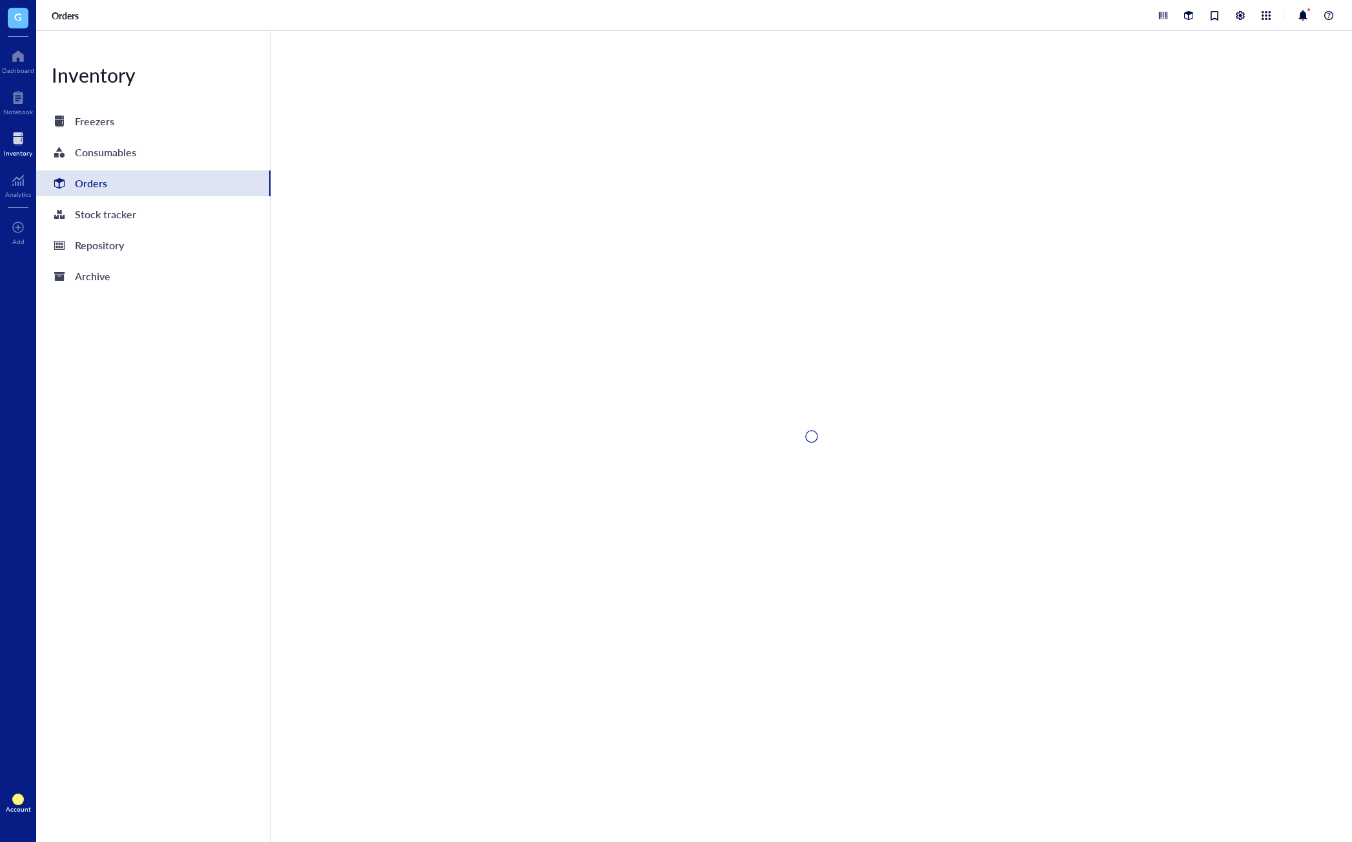
click at [0, 0] on div "Stock tracker" at bounding box center [0, 0] width 0 height 0
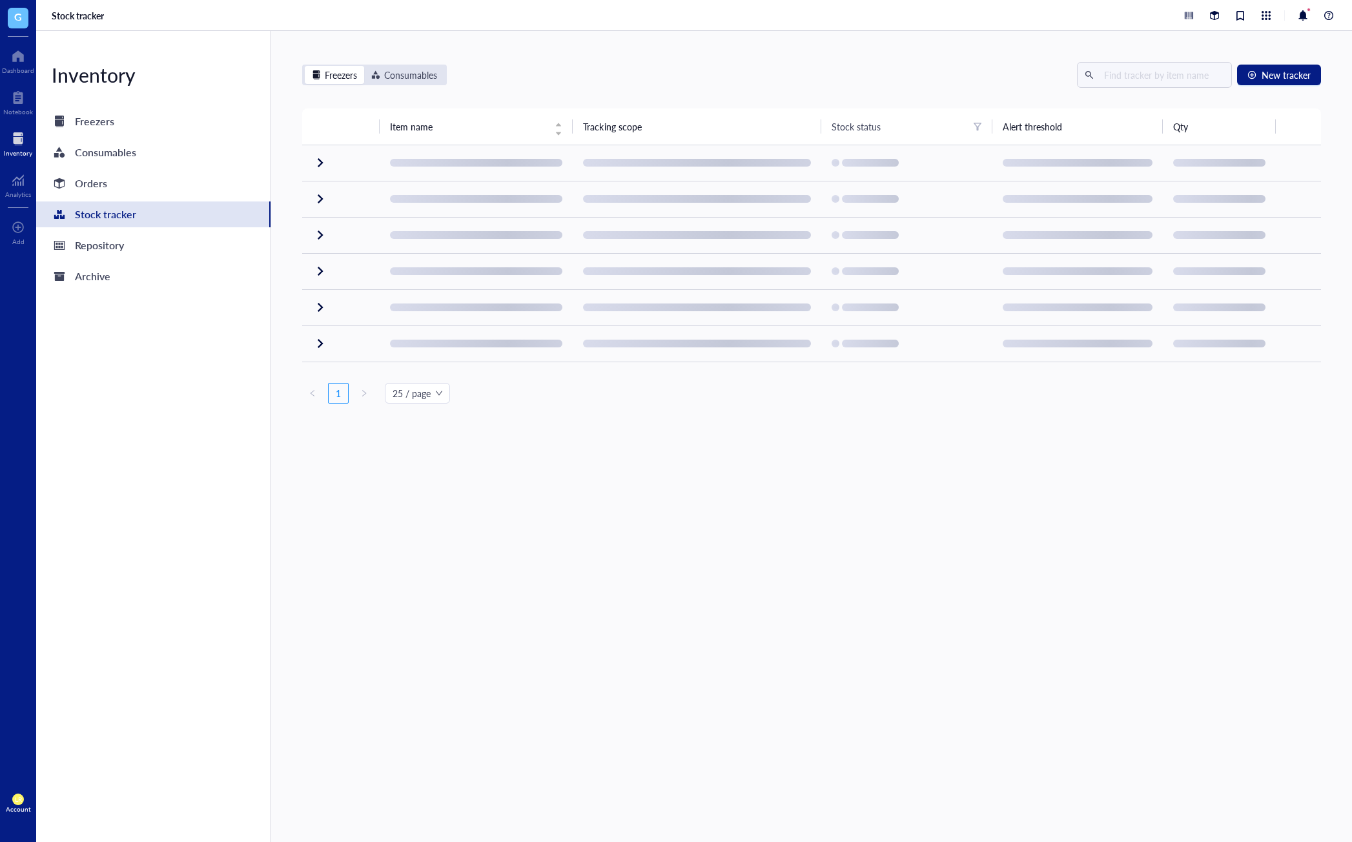
click at [613, 562] on div "Freezers Consumables New tracker Item name Tracking scope Stock status Alert th…" at bounding box center [811, 436] width 1081 height 811
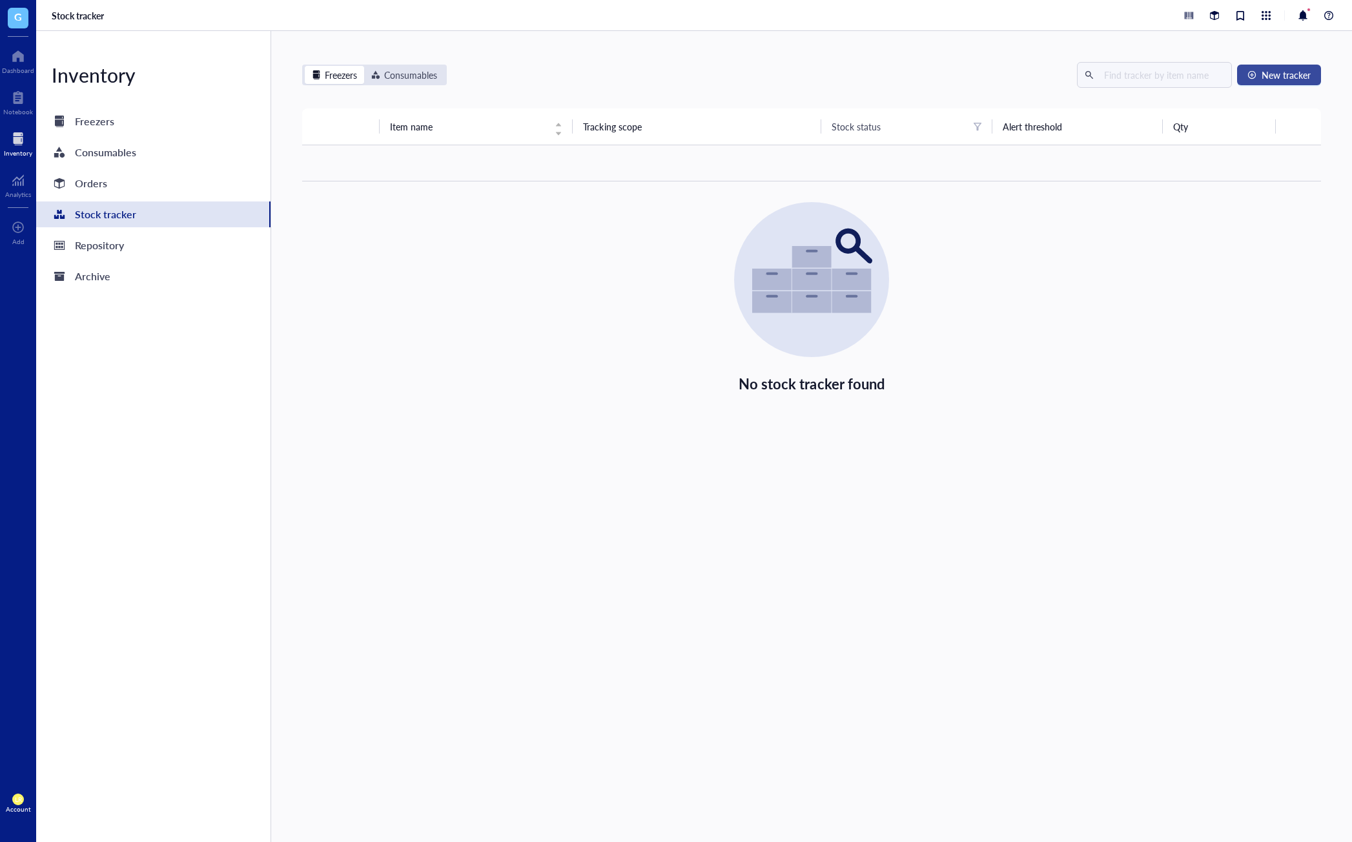
click at [1246, 81] on button "New tracker" at bounding box center [1279, 75] width 84 height 21
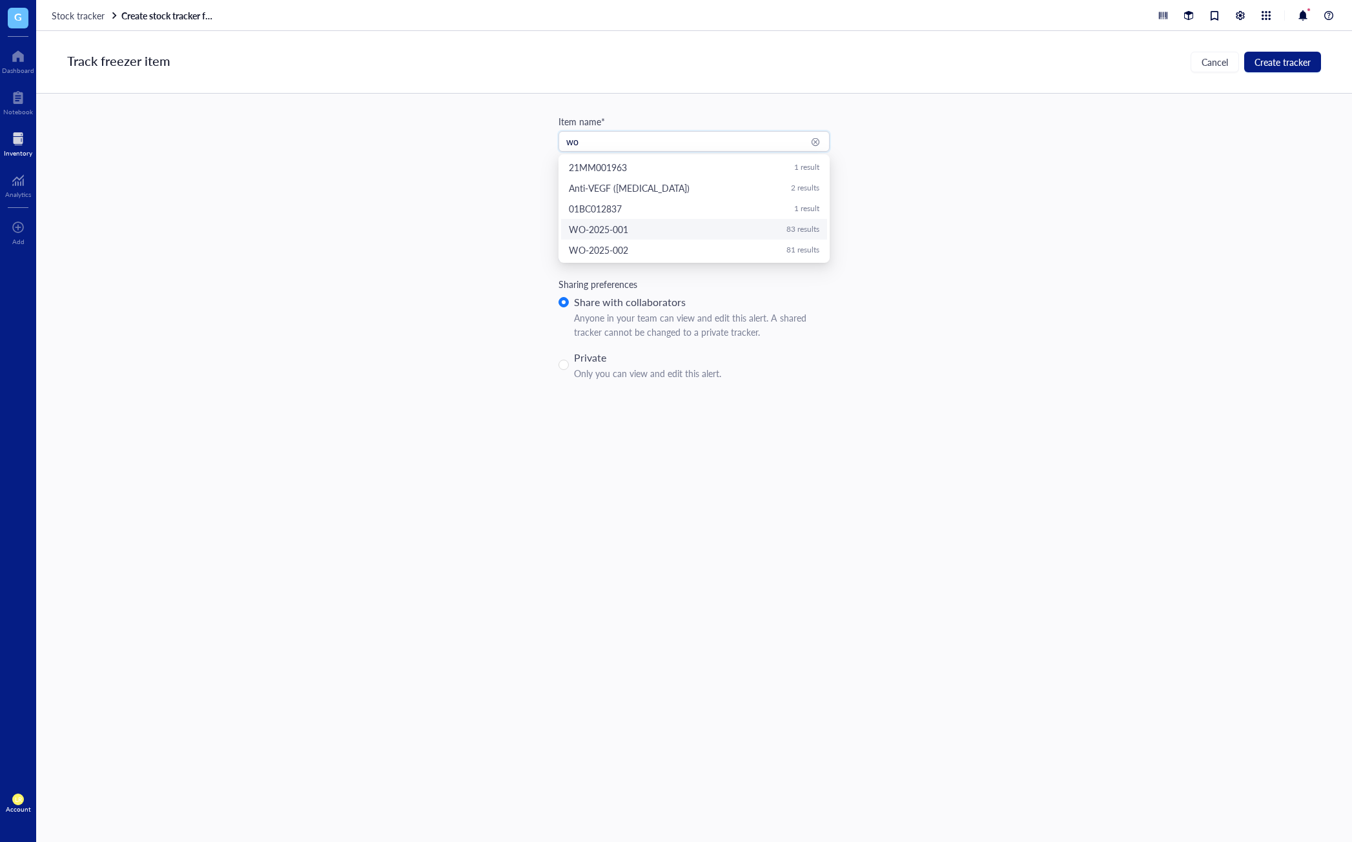
click at [651, 234] on div "WO-2025-001 83 results" at bounding box center [694, 229] width 250 height 14
type input "WO-2025-001"
click at [1292, 62] on span "Create tracker" at bounding box center [1282, 62] width 56 height 10
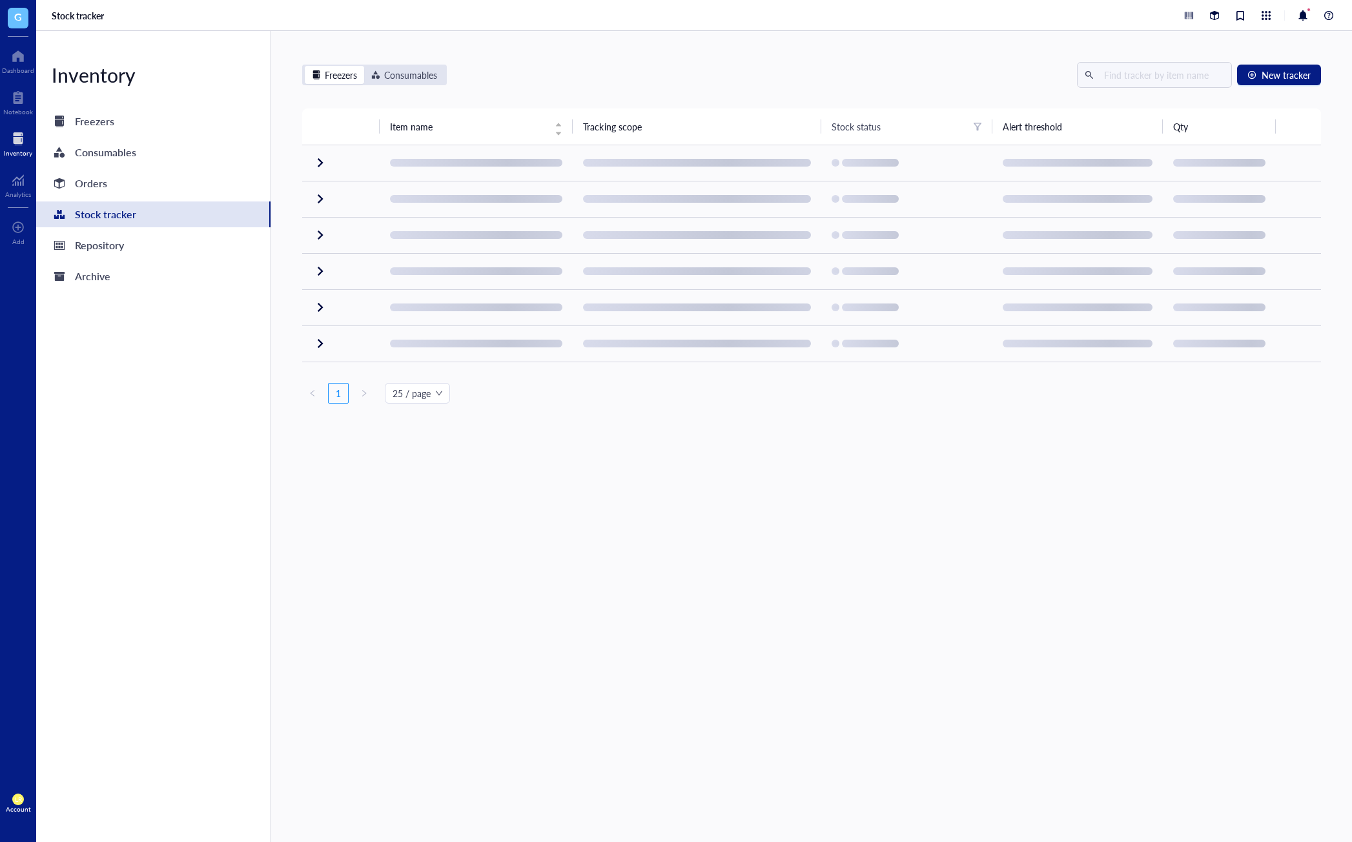
click at [480, 480] on div "Freezers Consumables New tracker Item name Tracking scope Stock status Alert th…" at bounding box center [811, 436] width 1081 height 811
drag, startPoint x: 109, startPoint y: 188, endPoint x: 107, endPoint y: 227, distance: 38.8
click at [109, 188] on div "Orders" at bounding box center [153, 183] width 234 height 26
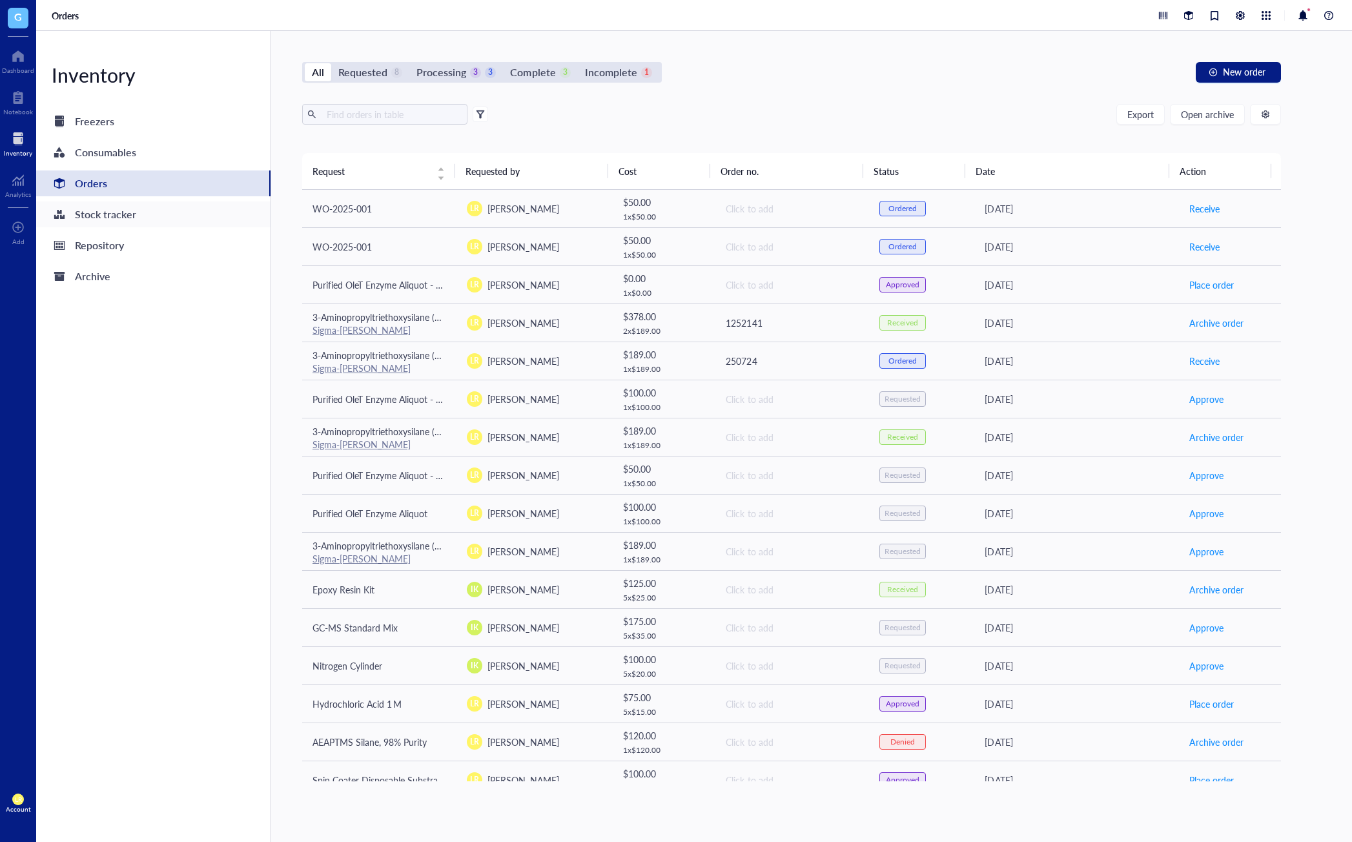
click at [100, 223] on div "Stock tracker" at bounding box center [105, 214] width 61 height 18
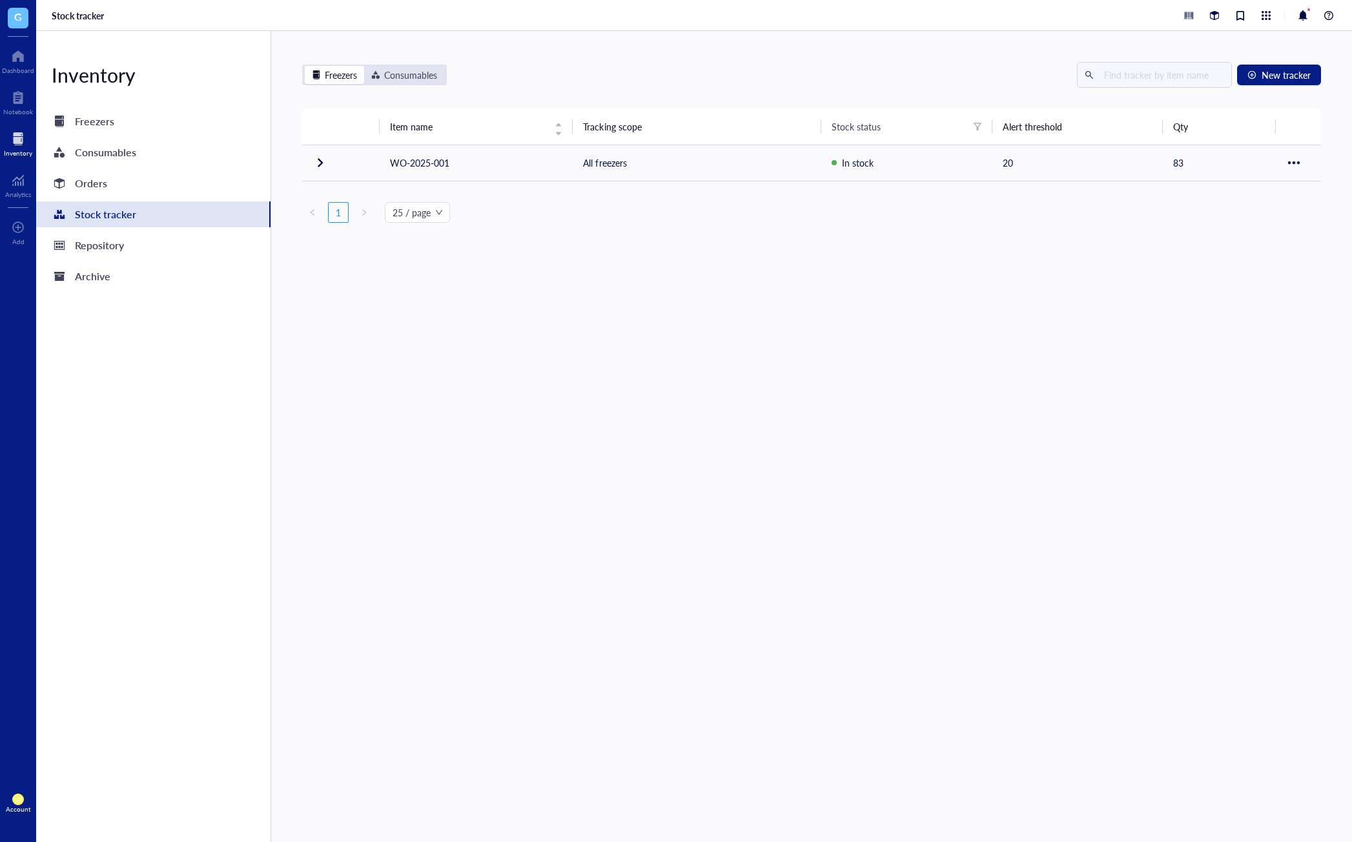
click at [535, 372] on div "Item name Tracking scope Stock status Alert threshold Qty WO-2025-001 All freez…" at bounding box center [811, 261] width 1019 height 307
click at [321, 161] on div at bounding box center [320, 162] width 21 height 21
click at [642, 468] on div "Freezers Consumables New tracker Item name Tracking scope Stock status Alert th…" at bounding box center [811, 436] width 1081 height 811
click at [12, 103] on div at bounding box center [18, 97] width 30 height 21
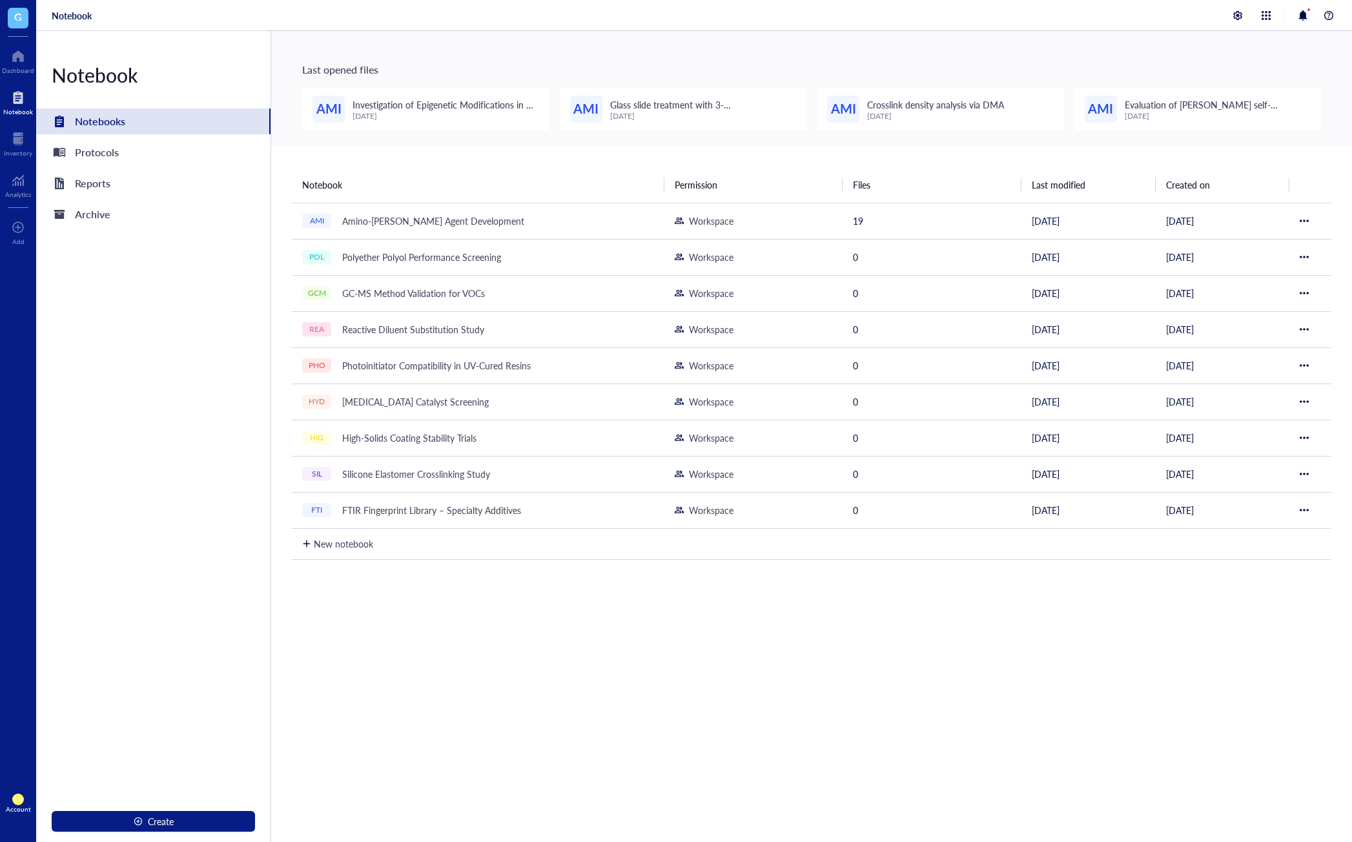
click at [484, 159] on div "Notebook Permission Files Last modified Created on AMI Amino-Silane Coupling Ag…" at bounding box center [811, 551] width 1081 height 811
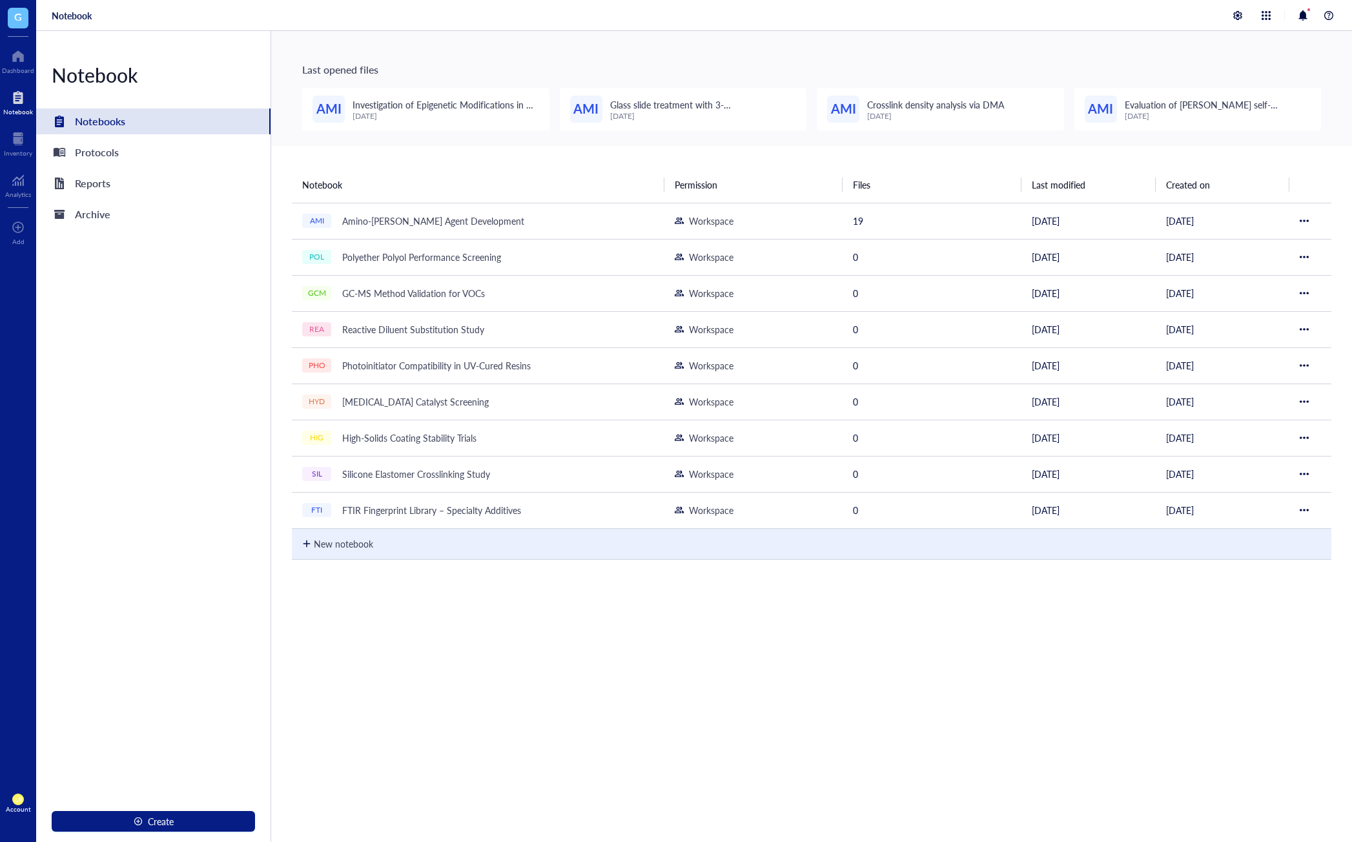
click at [380, 549] on div "New notebook" at bounding box center [811, 544] width 1019 height 34
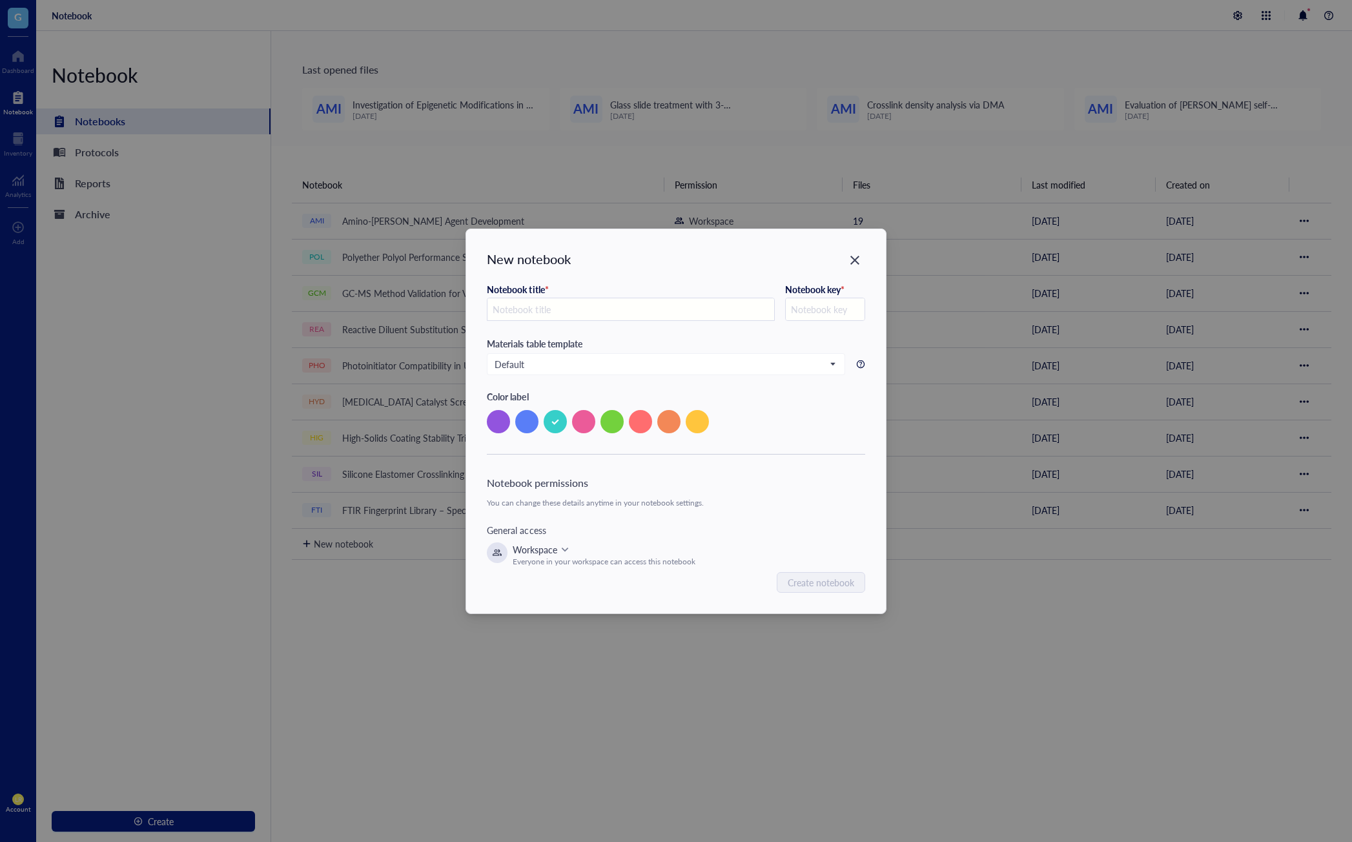
type input "M"
type input "N"
type input "No"
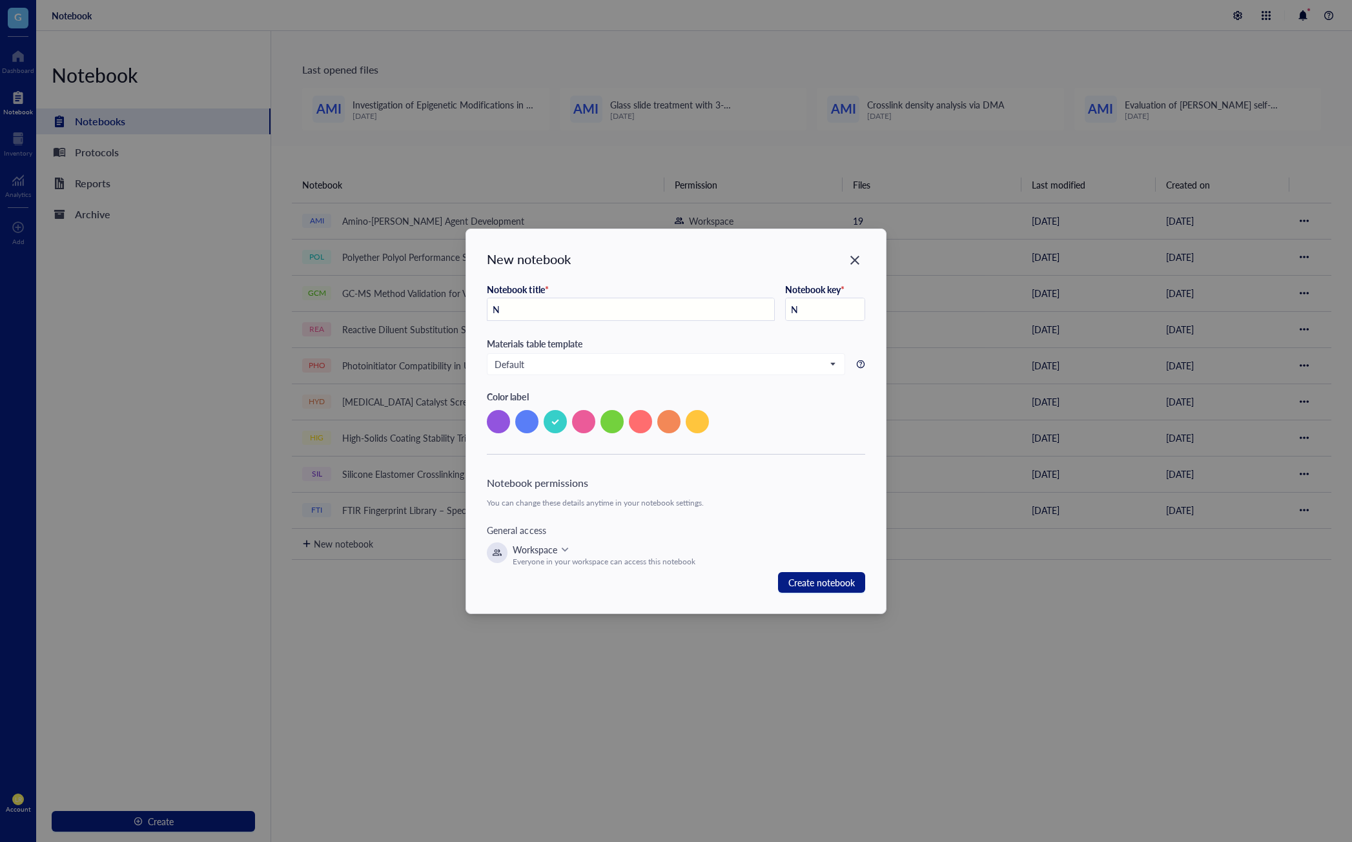
type input "NO"
type input "Not"
type input "NOT"
type input "Notebook"
click at [799, 597] on div "New notebook Notebook title * Notebook Notebook key * NOT Materials table templ…" at bounding box center [675, 421] width 419 height 384
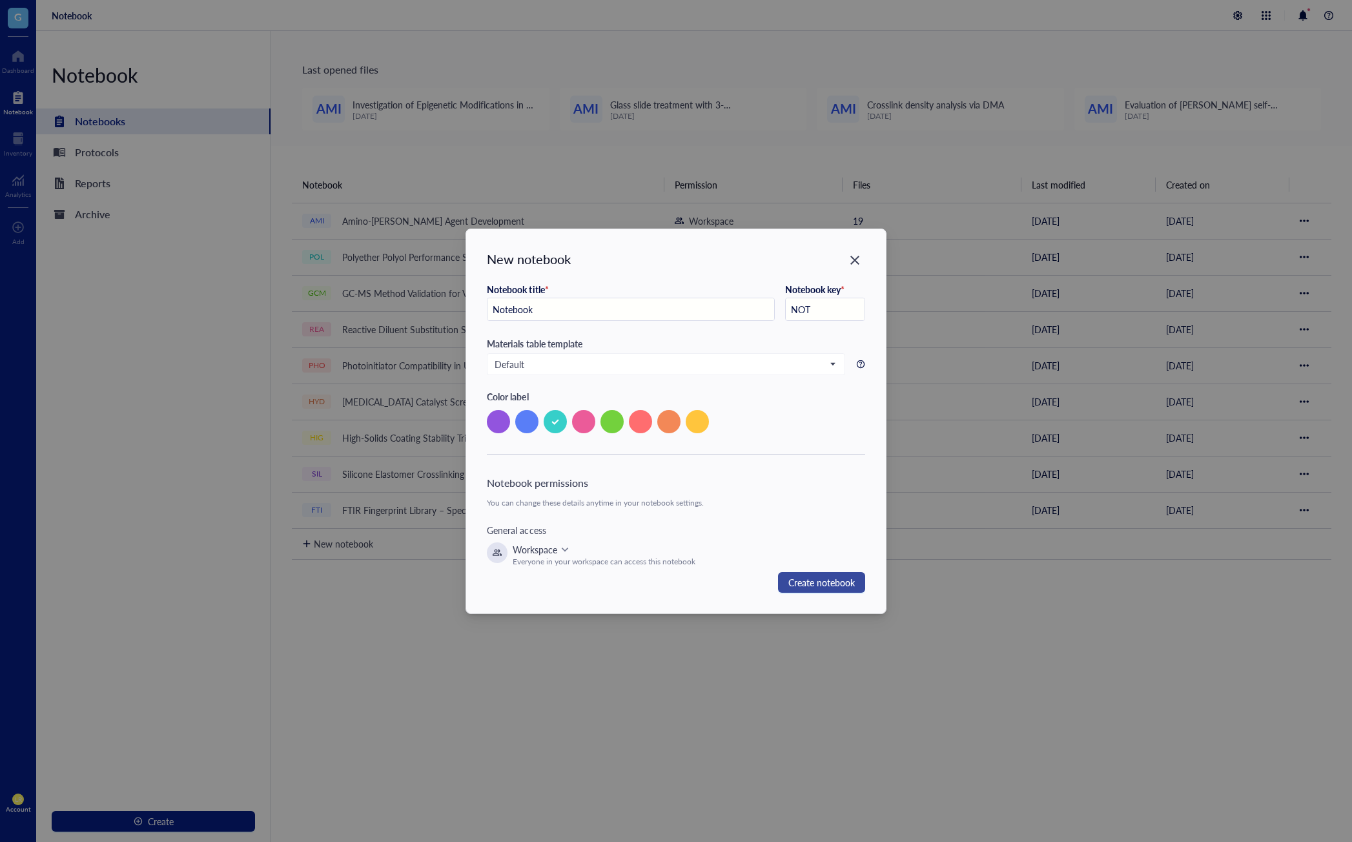
click at [813, 591] on button "Create notebook" at bounding box center [821, 582] width 87 height 21
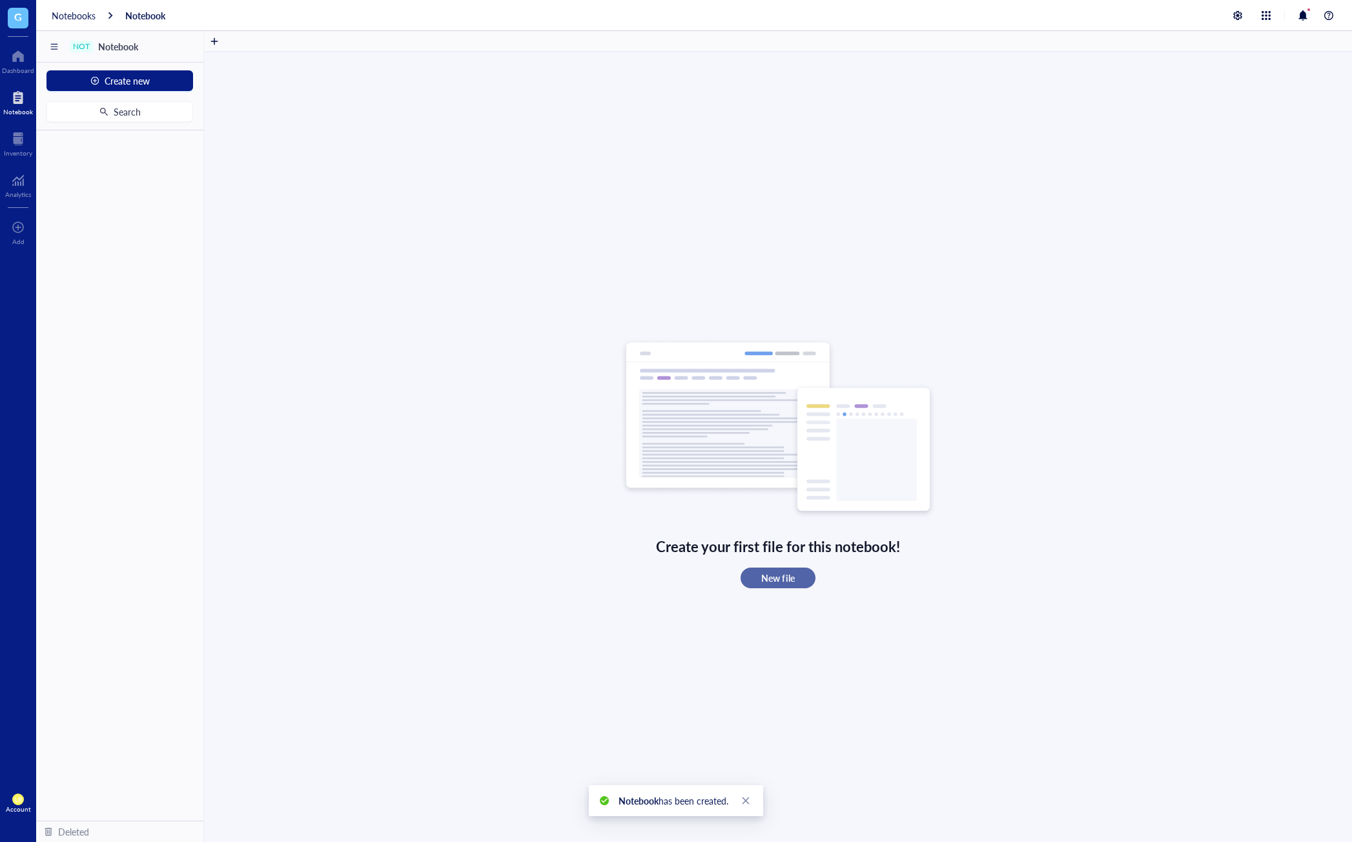
click at [798, 582] on button "New file" at bounding box center [777, 577] width 74 height 21
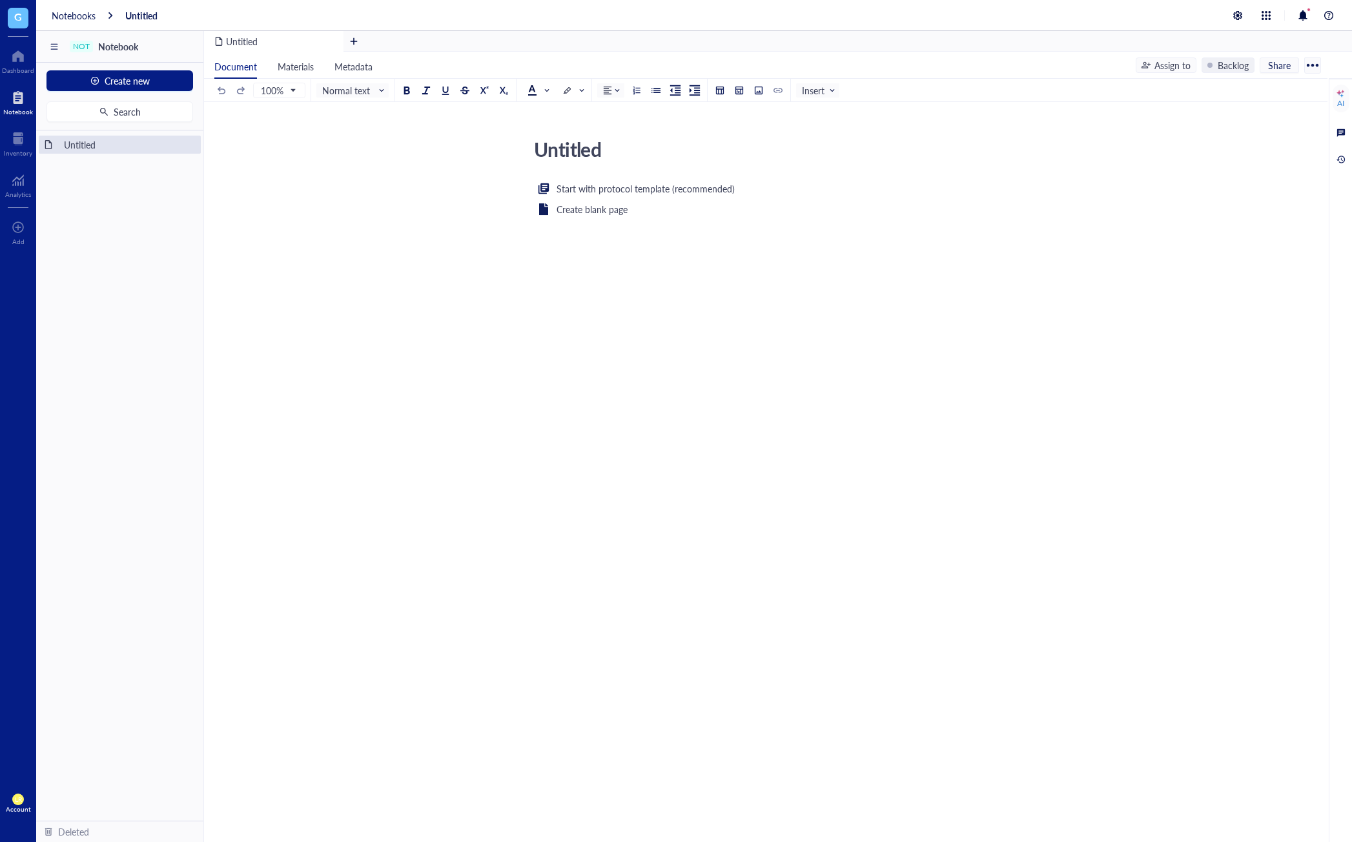
drag, startPoint x: 599, startPoint y: 150, endPoint x: 523, endPoint y: 148, distance: 76.2
click at [523, 148] on div "Untitled Untitled Start with protocol template (recommended) Create blank page ﻿" at bounding box center [763, 282] width 1118 height 298
type textarea "S"
type textarea "Water Sample 1"
click at [564, 204] on div "Create blank page" at bounding box center [591, 209] width 71 height 14
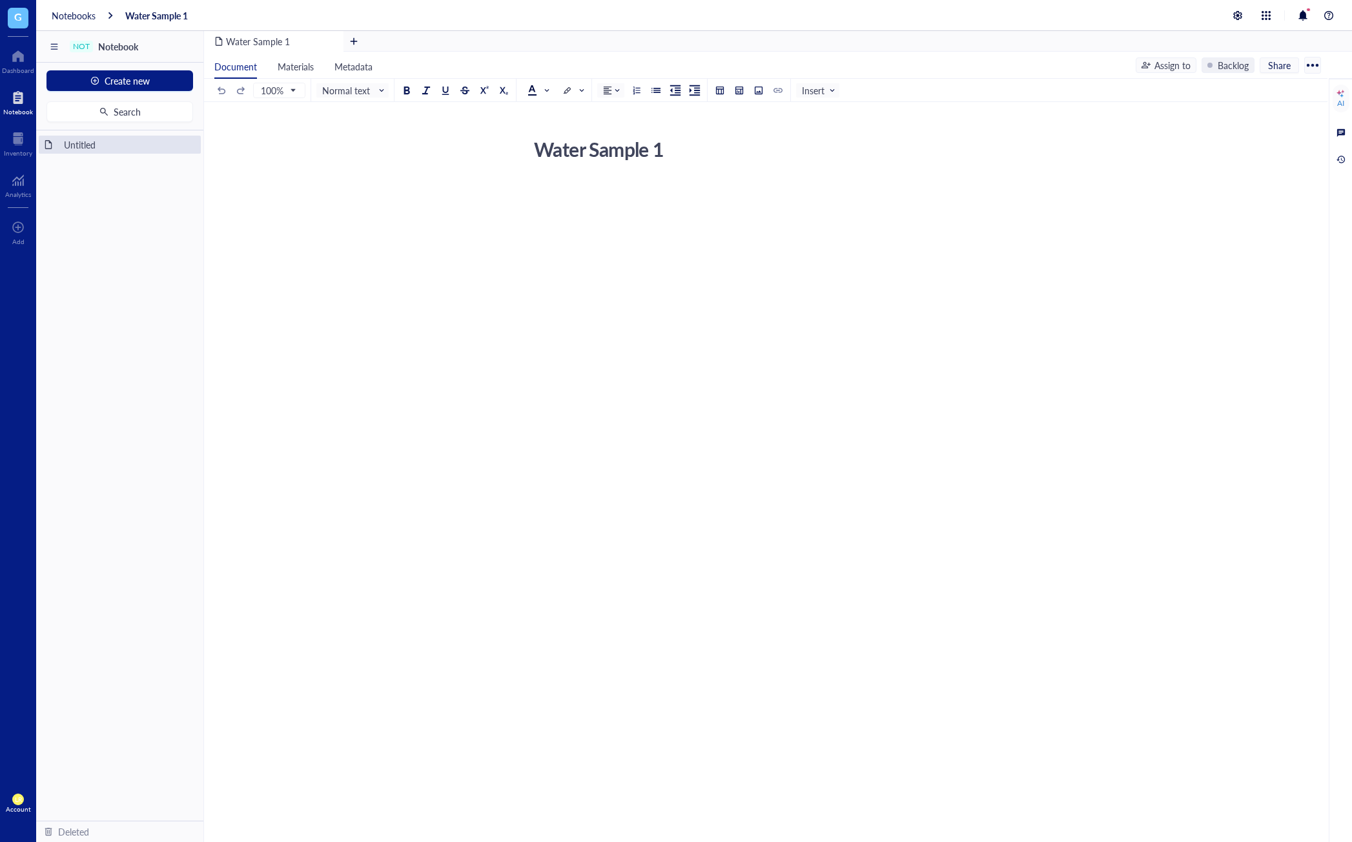
click at [573, 223] on div "﻿" at bounding box center [763, 306] width 460 height 250
click at [135, 209] on div "Water Sample 1 To pick up a draggable item, press the space bar. While dragging…" at bounding box center [119, 475] width 167 height 690
click at [81, 163] on div "Water Sample 1 To pick up a draggable item, press the space bar. While dragging…" at bounding box center [119, 475] width 167 height 690
click at [131, 76] on span "Create new" at bounding box center [127, 81] width 45 height 10
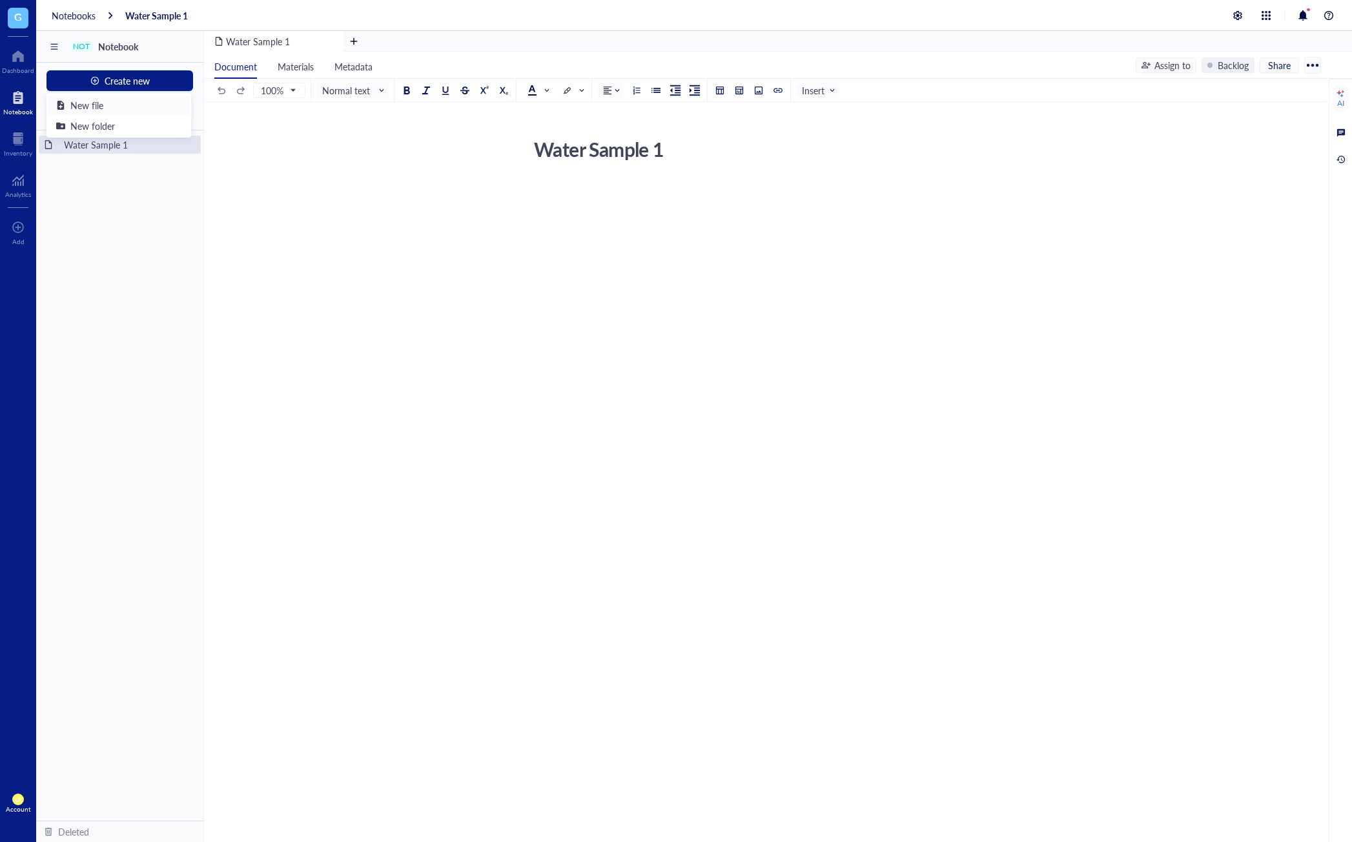
click at [139, 107] on div "New file" at bounding box center [118, 105] width 125 height 14
type textarea "d"
type textarea "Water Sample 2"
click at [605, 349] on div "Start with protocol template (recommended) Create blank page ﻿" at bounding box center [763, 306] width 460 height 250
click at [159, 207] on div "Water Sample 2 Water Sample 1 To pick up a draggable item, press the space bar.…" at bounding box center [119, 475] width 167 height 690
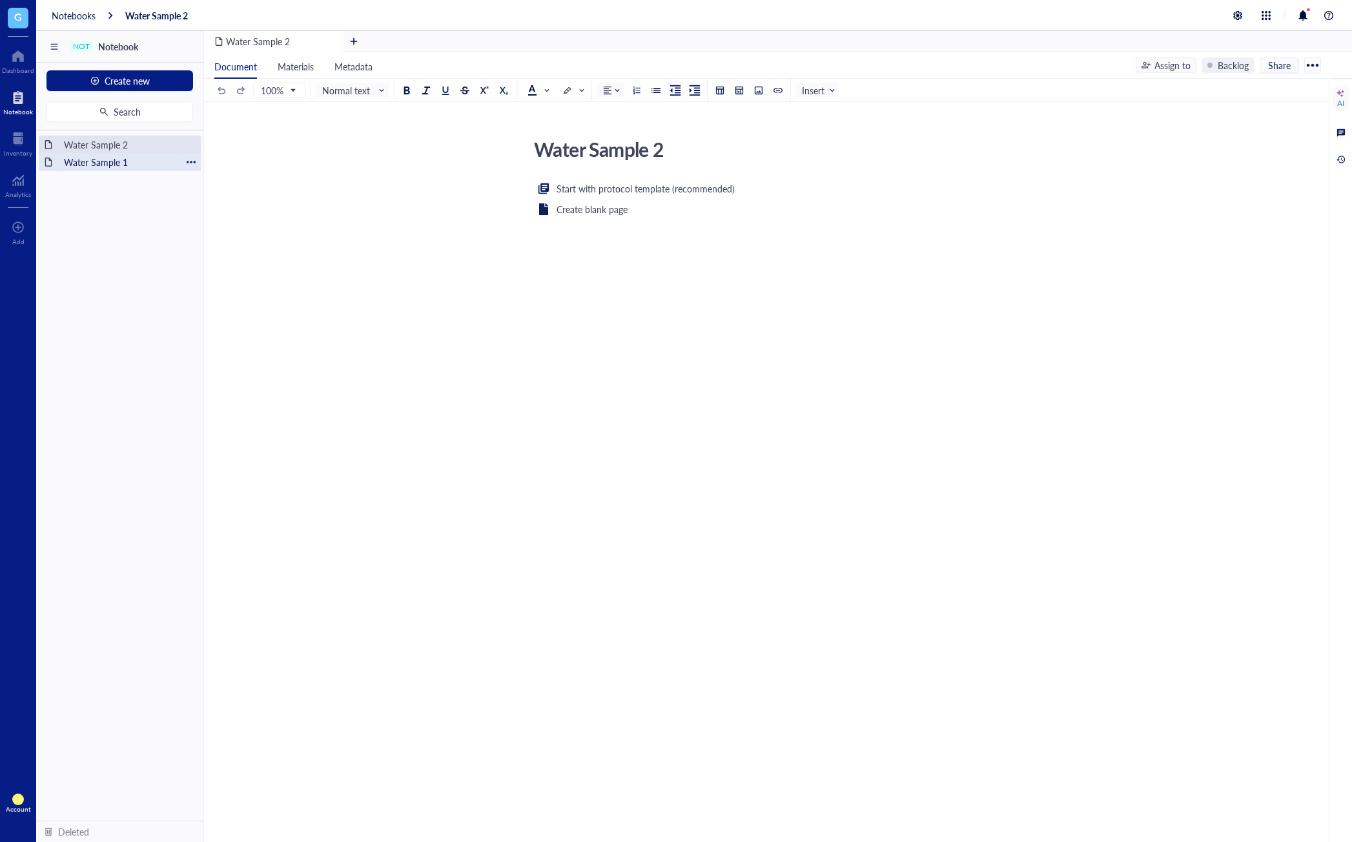
click at [122, 161] on div "Water Sample 1" at bounding box center [119, 162] width 123 height 18
click at [90, 206] on div "Water Sample 2 Water Sample 1 To pick up a draggable item, press the space bar.…" at bounding box center [119, 475] width 167 height 690
click at [165, 86] on button "Create new" at bounding box center [119, 80] width 147 height 21
click at [135, 127] on div "New folder" at bounding box center [118, 126] width 125 height 14
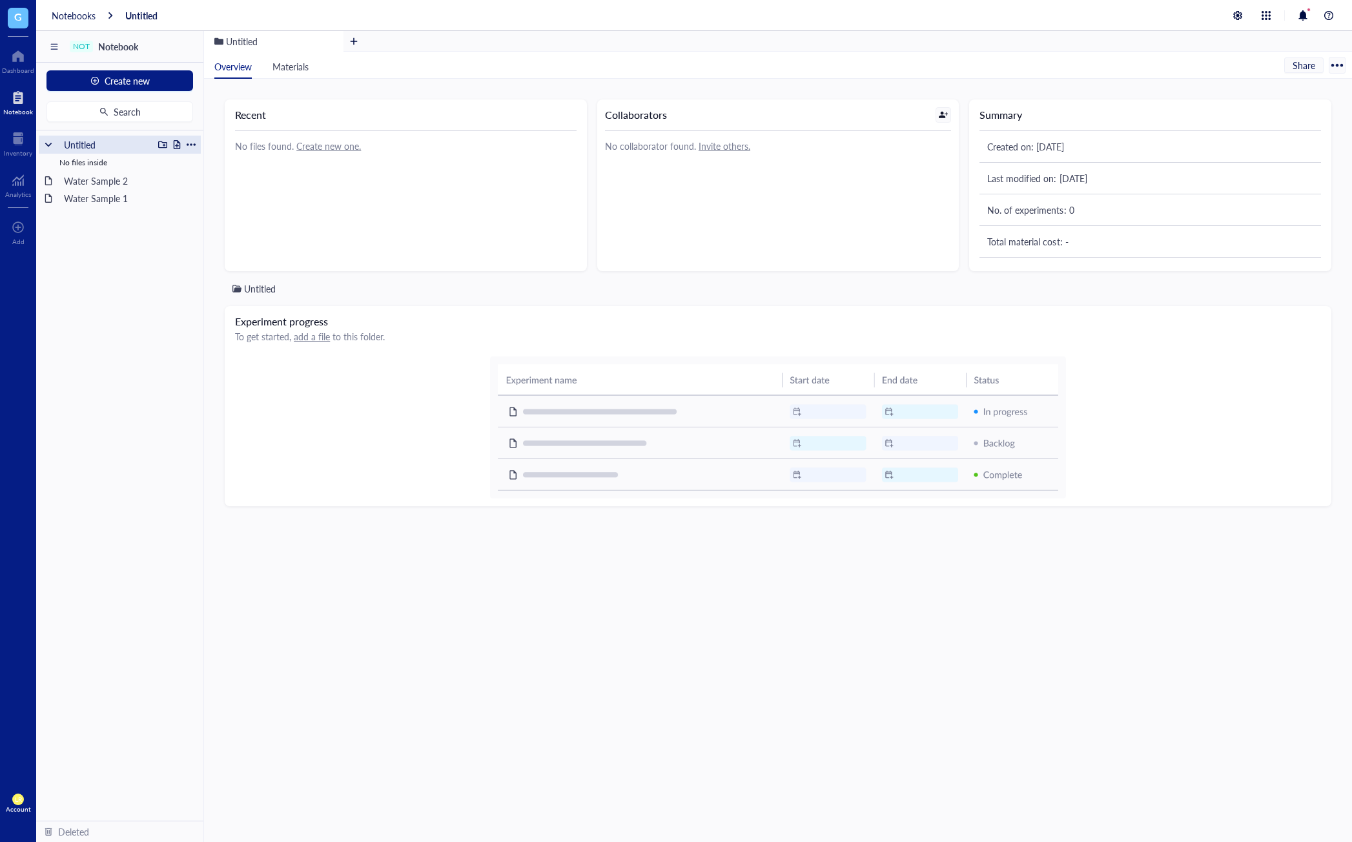
click at [191, 143] on div at bounding box center [191, 144] width 9 height 9
click at [209, 161] on div "Rename" at bounding box center [236, 163] width 80 height 14
type input "U"
type input "D"
type input "Sample #1"
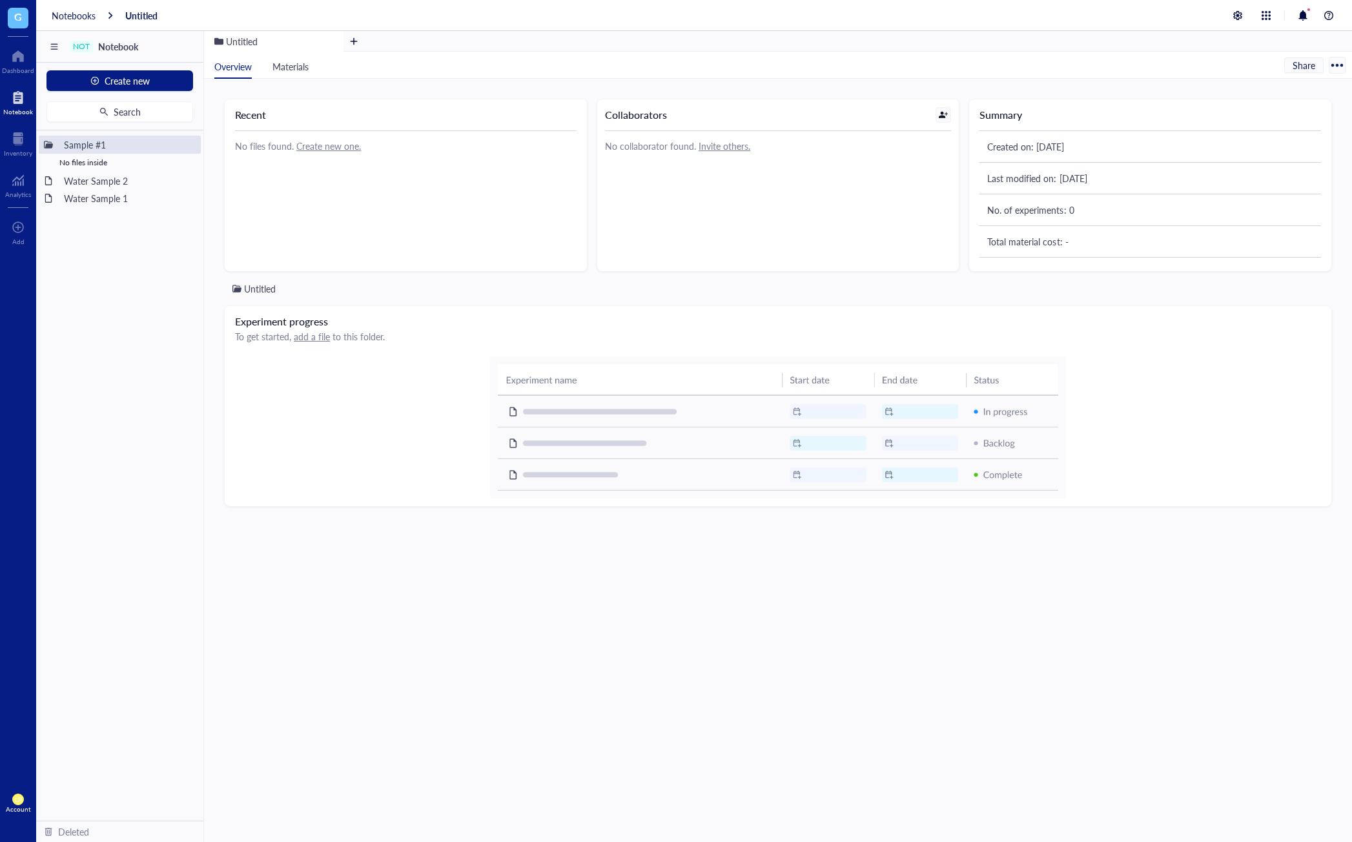
click at [159, 278] on div "Sample #1 No files inside Water Sample 2 Water Sample 1 To pick up a draggable …" at bounding box center [119, 475] width 167 height 690
click at [178, 148] on div at bounding box center [176, 144] width 9 height 9
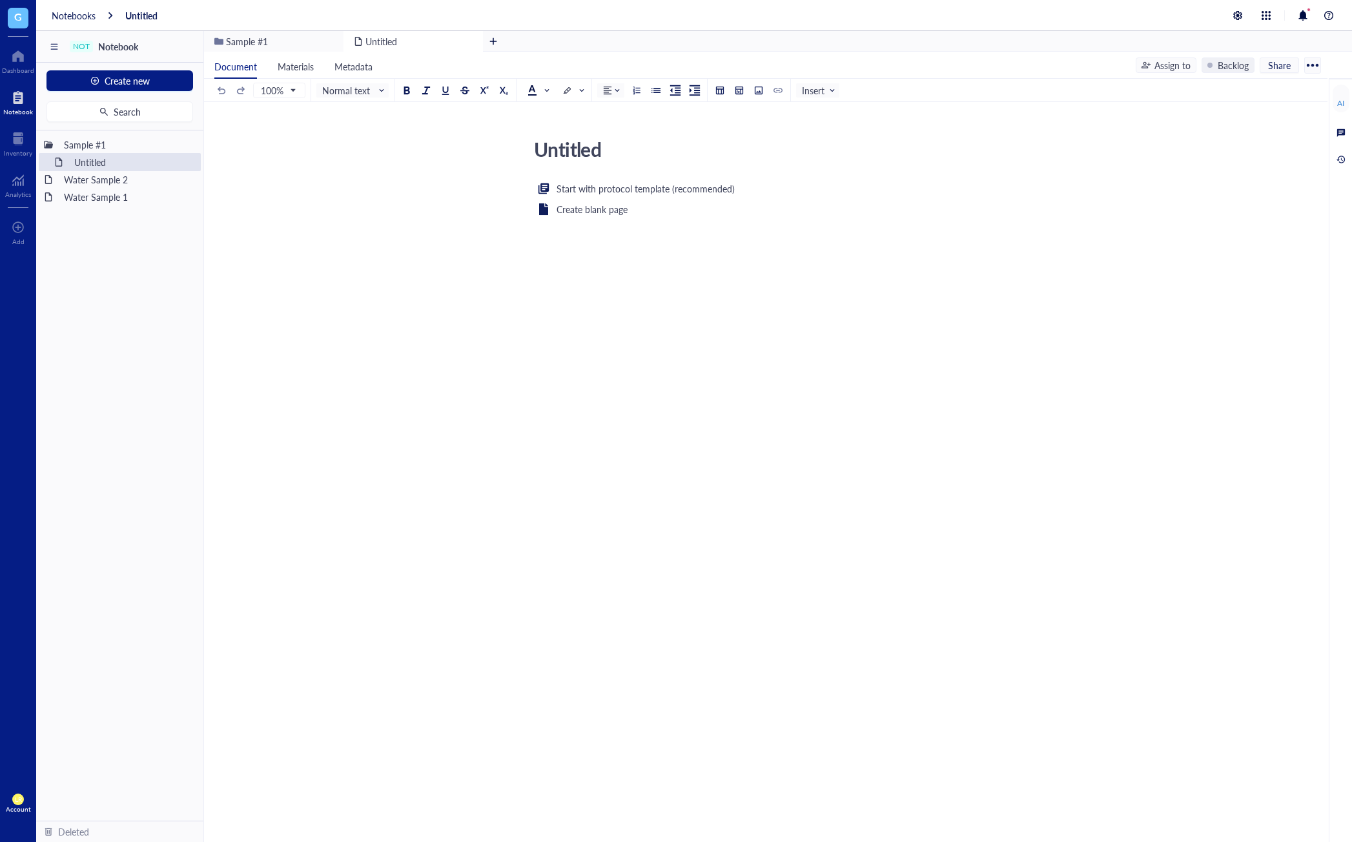
click at [1131, 707] on div "Untitled Untitled Start with protocol template (recommended) Create blank page ﻿" at bounding box center [765, 483] width 1123 height 763
click at [971, 558] on div "Untitled Untitled Start with protocol template (recommended) Create blank page ﻿" at bounding box center [765, 483] width 1123 height 763
click at [606, 316] on div "Start with protocol template (recommended) Create blank page ﻿" at bounding box center [763, 306] width 460 height 250
click at [19, 59] on div at bounding box center [18, 56] width 32 height 21
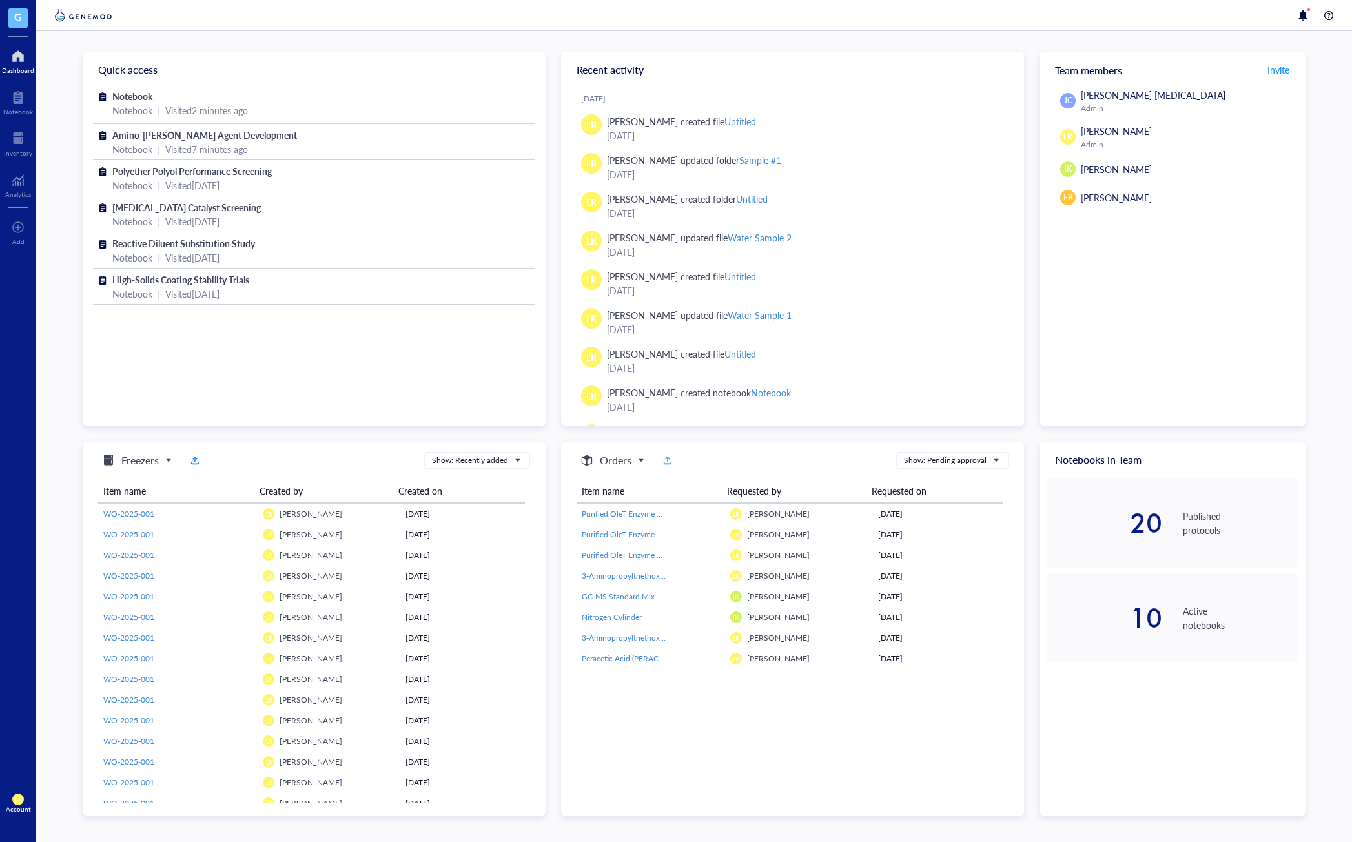
click at [553, 374] on div "Quick access Notebook Notebook | Visited 2 minutes ago Amino-Silane Coupling Ag…" at bounding box center [694, 434] width 1223 height 764
click at [553, 429] on div "Quick access Notebook Notebook | Visited 2 minutes ago Amino-Silane Coupling Ag…" at bounding box center [694, 434] width 1223 height 764
click at [558, 400] on div "Quick access Notebook Notebook | Visited 2 minutes ago Amino-Silane Coupling Ag…" at bounding box center [694, 434] width 1223 height 764
click at [1270, 364] on div "[PERSON_NAME] [PERSON_NAME] [MEDICAL_DATA] Admin LR [PERSON_NAME] Admin IK [PER…" at bounding box center [1172, 257] width 266 height 338
